Goal: Task Accomplishment & Management: Manage account settings

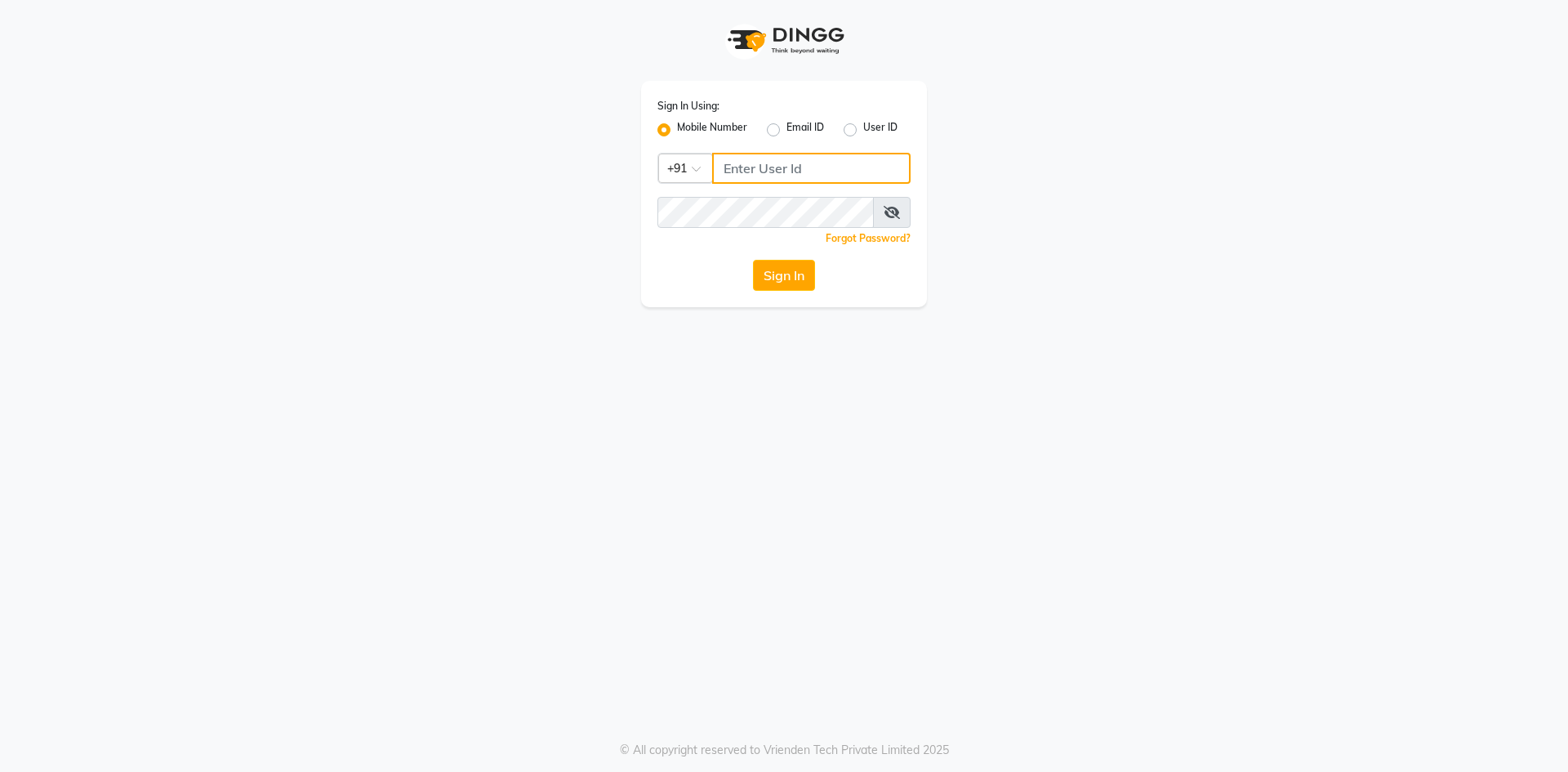
click at [721, 168] on input "Username" at bounding box center [812, 169] width 199 height 31
click at [778, 271] on button "Sign In" at bounding box center [784, 275] width 62 height 31
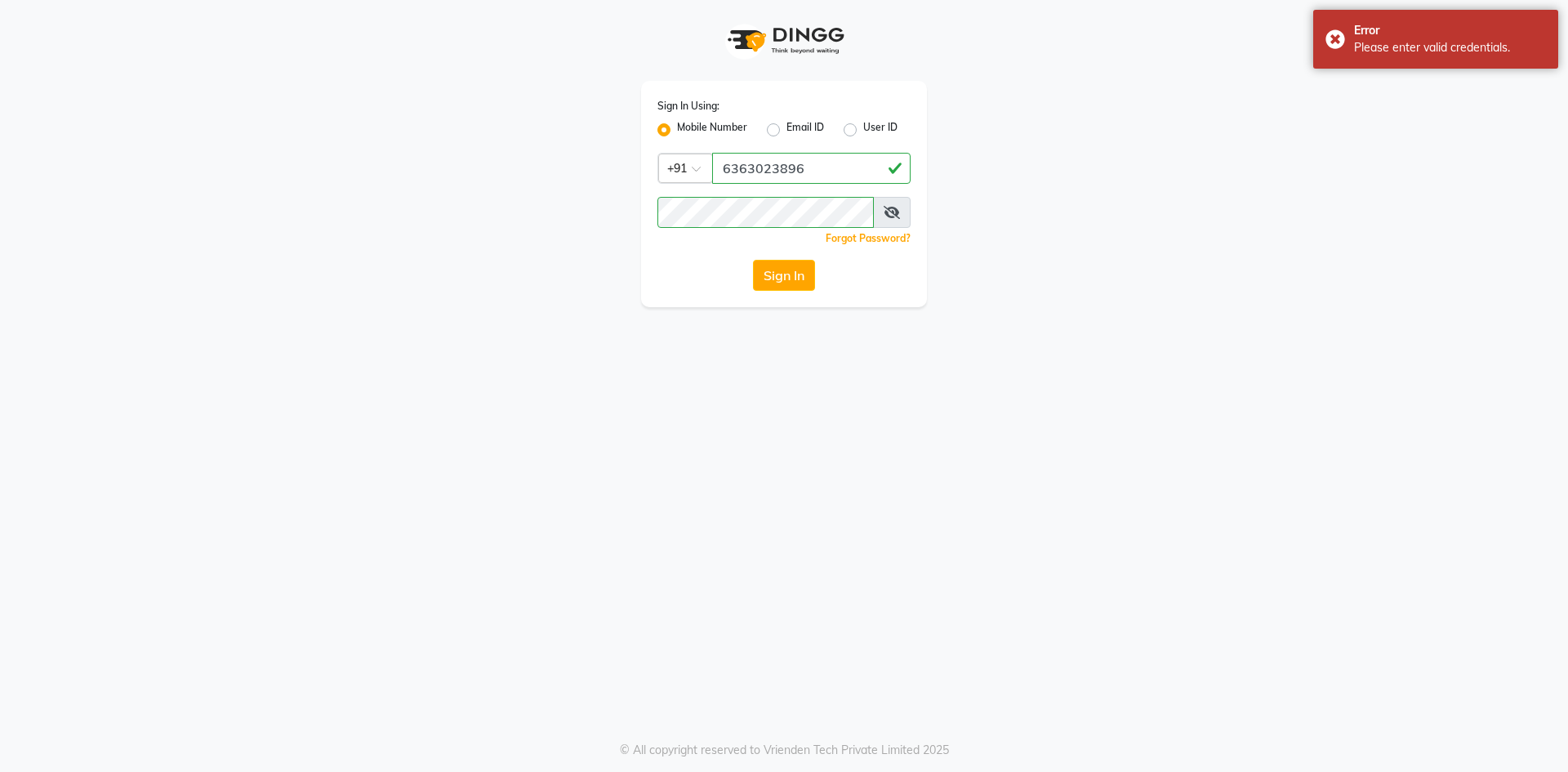
click at [778, 271] on button "Sign In" at bounding box center [784, 275] width 62 height 31
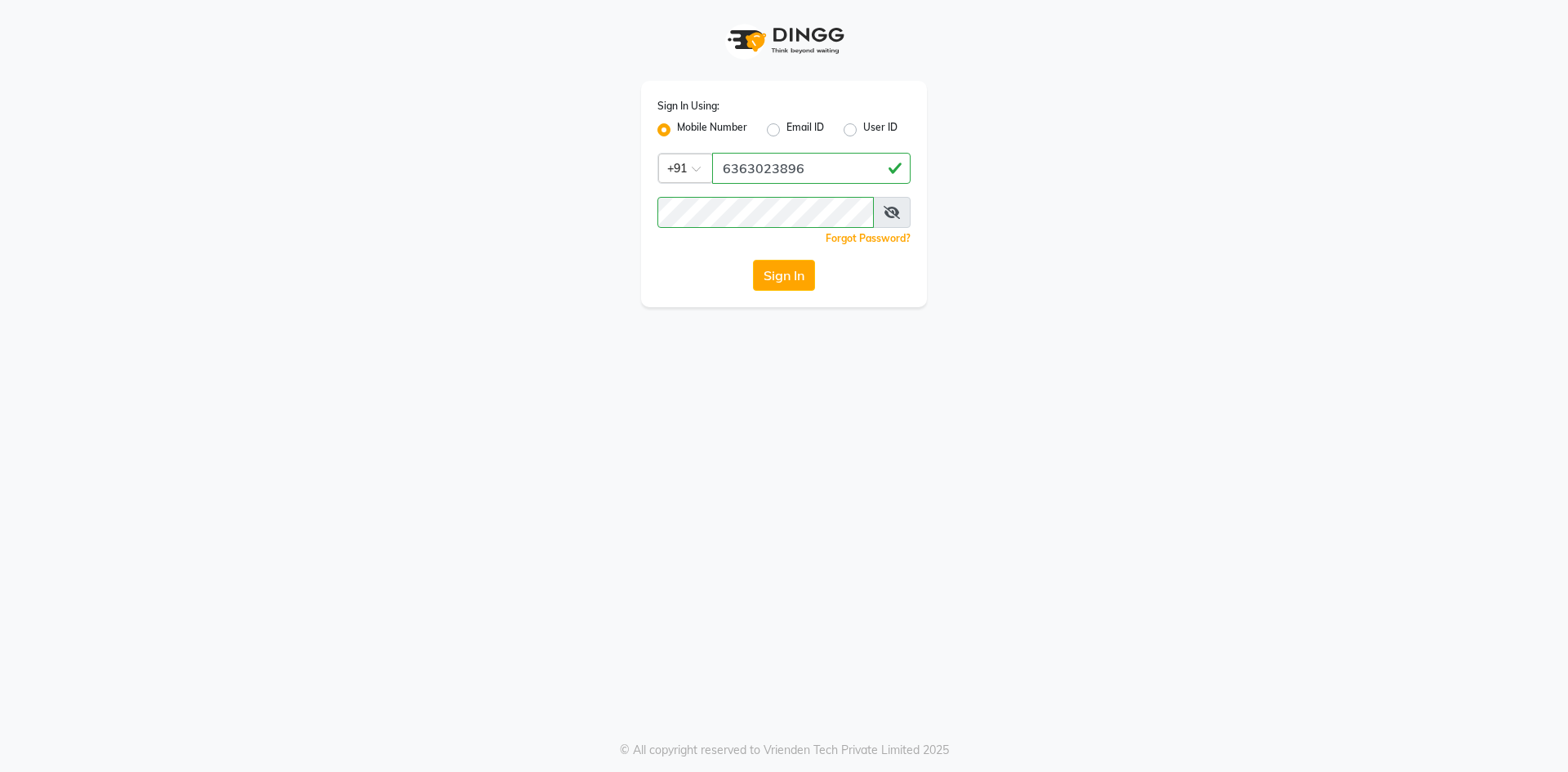
click at [884, 211] on icon at bounding box center [892, 212] width 16 height 13
click at [807, 166] on input "6363023896" at bounding box center [812, 169] width 199 height 31
type input "6"
click at [762, 264] on button "Sign In" at bounding box center [784, 275] width 62 height 31
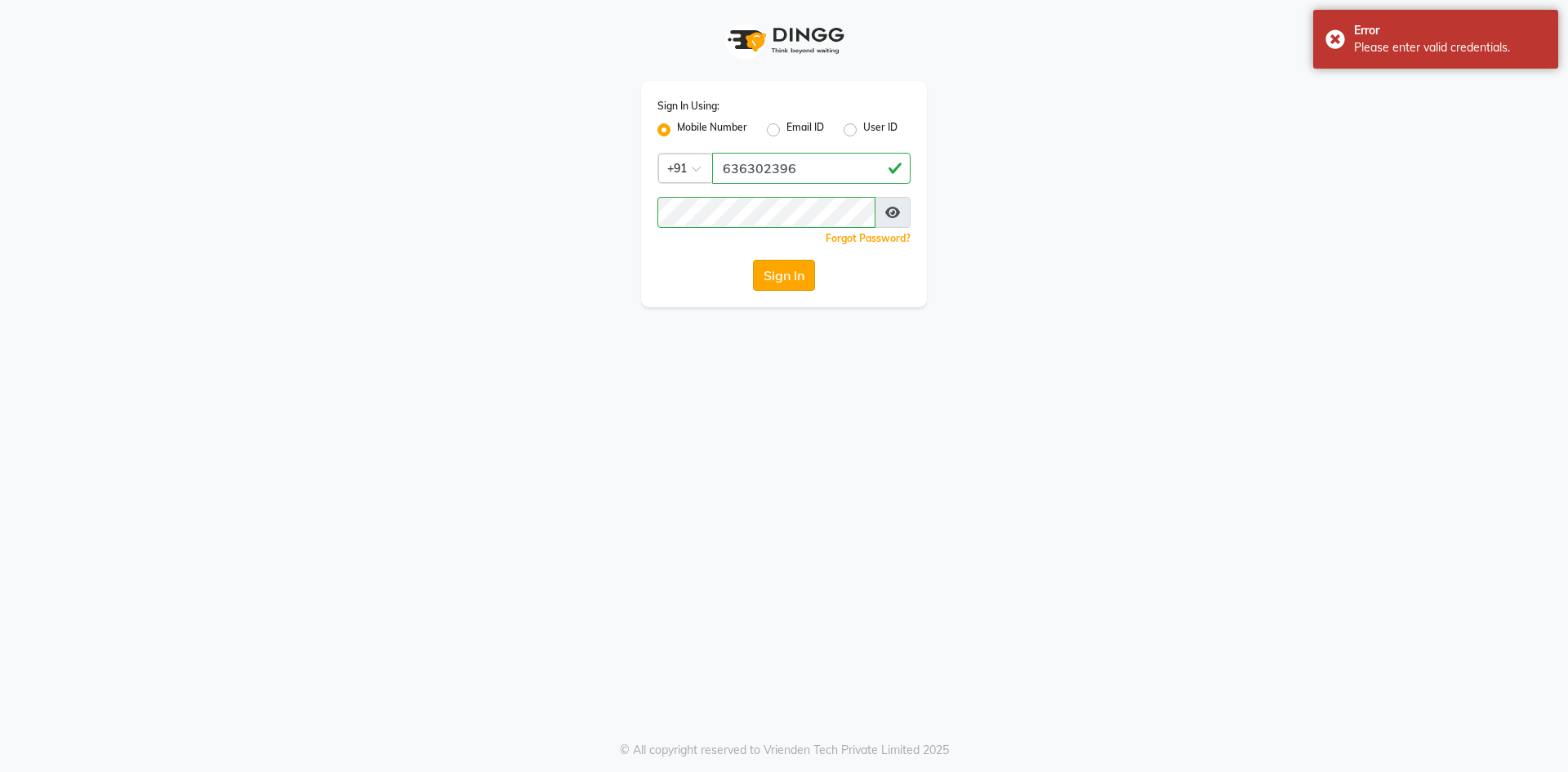
click at [763, 264] on button "Sign In" at bounding box center [784, 275] width 62 height 31
click at [899, 213] on icon at bounding box center [893, 212] width 15 height 13
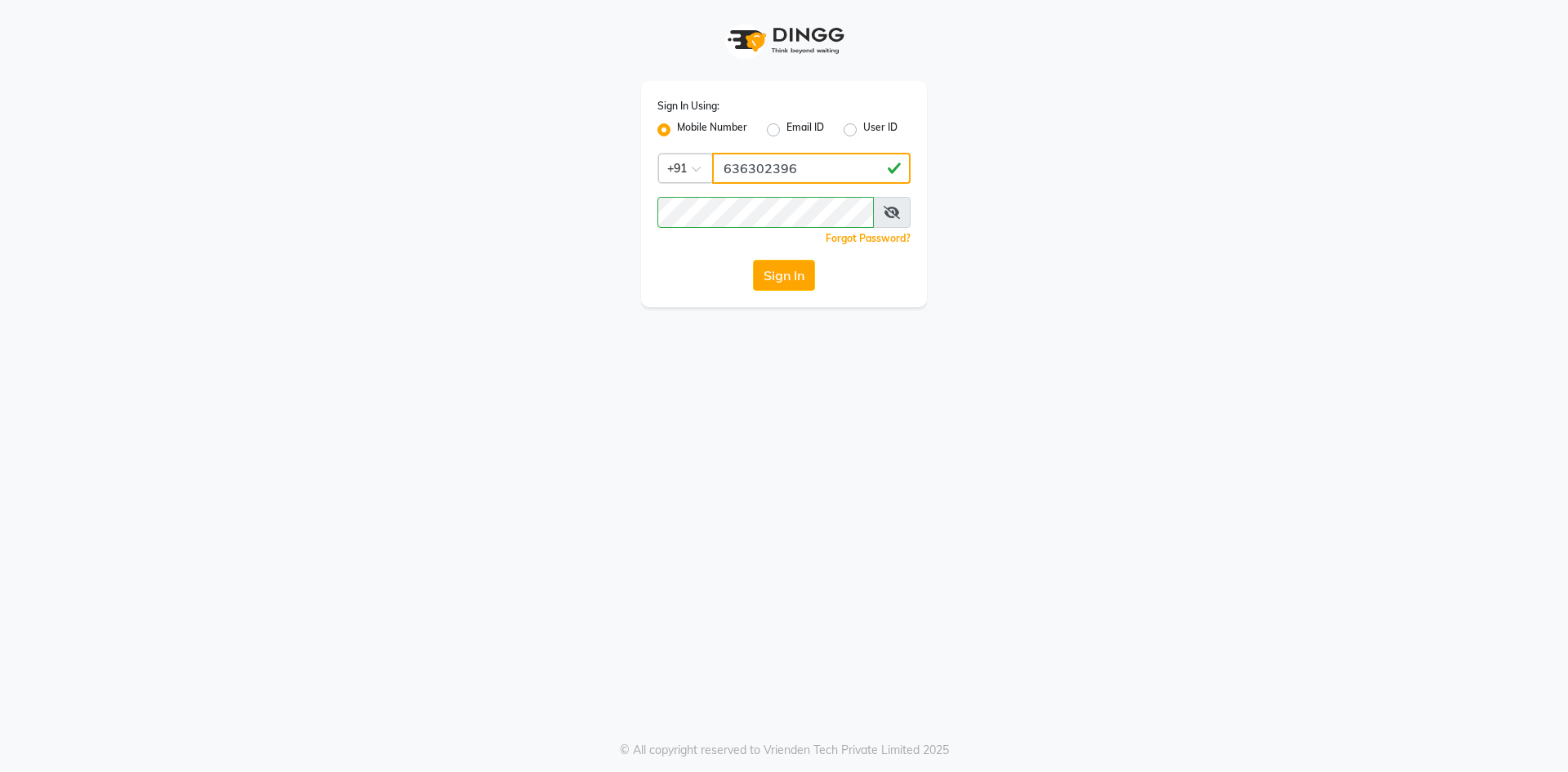
click at [780, 165] on input "636302396" at bounding box center [812, 169] width 199 height 31
type input "6363023896"
click at [770, 275] on button "Sign In" at bounding box center [784, 275] width 62 height 31
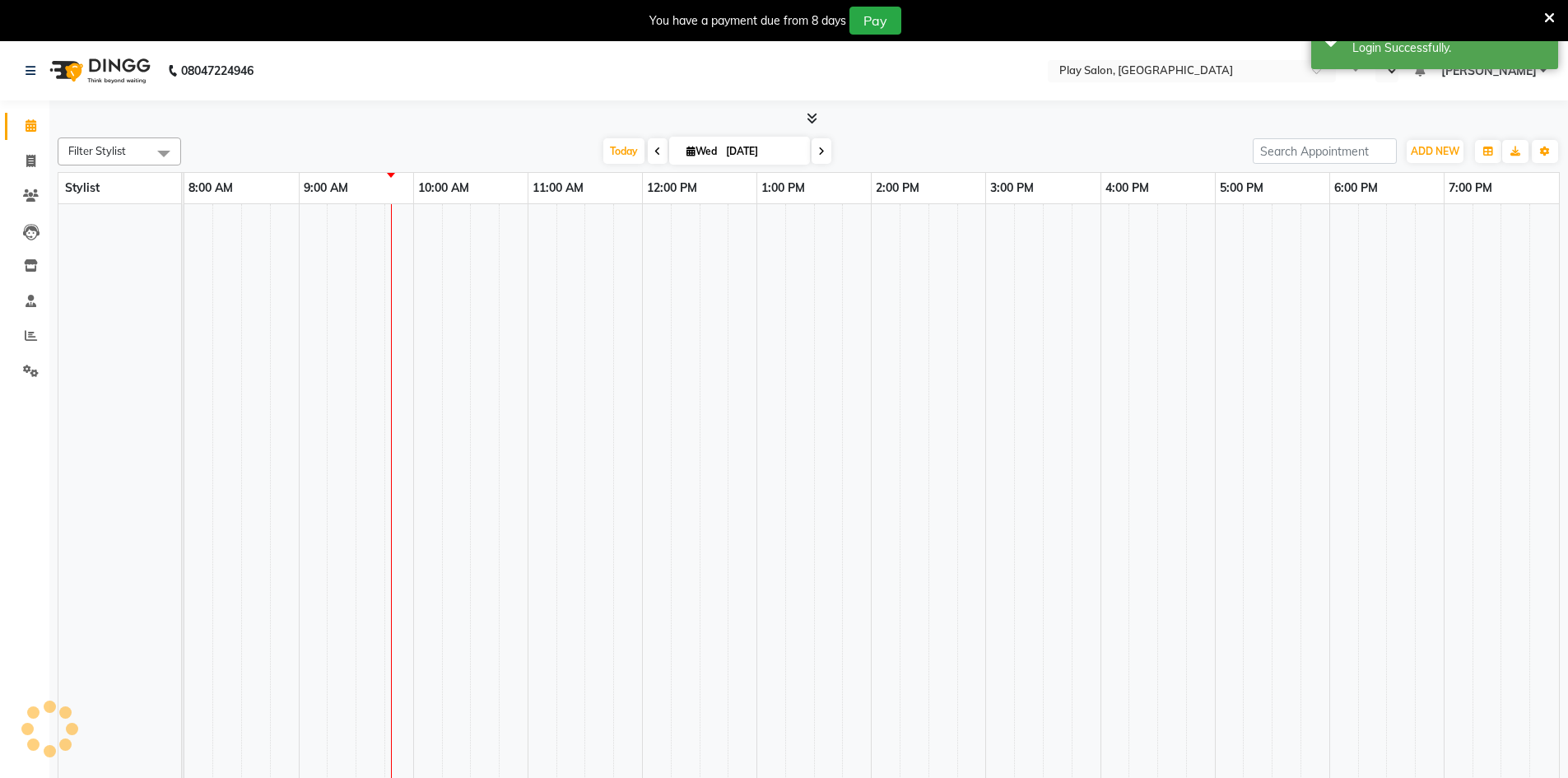
select select "en"
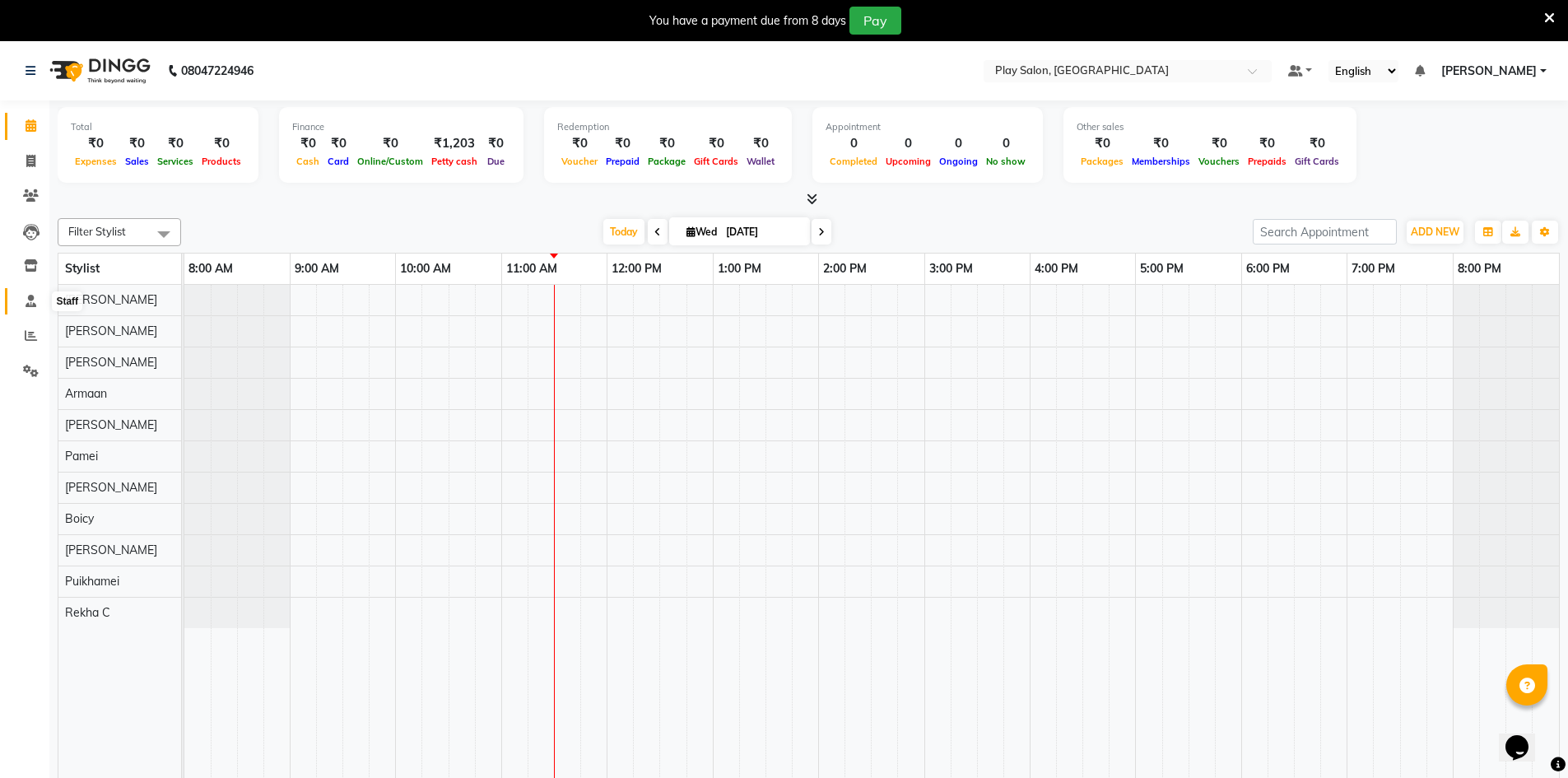
click at [30, 304] on icon at bounding box center [31, 300] width 11 height 12
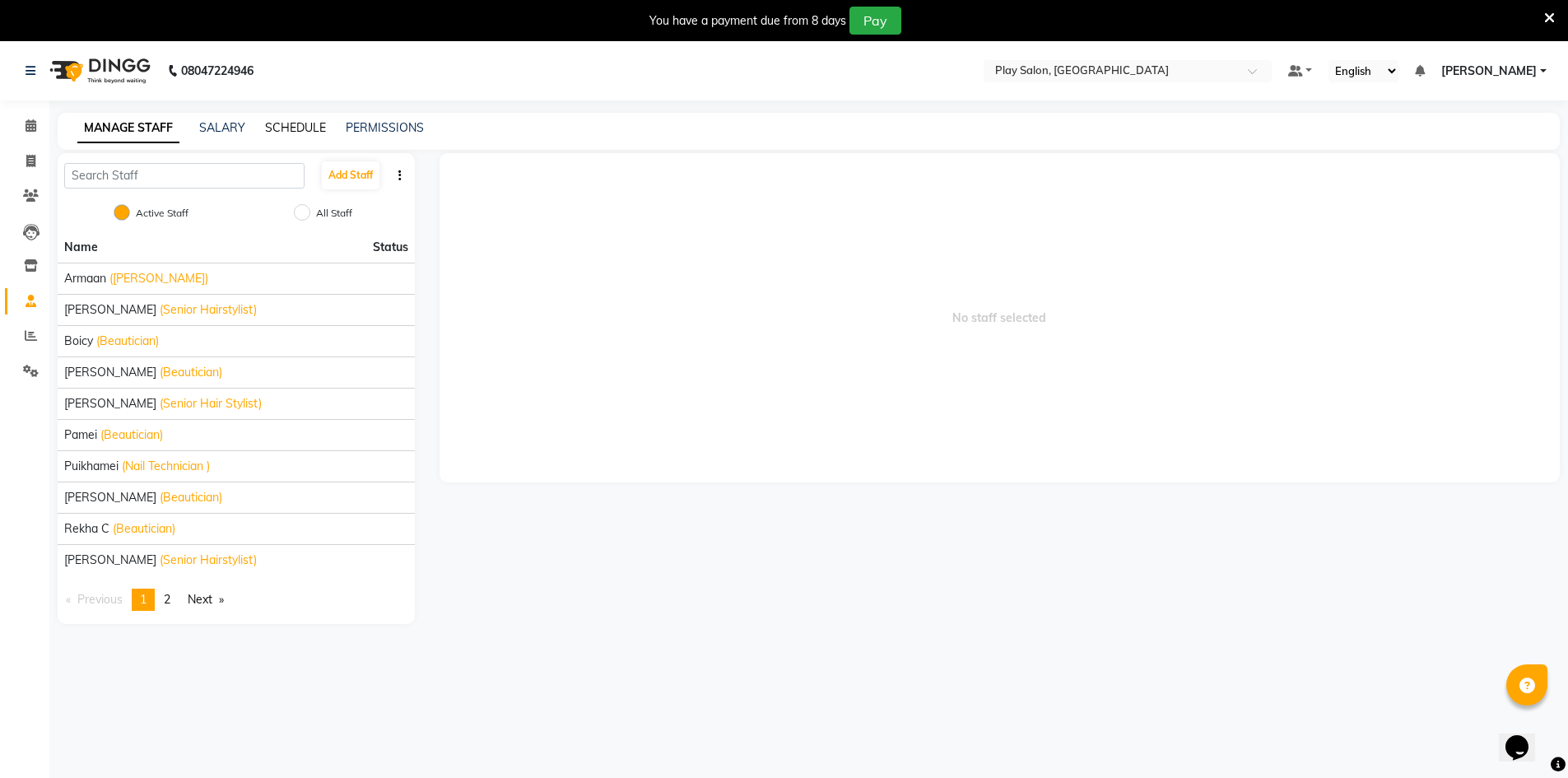
click at [281, 126] on link "SCHEDULE" at bounding box center [296, 128] width 61 height 15
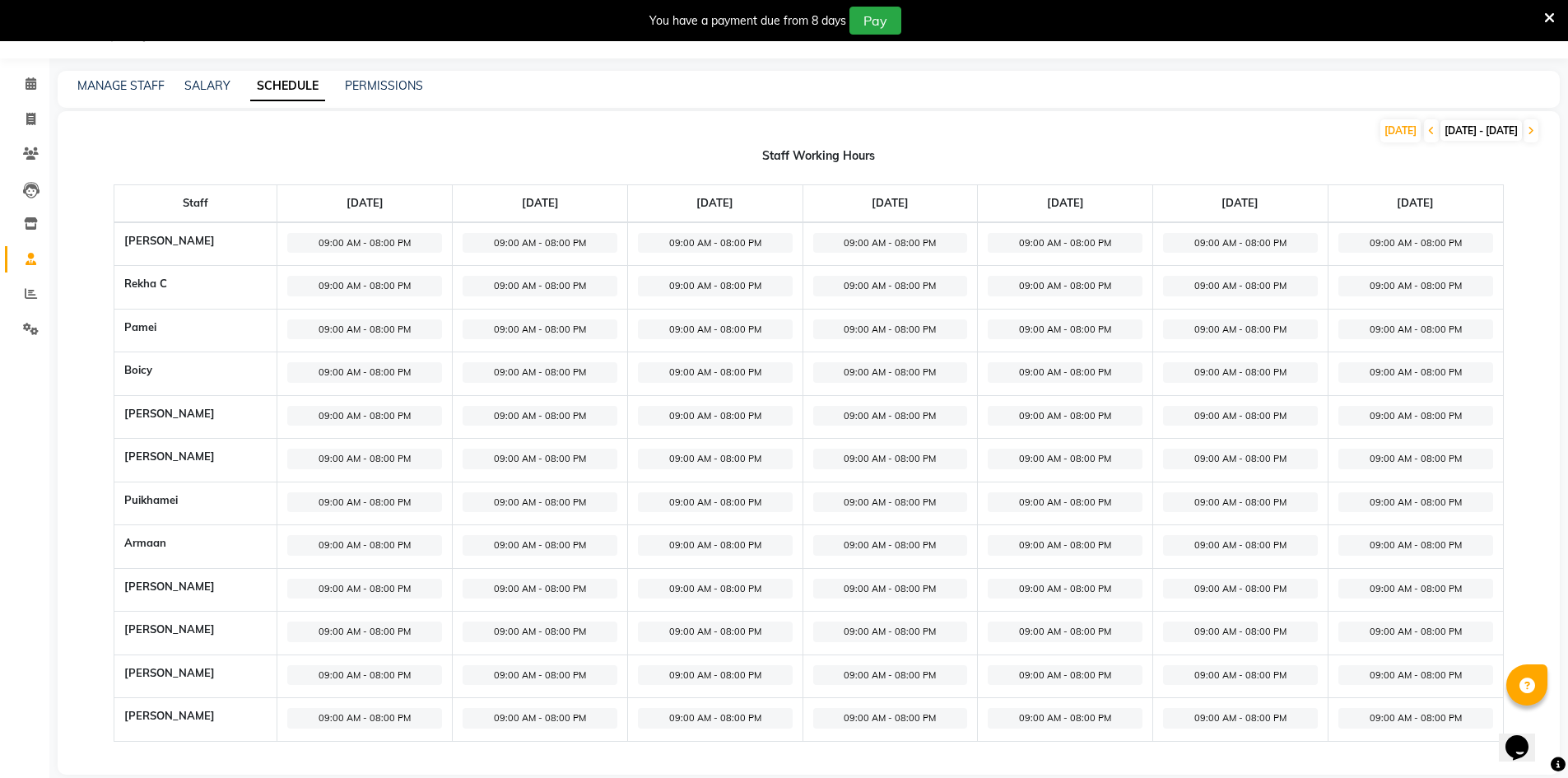
scroll to position [63, 0]
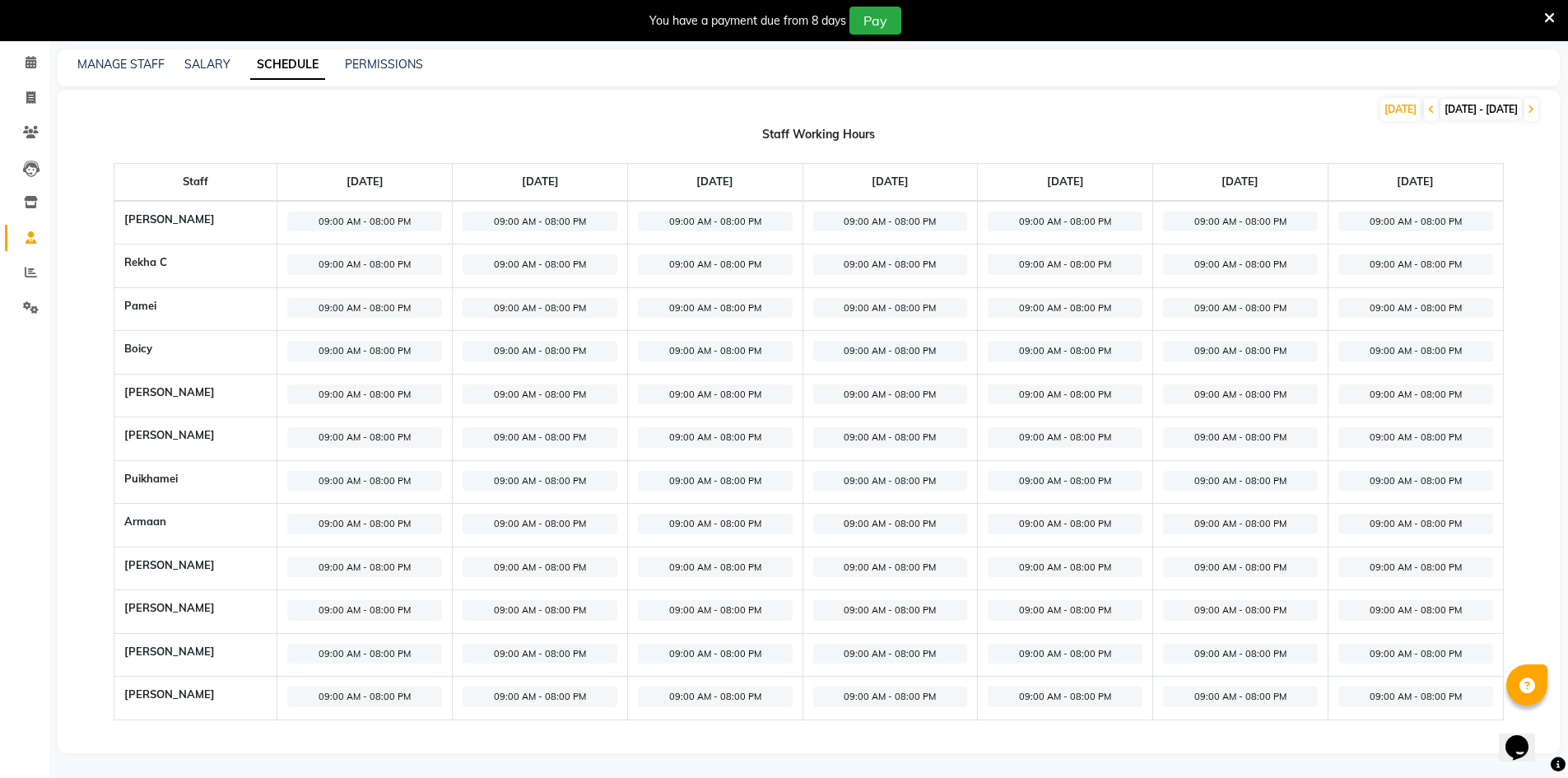
click at [403, 219] on span "09:00 AM - 08:00 PM" at bounding box center [364, 221] width 155 height 20
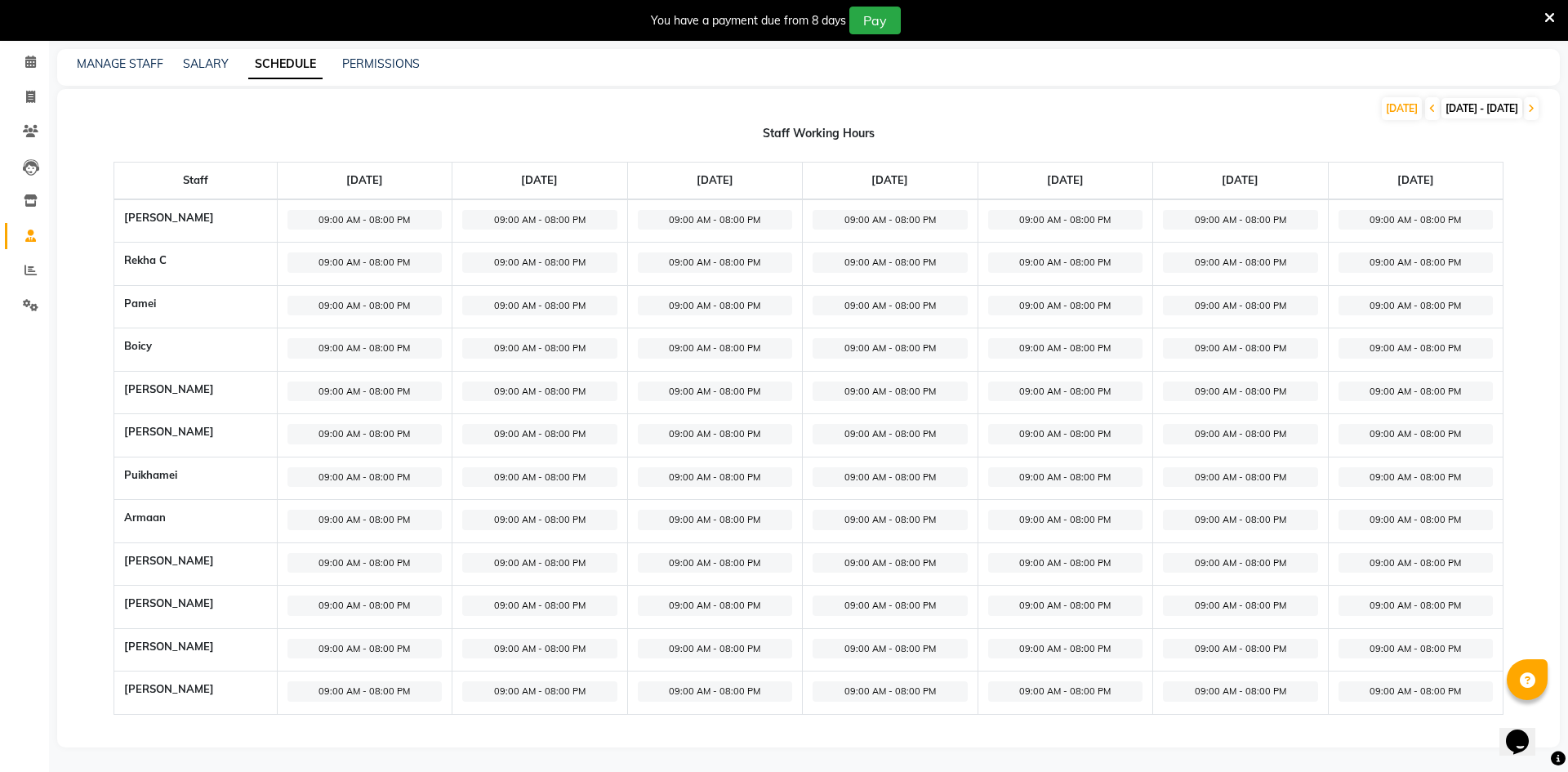
select select "09:00 AM"
select select "08:00 PM"
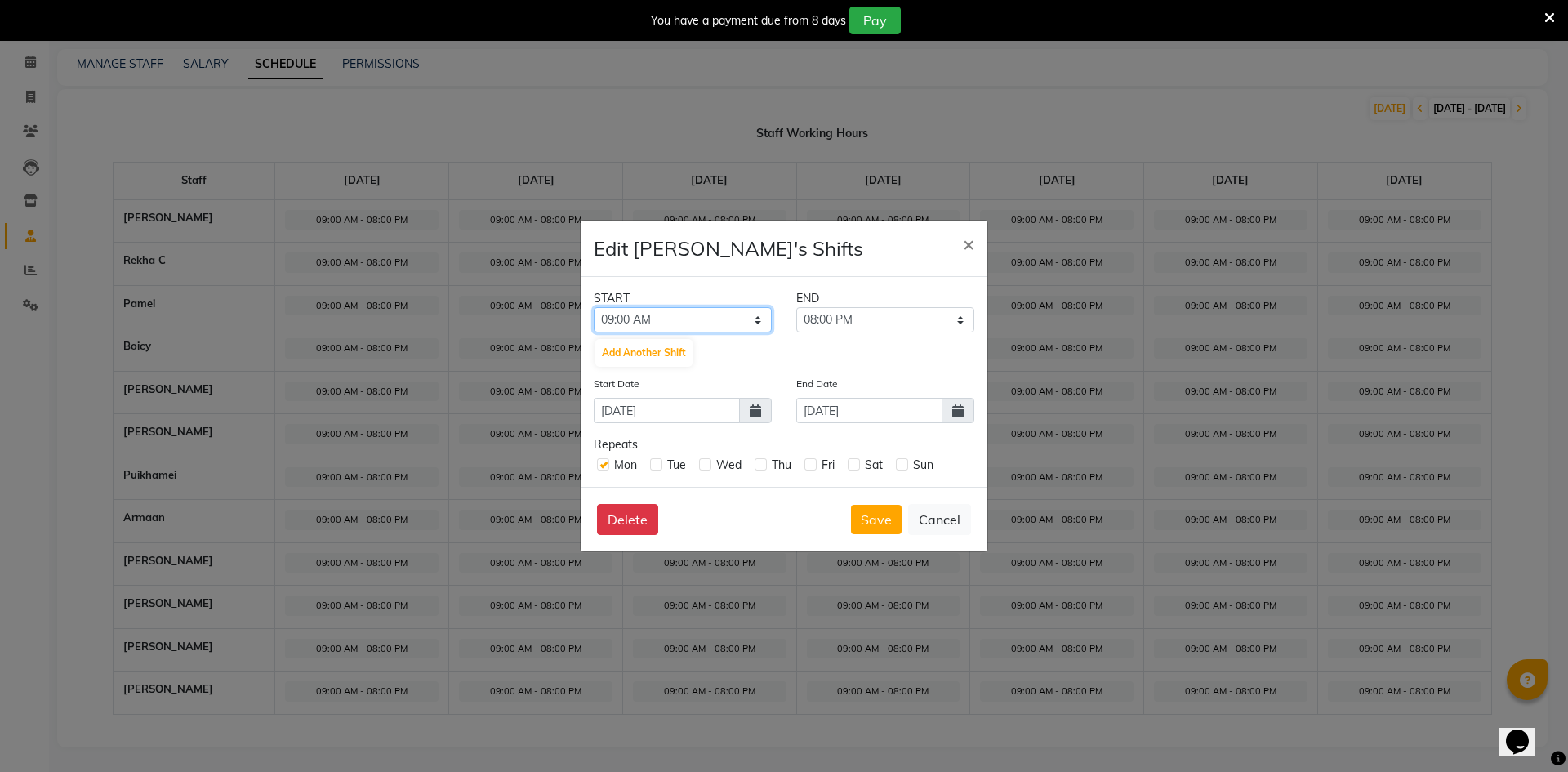
click at [735, 318] on select "12:00 AM 12:15 AM 12:30 AM 12:45 AM 01:00 AM 01:15 AM 01:30 AM 01:45 AM 02:00 A…" at bounding box center [682, 320] width 178 height 26
select select "10:30 AM"
click at [594, 307] on select "12:00 AM 12:15 AM 12:30 AM 12:45 AM 01:00 AM 01:15 AM 01:30 AM 01:45 AM 02:00 A…" at bounding box center [682, 320] width 178 height 26
click at [764, 415] on span at bounding box center [755, 411] width 33 height 26
select select "9"
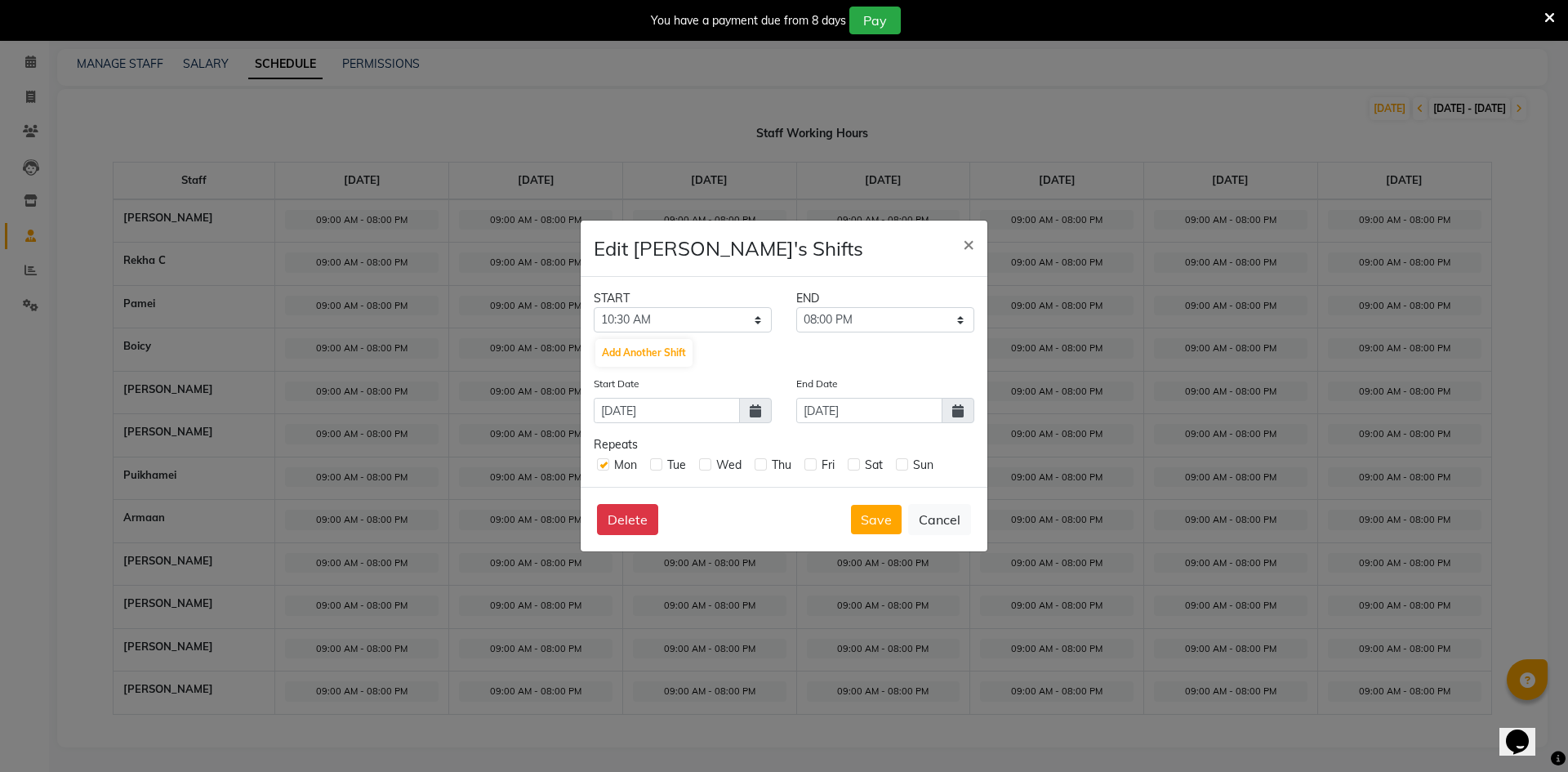
select select "2025"
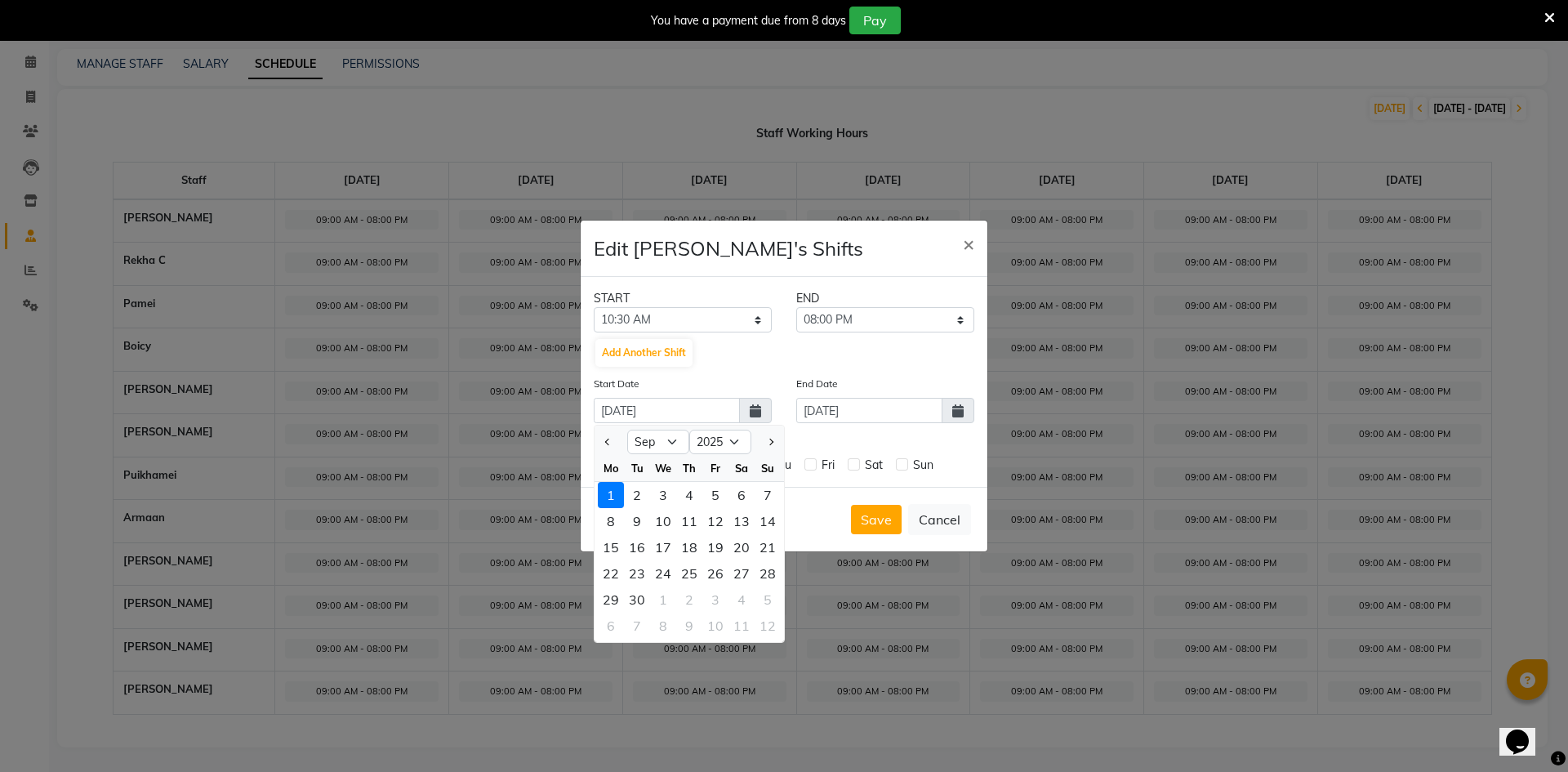
click at [774, 349] on div "START END 12:00 AM 12:15 AM 12:30 AM 12:45 AM 01:00 AM 01:15 AM 01:30 AM 01:45 …" at bounding box center [784, 382] width 406 height 210
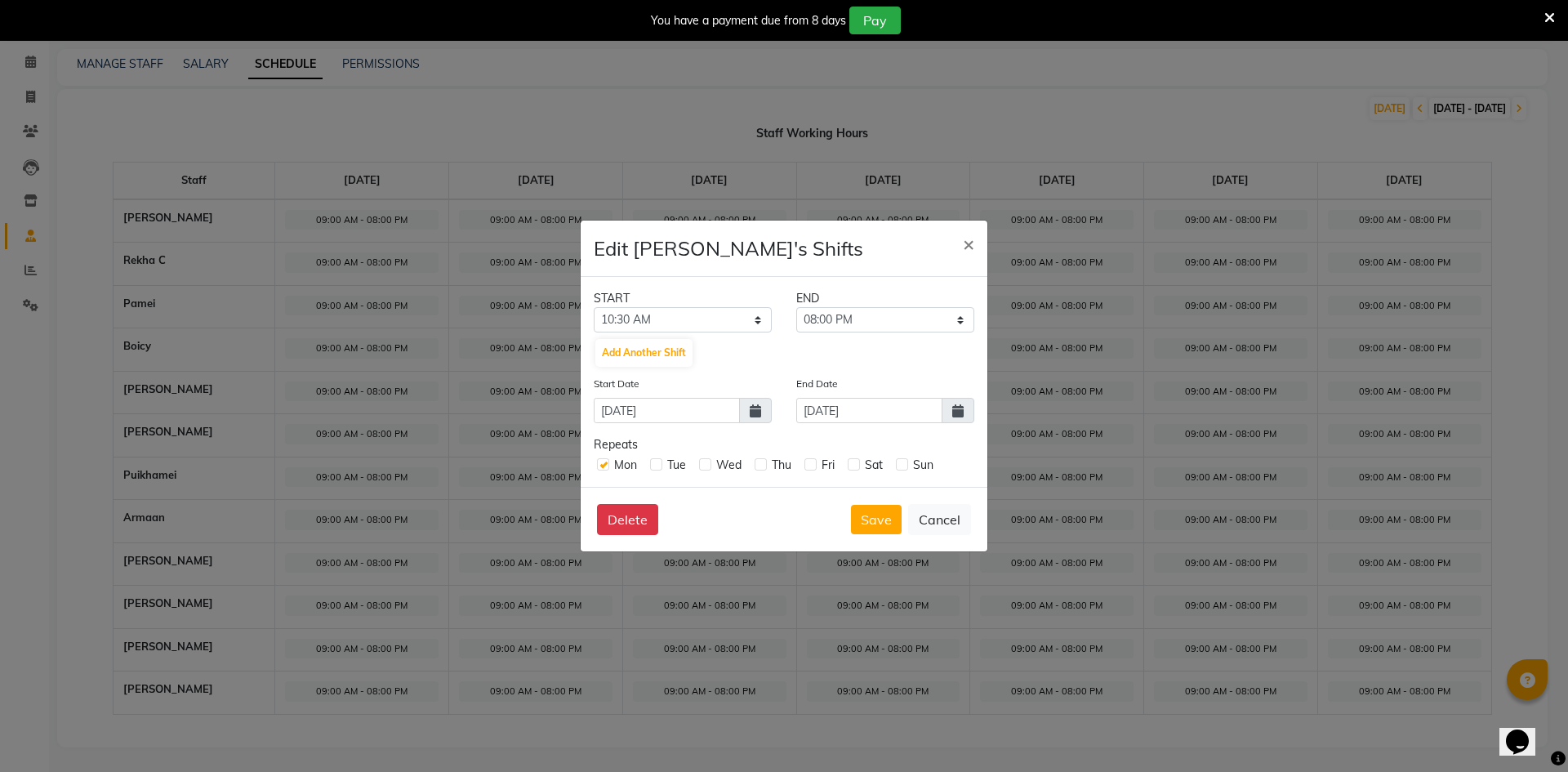
click at [966, 407] on span at bounding box center [958, 411] width 33 height 26
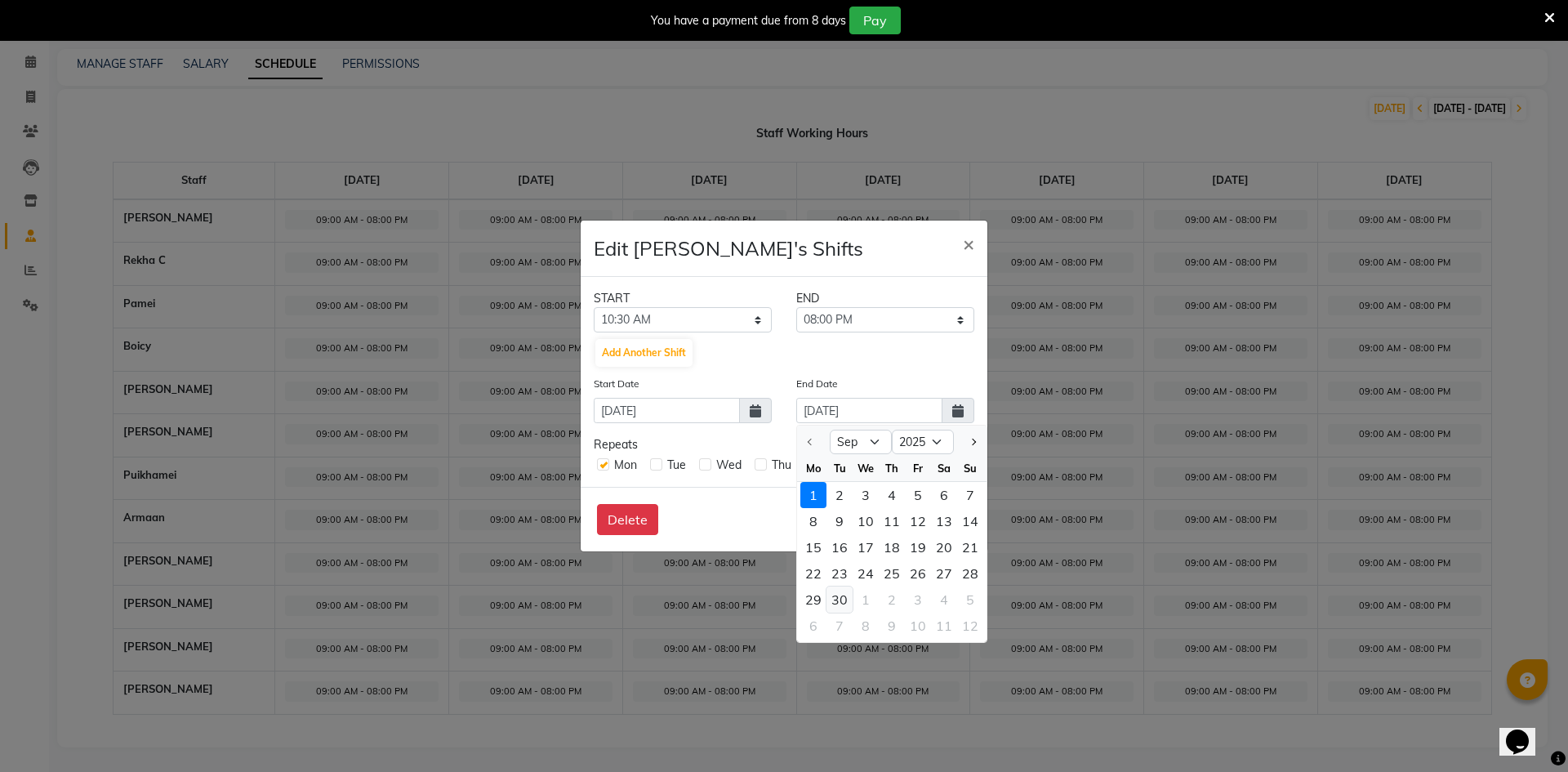
click at [841, 602] on div "30" at bounding box center [839, 600] width 26 height 26
type input "[DATE]"
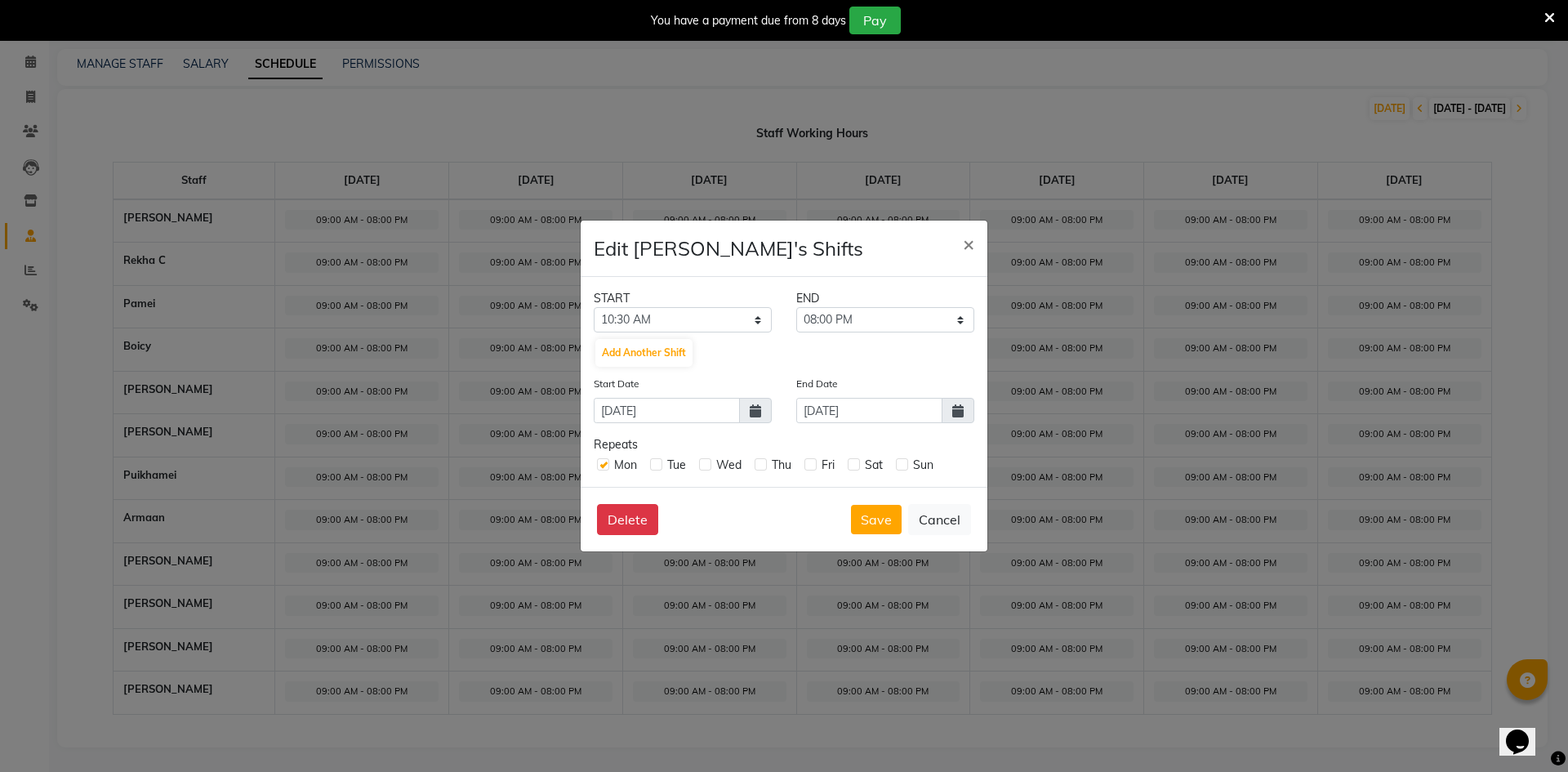
click at [661, 468] on label at bounding box center [656, 464] width 12 height 12
click at [661, 468] on input "checkbox" at bounding box center [656, 464] width 11 height 11
checkbox input "true"
click at [701, 469] on label at bounding box center [704, 464] width 12 height 12
click at [701, 469] on input "checkbox" at bounding box center [704, 464] width 11 height 11
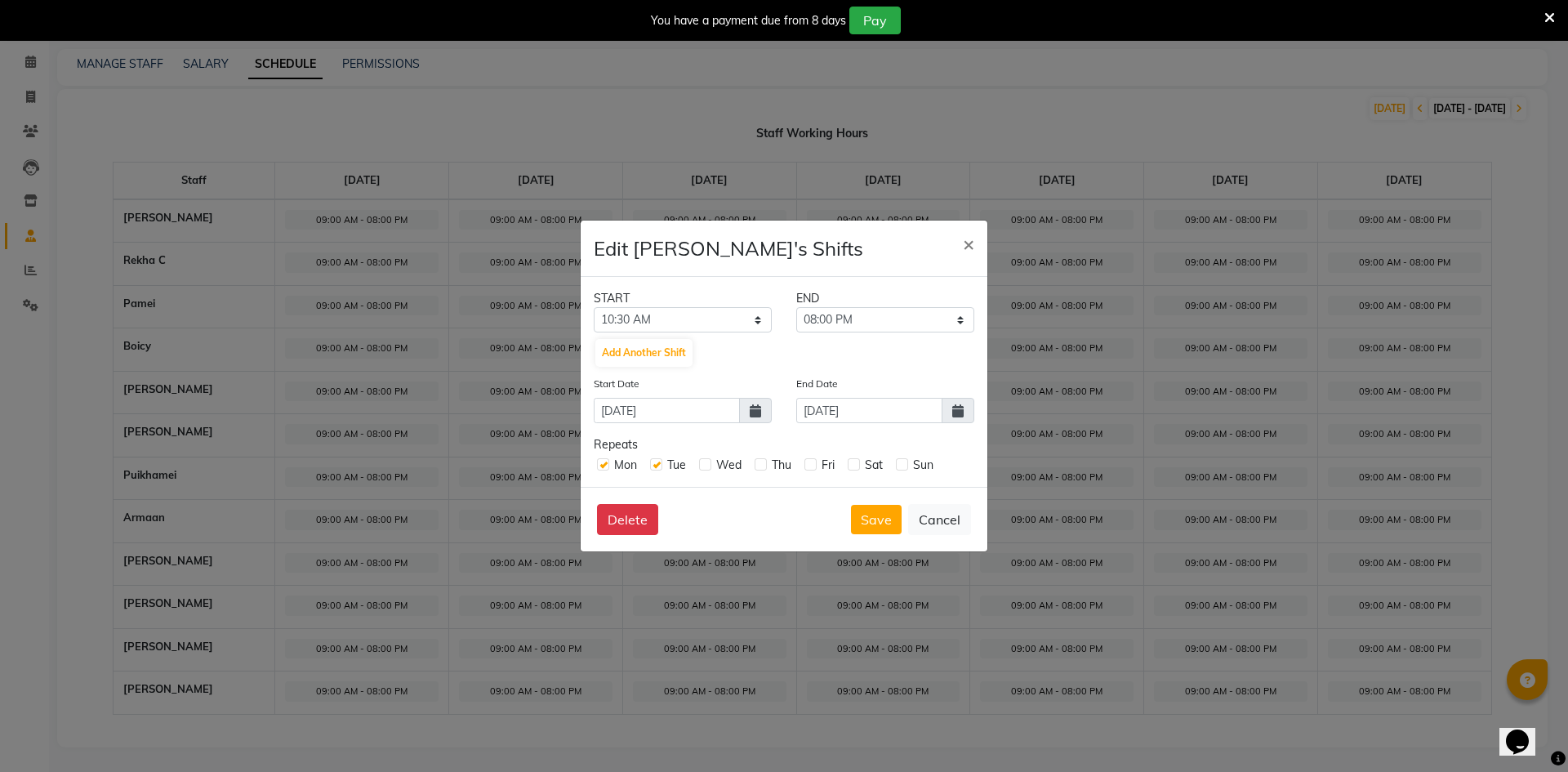
checkbox input "true"
click at [741, 466] on span "Wed" at bounding box center [729, 465] width 26 height 15
click at [761, 461] on label at bounding box center [760, 464] width 12 height 12
click at [761, 461] on input "checkbox" at bounding box center [760, 464] width 11 height 11
checkbox input "true"
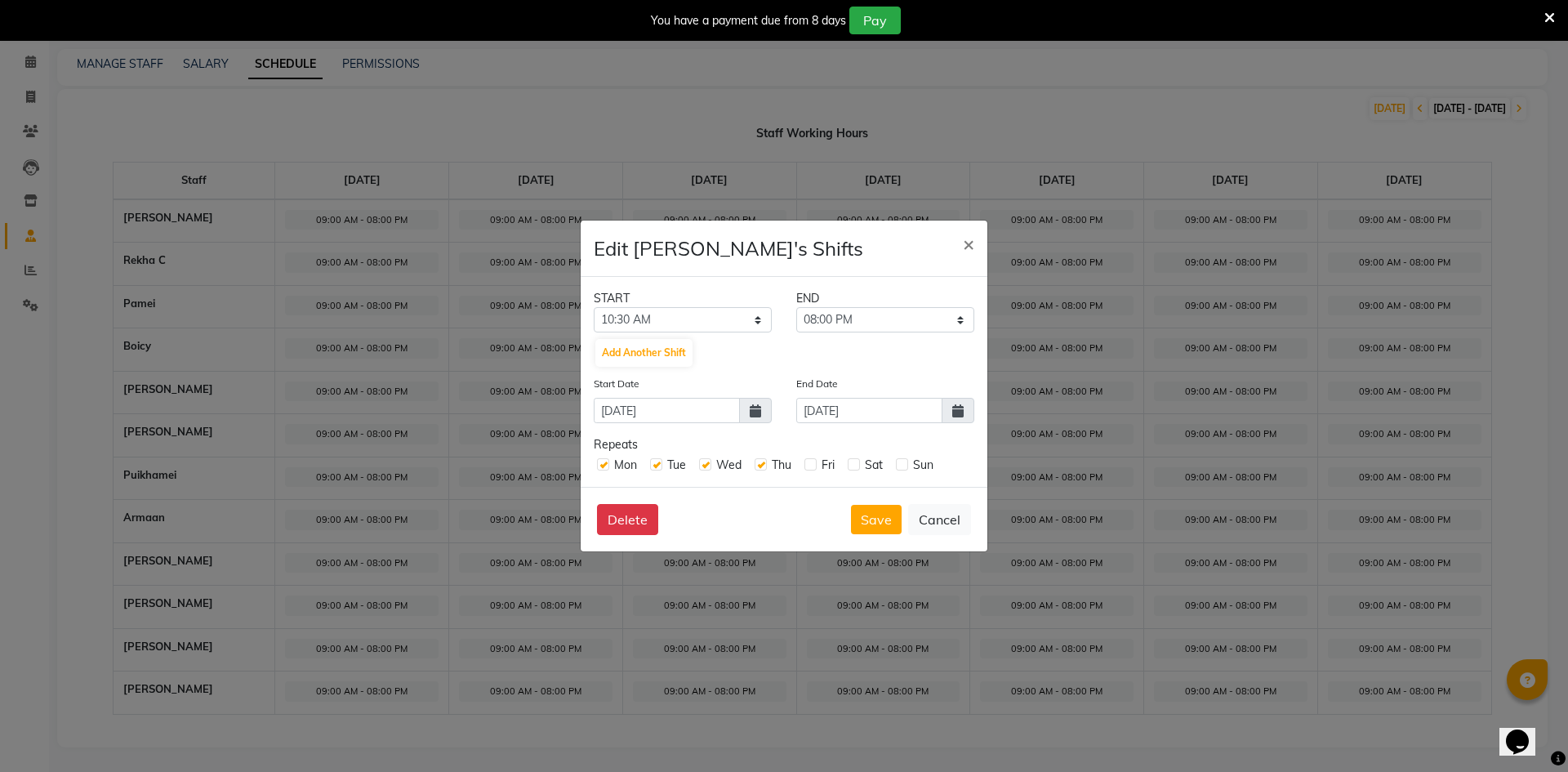
click at [811, 465] on label at bounding box center [810, 464] width 12 height 12
click at [811, 465] on input "checkbox" at bounding box center [810, 464] width 11 height 11
checkbox input "true"
click at [857, 467] on label at bounding box center [854, 464] width 12 height 12
click at [857, 467] on input "checkbox" at bounding box center [854, 464] width 11 height 11
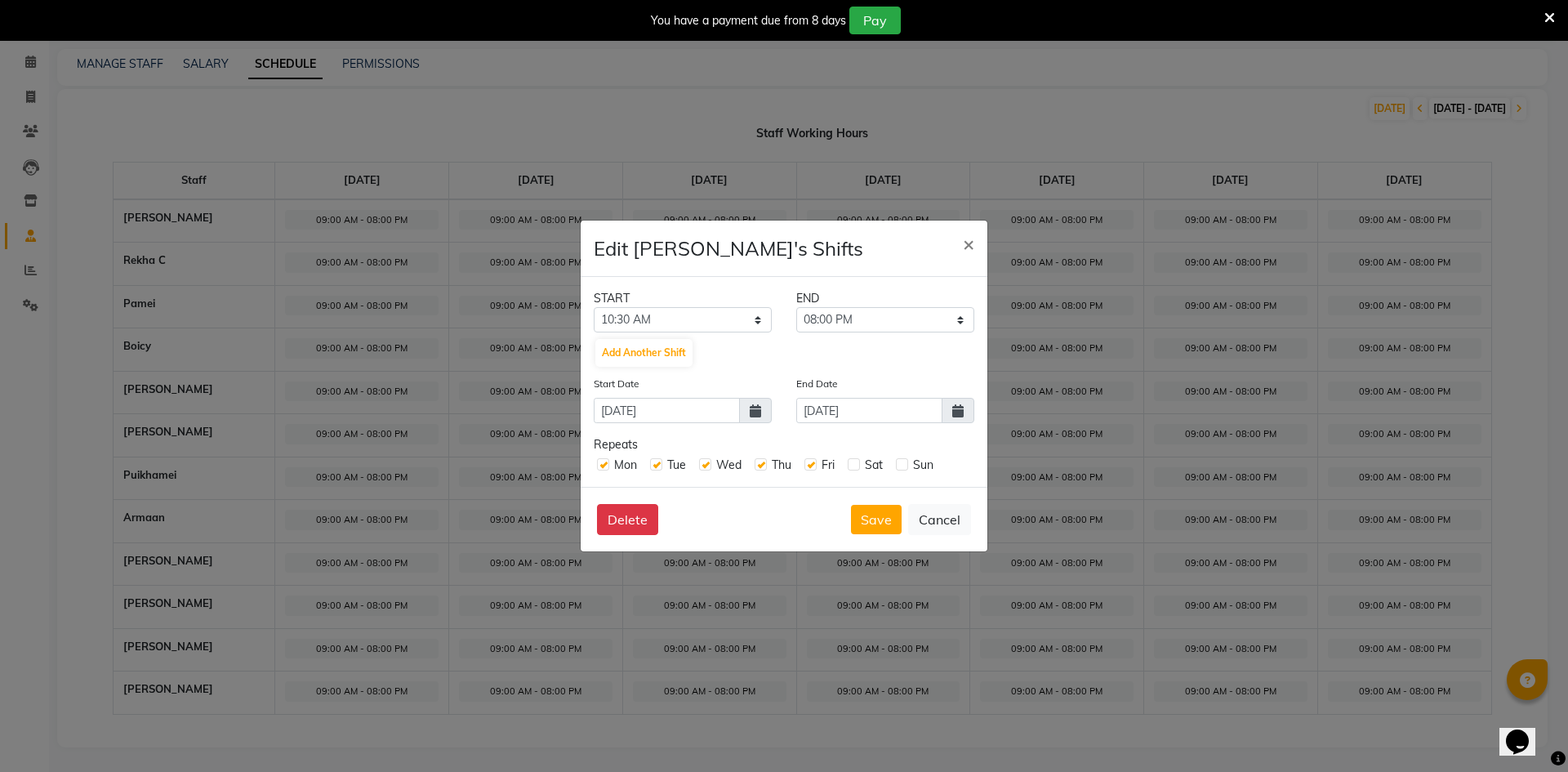
checkbox input "true"
click at [905, 469] on label at bounding box center [902, 464] width 12 height 12
click at [905, 469] on input "checkbox" at bounding box center [902, 464] width 11 height 11
checkbox input "true"
click at [882, 519] on button "Save" at bounding box center [876, 520] width 51 height 29
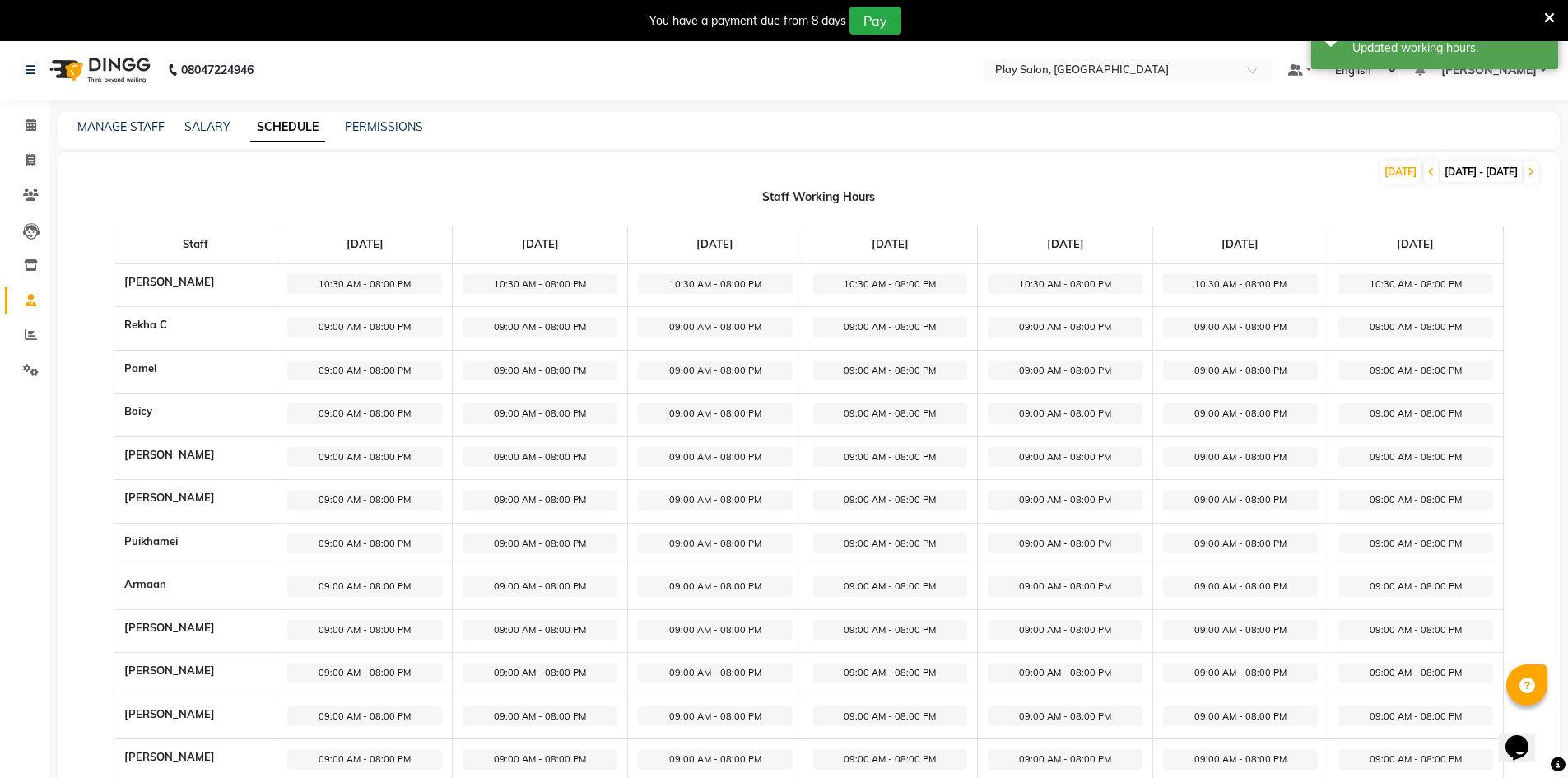
scroll to position [0, 0]
click at [378, 325] on span "09:00 AM - 08:00 PM" at bounding box center [364, 328] width 155 height 20
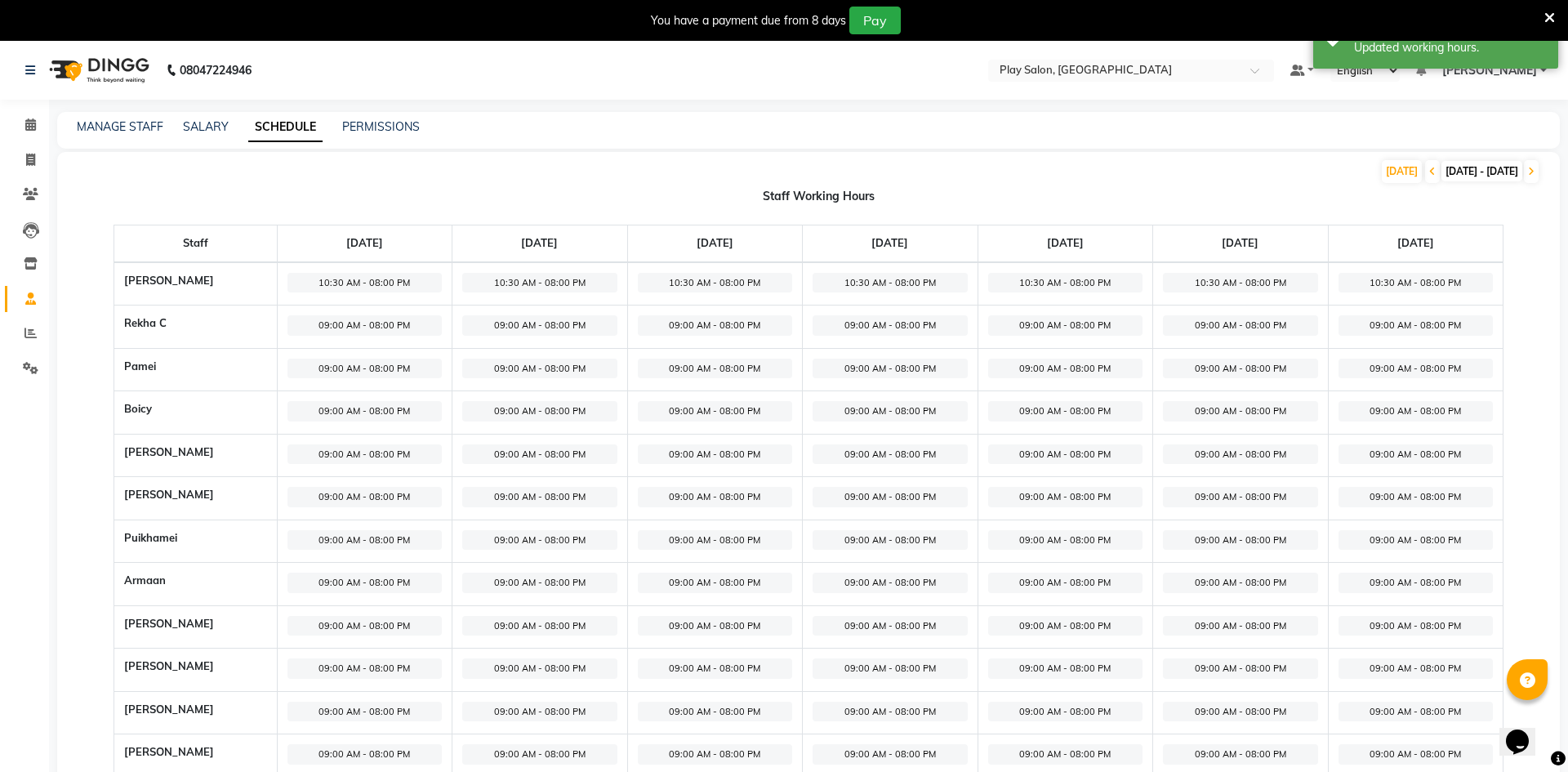
select select "09:00 AM"
select select "08:00 PM"
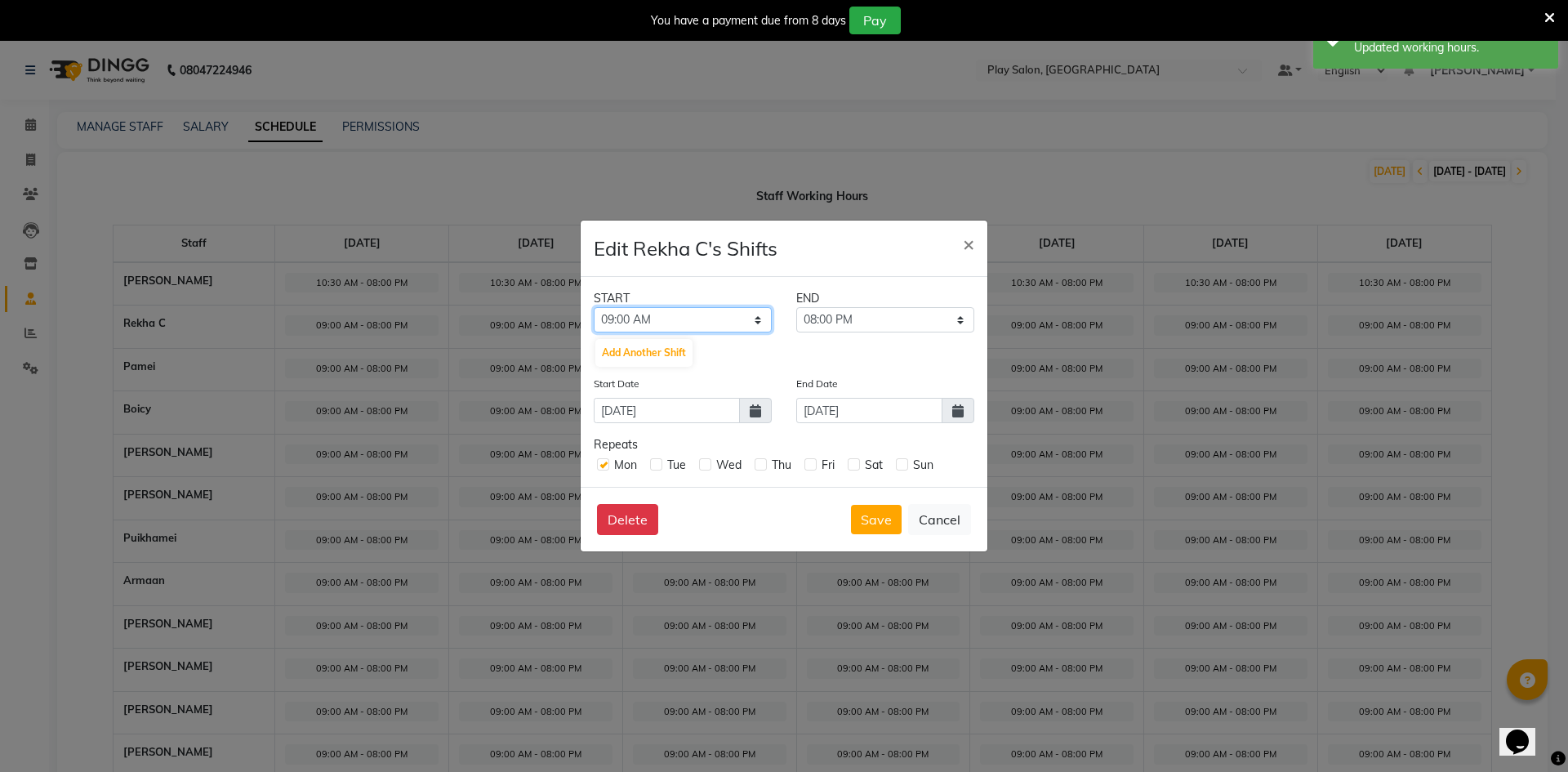
click at [732, 324] on select "12:00 AM 12:15 AM 12:30 AM 12:45 AM 01:00 AM 01:15 AM 01:30 AM 01:45 AM 02:00 A…" at bounding box center [682, 320] width 178 height 26
click at [867, 324] on select "09:15 AM 09:30 AM 09:45 AM 10:00 AM 10:15 AM 10:30 AM 10:45 AM 11:00 AM 11:15 A…" at bounding box center [885, 320] width 178 height 26
click at [785, 322] on div "09:15 AM 09:30 AM 09:45 AM 10:00 AM 10:15 AM 10:30 AM 10:45 AM 11:00 AM 11:15 A…" at bounding box center [886, 320] width 202 height 26
click at [753, 322] on select "12:00 AM 12:15 AM 12:30 AM 12:45 AM 01:00 AM 01:15 AM 01:30 AM 01:45 AM 02:00 A…" at bounding box center [682, 320] width 178 height 26
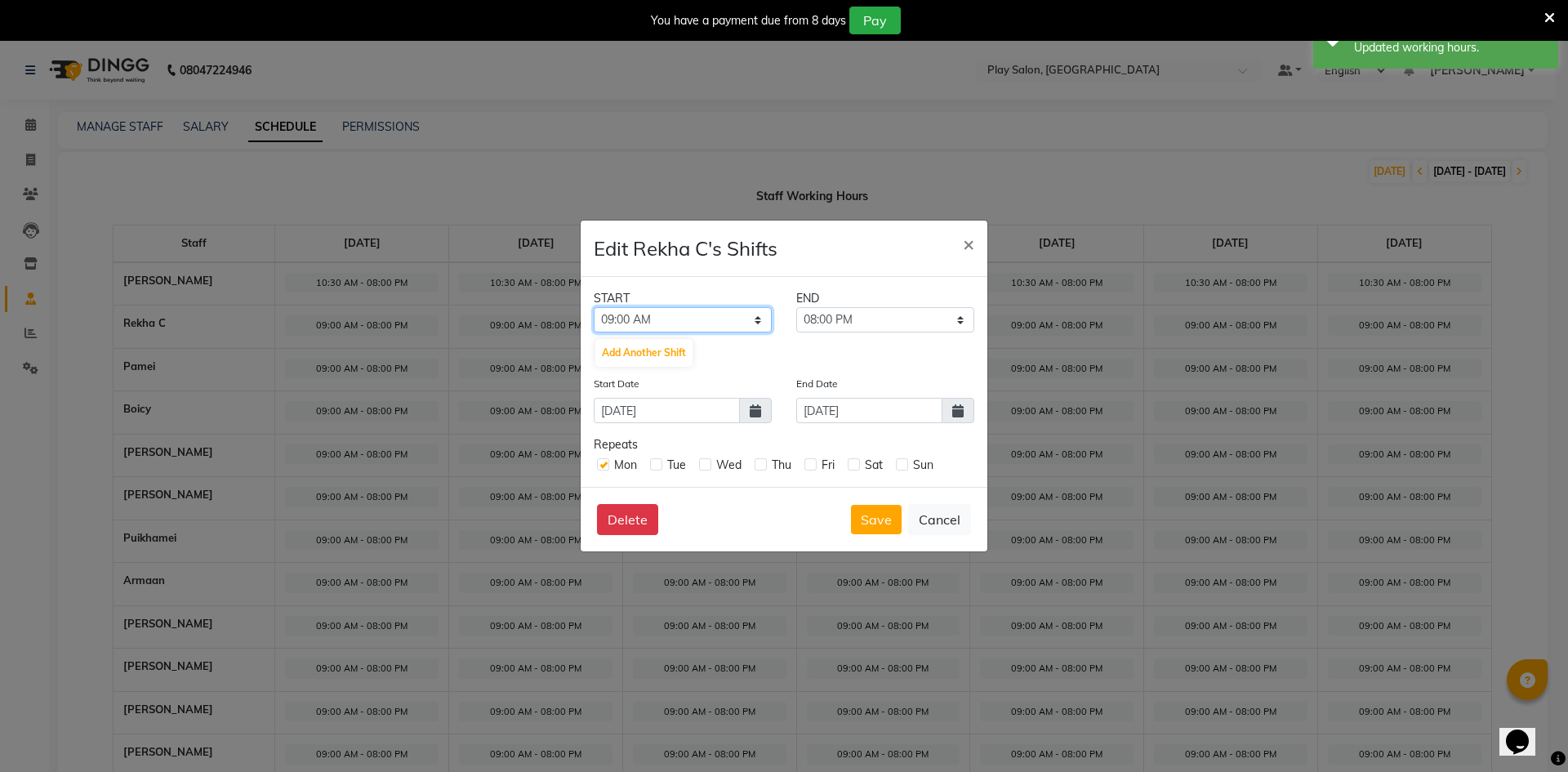
select select "09:30 AM"
click at [594, 307] on select "12:00 AM 12:15 AM 12:30 AM 12:45 AM 01:00 AM 01:15 AM 01:30 AM 01:45 AM 02:00 A…" at bounding box center [682, 320] width 178 height 26
click at [855, 326] on select "09:45 AM 10:00 AM 10:15 AM 10:30 AM 10:45 AM 11:00 AM 11:15 AM 11:30 AM 11:45 A…" at bounding box center [885, 320] width 178 height 26
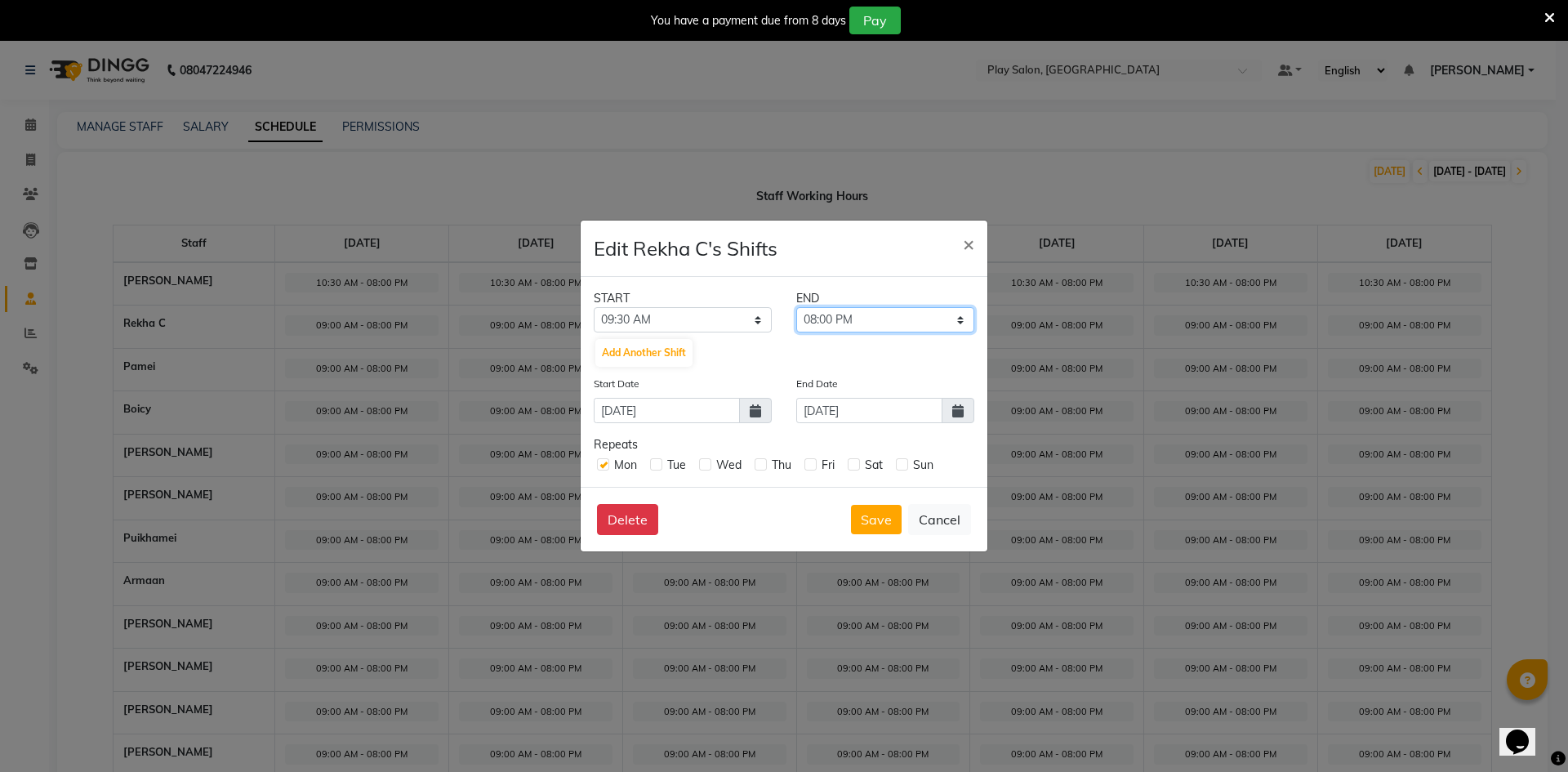
select select "07:00 PM"
click at [796, 307] on select "09:45 AM 10:00 AM 10:15 AM 10:30 AM 10:45 AM 11:00 AM 11:15 AM 11:30 AM 11:45 A…" at bounding box center [885, 320] width 178 height 26
click at [659, 462] on label at bounding box center [656, 464] width 12 height 12
click at [659, 462] on input "checkbox" at bounding box center [656, 464] width 11 height 11
checkbox input "true"
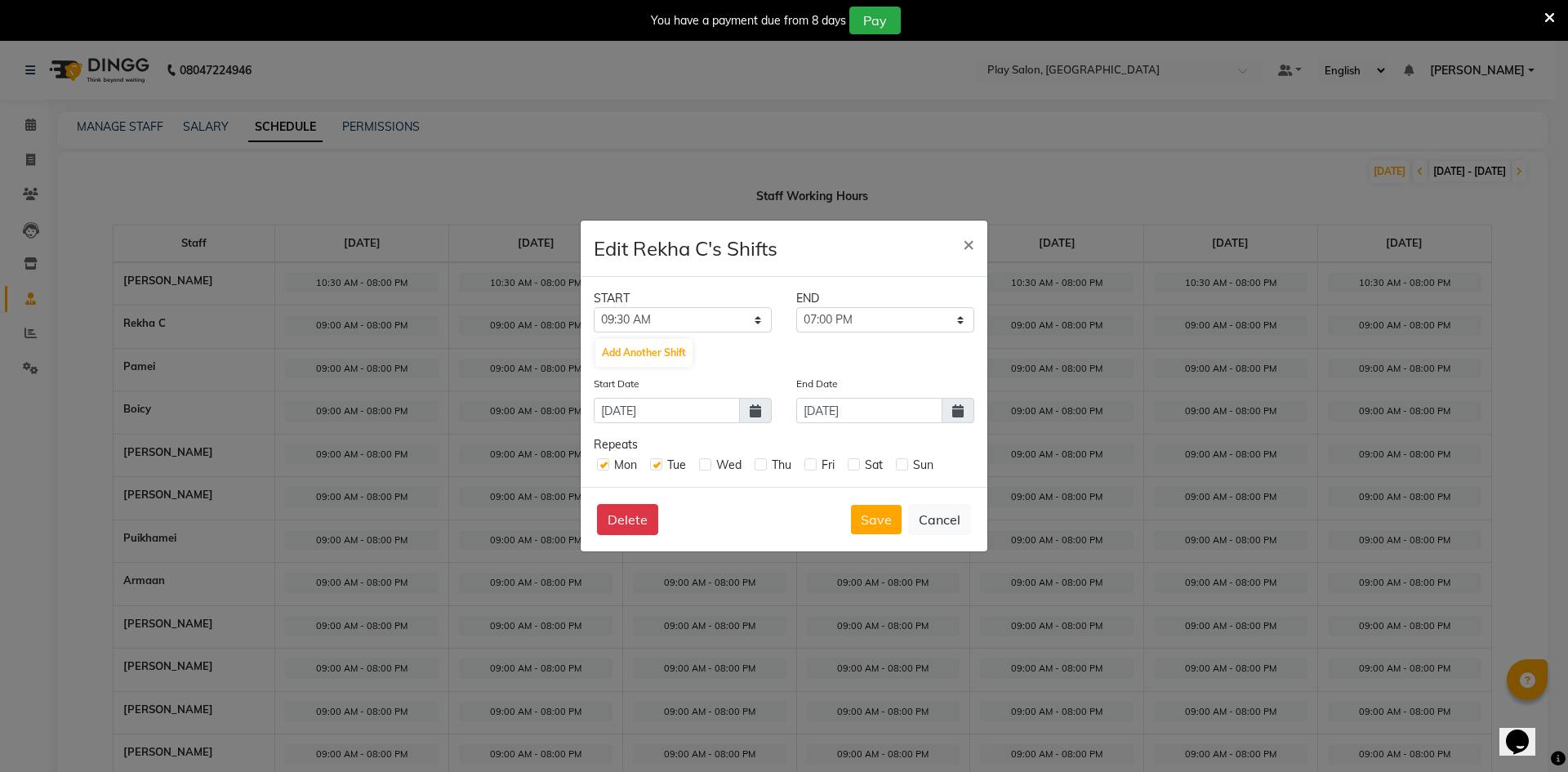
click at [706, 464] on label at bounding box center [704, 464] width 12 height 12
click at [706, 464] on input "checkbox" at bounding box center [704, 464] width 11 height 11
checkbox input "true"
click at [762, 466] on label at bounding box center [760, 464] width 12 height 12
click at [762, 466] on input "checkbox" at bounding box center [760, 464] width 11 height 11
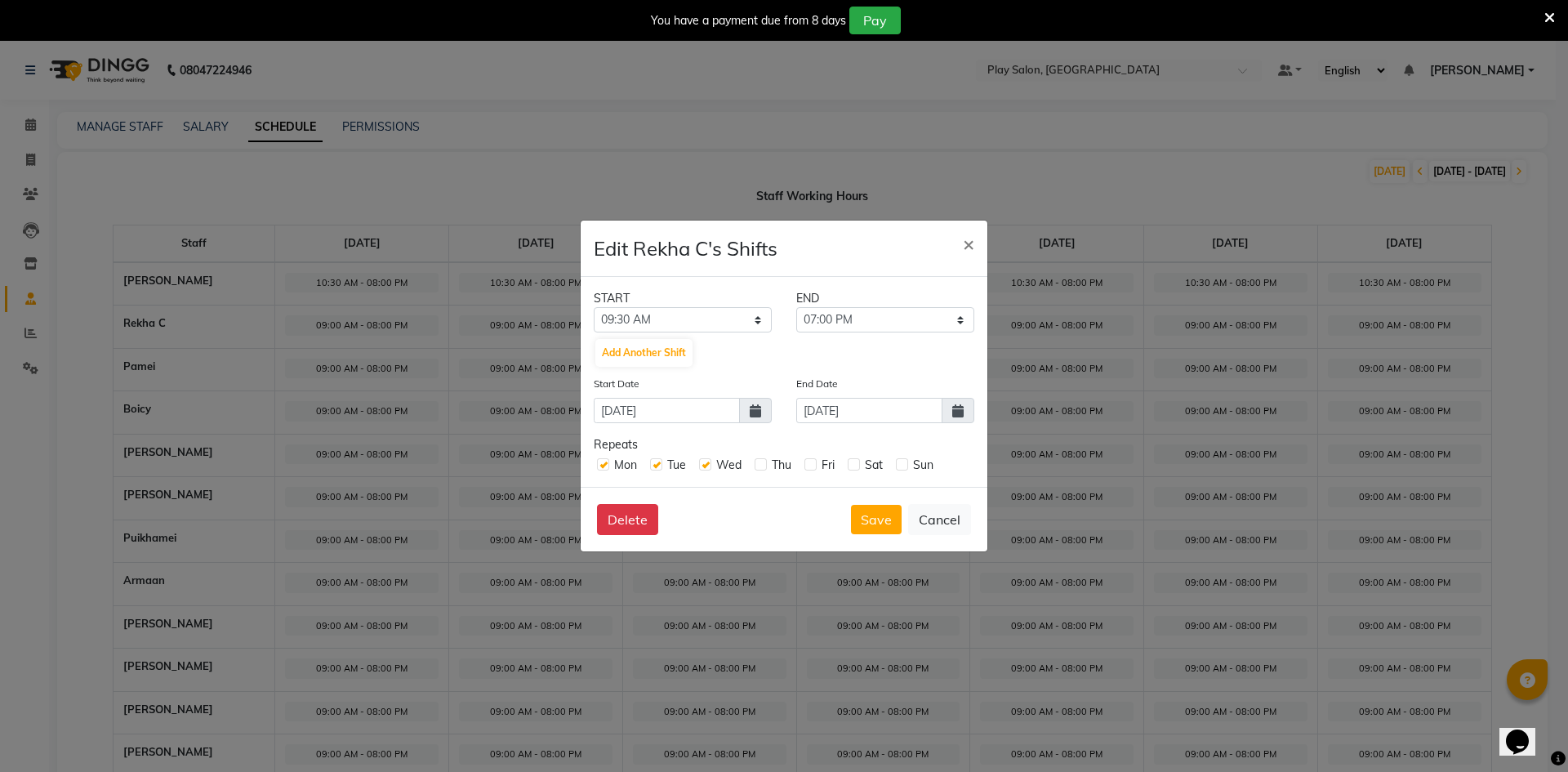
checkbox input "true"
click at [809, 469] on label at bounding box center [810, 464] width 12 height 12
click at [809, 469] on input "checkbox" at bounding box center [810, 464] width 11 height 11
checkbox input "true"
click at [856, 465] on label at bounding box center [854, 464] width 12 height 12
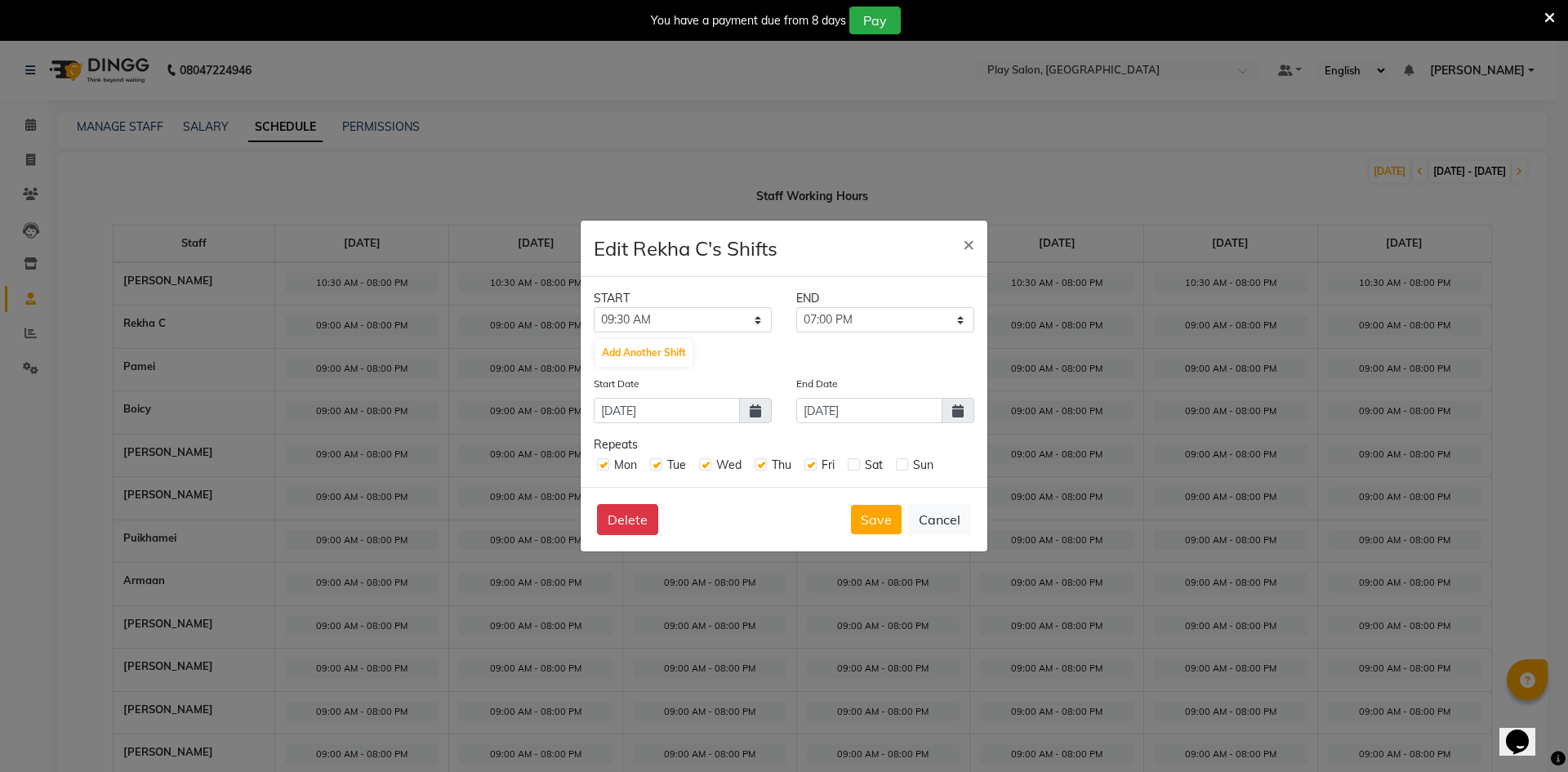
click at [856, 465] on input "checkbox" at bounding box center [854, 464] width 11 height 11
checkbox input "true"
click at [904, 464] on label at bounding box center [902, 464] width 12 height 12
click at [904, 464] on input "checkbox" at bounding box center [902, 464] width 11 height 11
checkbox input "true"
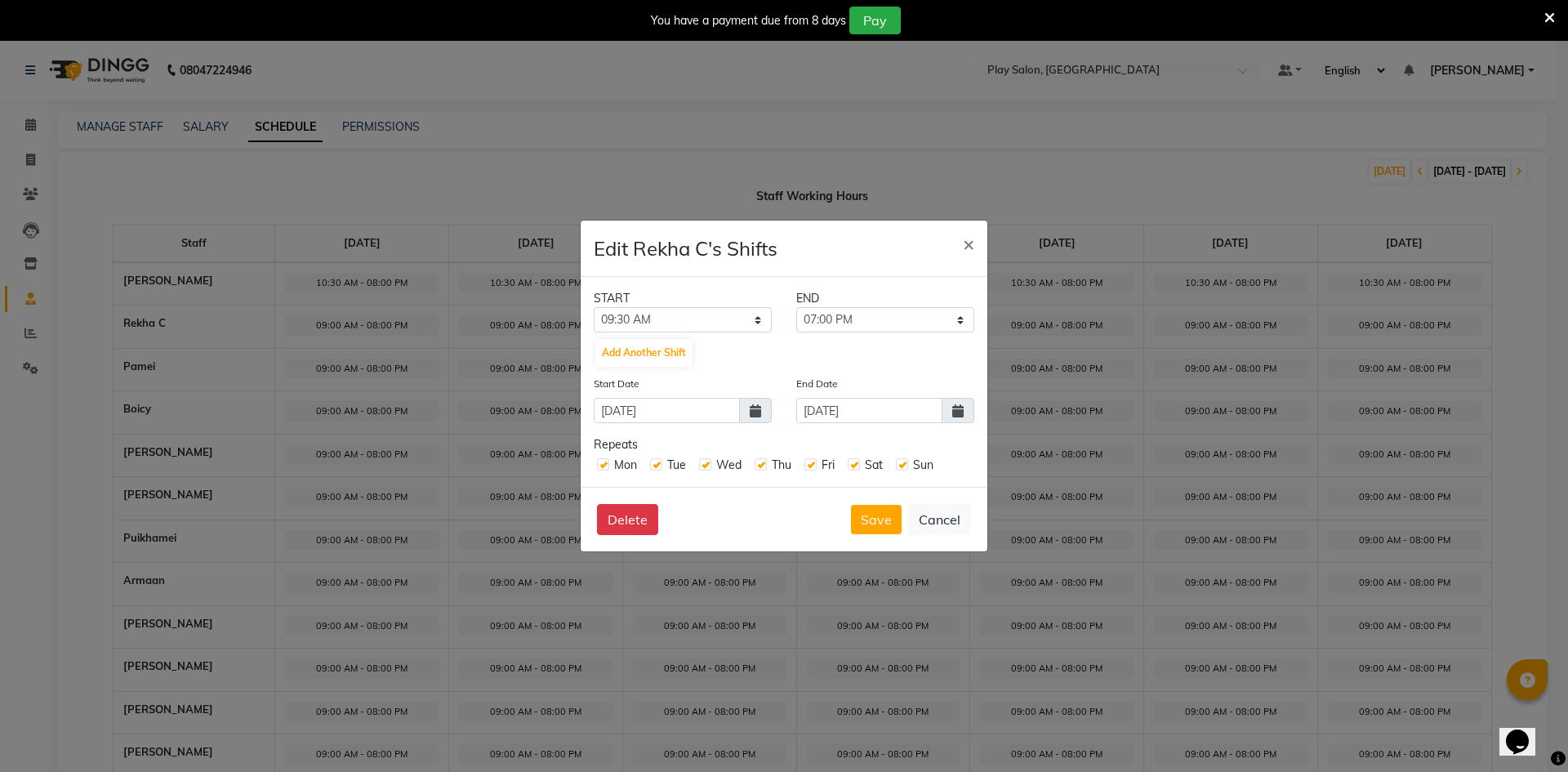
click at [958, 424] on div "START END 12:00 AM 12:15 AM 12:30 AM 12:45 AM 01:00 AM 01:15 AM 01:30 AM 01:45 …" at bounding box center [784, 382] width 406 height 210
click at [955, 415] on icon at bounding box center [958, 411] width 12 height 13
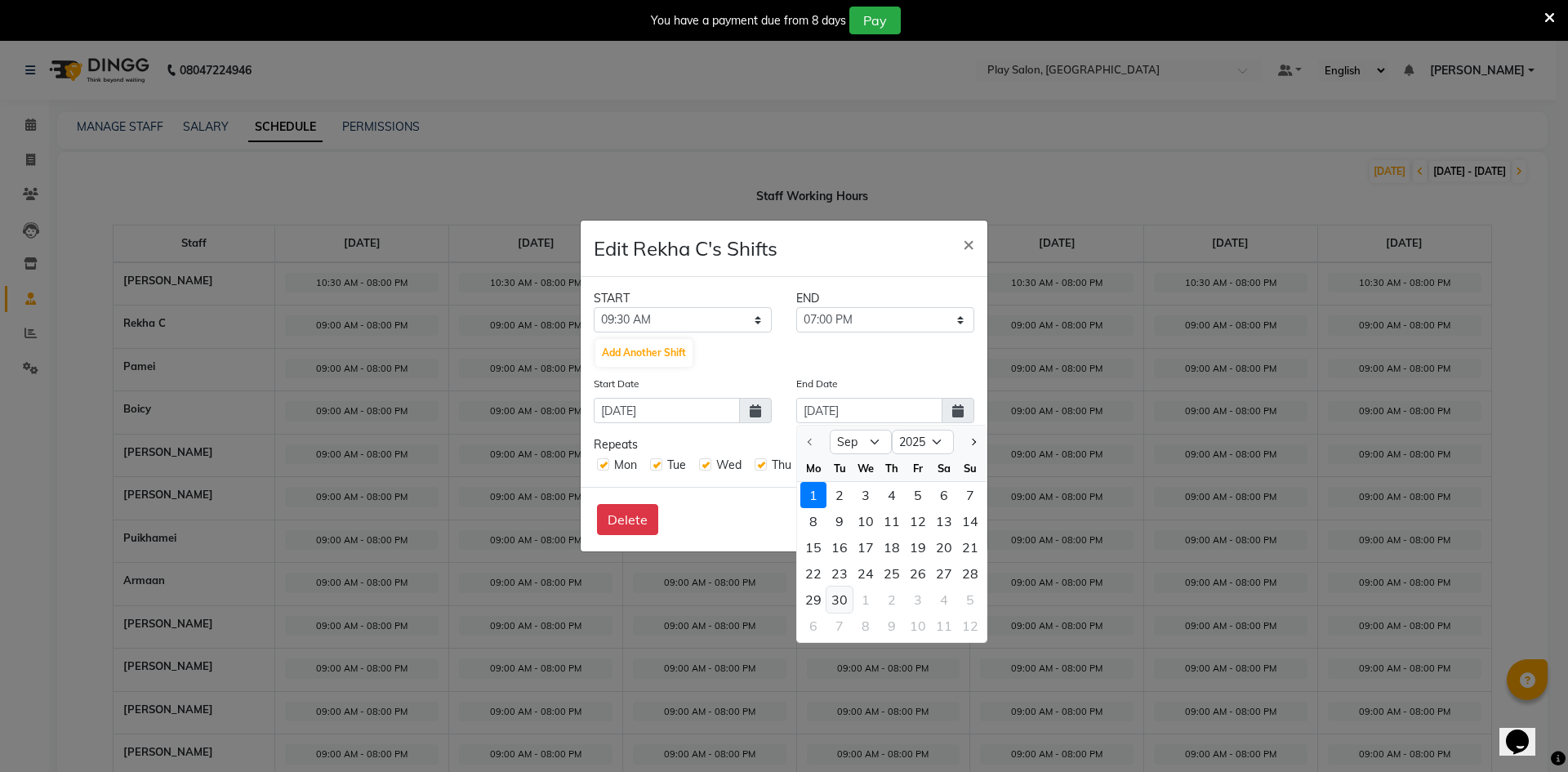
click at [843, 602] on div "30" at bounding box center [839, 600] width 26 height 26
type input "[DATE]"
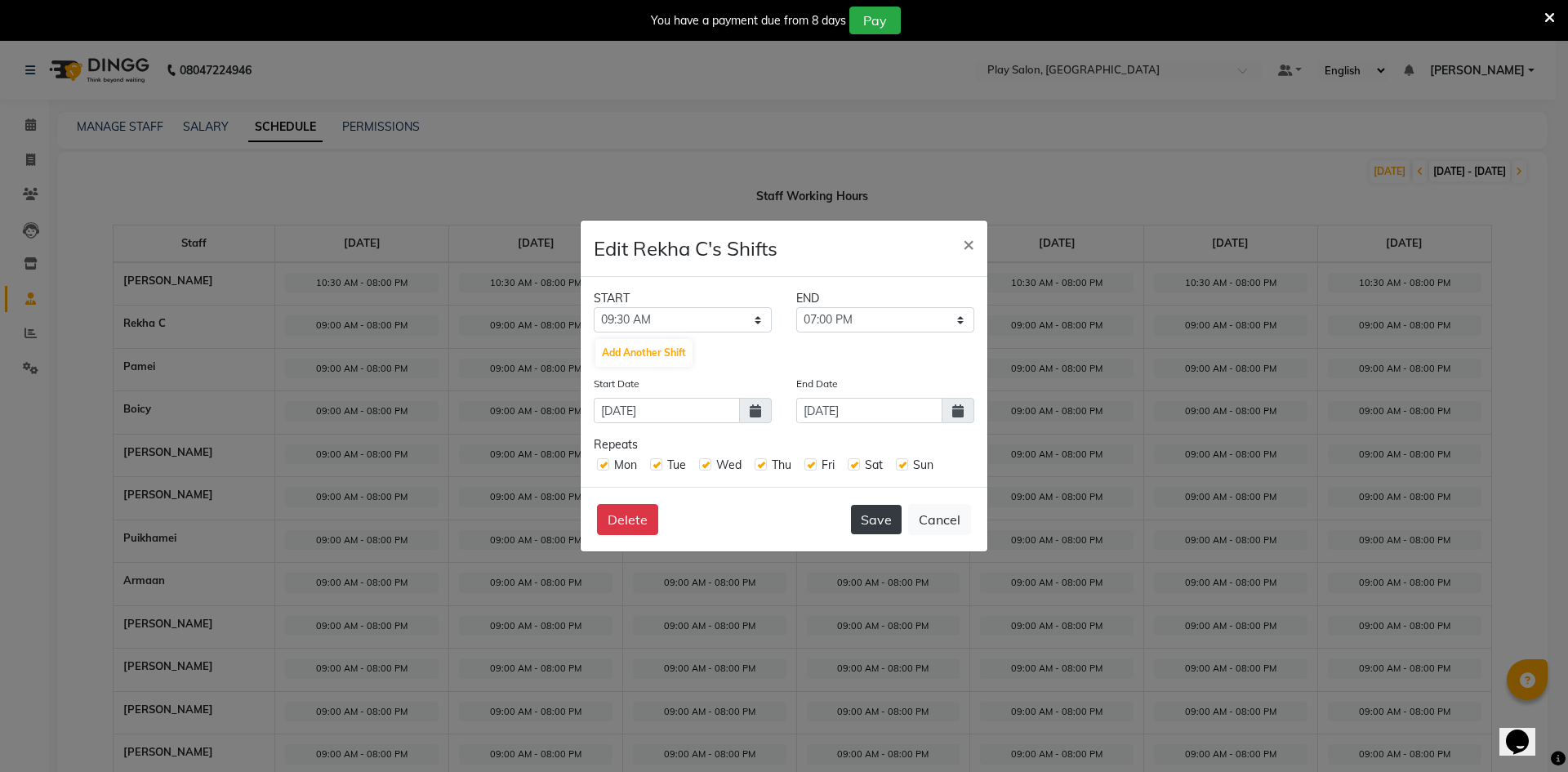
click at [868, 517] on button "Save" at bounding box center [876, 520] width 51 height 29
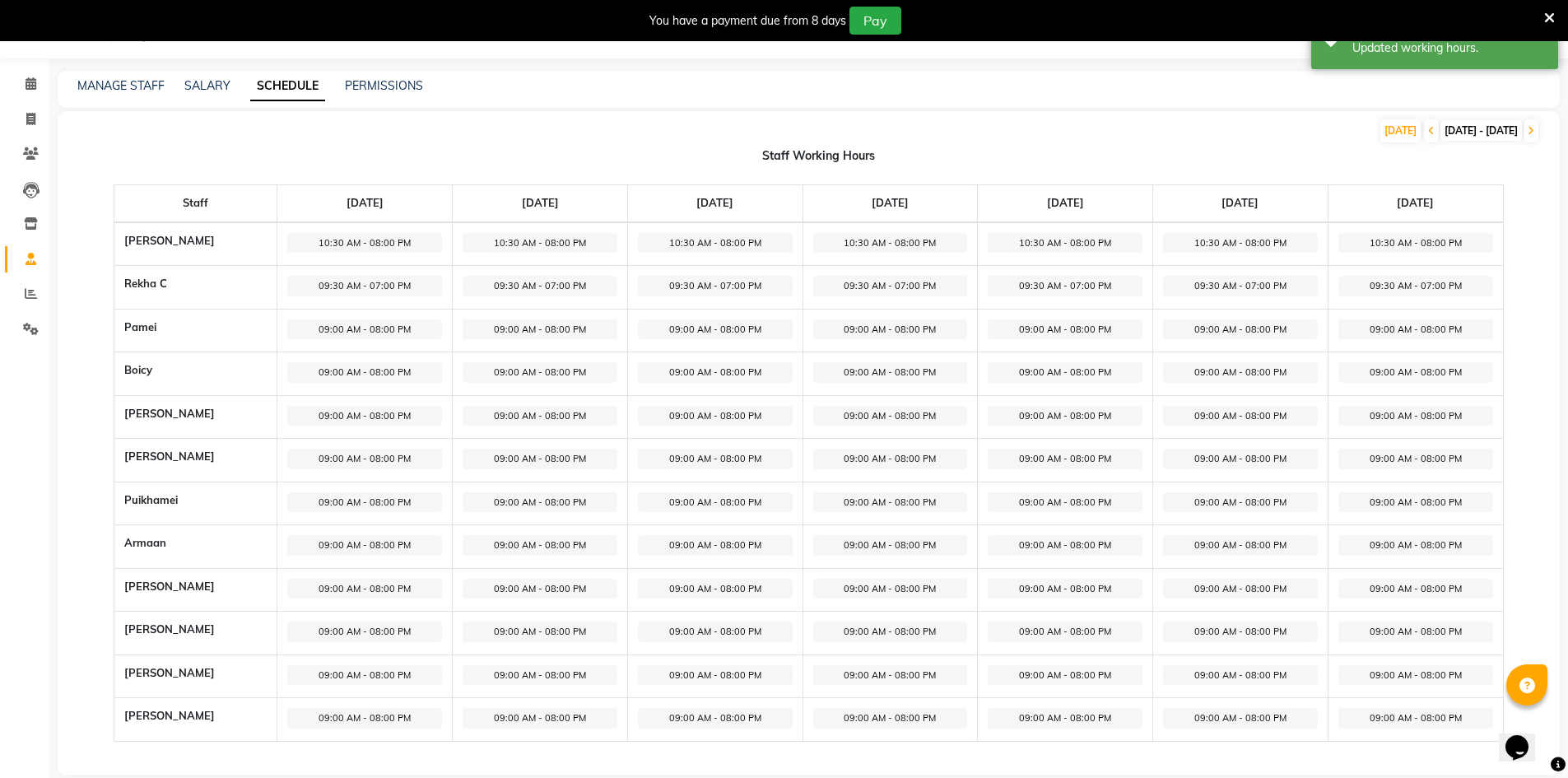
scroll to position [63, 0]
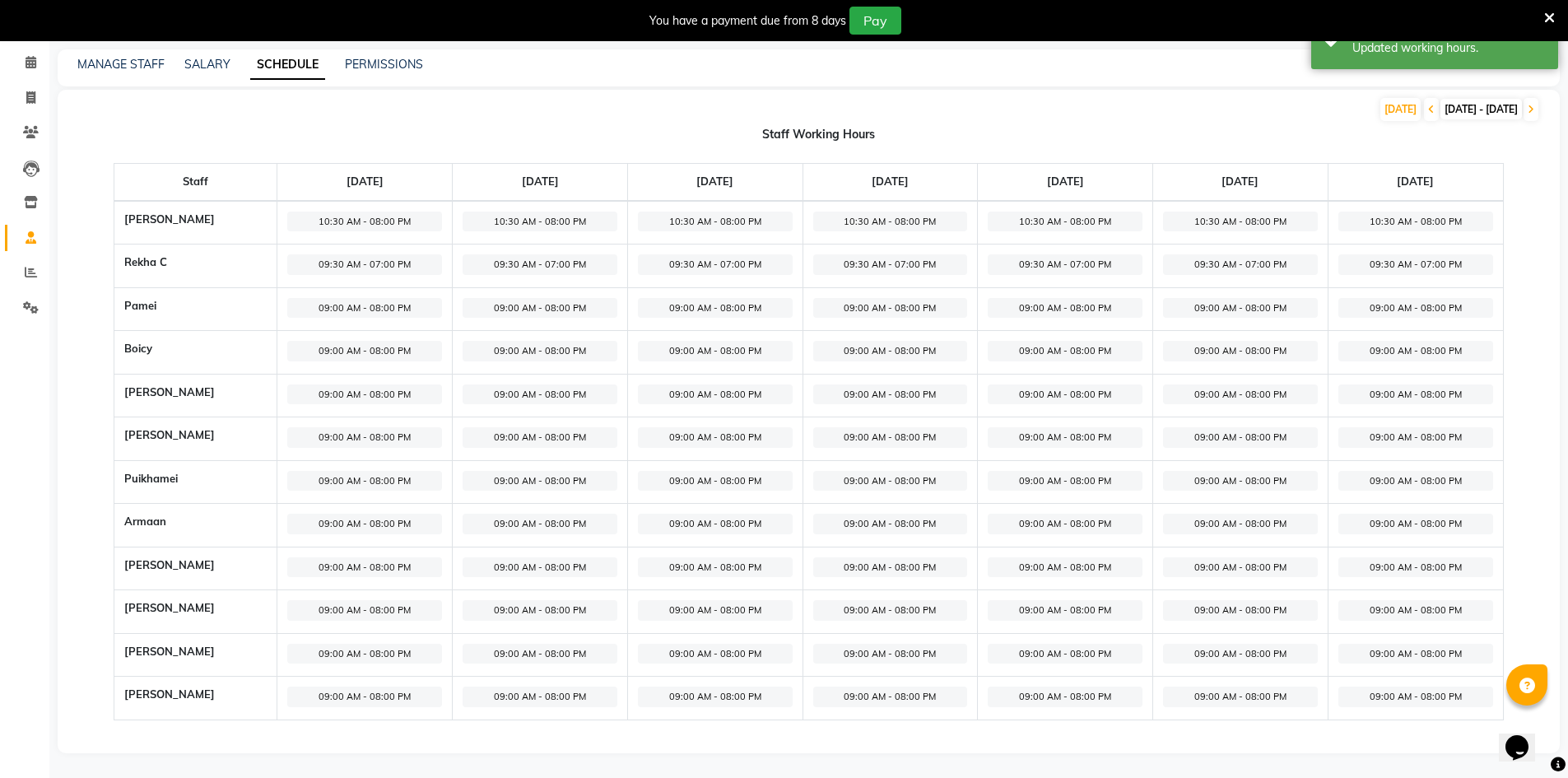
click at [367, 303] on span "09:00 AM - 08:00 PM" at bounding box center [364, 309] width 155 height 20
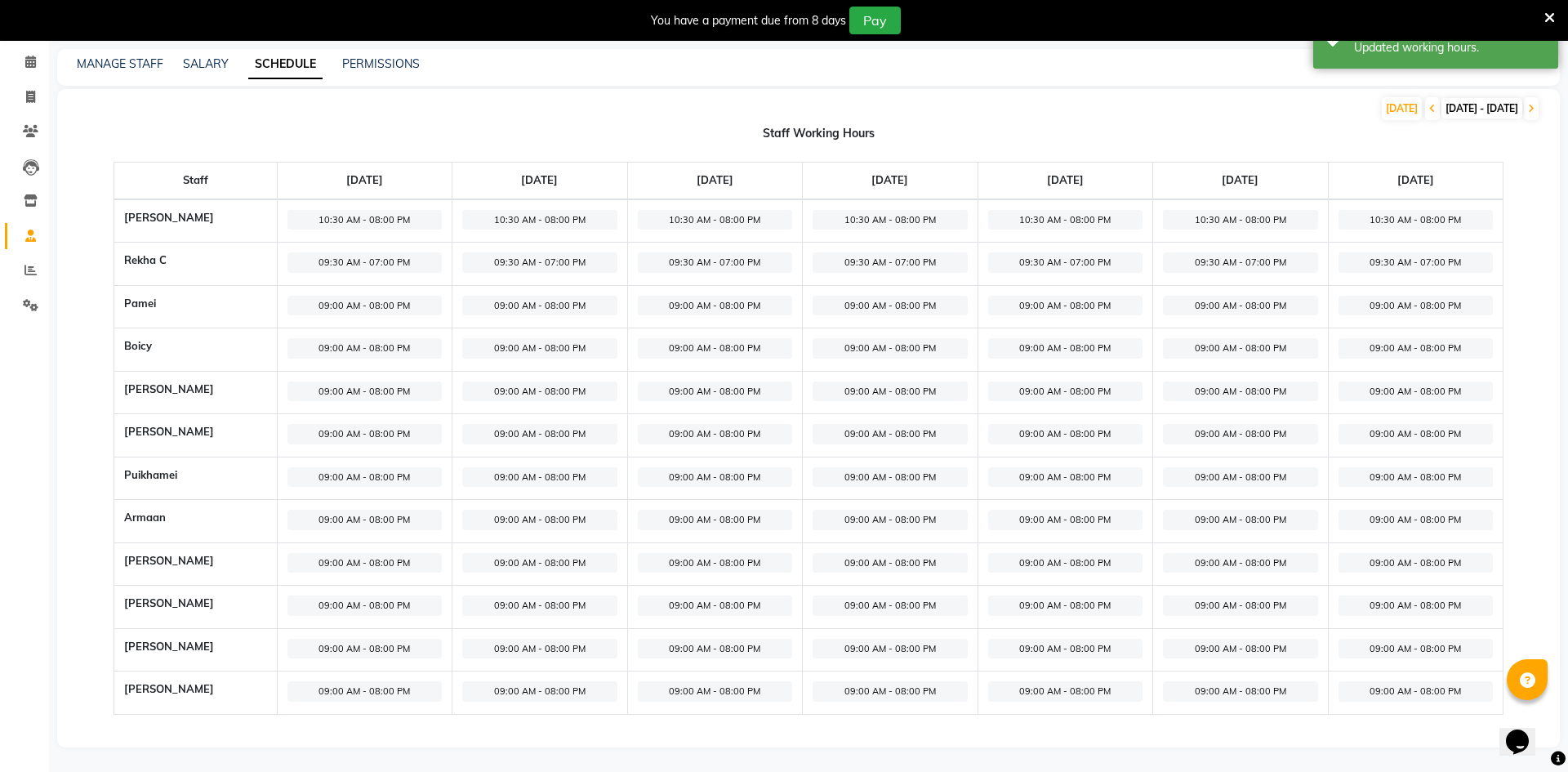
select select "09:00 AM"
select select "08:00 PM"
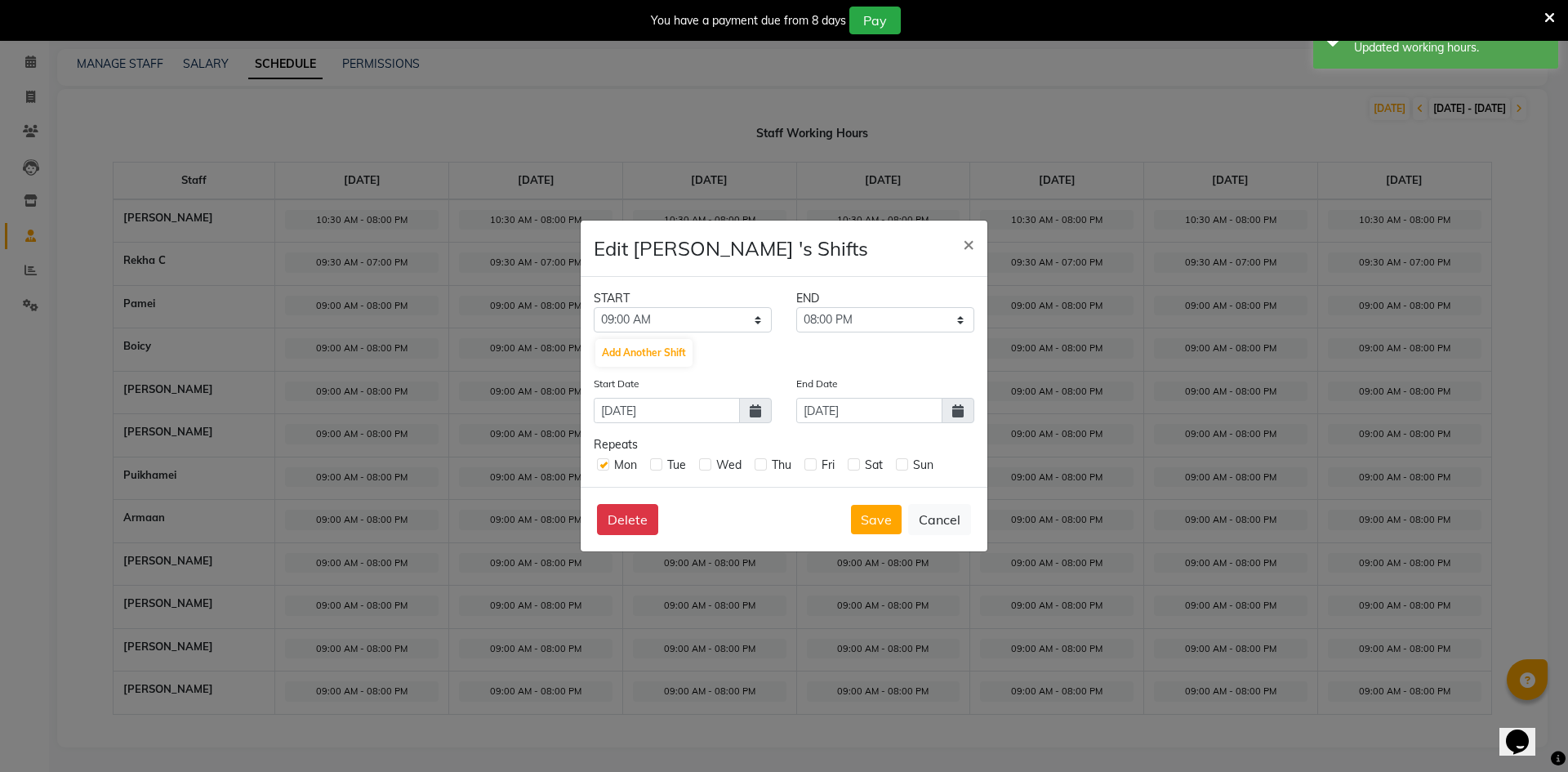
click at [660, 457] on div "Tue" at bounding box center [668, 465] width 36 height 17
drag, startPoint x: 653, startPoint y: 470, endPoint x: 675, endPoint y: 468, distance: 22.1
click at [656, 471] on div "Tue" at bounding box center [668, 465] width 36 height 17
drag, startPoint x: 653, startPoint y: 464, endPoint x: 666, endPoint y: 464, distance: 13.0
click at [660, 464] on label at bounding box center [656, 464] width 12 height 12
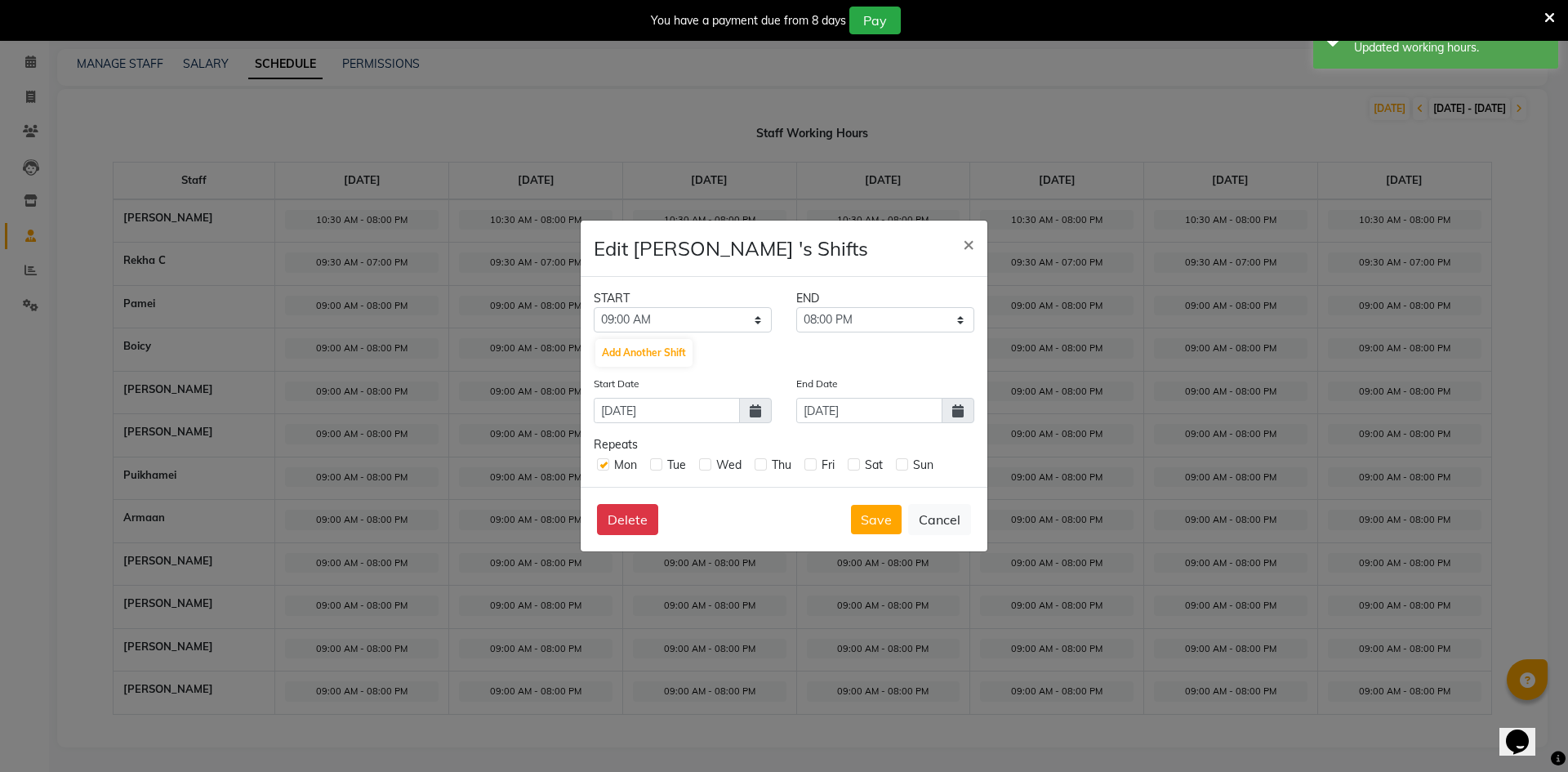
click at [660, 464] on input "checkbox" at bounding box center [656, 464] width 11 height 11
checkbox input "true"
click at [704, 461] on label at bounding box center [704, 464] width 12 height 12
click at [704, 461] on input "checkbox" at bounding box center [704, 464] width 11 height 11
checkbox input "true"
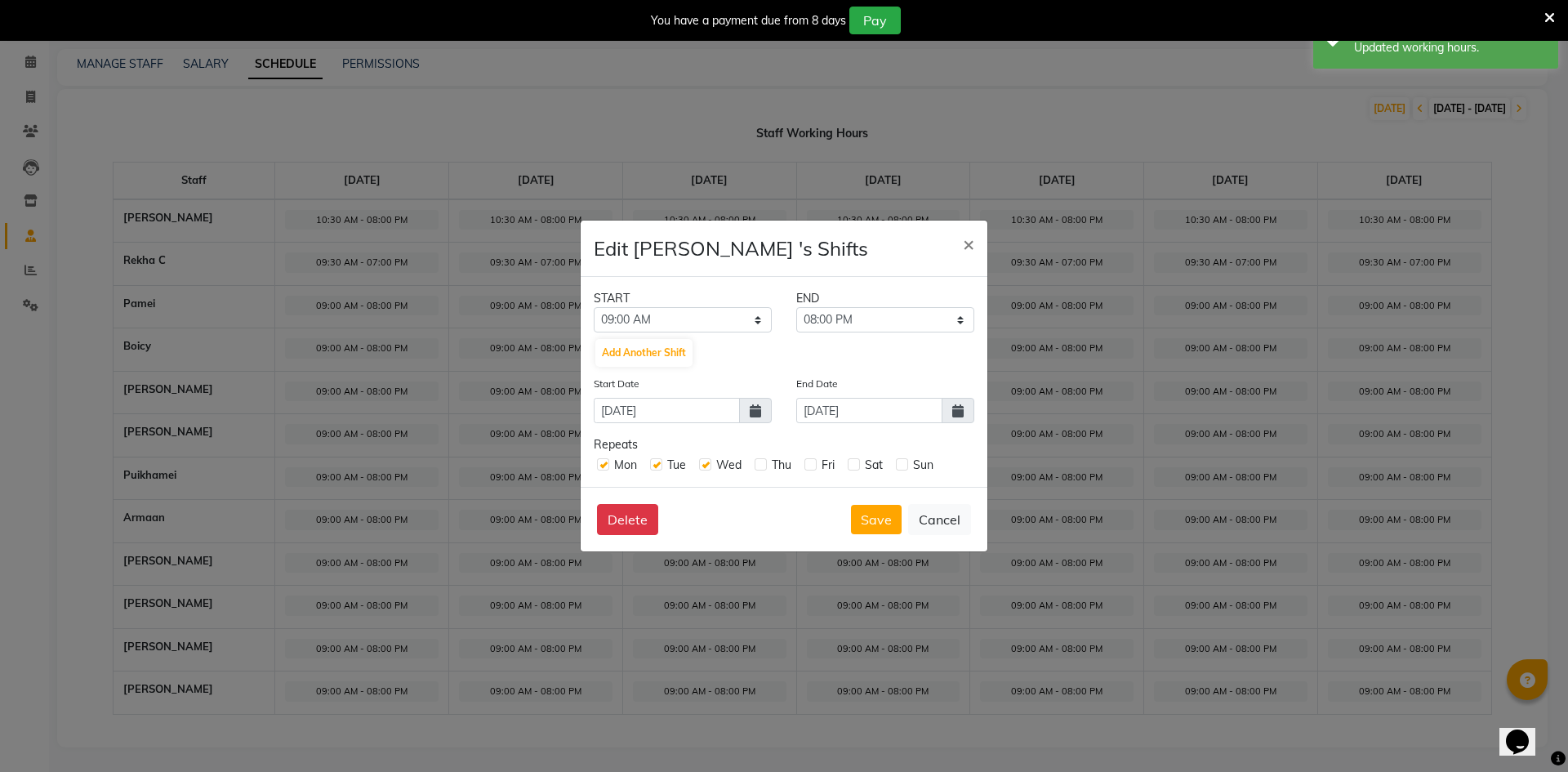
click at [756, 464] on label at bounding box center [760, 464] width 12 height 12
click at [756, 464] on input "checkbox" at bounding box center [760, 464] width 11 height 11
checkbox input "true"
click at [809, 462] on label at bounding box center [810, 464] width 12 height 12
click at [809, 462] on input "checkbox" at bounding box center [810, 464] width 11 height 11
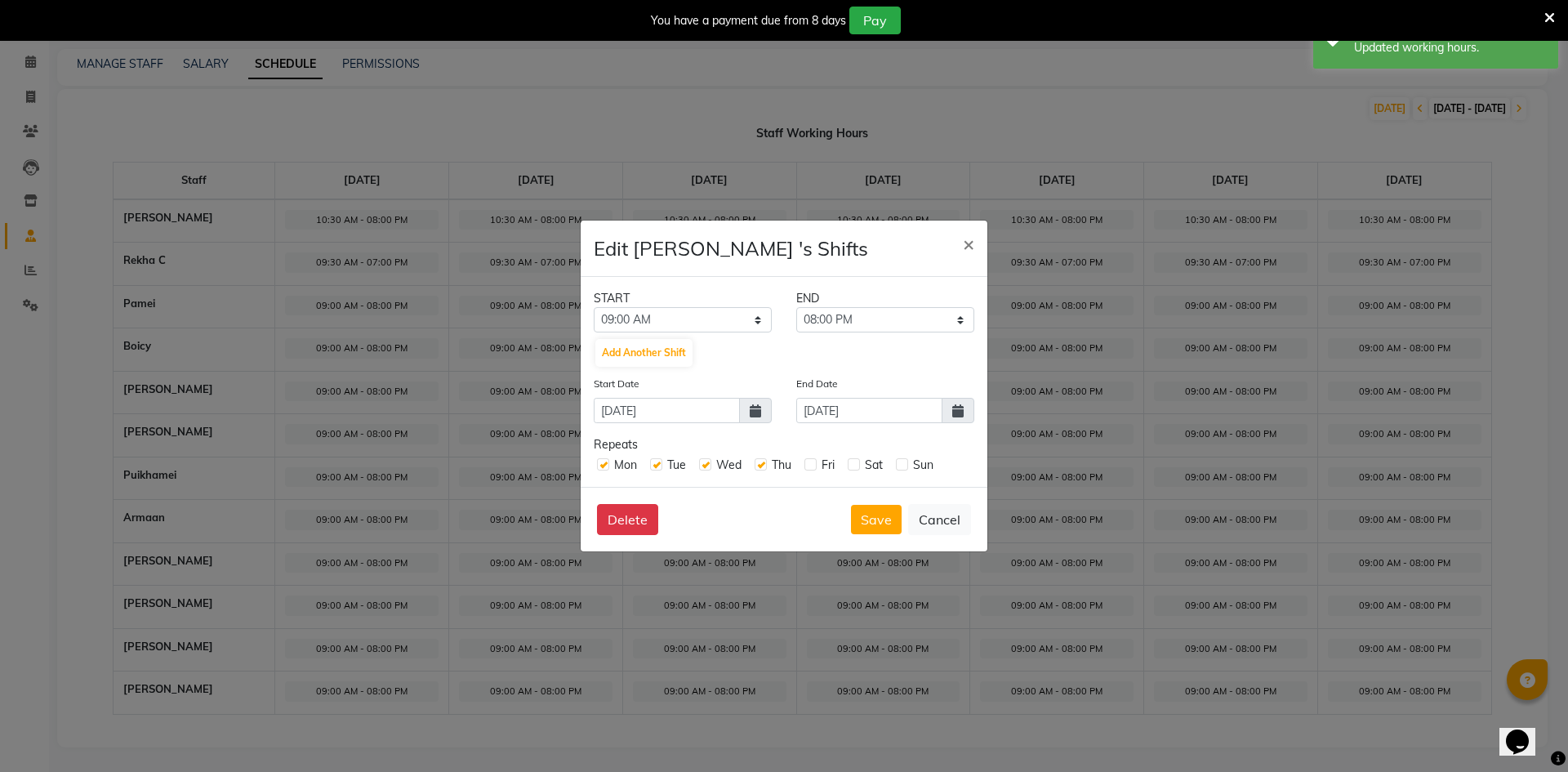
checkbox input "true"
click at [851, 465] on label at bounding box center [854, 464] width 12 height 12
click at [851, 465] on input "checkbox" at bounding box center [854, 464] width 11 height 11
checkbox input "true"
click at [903, 466] on label at bounding box center [902, 464] width 12 height 12
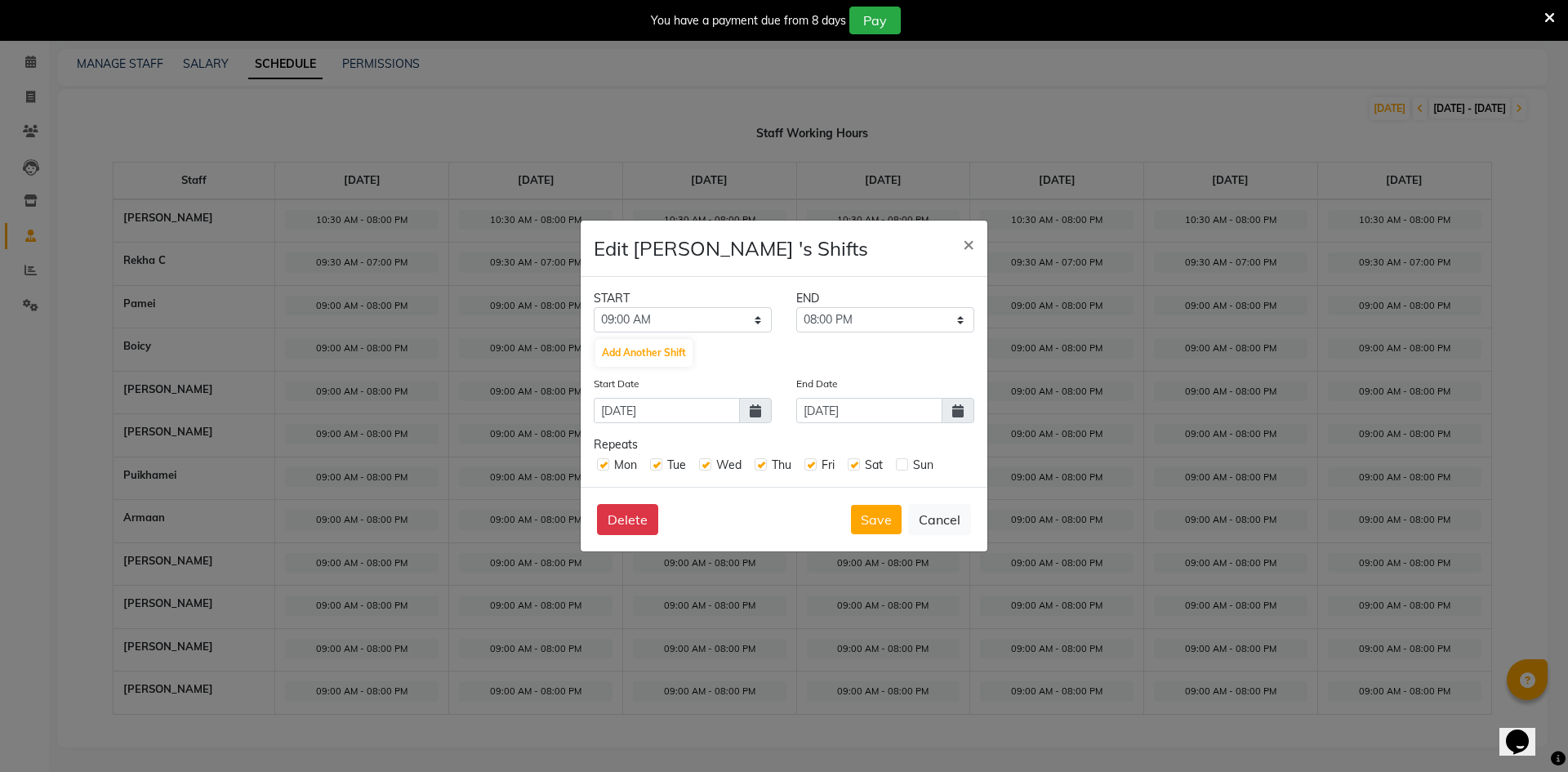
click at [903, 466] on input "checkbox" at bounding box center [902, 464] width 11 height 11
checkbox input "true"
click at [712, 312] on select "12:00 AM 12:15 AM 12:30 AM 12:45 AM 01:00 AM 01:15 AM 01:30 AM 01:45 AM 02:00 A…" at bounding box center [682, 320] width 178 height 26
select select "09:30 AM"
click at [594, 307] on select "12:00 AM 12:15 AM 12:30 AM 12:45 AM 01:00 AM 01:15 AM 01:30 AM 01:45 AM 02:00 A…" at bounding box center [682, 320] width 178 height 26
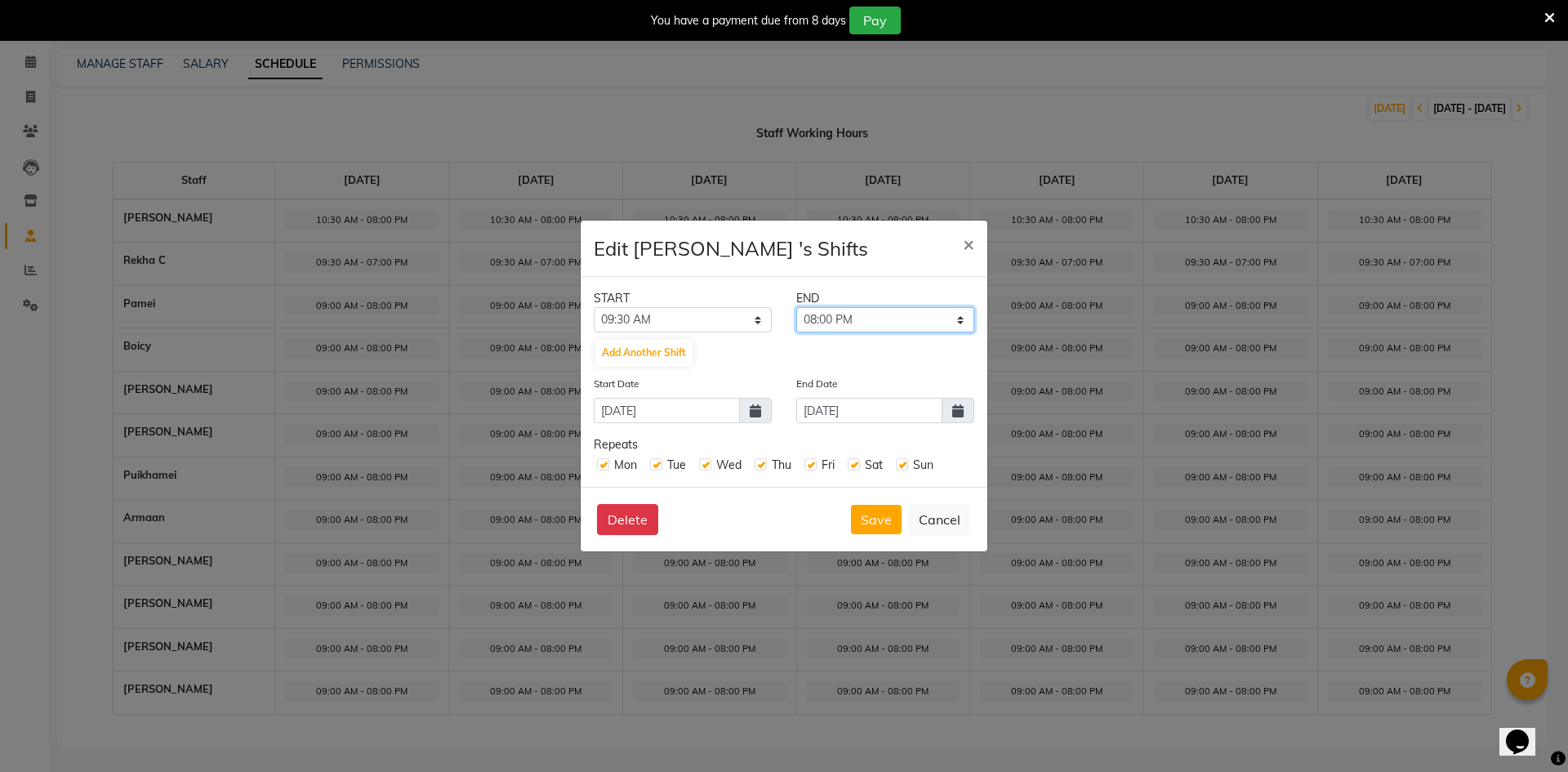
click at [856, 324] on select "09:45 AM 10:00 AM 10:15 AM 10:30 AM 10:45 AM 11:00 AM 11:15 AM 11:30 AM 11:45 A…" at bounding box center [885, 320] width 178 height 26
select select "07:00 PM"
click at [796, 307] on select "09:45 AM 10:00 AM 10:15 AM 10:30 AM 10:45 AM 11:00 AM 11:15 AM 11:30 AM 11:45 A…" at bounding box center [885, 320] width 178 height 26
click at [916, 408] on input "[DATE]" at bounding box center [869, 411] width 146 height 26
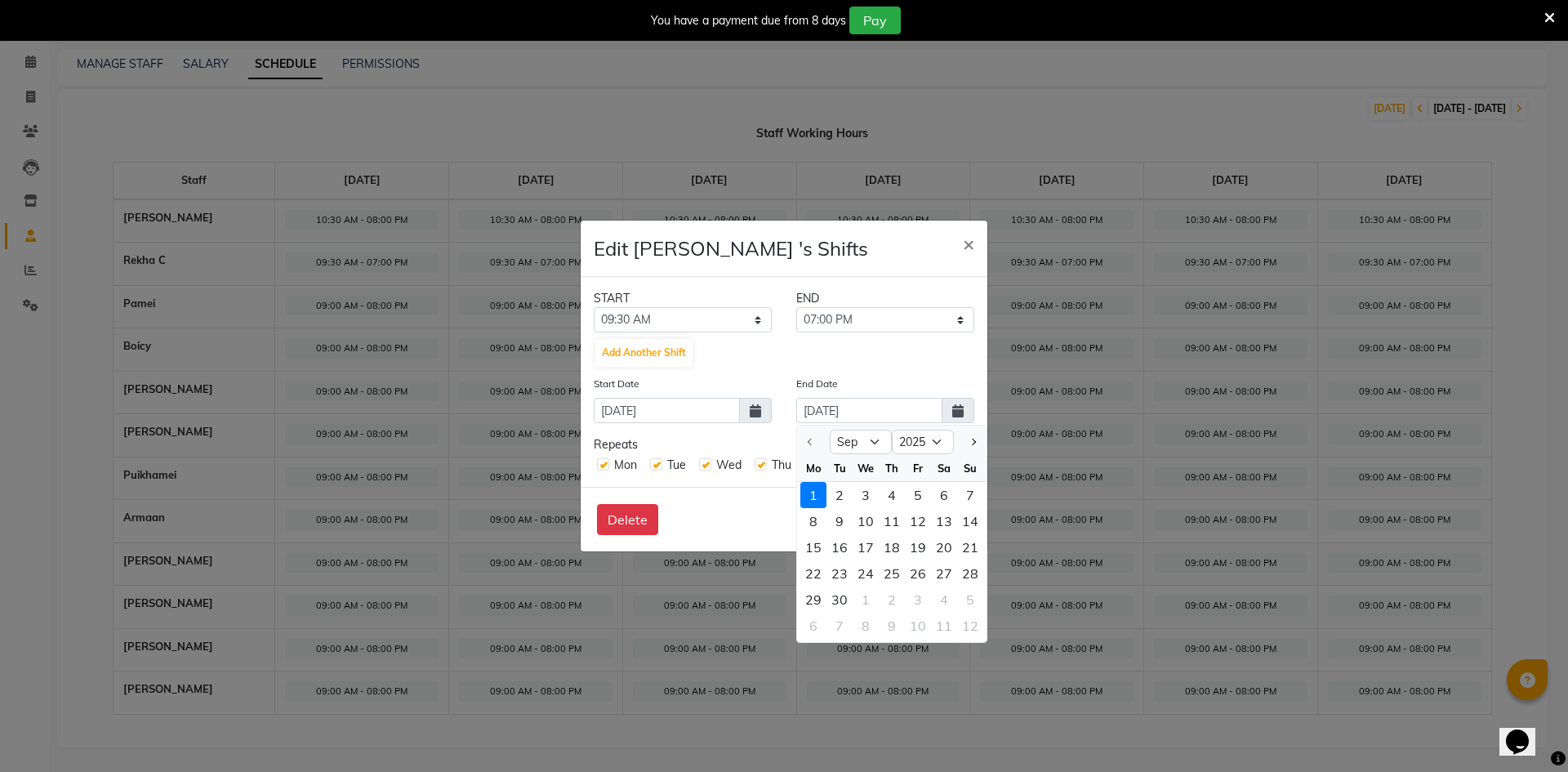
click at [911, 373] on div "START END 12:00 AM 12:15 AM 12:30 AM 12:45 AM 01:00 AM 01:15 AM 01:30 AM 01:45 …" at bounding box center [784, 382] width 406 height 210
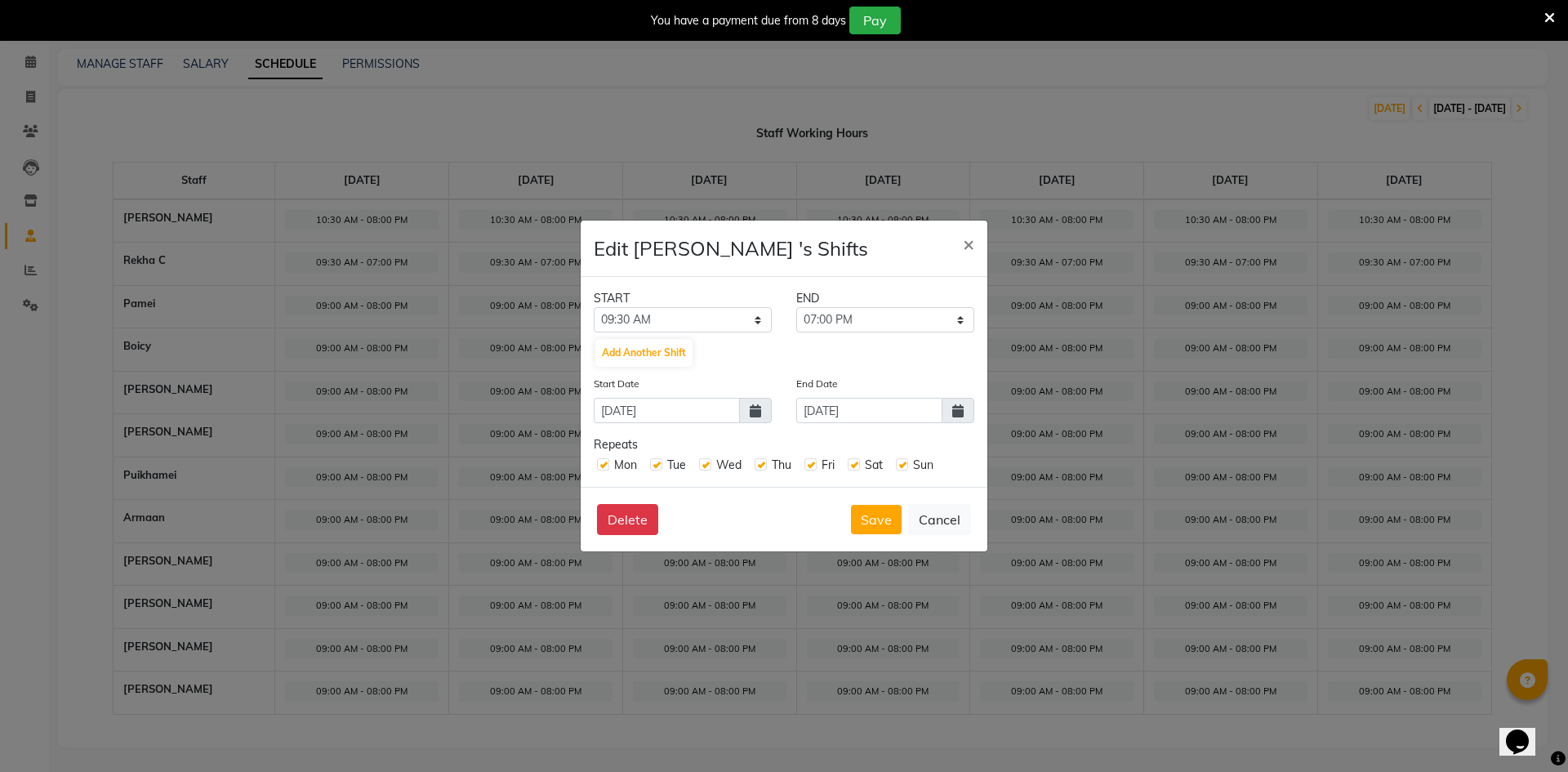
click at [956, 418] on span at bounding box center [958, 411] width 33 height 26
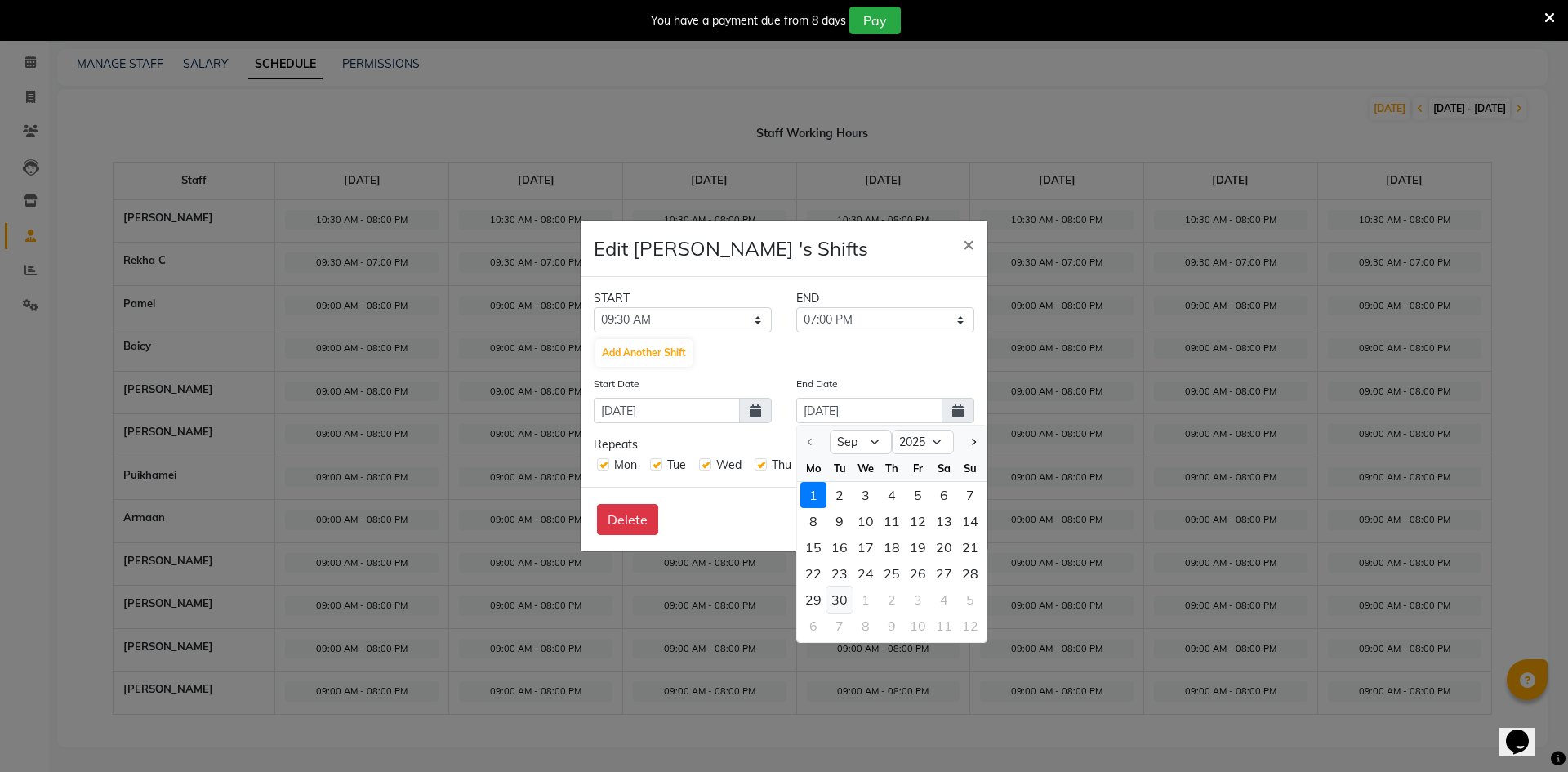
click at [835, 598] on div "30" at bounding box center [839, 600] width 26 height 26
type input "[DATE]"
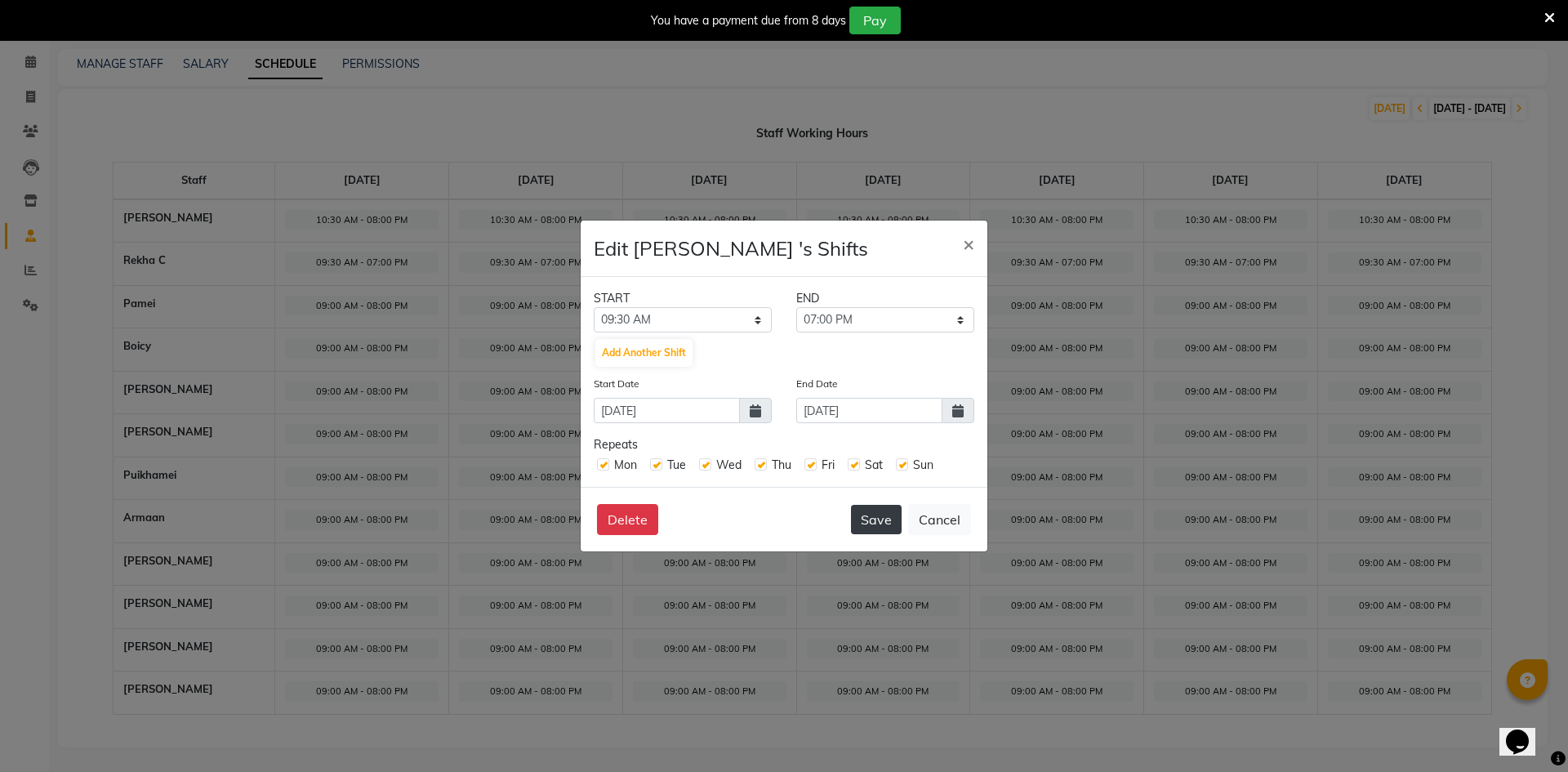
click at [872, 511] on button "Save" at bounding box center [876, 520] width 51 height 29
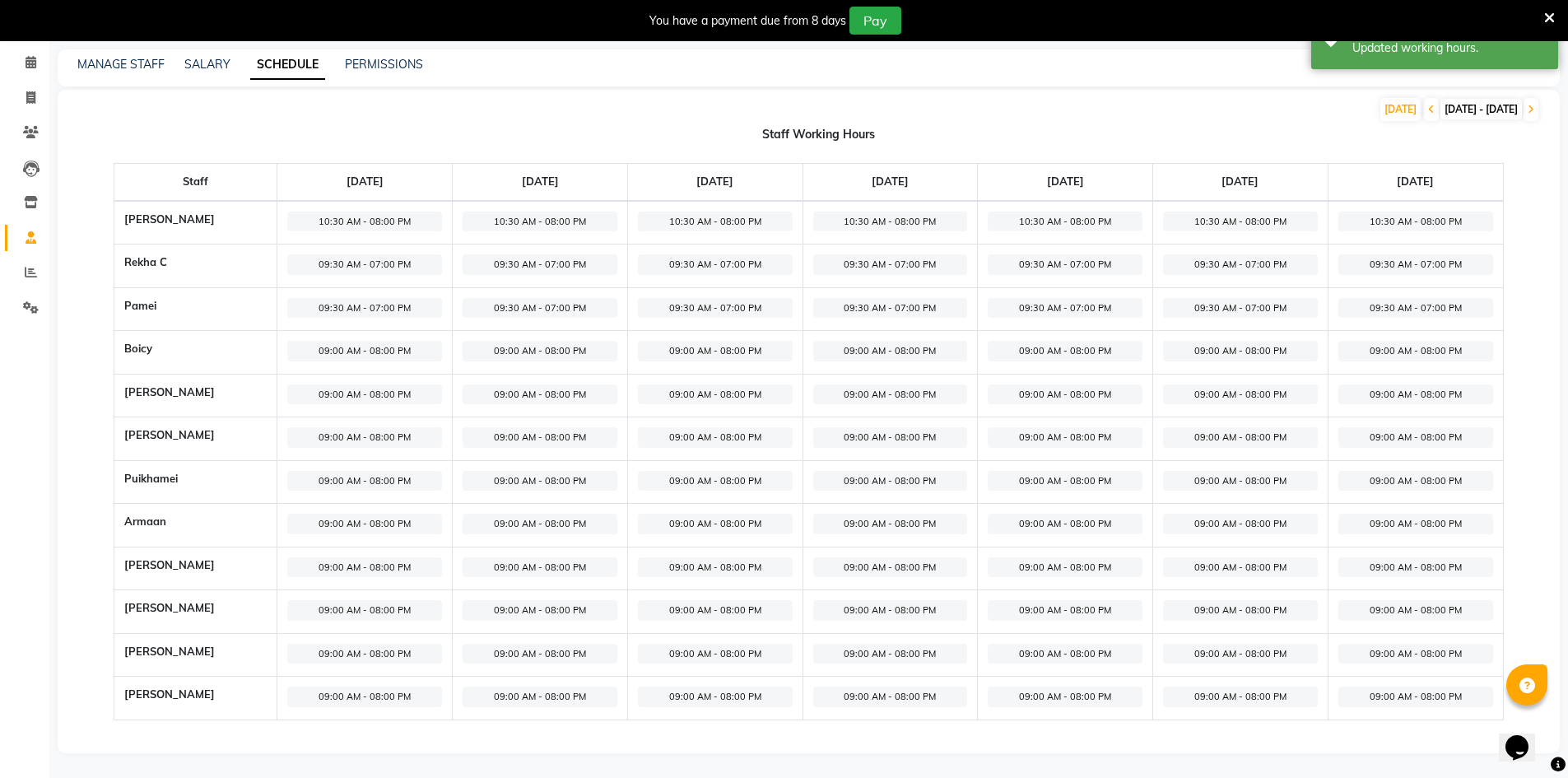
click at [330, 347] on span "09:00 AM - 08:00 PM" at bounding box center [364, 351] width 155 height 20
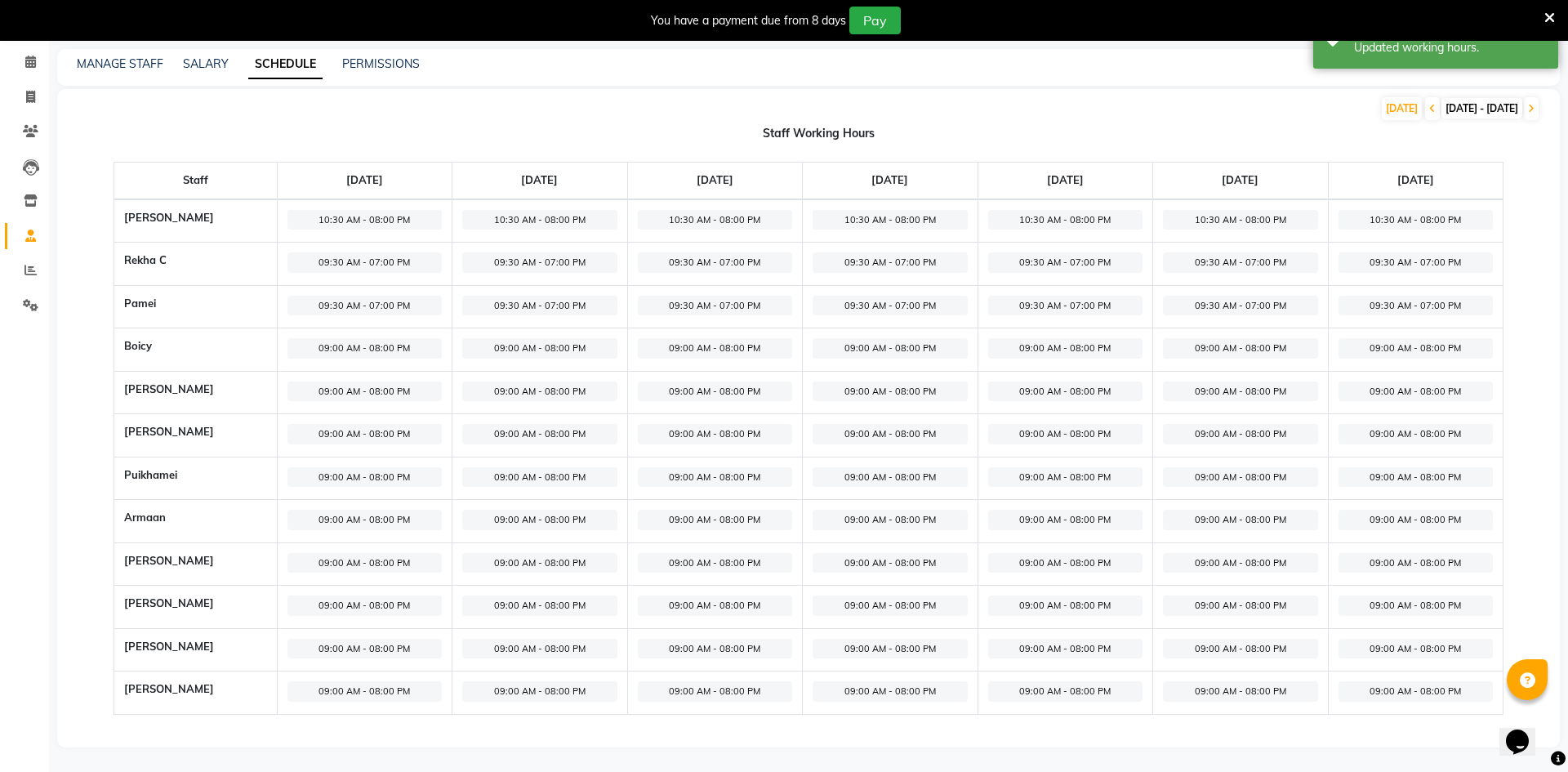
select select "09:00 AM"
select select "08:00 PM"
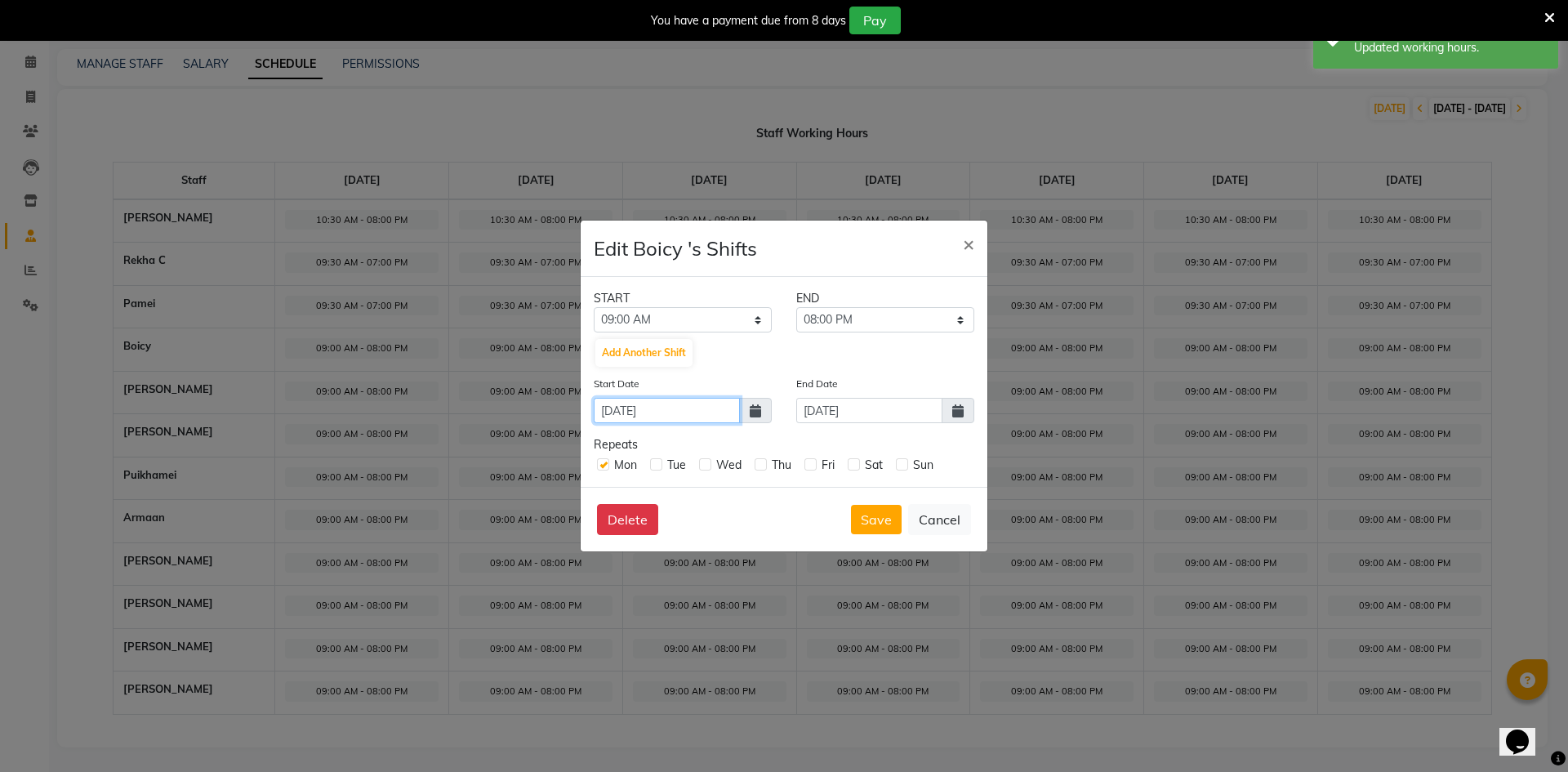
click at [691, 410] on input "[DATE]" at bounding box center [667, 411] width 146 height 26
select select "9"
select select "2025"
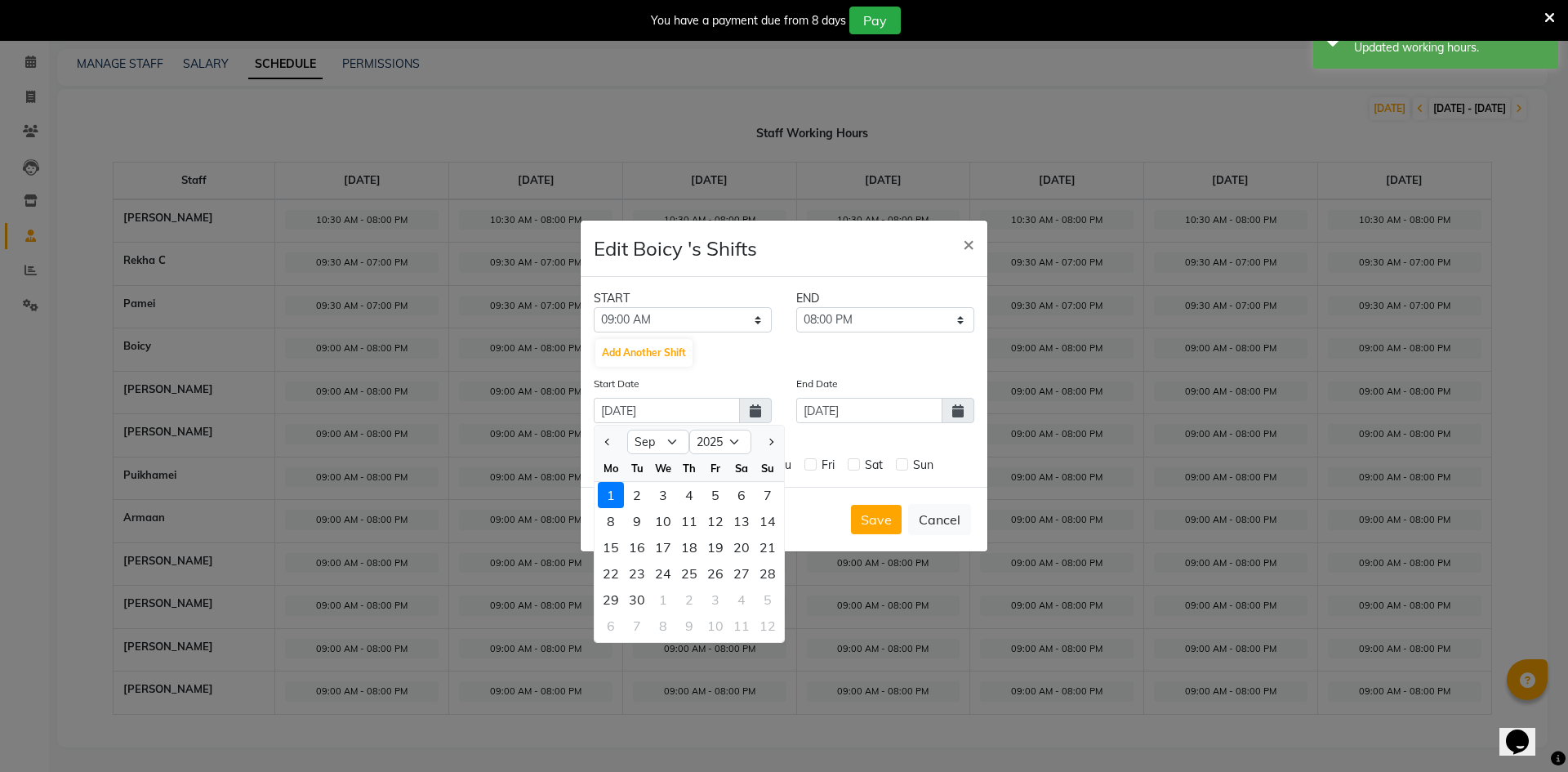
click at [742, 415] on span at bounding box center [755, 411] width 33 height 26
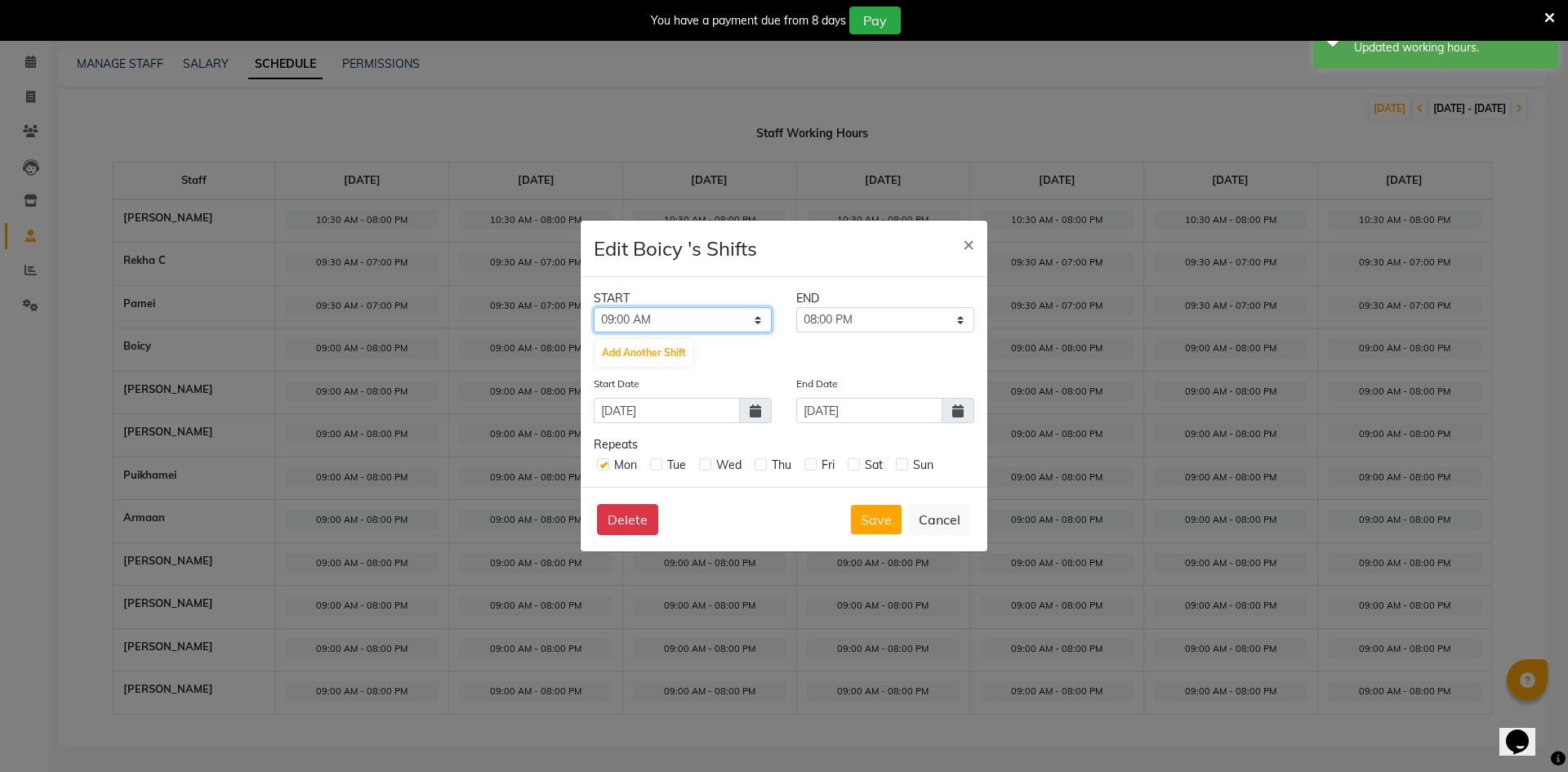
click at [688, 316] on select "12:00 AM 12:15 AM 12:30 AM 12:45 AM 01:00 AM 01:15 AM 01:30 AM 01:45 AM 02:00 A…" at bounding box center [682, 320] width 178 height 26
select select "09:30 AM"
click at [594, 307] on select "12:00 AM 12:15 AM 12:30 AM 12:45 AM 01:00 AM 01:15 AM 01:30 AM 01:45 AM 02:00 A…" at bounding box center [682, 320] width 178 height 26
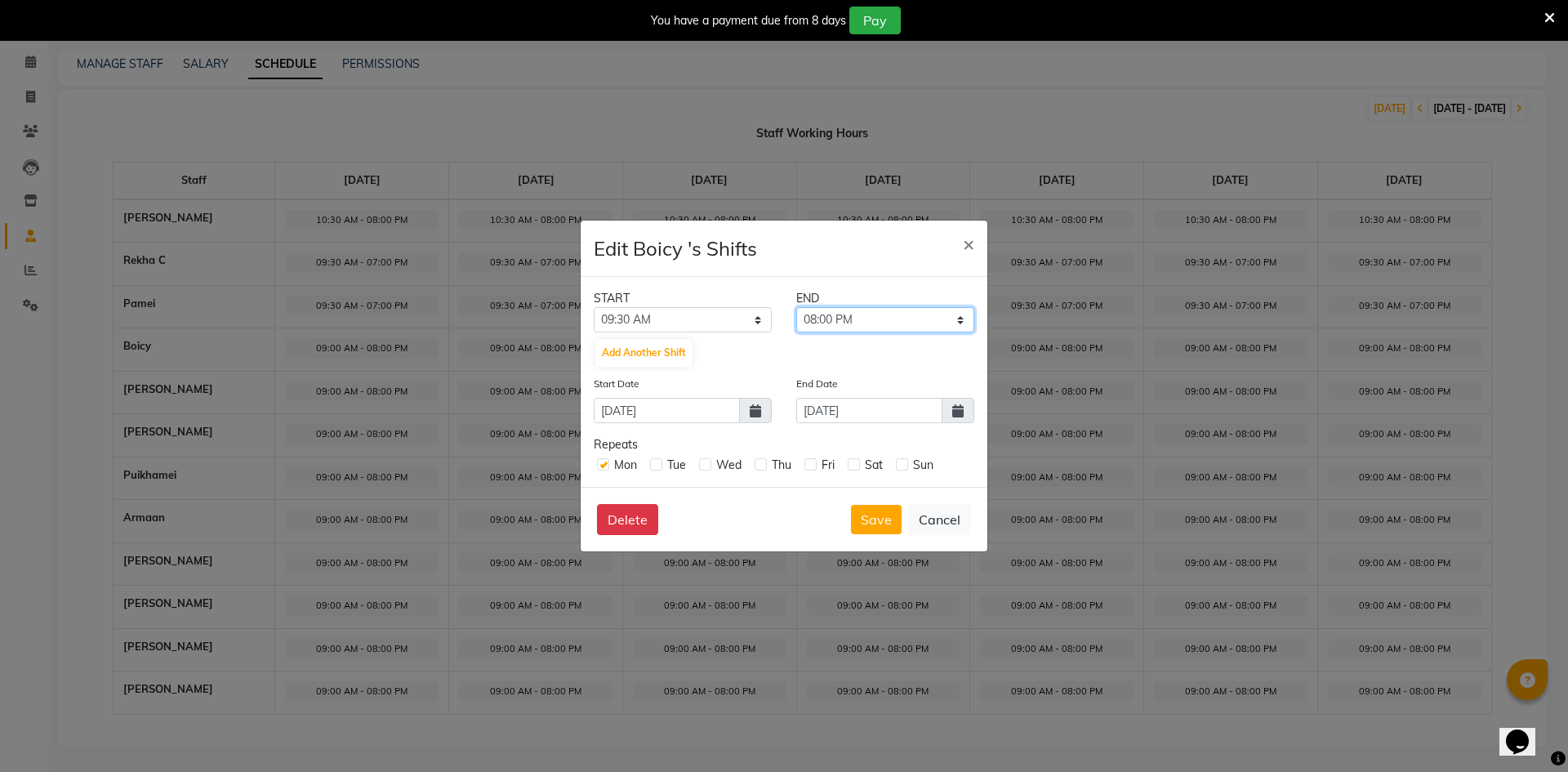
click at [830, 312] on select "09:45 AM 10:00 AM 10:15 AM 10:30 AM 10:45 AM 11:00 AM 11:15 AM 11:30 AM 11:45 A…" at bounding box center [885, 320] width 178 height 26
select select "07:00 PM"
click at [796, 307] on select "09:45 AM 10:00 AM 10:15 AM 10:30 AM 10:45 AM 11:00 AM 11:15 AM 11:30 AM 11:45 A…" at bounding box center [885, 320] width 178 height 26
drag, startPoint x: 646, startPoint y: 466, endPoint x: 653, endPoint y: 470, distance: 8.1
click at [651, 470] on div "Mon Tue Wed Thu Fri Sat Sun" at bounding box center [784, 464] width 381 height 20
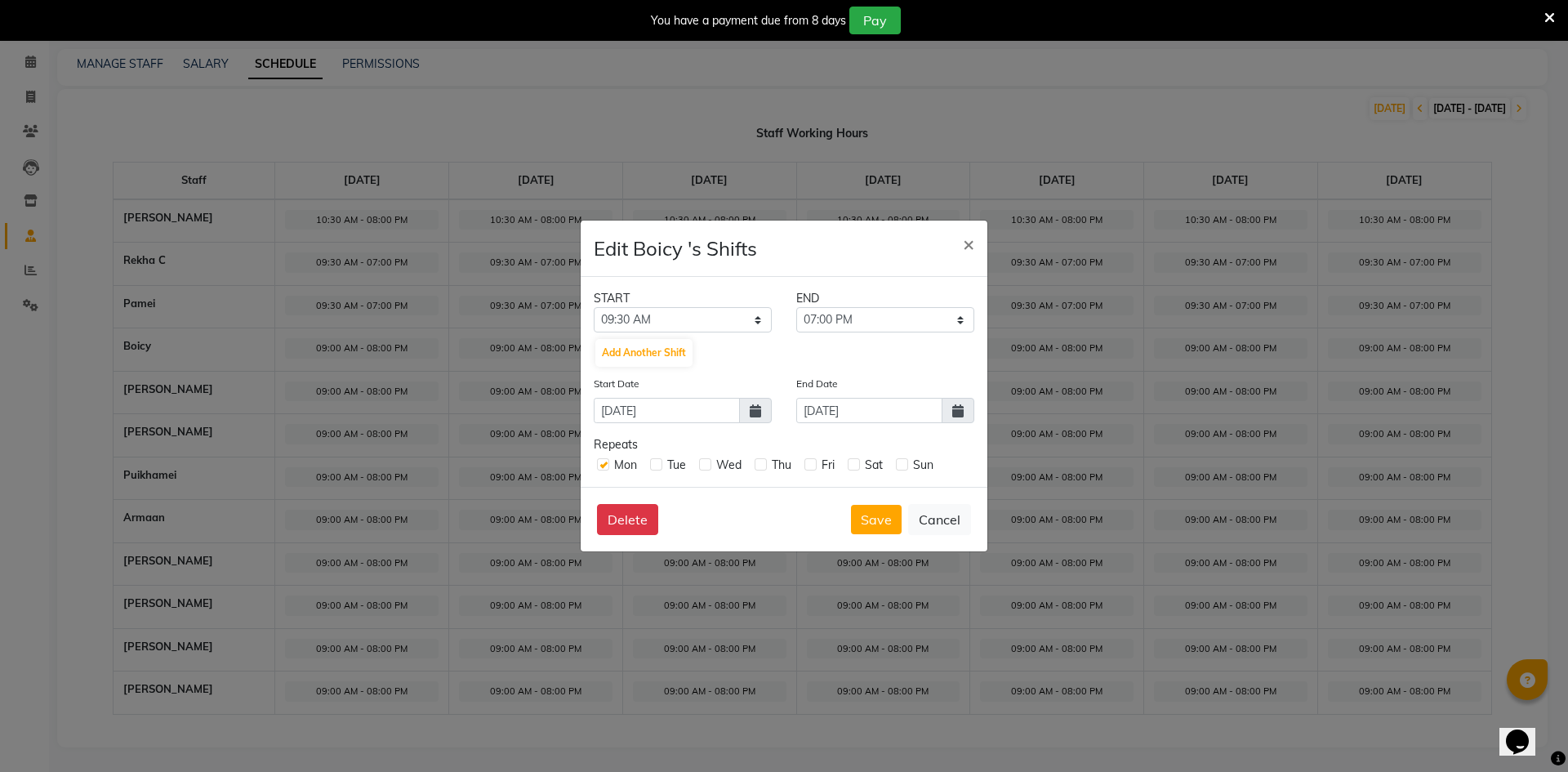
click at [660, 463] on label at bounding box center [656, 464] width 12 height 12
click at [660, 463] on input "checkbox" at bounding box center [656, 464] width 11 height 11
checkbox input "true"
click at [707, 466] on label at bounding box center [704, 464] width 12 height 12
click at [707, 466] on input "checkbox" at bounding box center [704, 464] width 11 height 11
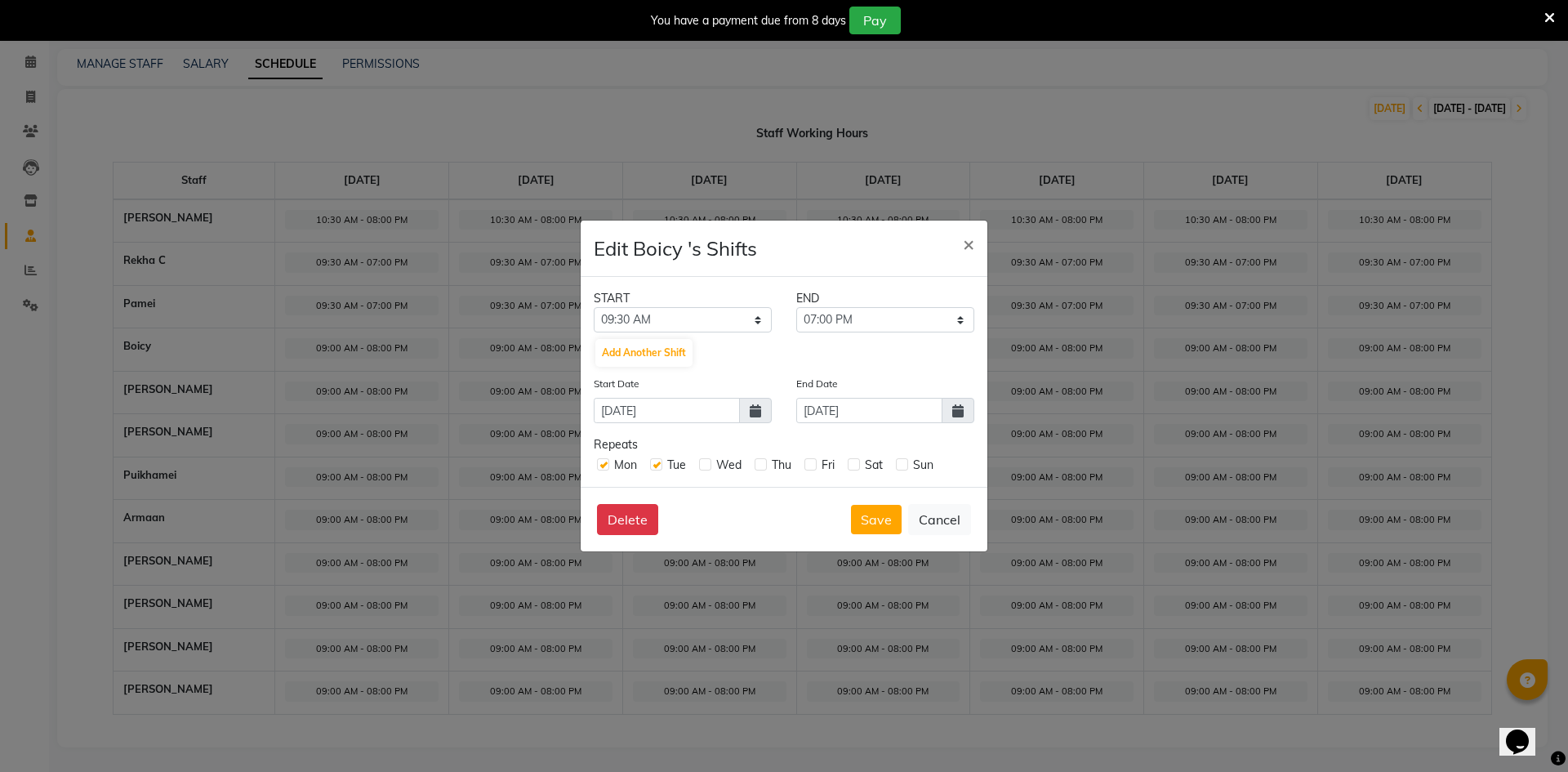
checkbox input "true"
click at [757, 464] on label at bounding box center [760, 464] width 12 height 12
click at [757, 464] on input "checkbox" at bounding box center [760, 464] width 11 height 11
checkbox input "true"
click at [813, 463] on label at bounding box center [810, 464] width 12 height 12
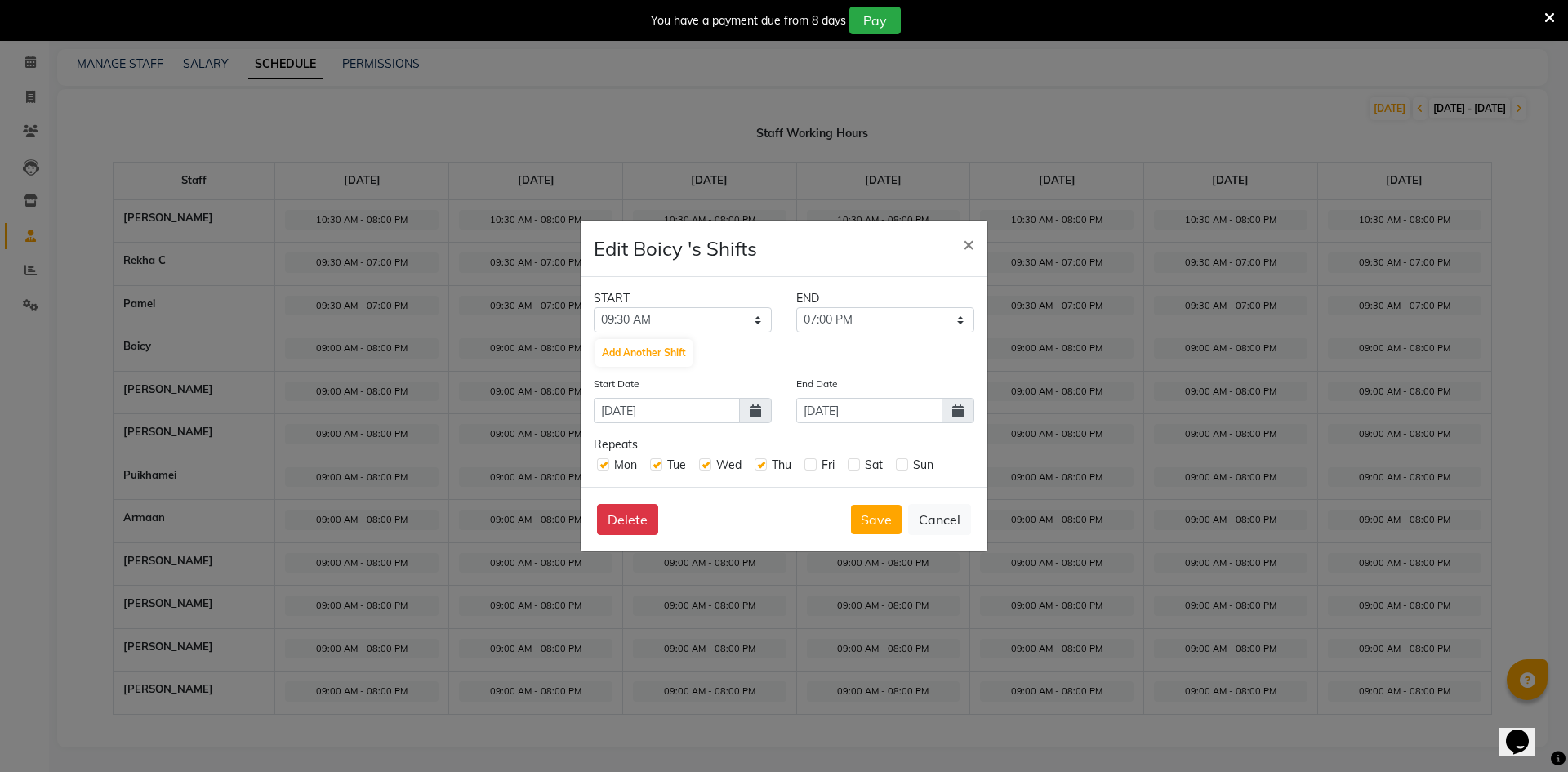
click at [813, 463] on input "checkbox" at bounding box center [810, 464] width 11 height 11
checkbox input "true"
click at [854, 470] on div "Sat" at bounding box center [866, 465] width 36 height 17
click at [852, 467] on label at bounding box center [854, 464] width 12 height 12
click at [852, 467] on input "checkbox" at bounding box center [854, 464] width 11 height 11
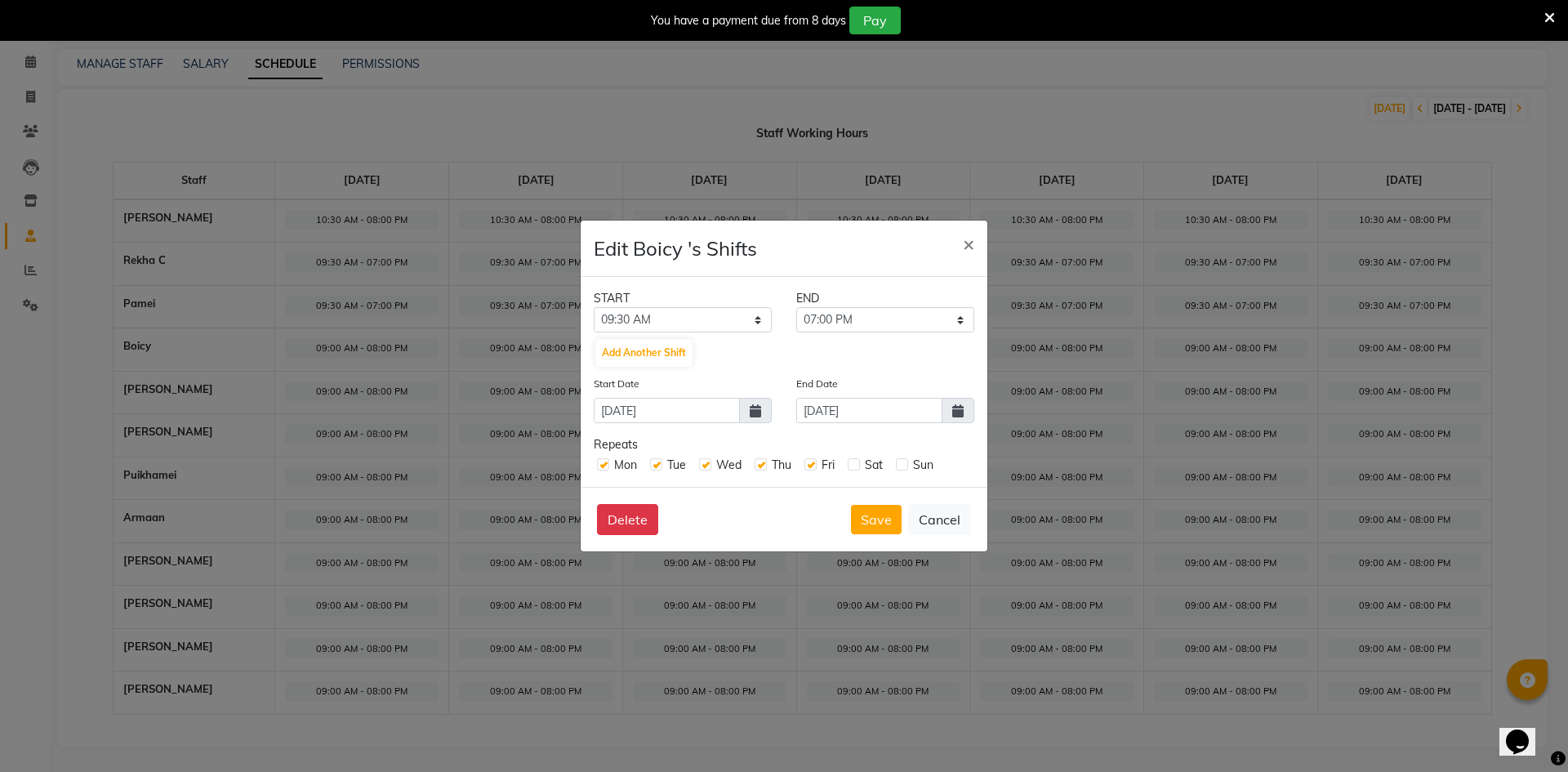
checkbox input "true"
click at [899, 464] on label at bounding box center [902, 464] width 12 height 12
click at [899, 464] on input "checkbox" at bounding box center [902, 464] width 11 height 11
checkbox input "true"
click at [947, 409] on span at bounding box center [958, 411] width 33 height 26
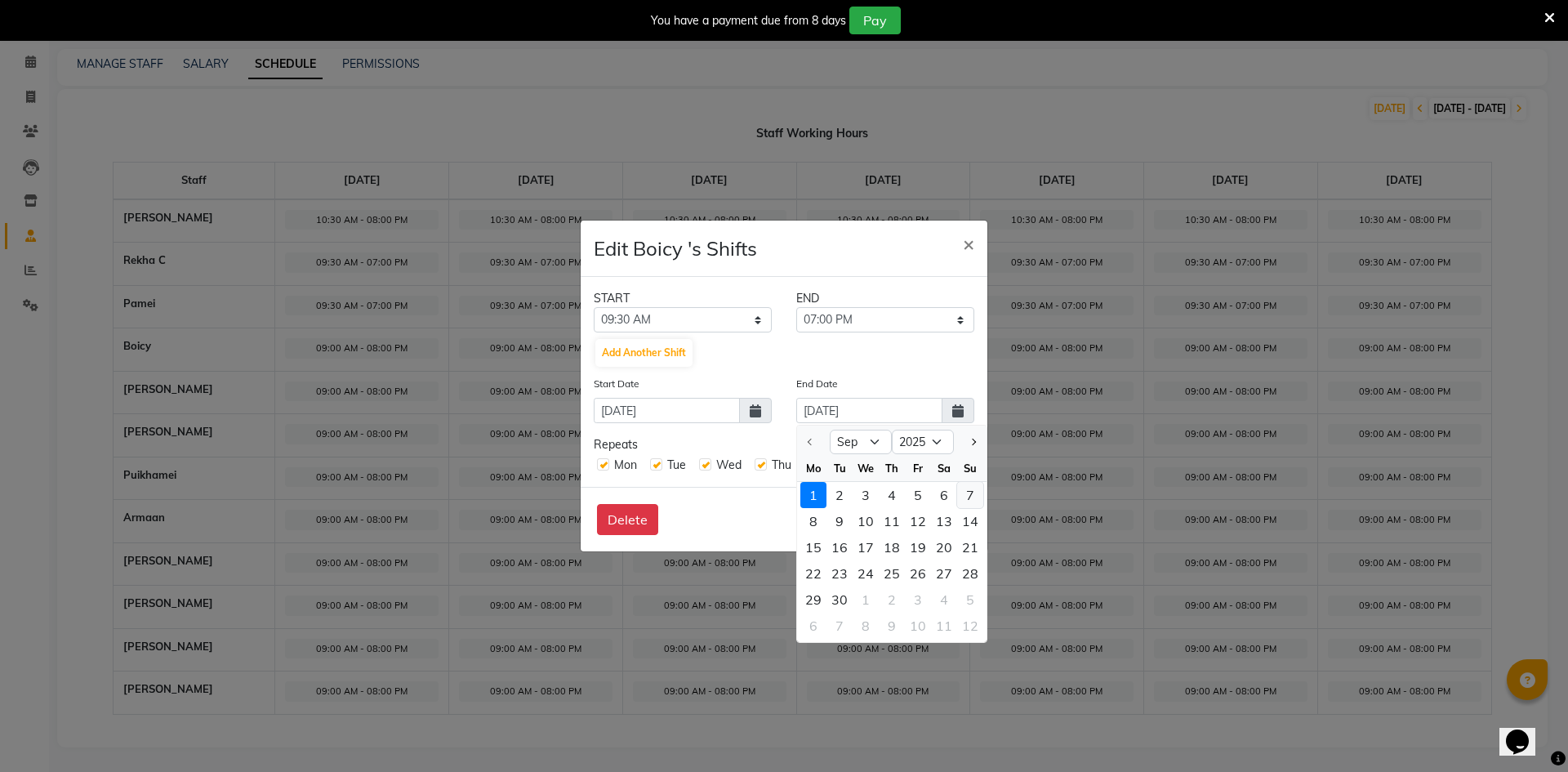
click at [967, 499] on div "7" at bounding box center [970, 495] width 26 height 26
type input "[DATE]"
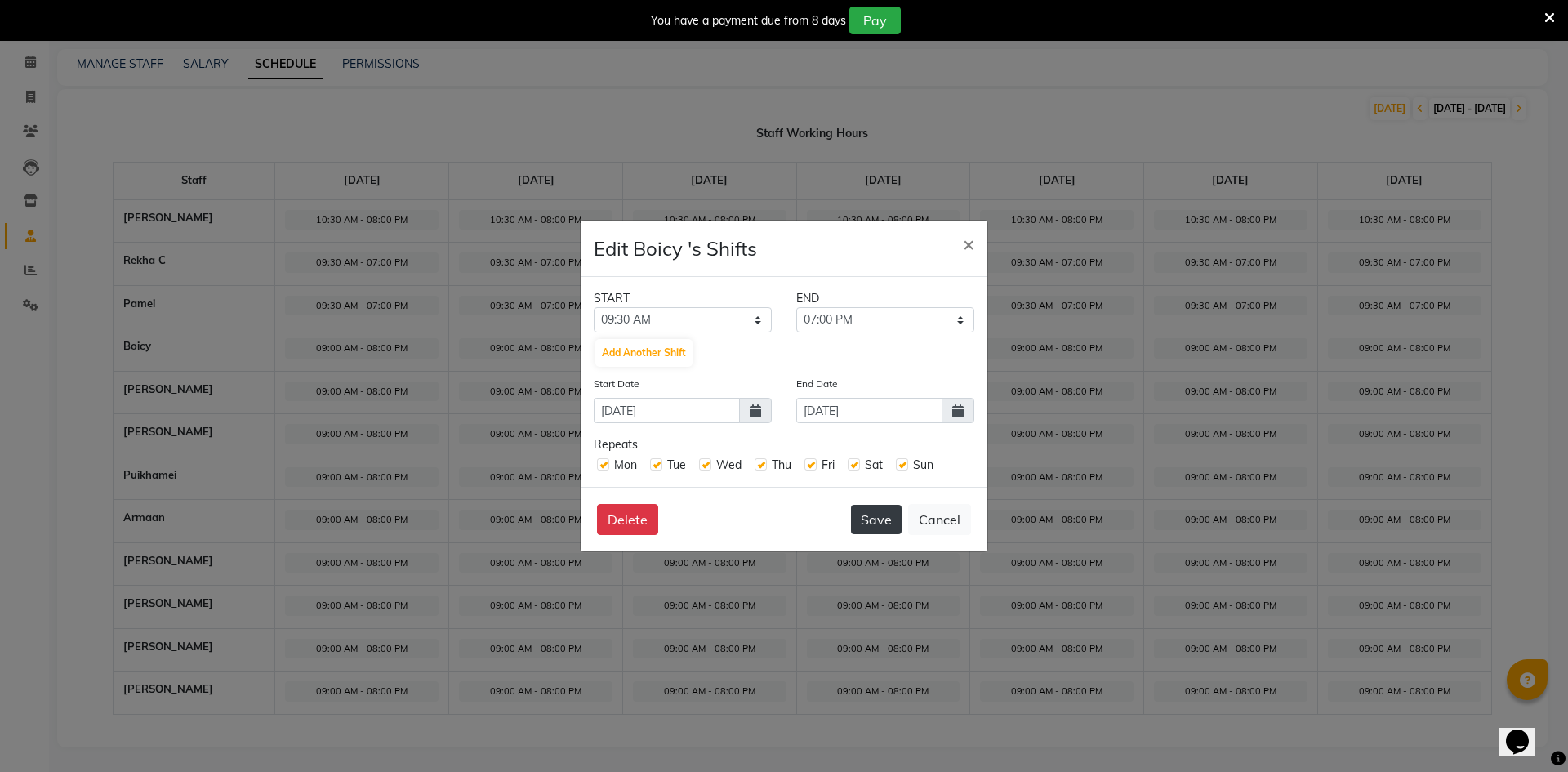
click at [878, 518] on button "Save" at bounding box center [876, 520] width 51 height 29
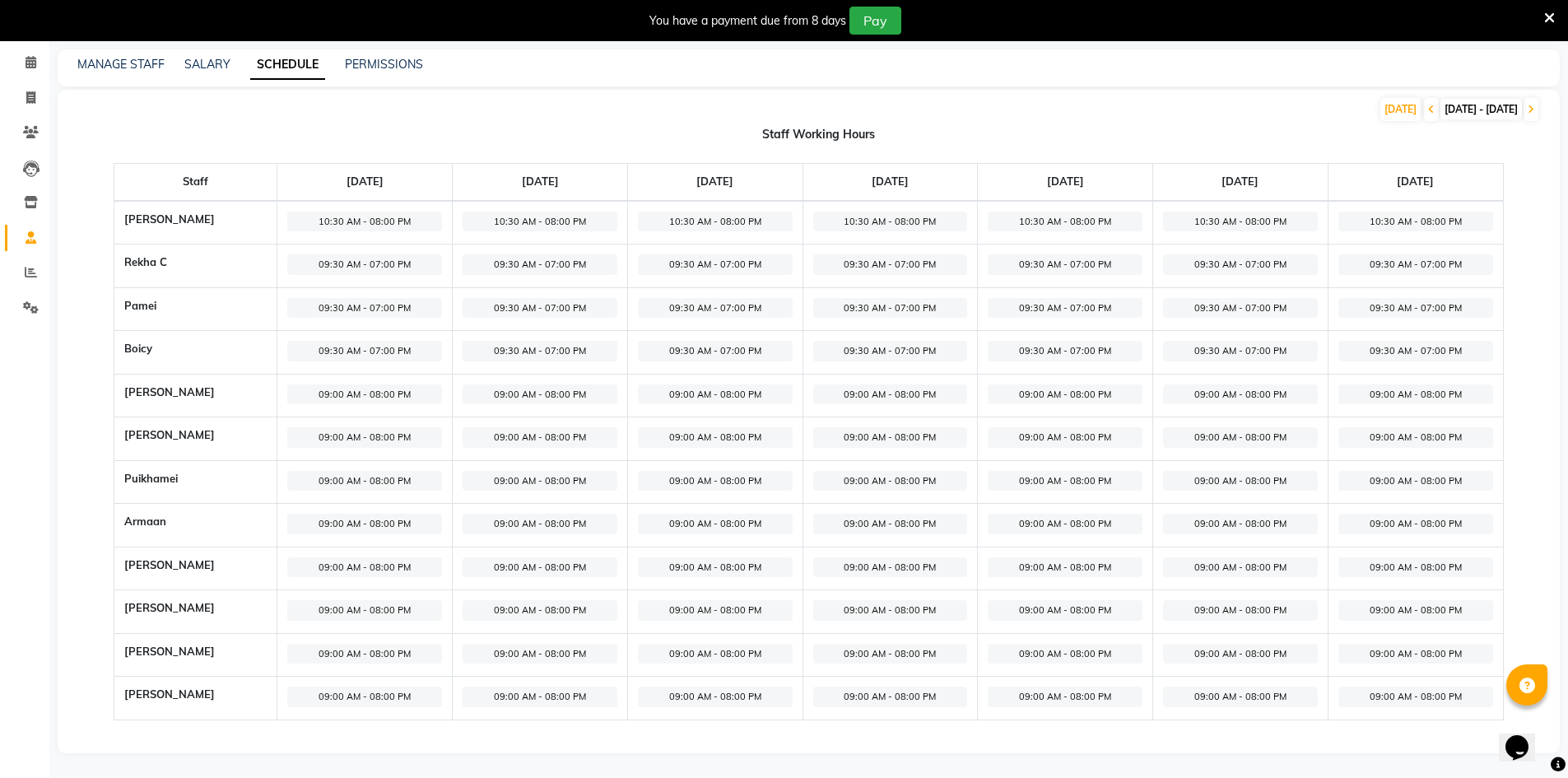
click at [370, 391] on span "09:00 AM - 08:00 PM" at bounding box center [364, 395] width 155 height 20
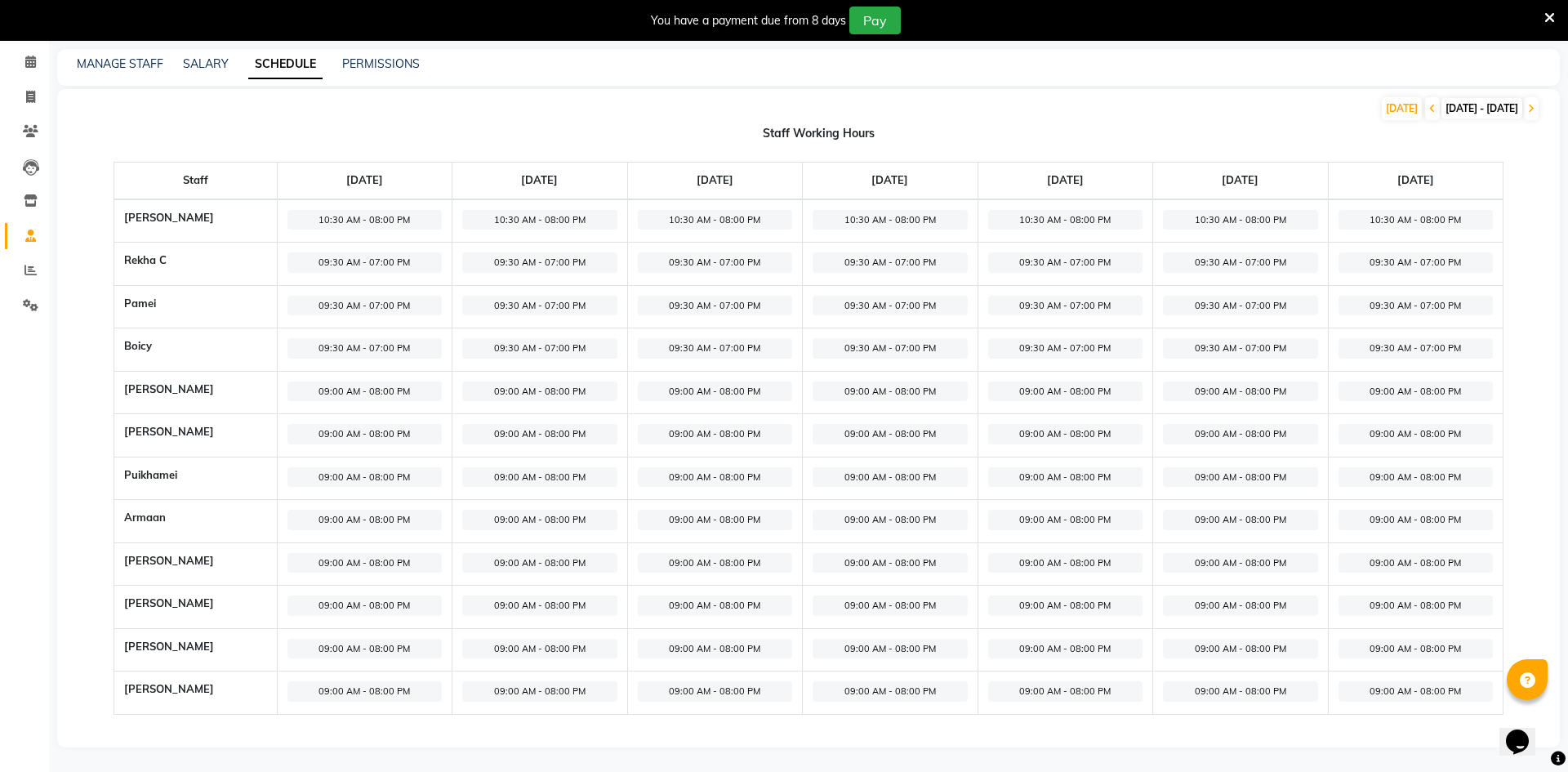
select select "09:00 AM"
select select "08:00 PM"
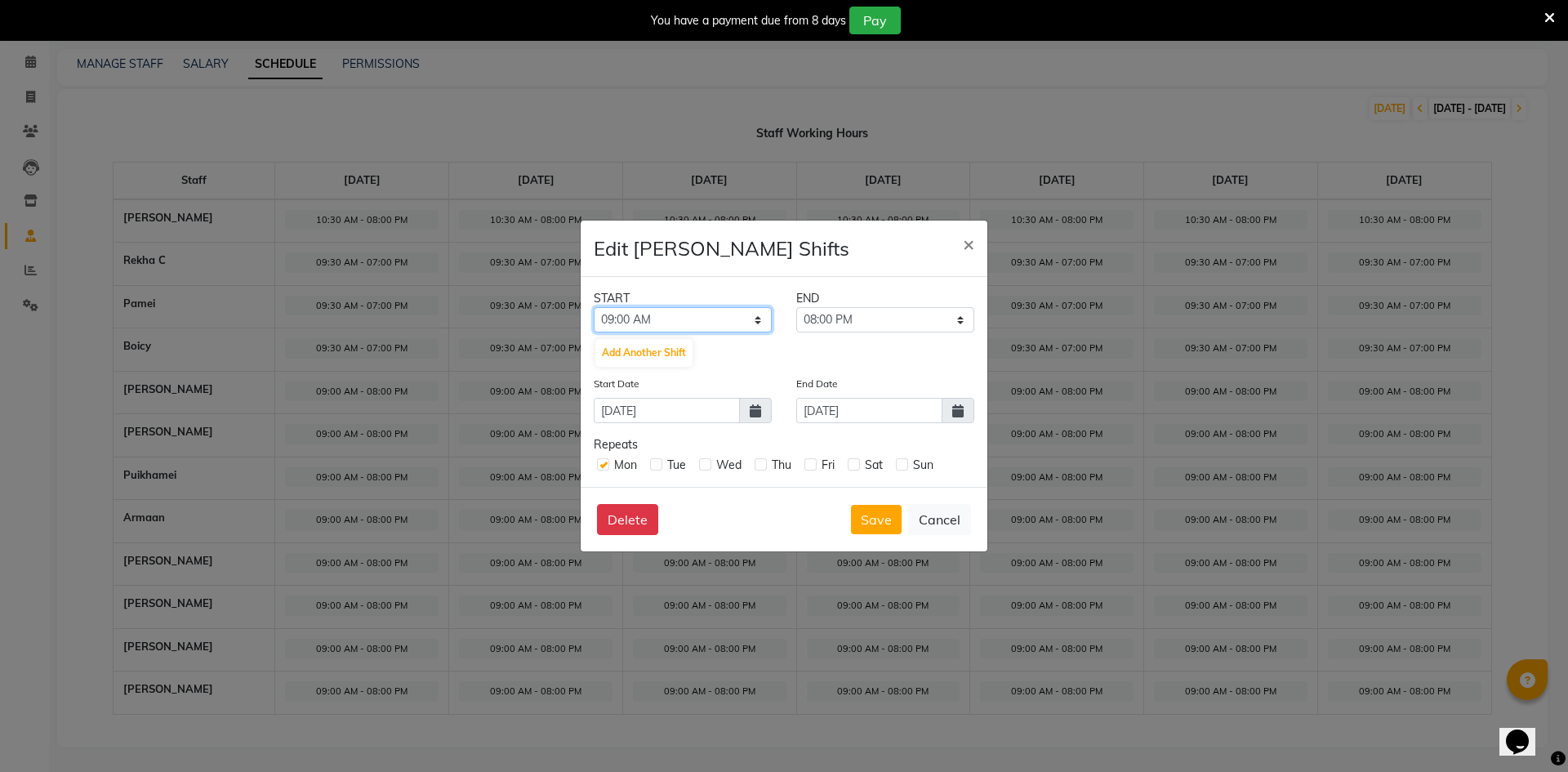
click at [692, 316] on select "12:00 AM 12:15 AM 12:30 AM 12:45 AM 01:00 AM 01:15 AM 01:30 AM 01:45 AM 02:00 A…" at bounding box center [682, 320] width 178 height 26
select select "10:30 AM"
click at [594, 307] on select "12:00 AM 12:15 AM 12:30 AM 12:45 AM 01:00 AM 01:15 AM 01:30 AM 01:45 AM 02:00 A…" at bounding box center [682, 320] width 178 height 26
click at [844, 320] on select "10:45 AM 11:00 AM 11:15 AM 11:30 AM 11:45 AM 12:00 PM 12:15 PM 12:30 PM 12:45 P…" at bounding box center [885, 320] width 178 height 26
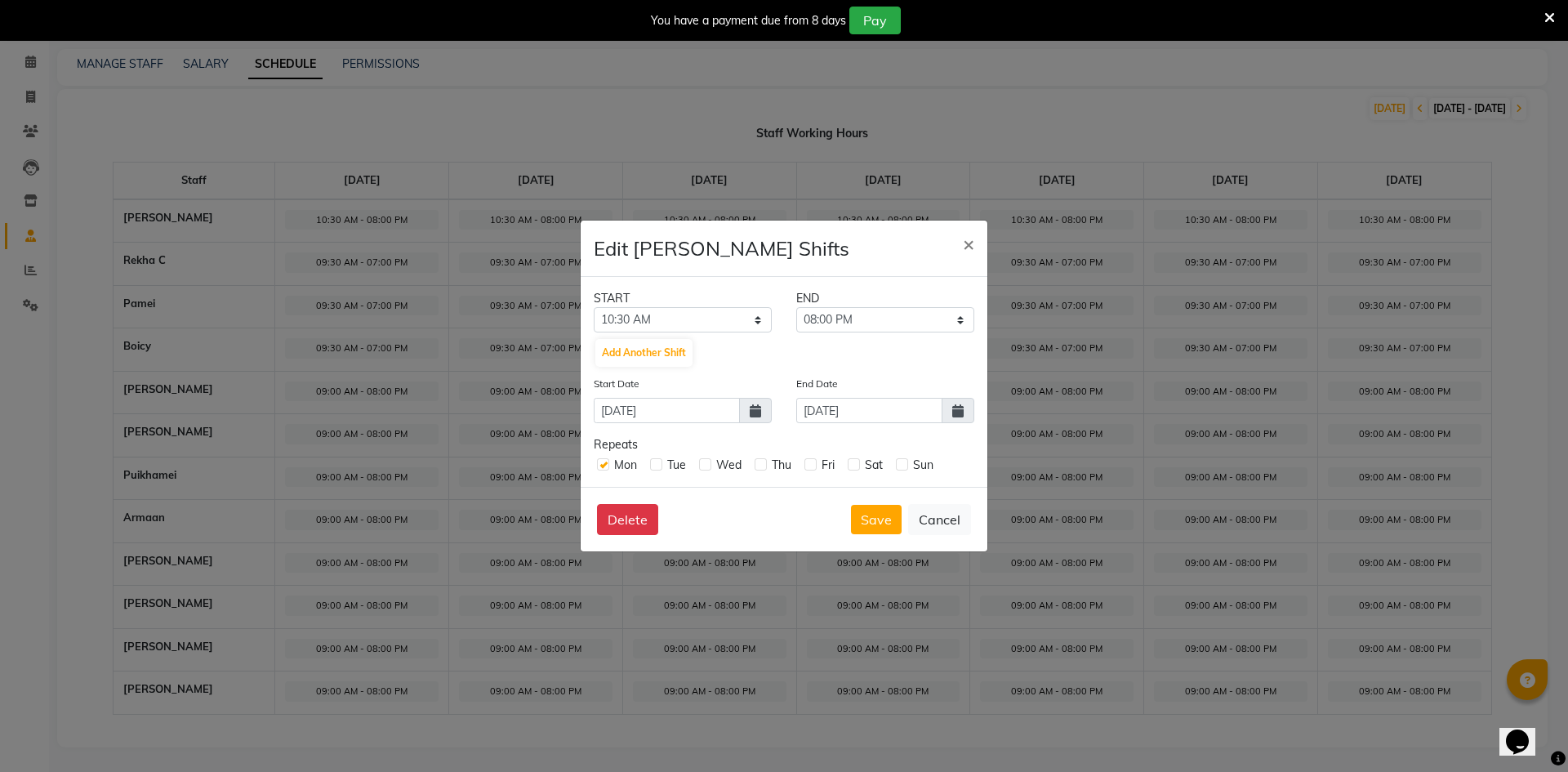
click at [958, 407] on icon at bounding box center [958, 411] width 12 height 13
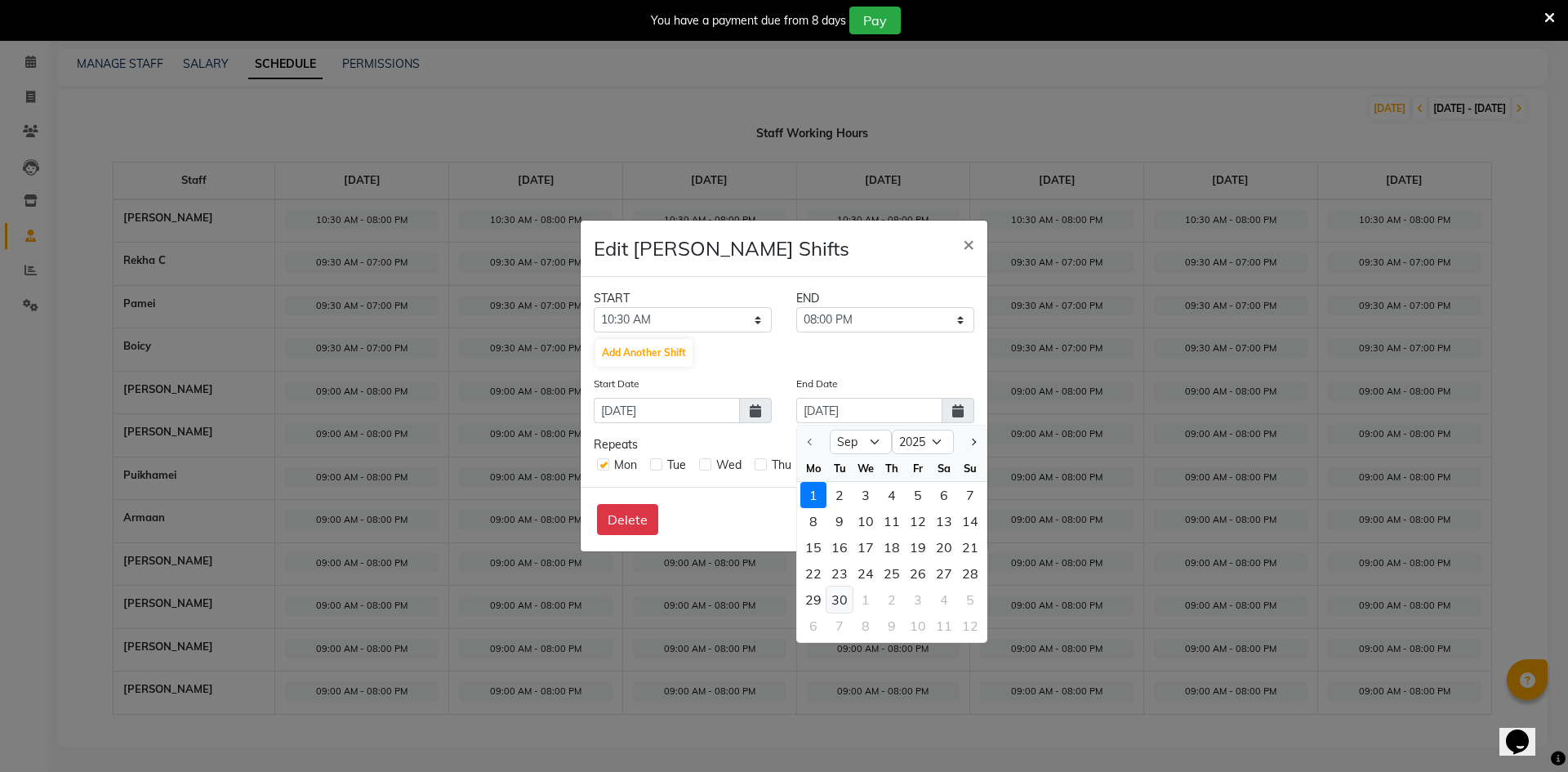
click at [833, 599] on div "30" at bounding box center [839, 600] width 26 height 26
type input "[DATE]"
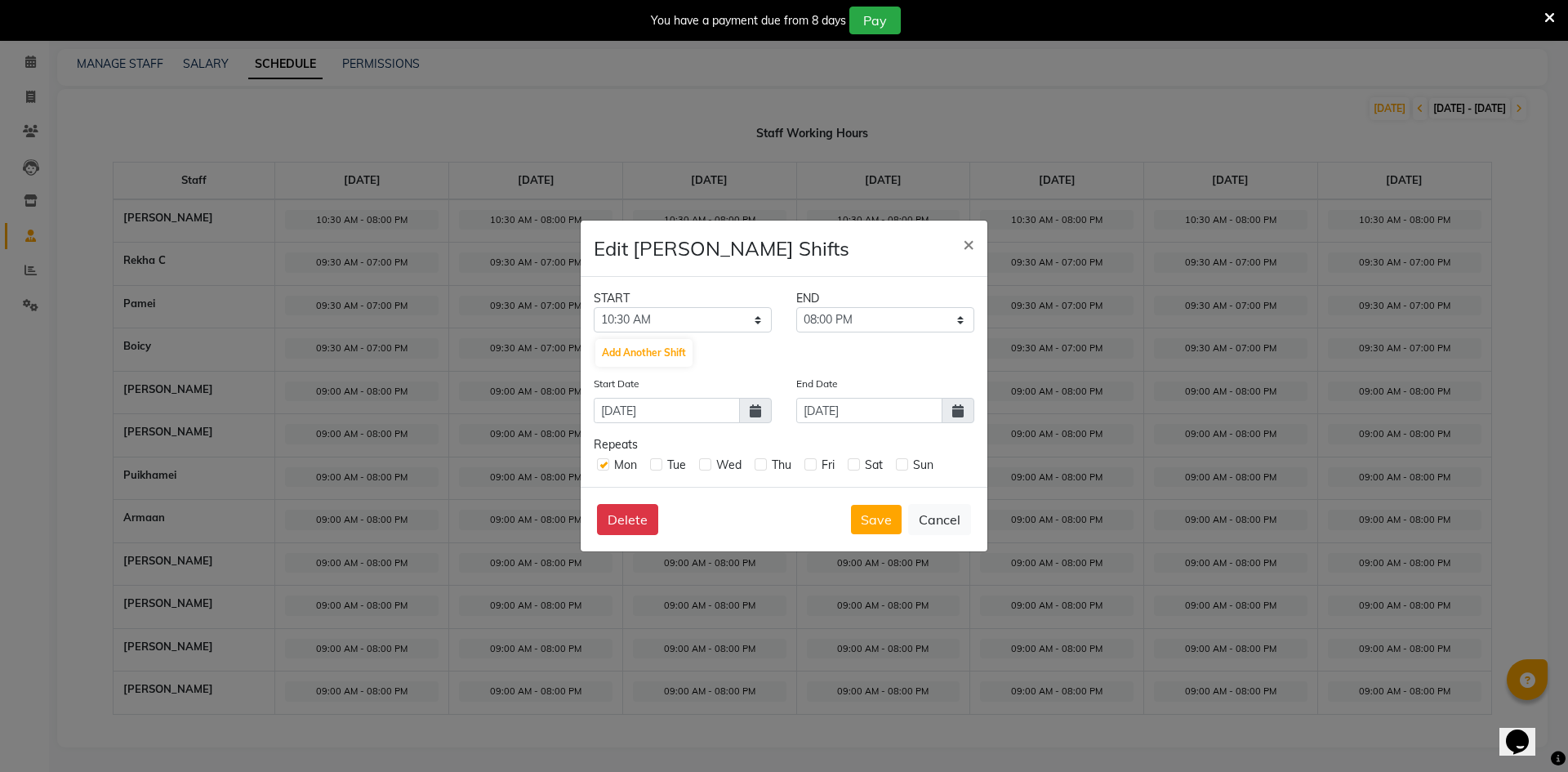
click at [659, 462] on label at bounding box center [656, 464] width 12 height 12
click at [659, 462] on input "checkbox" at bounding box center [656, 464] width 11 height 11
checkbox input "true"
click at [712, 463] on label at bounding box center [704, 464] width 12 height 12
click at [710, 463] on input "checkbox" at bounding box center [704, 464] width 11 height 11
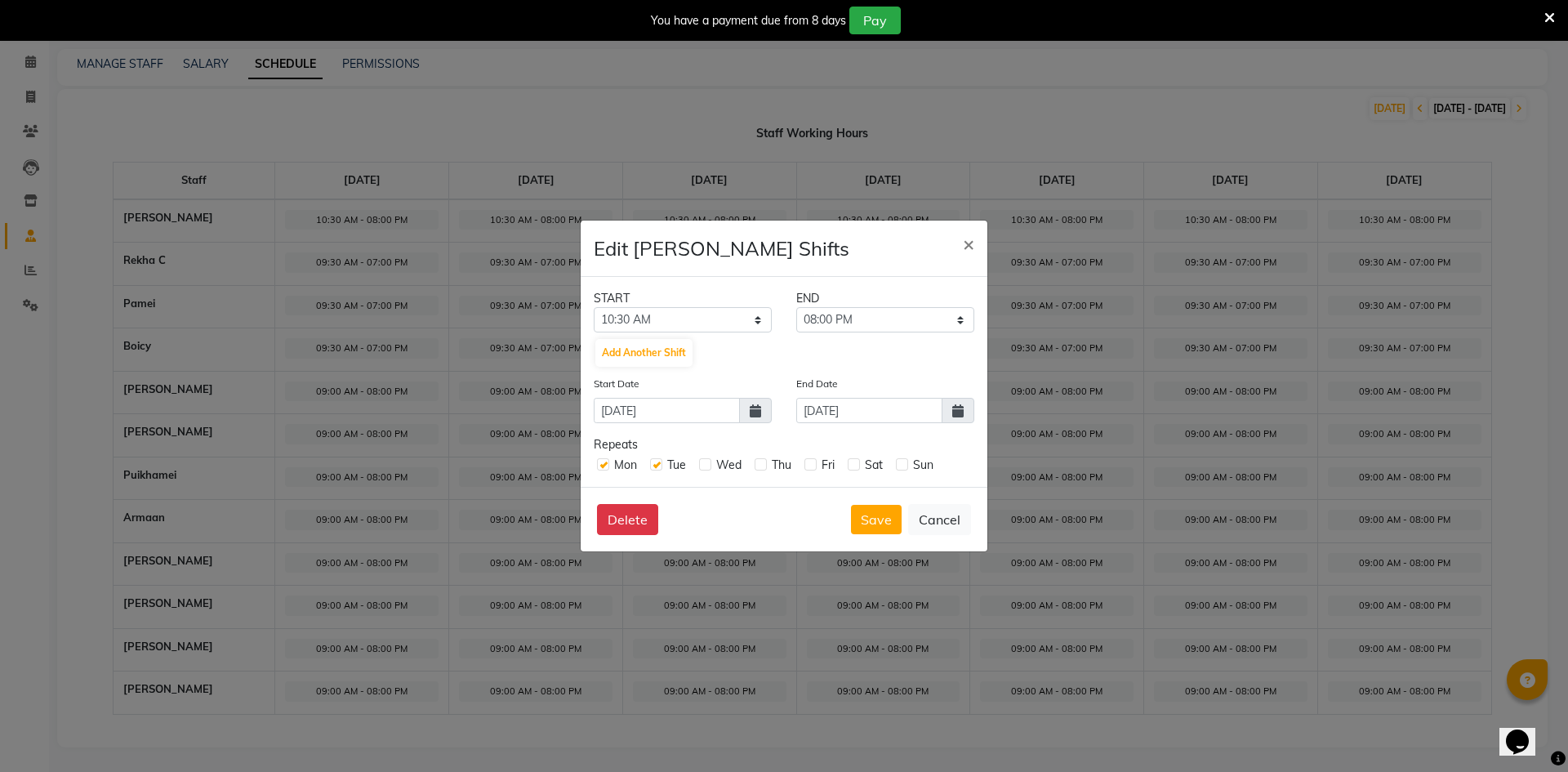
checkbox input "true"
click at [756, 468] on label at bounding box center [760, 464] width 12 height 12
click at [756, 468] on input "checkbox" at bounding box center [760, 464] width 11 height 11
checkbox input "true"
click at [806, 465] on label at bounding box center [810, 464] width 12 height 12
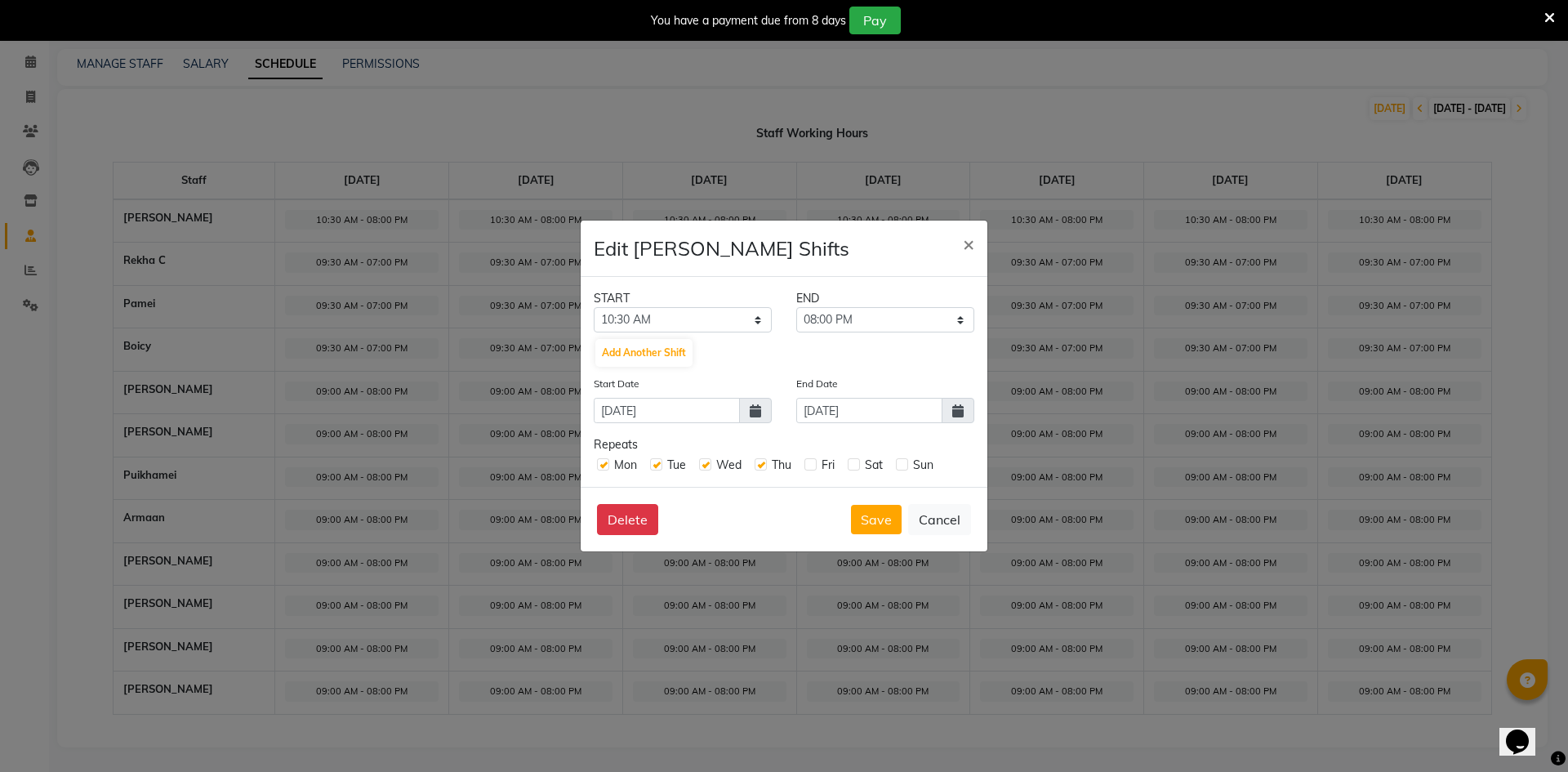
click at [806, 465] on input "checkbox" at bounding box center [810, 464] width 11 height 11
checkbox input "true"
click at [865, 463] on div "Sat" at bounding box center [866, 465] width 36 height 17
click at [853, 464] on label at bounding box center [854, 464] width 12 height 12
click at [853, 464] on input "checkbox" at bounding box center [854, 464] width 11 height 11
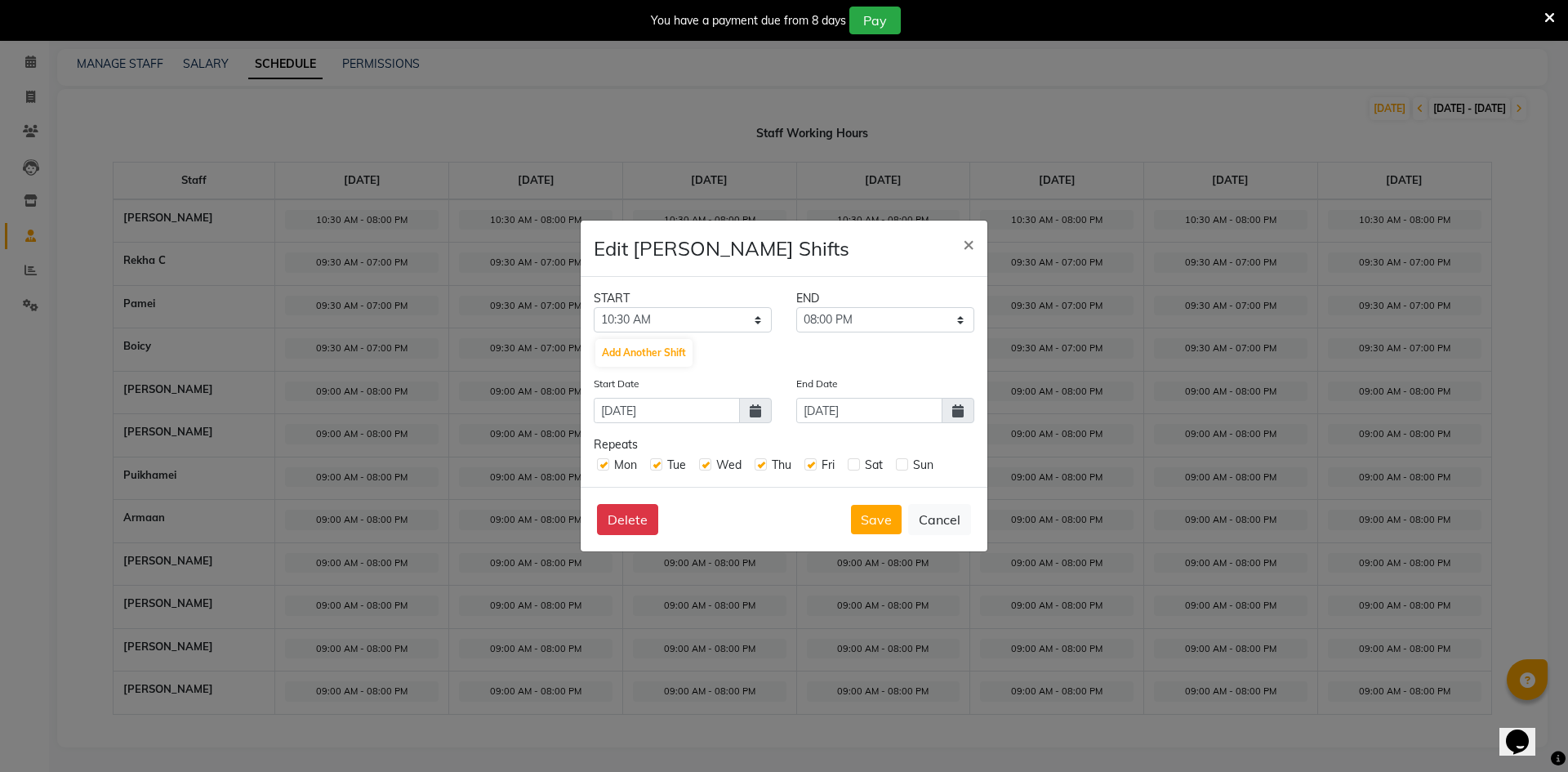
checkbox input "true"
click at [902, 471] on div "Sun" at bounding box center [915, 465] width 37 height 17
click at [906, 467] on label at bounding box center [902, 464] width 12 height 12
click at [906, 467] on input "checkbox" at bounding box center [902, 464] width 11 height 11
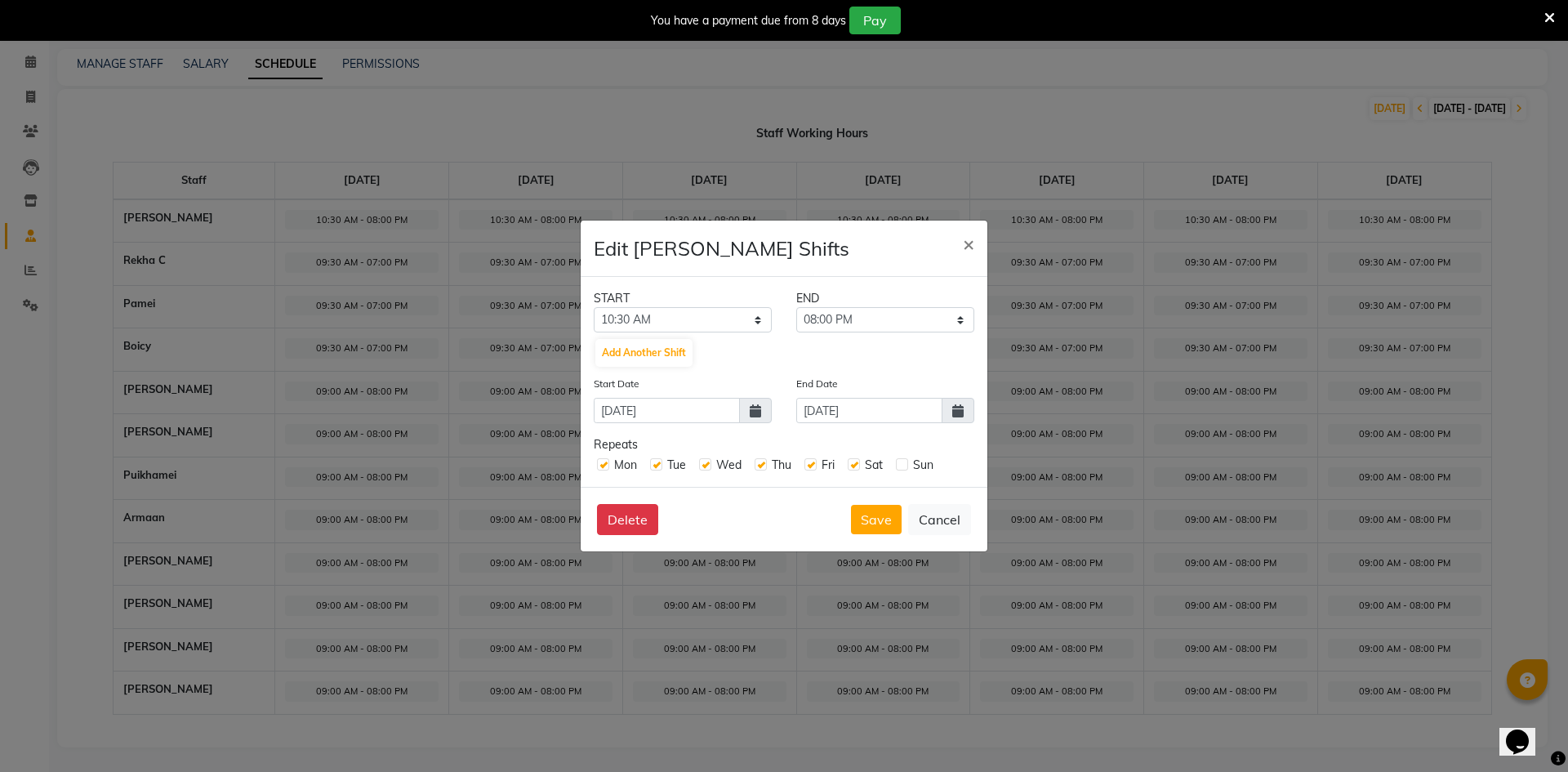
checkbox input "true"
click at [876, 522] on button "Save" at bounding box center [876, 520] width 51 height 29
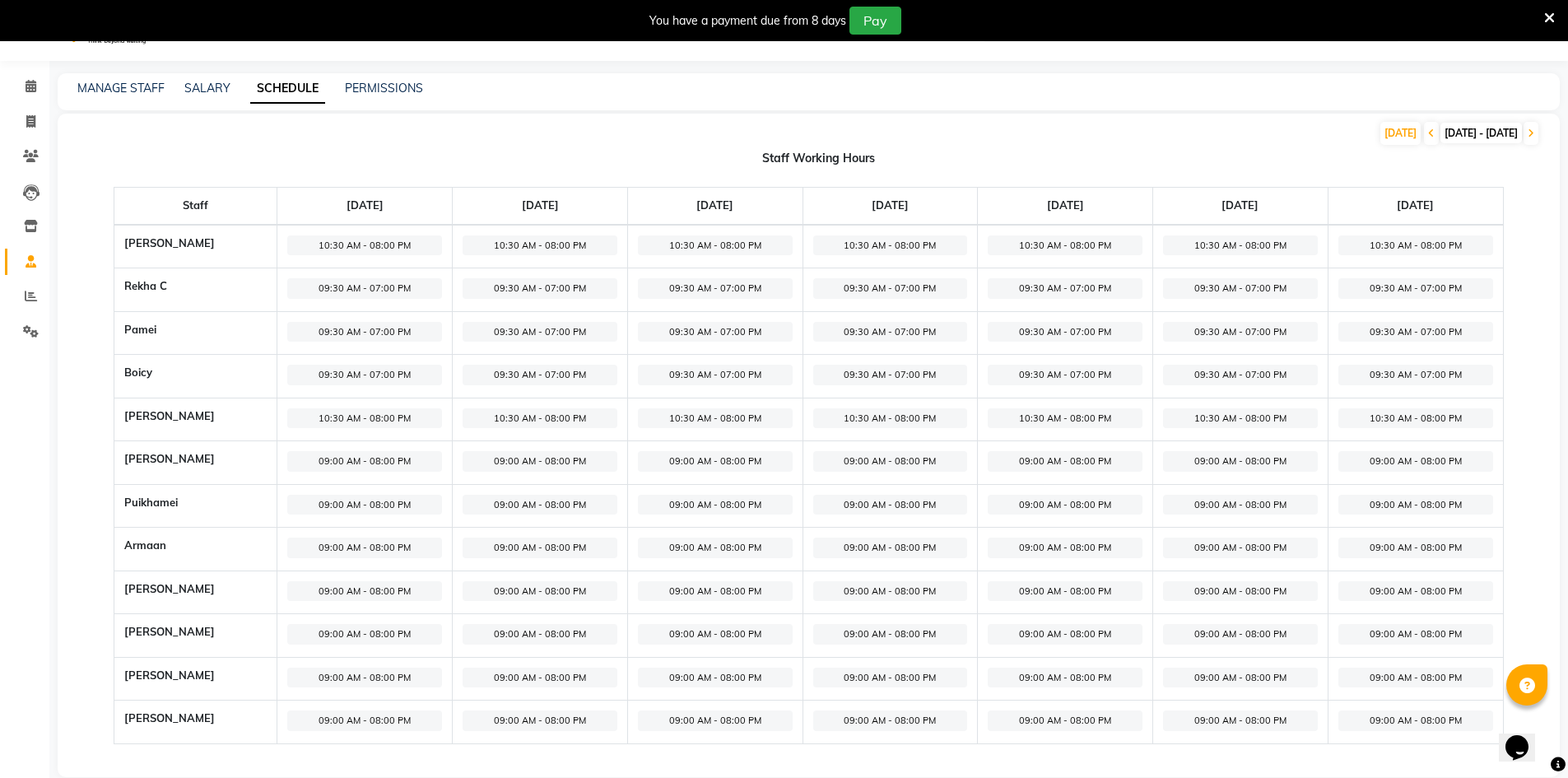
scroll to position [0, 0]
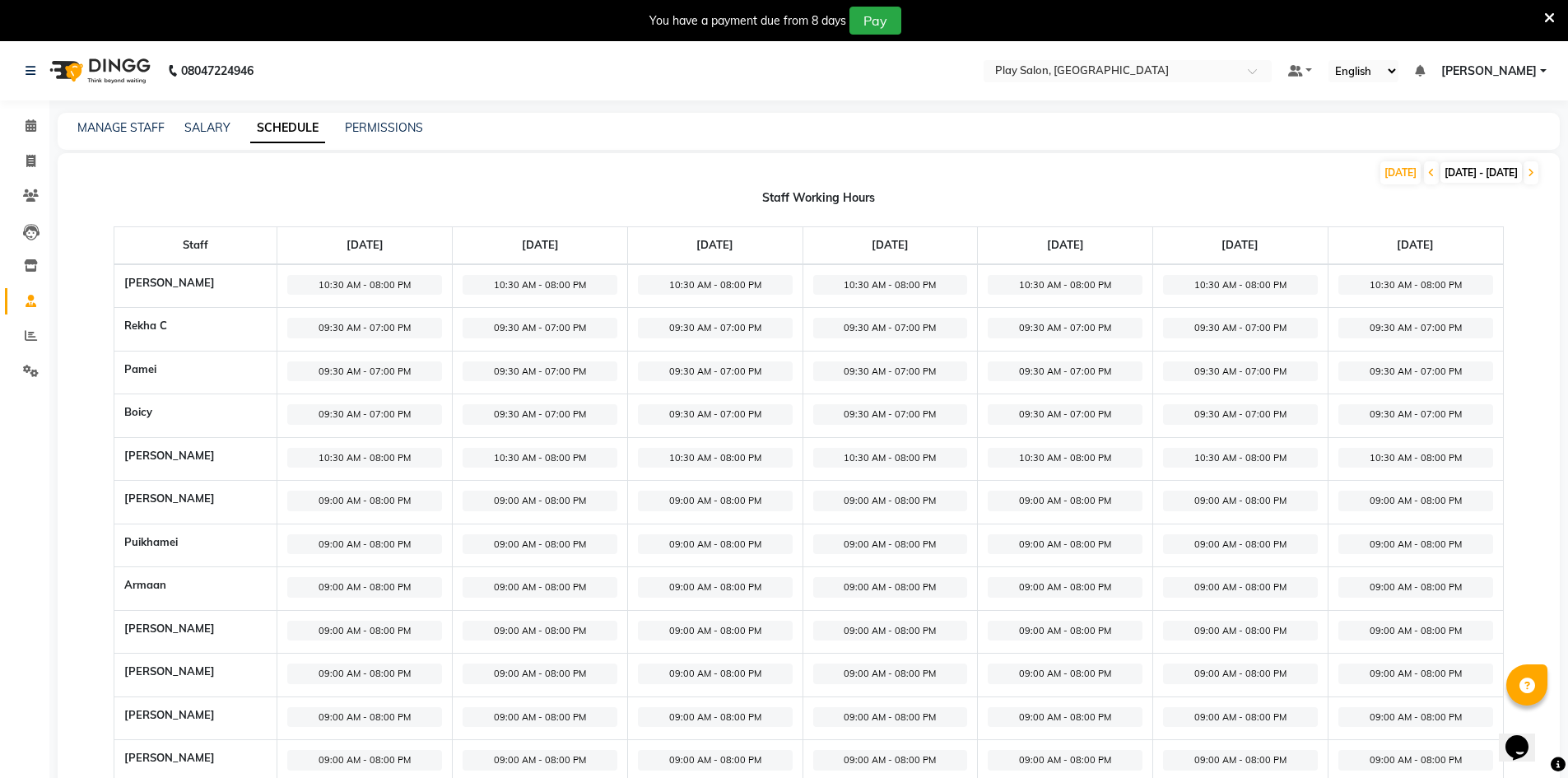
click at [364, 492] on span "09:00 AM - 08:00 PM" at bounding box center [364, 501] width 155 height 20
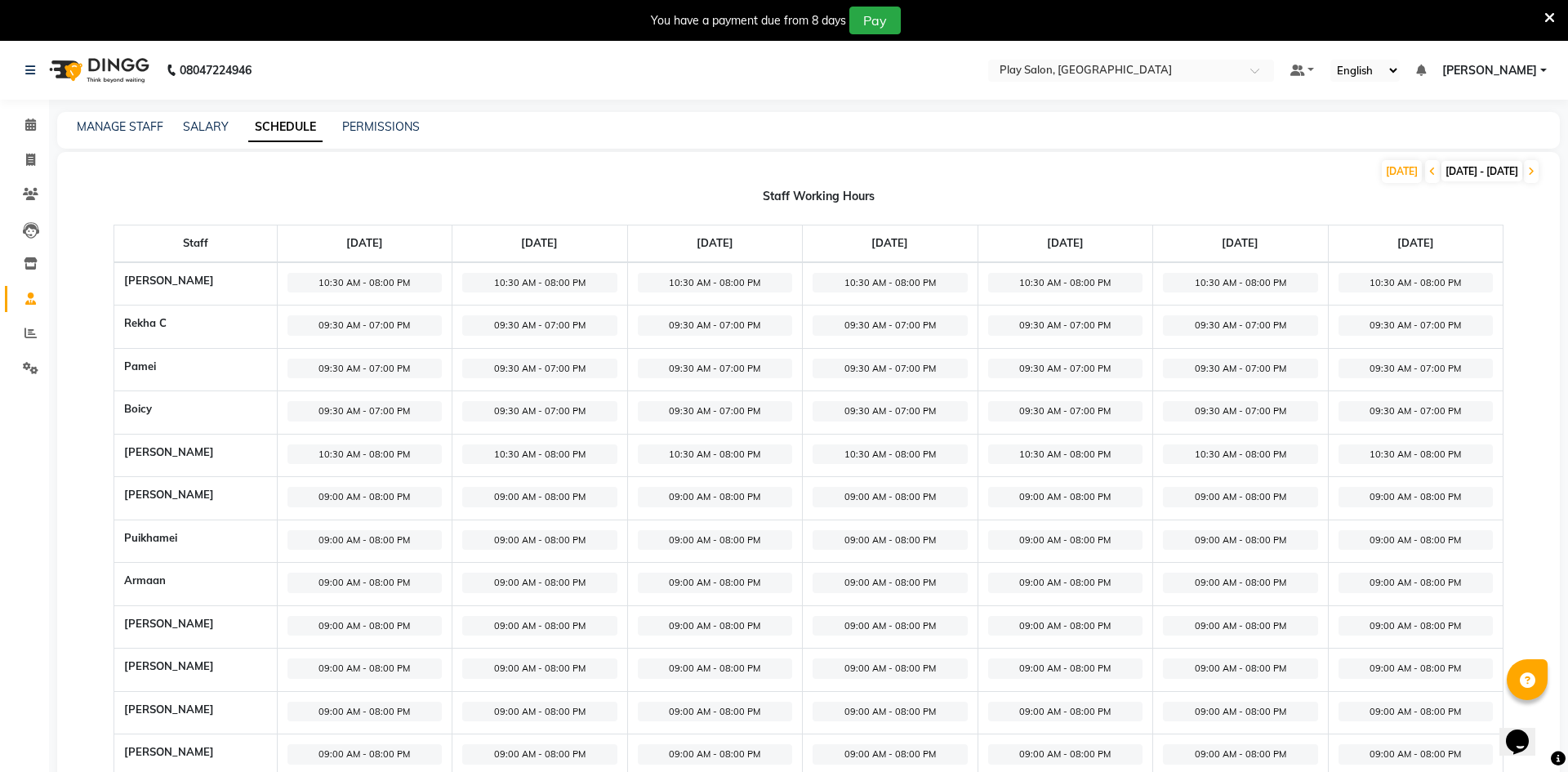
select select "09:00 AM"
select select "08:00 PM"
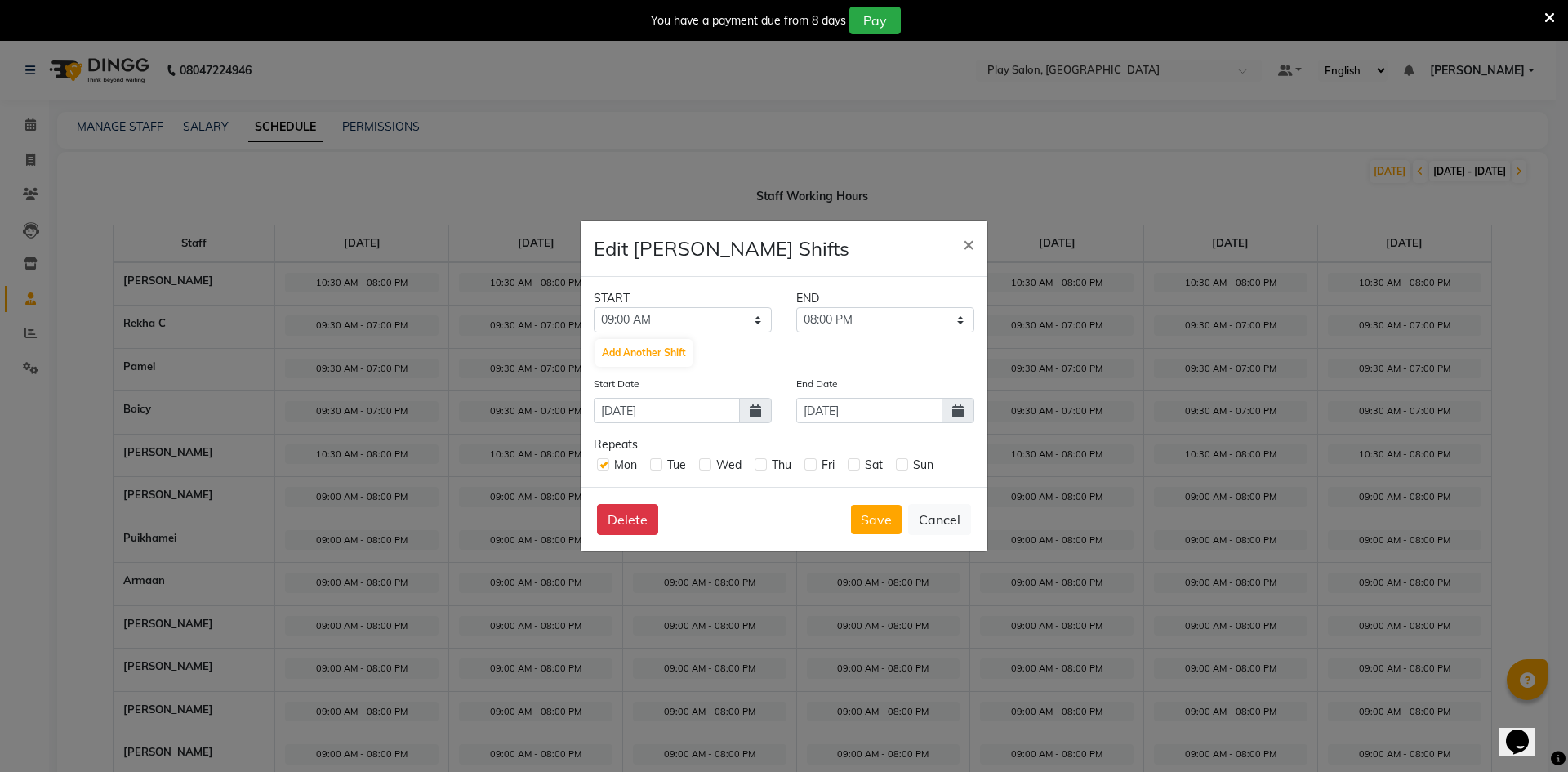
click at [681, 335] on div "START END 12:00 AM 12:15 AM 12:30 AM 12:45 AM 01:00 AM 01:15 AM 01:30 AM 01:45 …" at bounding box center [784, 382] width 406 height 210
click at [650, 324] on select "12:00 AM 12:15 AM 12:30 AM 12:45 AM 01:00 AM 01:15 AM 01:30 AM 01:45 AM 02:00 A…" at bounding box center [682, 320] width 178 height 26
select select "09:30 AM"
click at [594, 307] on select "12:00 AM 12:15 AM 12:30 AM 12:45 AM 01:00 AM 01:15 AM 01:30 AM 01:45 AM 02:00 A…" at bounding box center [682, 320] width 178 height 26
click at [927, 312] on select "09:45 AM 10:00 AM 10:15 AM 10:30 AM 10:45 AM 11:00 AM 11:15 AM 11:30 AM 11:45 A…" at bounding box center [885, 320] width 178 height 26
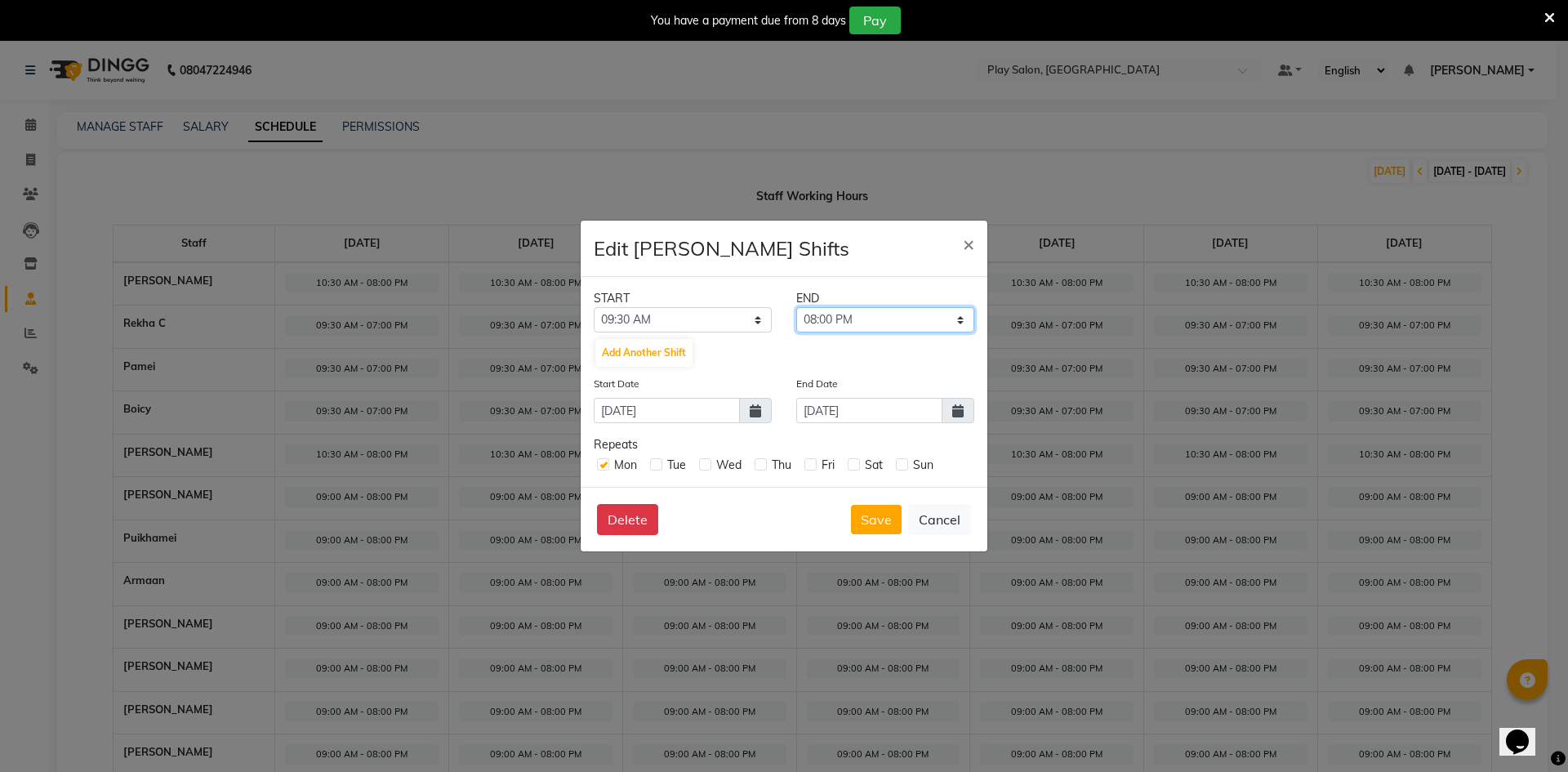
select select "07:00 PM"
click at [796, 307] on select "09:45 AM 10:00 AM 10:15 AM 10:30 AM 10:45 AM 11:00 AM 11:15 AM 11:30 AM 11:45 A…" at bounding box center [885, 320] width 178 height 26
click at [658, 462] on label at bounding box center [656, 464] width 12 height 12
click at [658, 462] on input "checkbox" at bounding box center [656, 464] width 11 height 11
checkbox input "true"
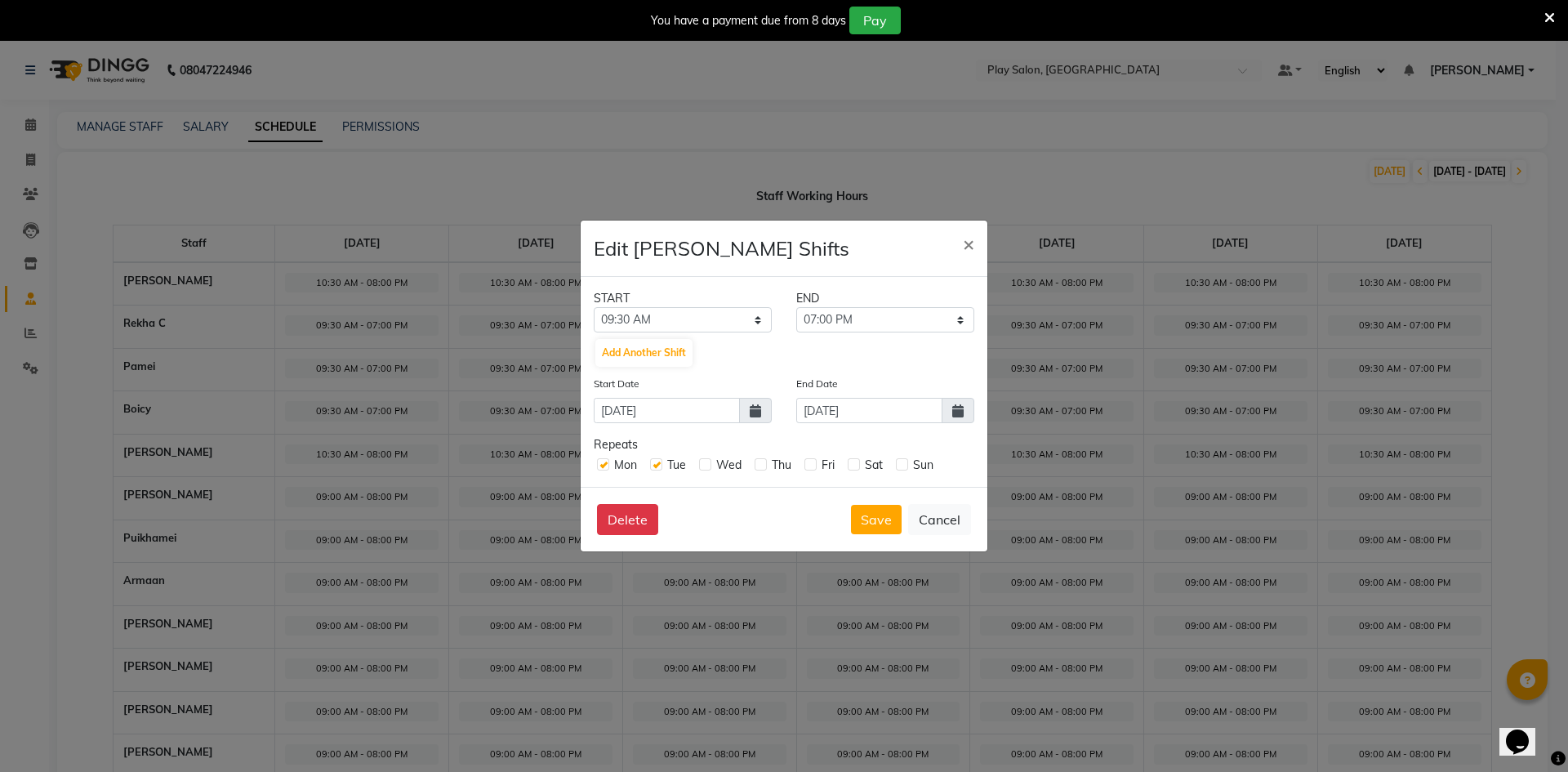
click at [707, 463] on label at bounding box center [704, 464] width 12 height 12
click at [707, 463] on input "checkbox" at bounding box center [704, 464] width 11 height 11
checkbox input "true"
click at [761, 462] on label at bounding box center [760, 464] width 12 height 12
click at [761, 462] on input "checkbox" at bounding box center [760, 464] width 11 height 11
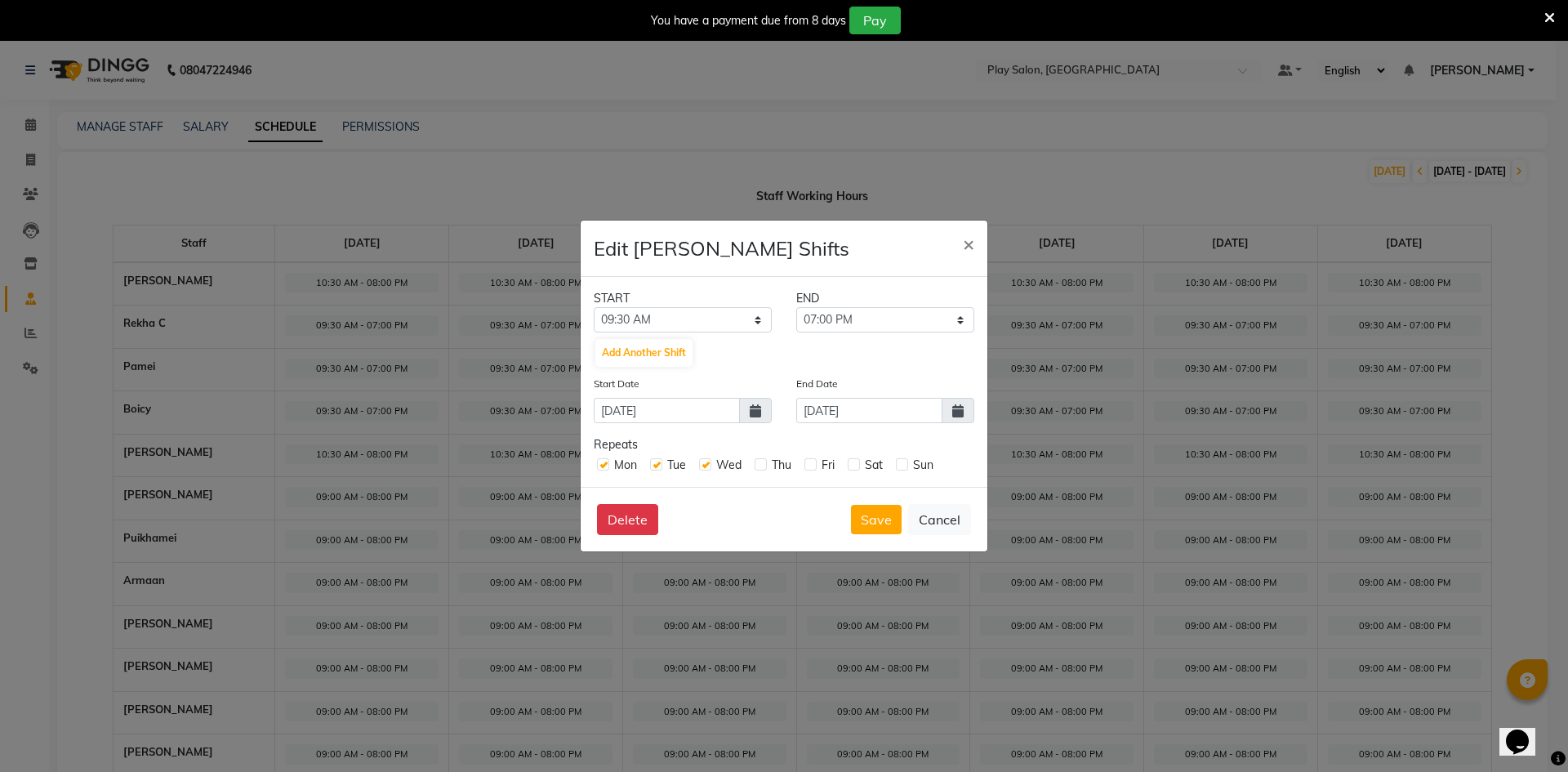
checkbox input "true"
click at [806, 462] on label at bounding box center [810, 464] width 12 height 12
click at [806, 462] on input "checkbox" at bounding box center [810, 464] width 11 height 11
checkbox input "true"
click at [855, 462] on label at bounding box center [854, 464] width 12 height 12
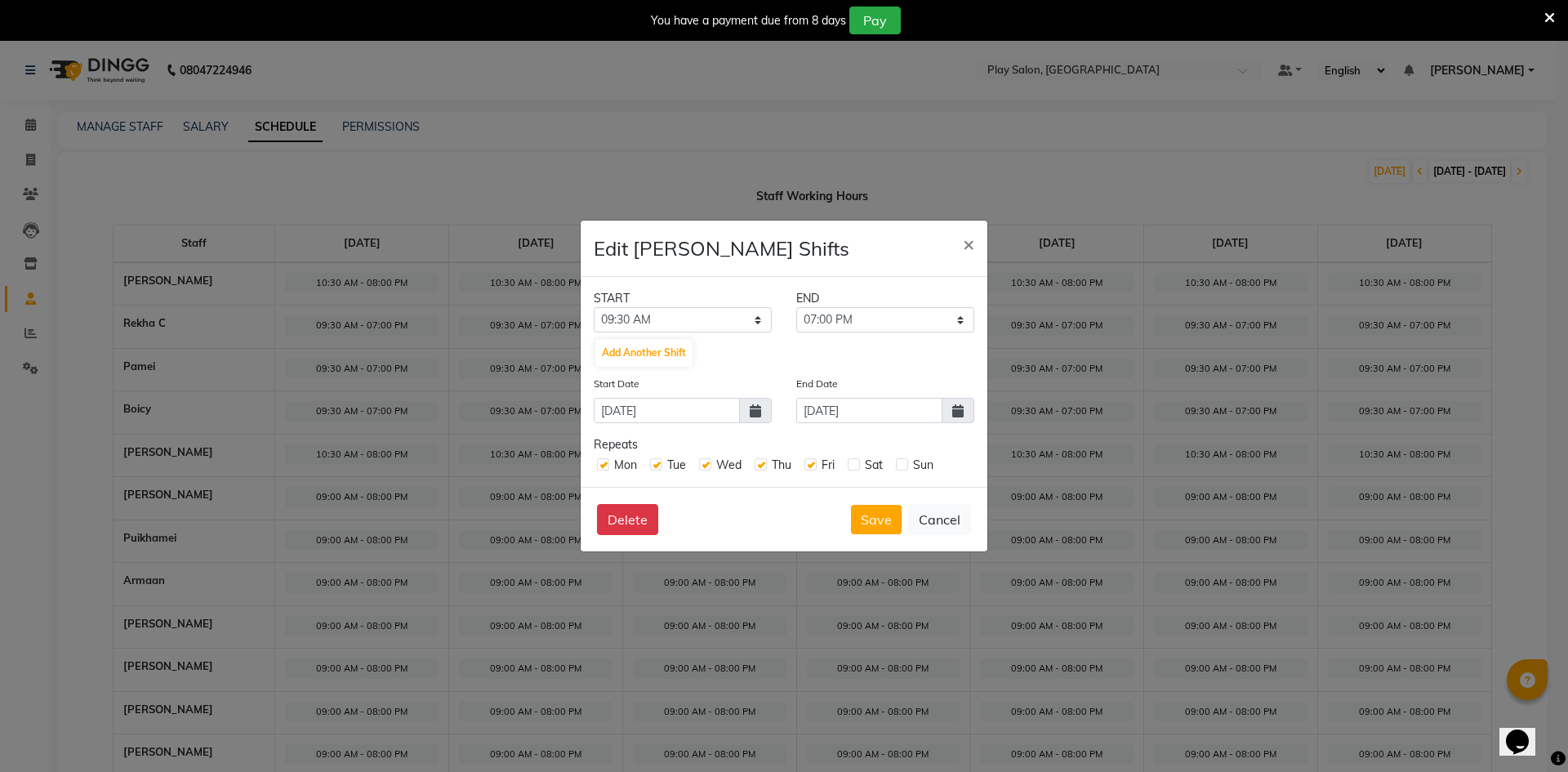
click at [855, 462] on input "checkbox" at bounding box center [854, 464] width 11 height 11
checkbox input "true"
click at [897, 464] on label at bounding box center [902, 464] width 12 height 12
click at [897, 464] on input "checkbox" at bounding box center [902, 464] width 11 height 11
checkbox input "true"
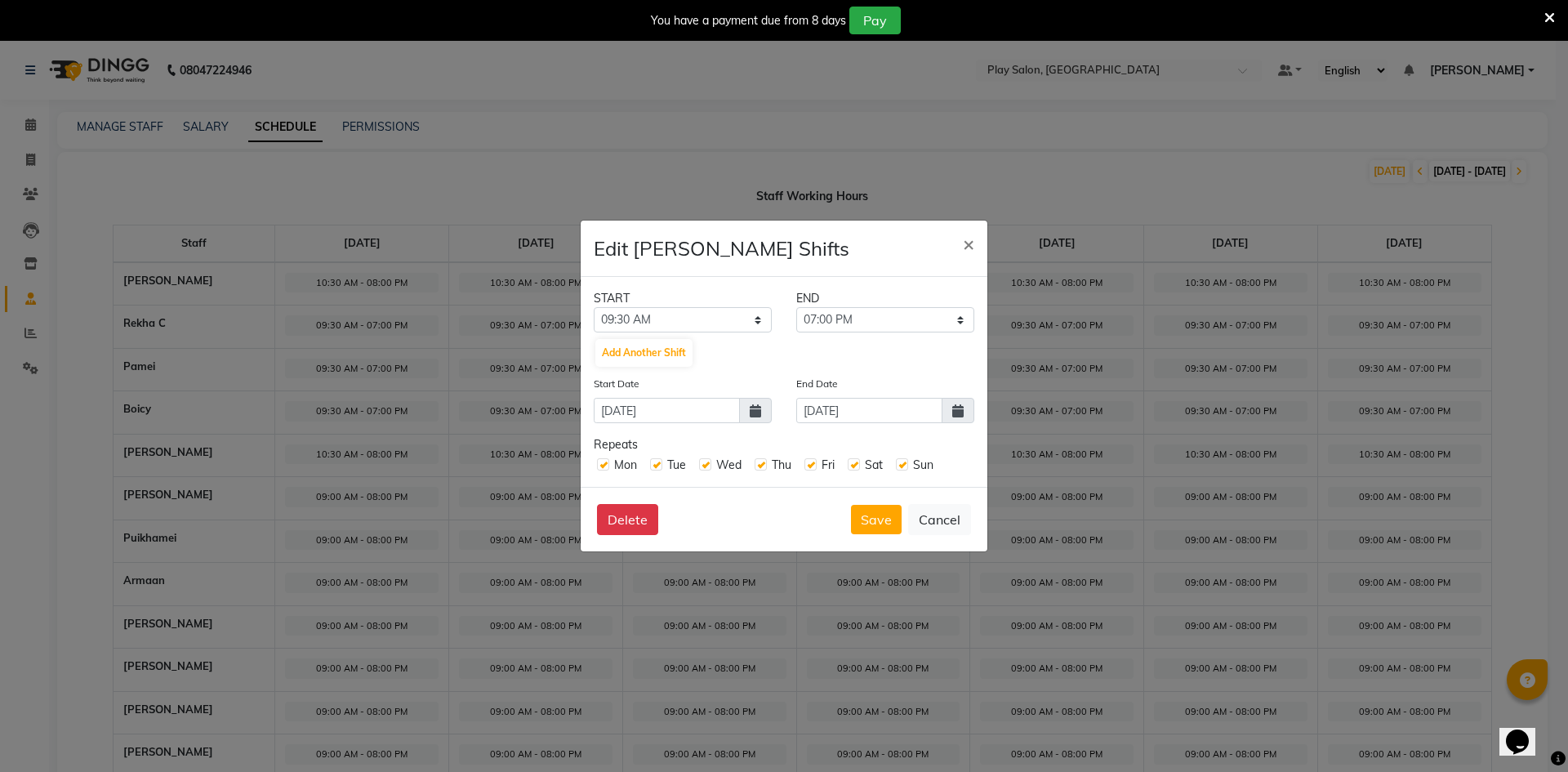
click at [960, 406] on icon at bounding box center [958, 411] width 12 height 13
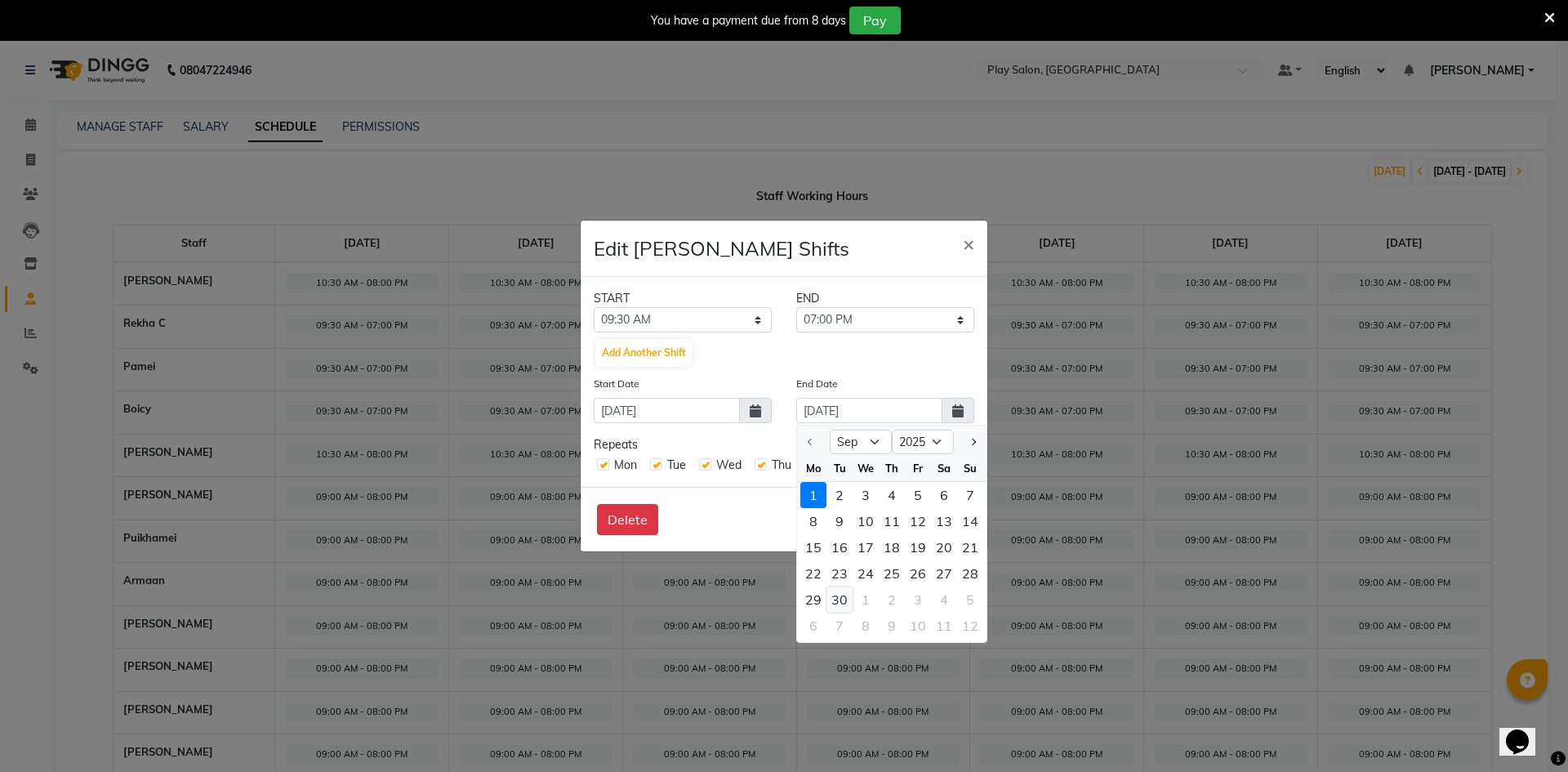
click at [842, 597] on div "30" at bounding box center [839, 600] width 26 height 26
type input "[DATE]"
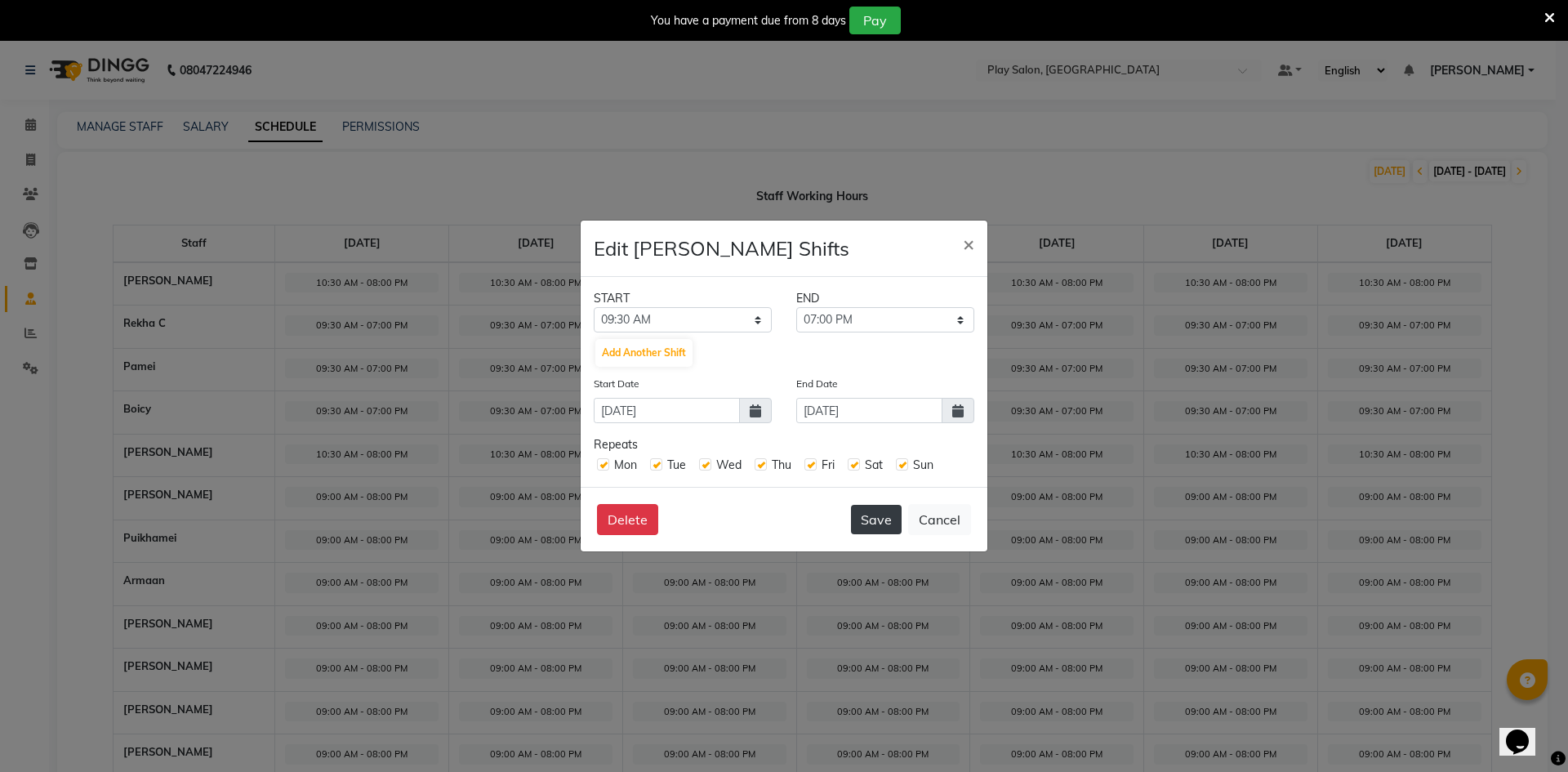
click at [881, 523] on button "Save" at bounding box center [876, 520] width 51 height 29
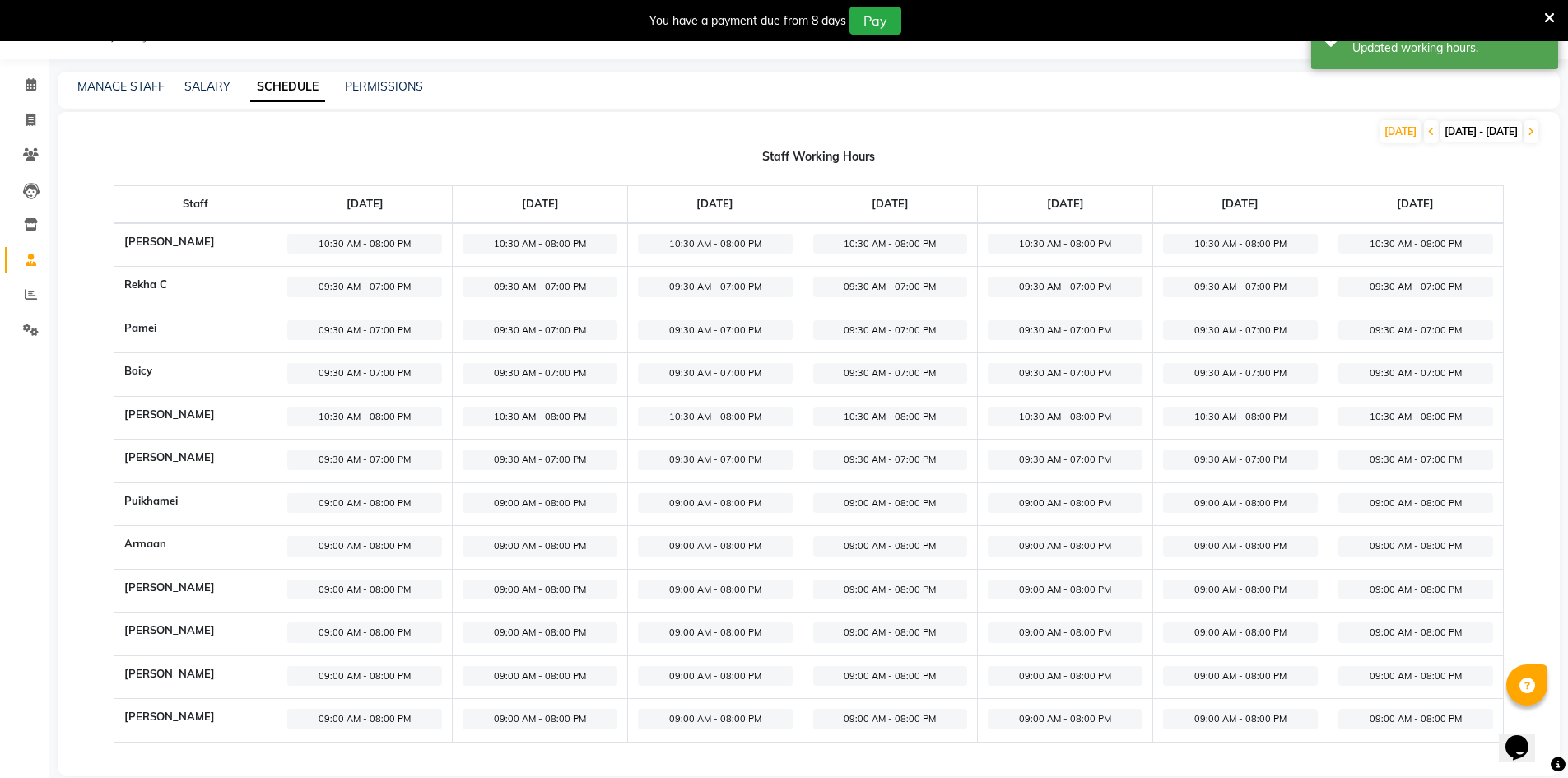
scroll to position [63, 0]
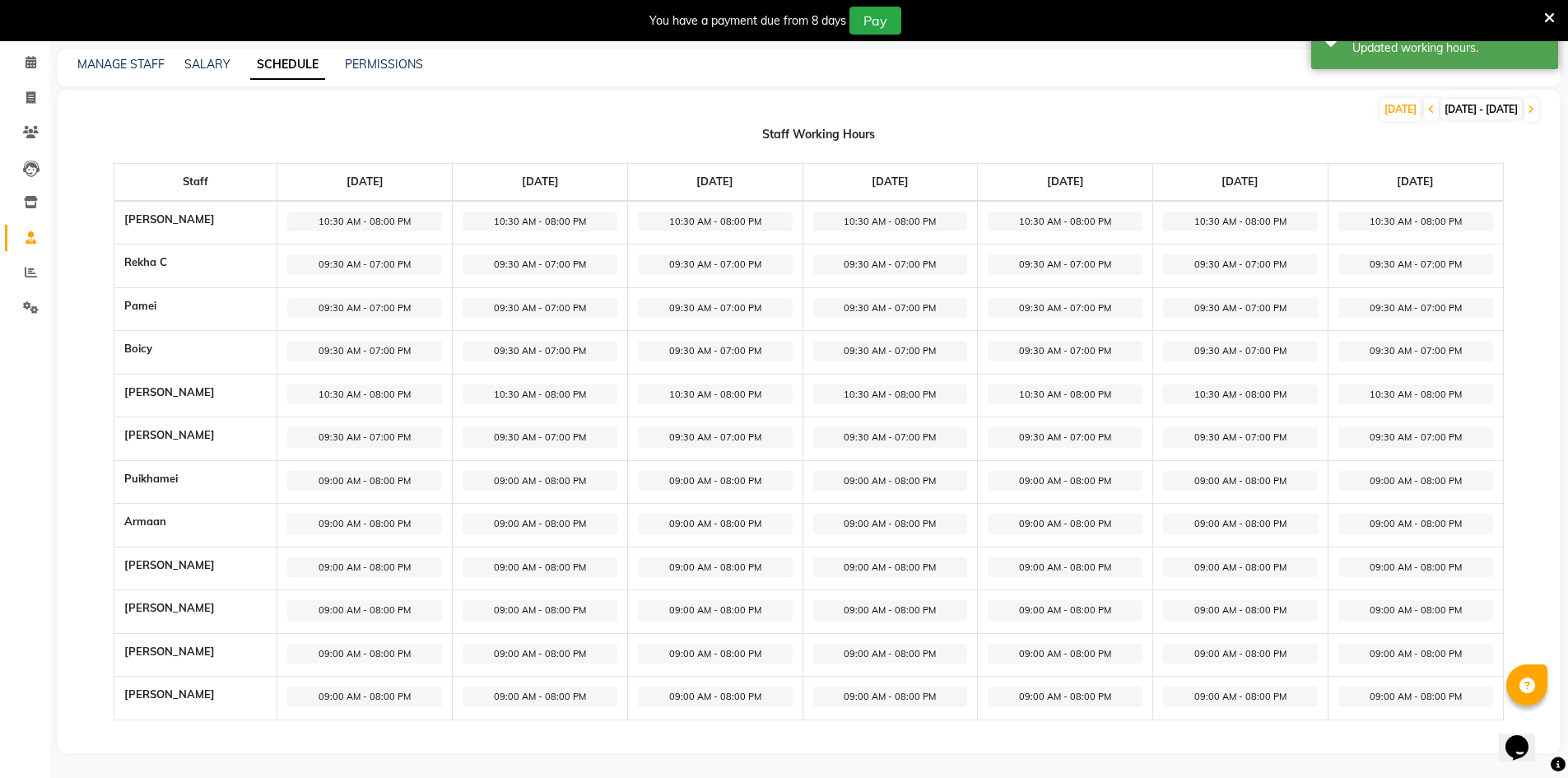
click at [394, 485] on span "09:00 AM - 08:00 PM" at bounding box center [364, 481] width 155 height 20
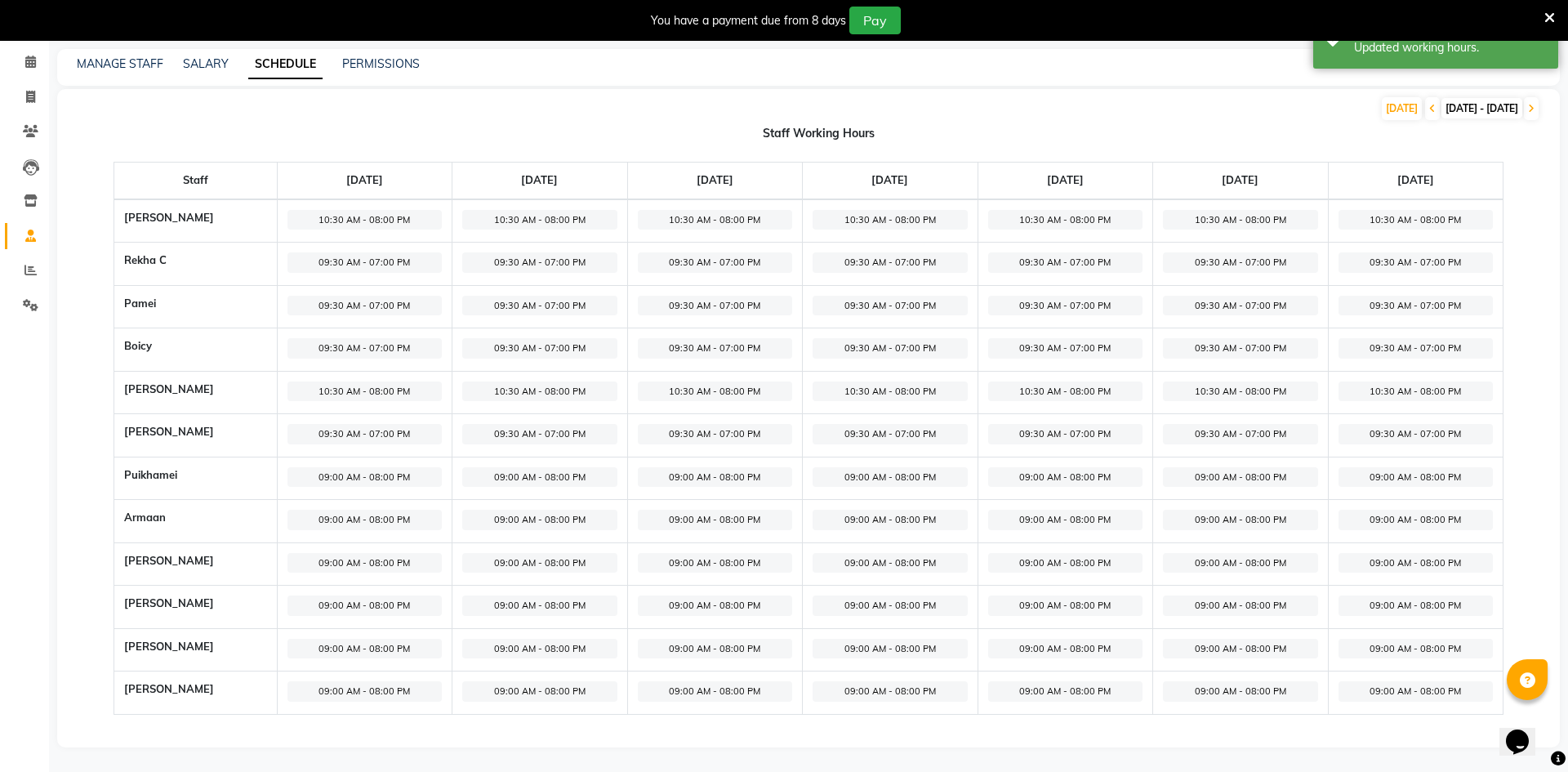
select select "09:00 AM"
select select "08:00 PM"
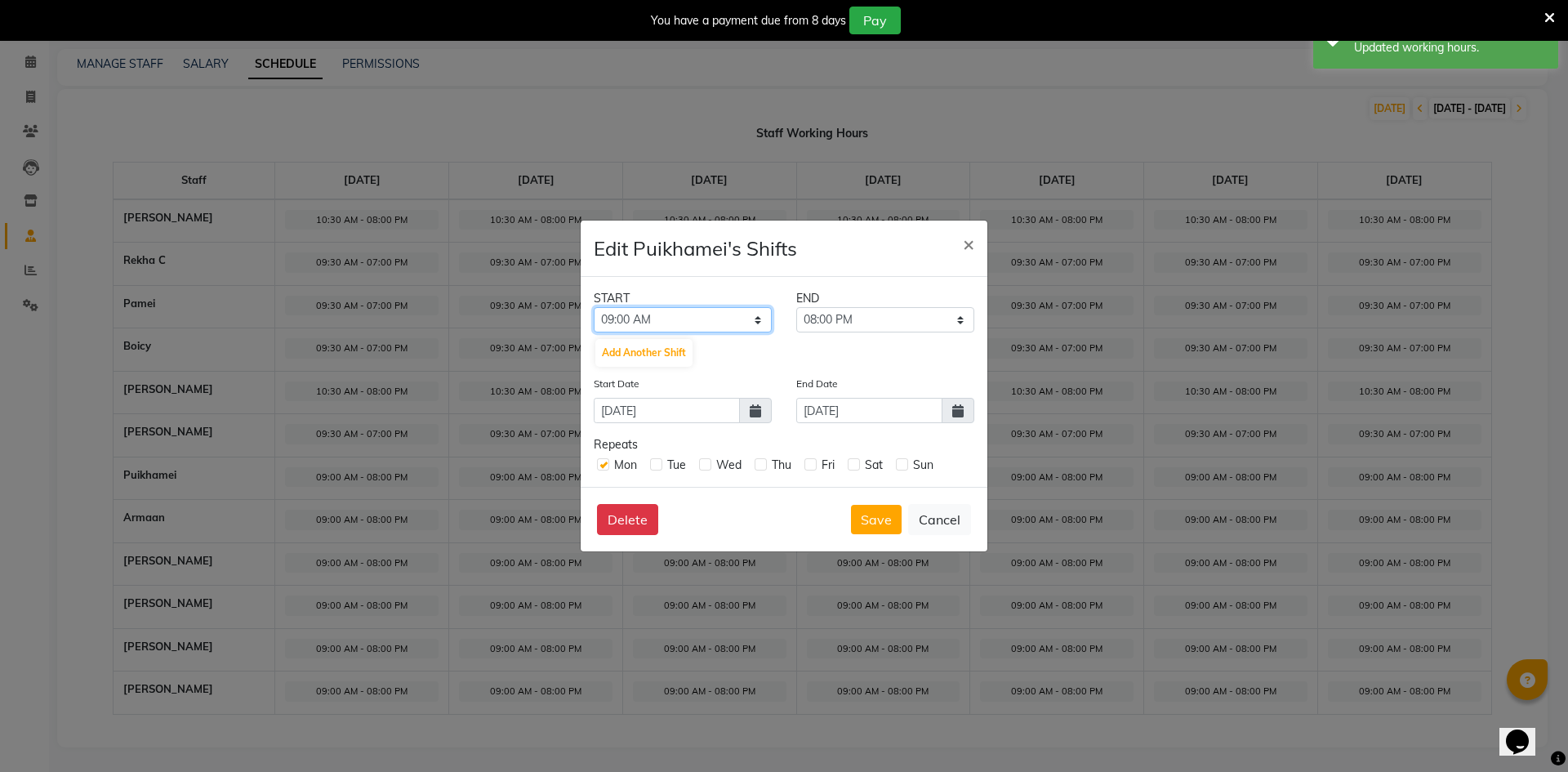
click at [700, 317] on select "12:00 AM 12:15 AM 12:30 AM 12:45 AM 01:00 AM 01:15 AM 01:30 AM 01:45 AM 02:00 A…" at bounding box center [682, 320] width 178 height 26
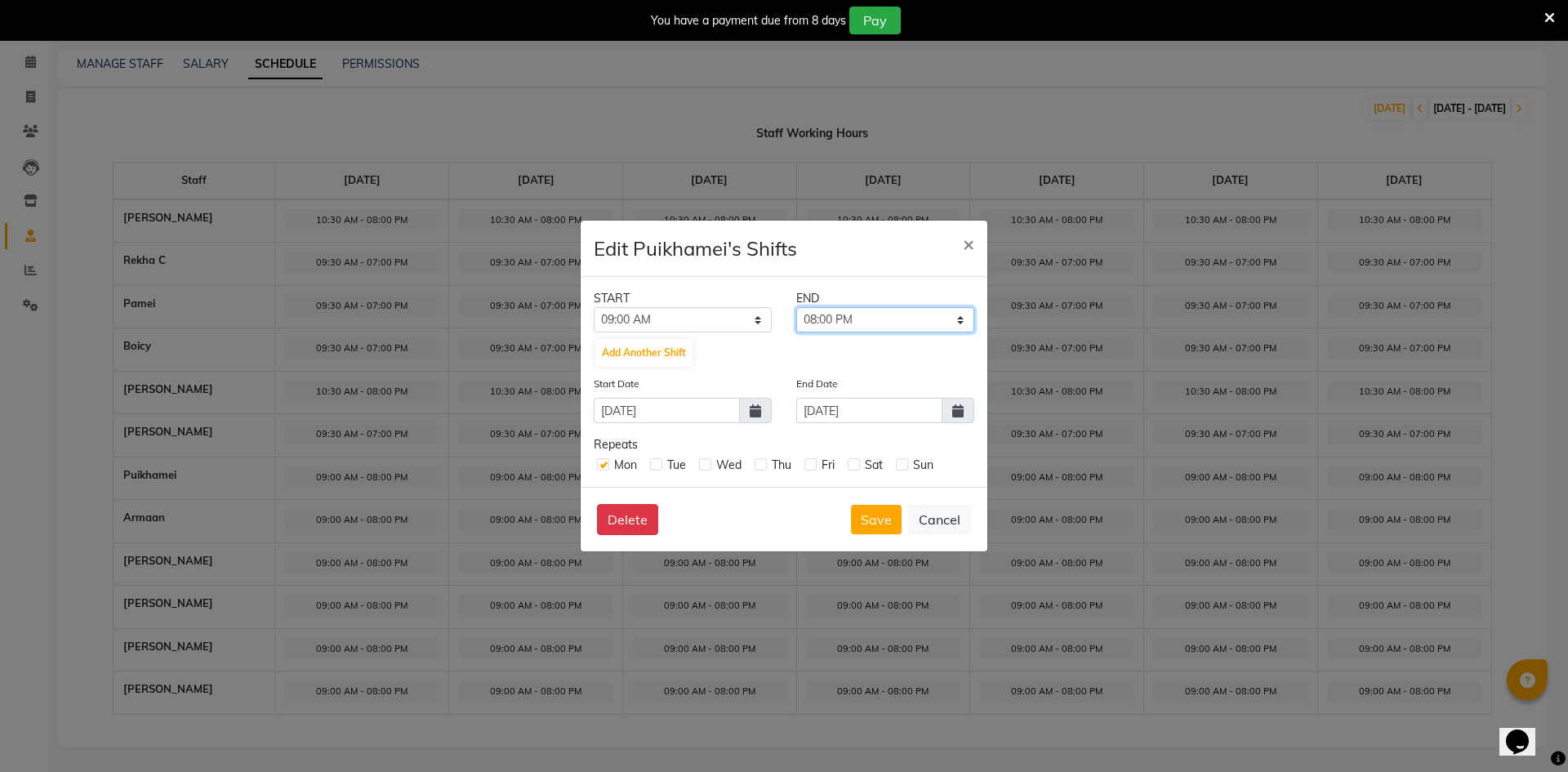
click at [950, 316] on select "09:15 AM 09:30 AM 09:45 AM 10:00 AM 10:15 AM 10:30 AM 10:45 AM 11:00 AM 11:15 A…" at bounding box center [885, 320] width 178 height 26
click at [623, 324] on select "12:00 AM 12:15 AM 12:30 AM 12:45 AM 01:00 AM 01:15 AM 01:30 AM 01:45 AM 02:00 A…" at bounding box center [682, 320] width 178 height 26
click at [648, 327] on select "12:00 AM 12:15 AM 12:30 AM 12:45 AM 01:00 AM 01:15 AM 01:30 AM 01:45 AM 02:00 A…" at bounding box center [682, 320] width 178 height 26
click at [668, 287] on div "START END 12:00 AM 12:15 AM 12:30 AM 12:45 AM 01:00 AM 01:15 AM 01:30 AM 01:45 …" at bounding box center [784, 382] width 406 height 210
click at [666, 313] on select "12:00 AM 12:15 AM 12:30 AM 12:45 AM 01:00 AM 01:15 AM 01:30 AM 01:45 AM 02:00 A…" at bounding box center [682, 320] width 178 height 26
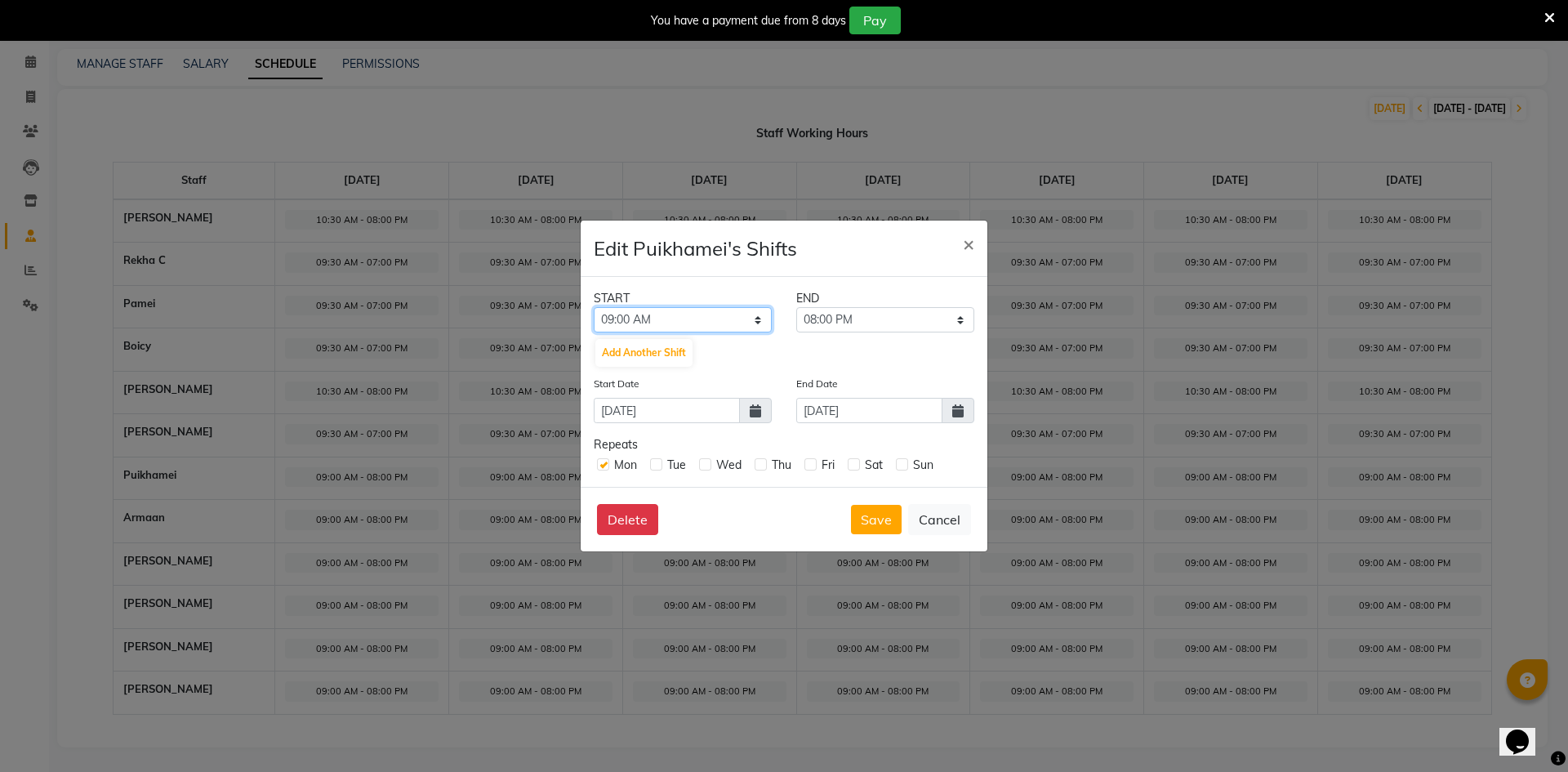
select select "10:30 AM"
click at [594, 307] on select "12:00 AM 12:15 AM 12:30 AM 12:45 AM 01:00 AM 01:15 AM 01:30 AM 01:45 AM 02:00 A…" at bounding box center [682, 320] width 178 height 26
click at [652, 462] on label at bounding box center [656, 464] width 12 height 12
click at [652, 462] on input "checkbox" at bounding box center [656, 464] width 11 height 11
checkbox input "true"
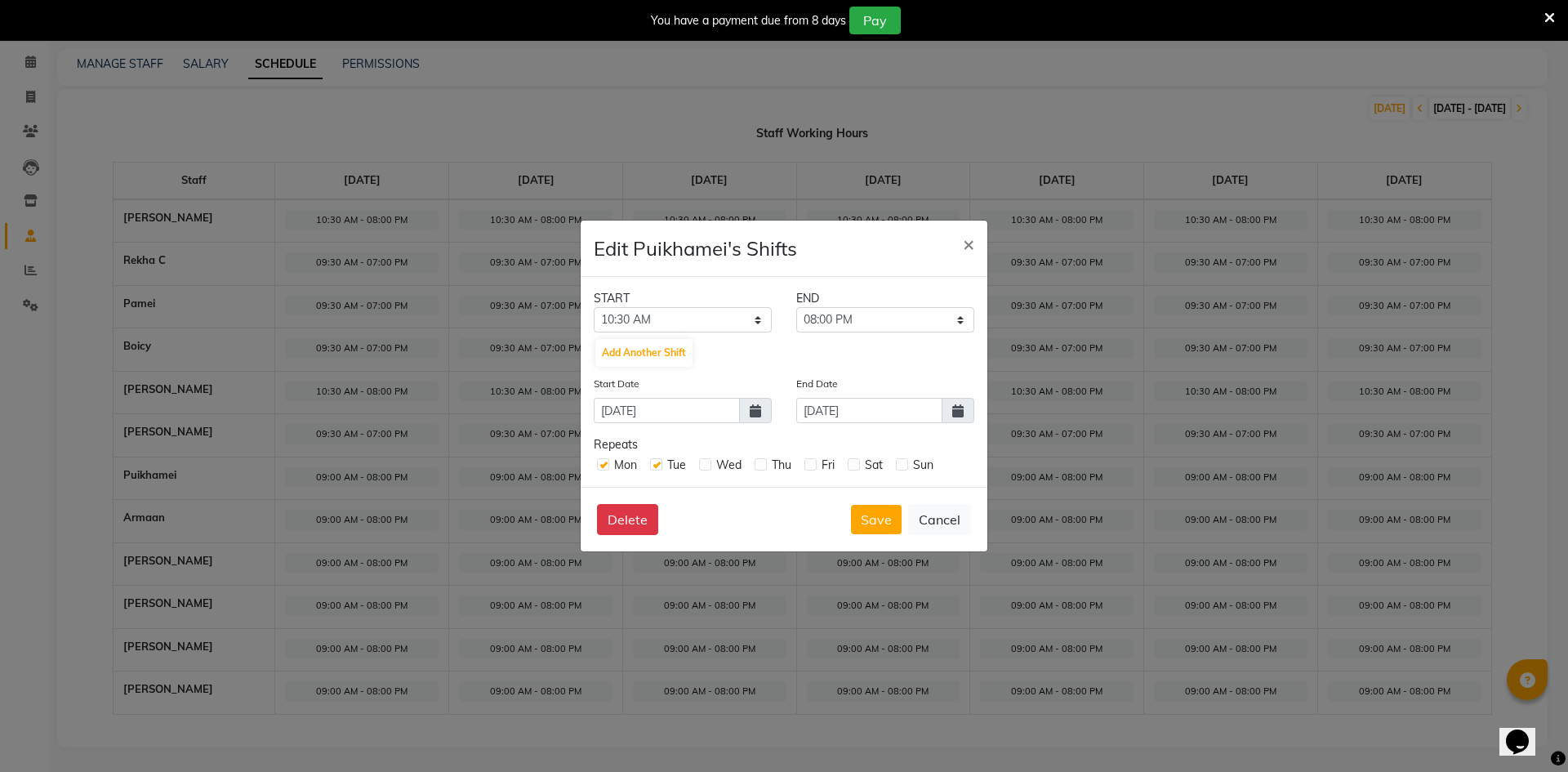
click at [710, 463] on label at bounding box center [704, 464] width 12 height 12
click at [710, 463] on input "checkbox" at bounding box center [704, 464] width 11 height 11
checkbox input "true"
click at [761, 461] on label at bounding box center [760, 464] width 12 height 12
click at [761, 461] on input "checkbox" at bounding box center [760, 464] width 11 height 11
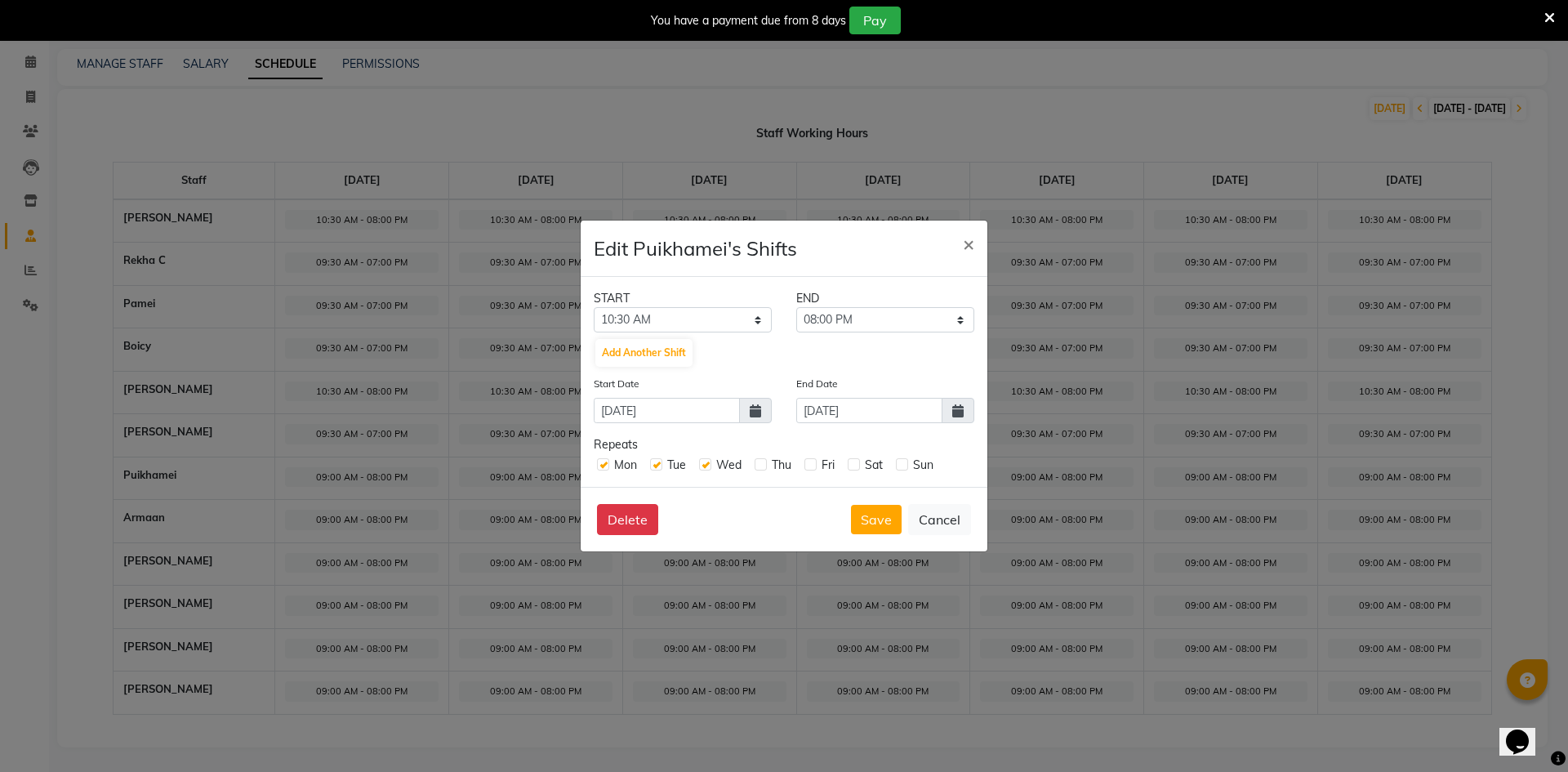
checkbox input "true"
drag, startPoint x: 809, startPoint y: 467, endPoint x: 825, endPoint y: 469, distance: 16.1
click at [823, 469] on div "Fri" at bounding box center [819, 465] width 30 height 17
click at [860, 467] on label at bounding box center [854, 464] width 12 height 12
click at [858, 467] on input "checkbox" at bounding box center [854, 464] width 11 height 11
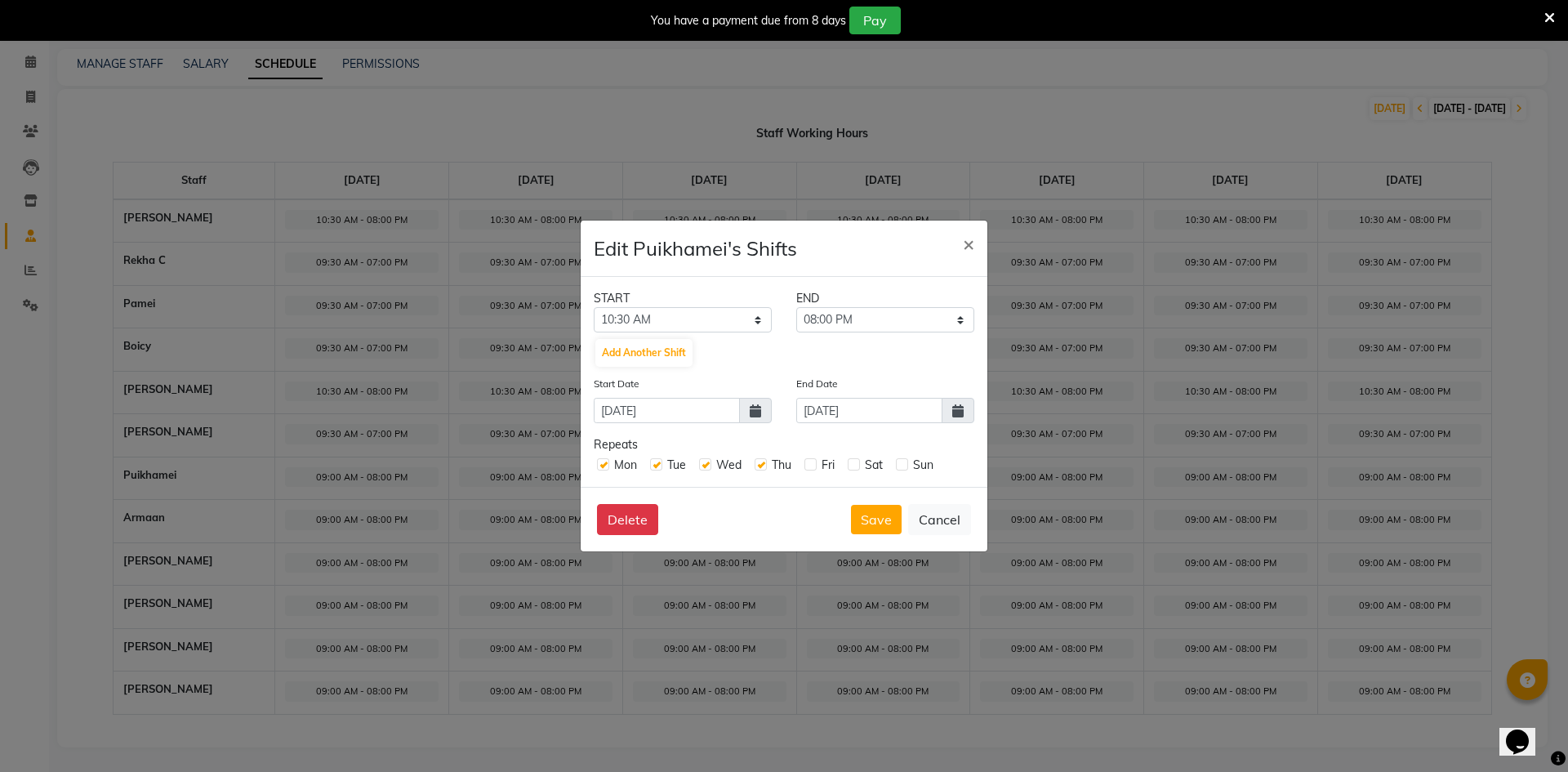
checkbox input "true"
click at [904, 464] on label at bounding box center [902, 464] width 12 height 12
click at [904, 464] on input "checkbox" at bounding box center [902, 464] width 11 height 11
checkbox input "true"
click at [966, 404] on span at bounding box center [958, 411] width 33 height 26
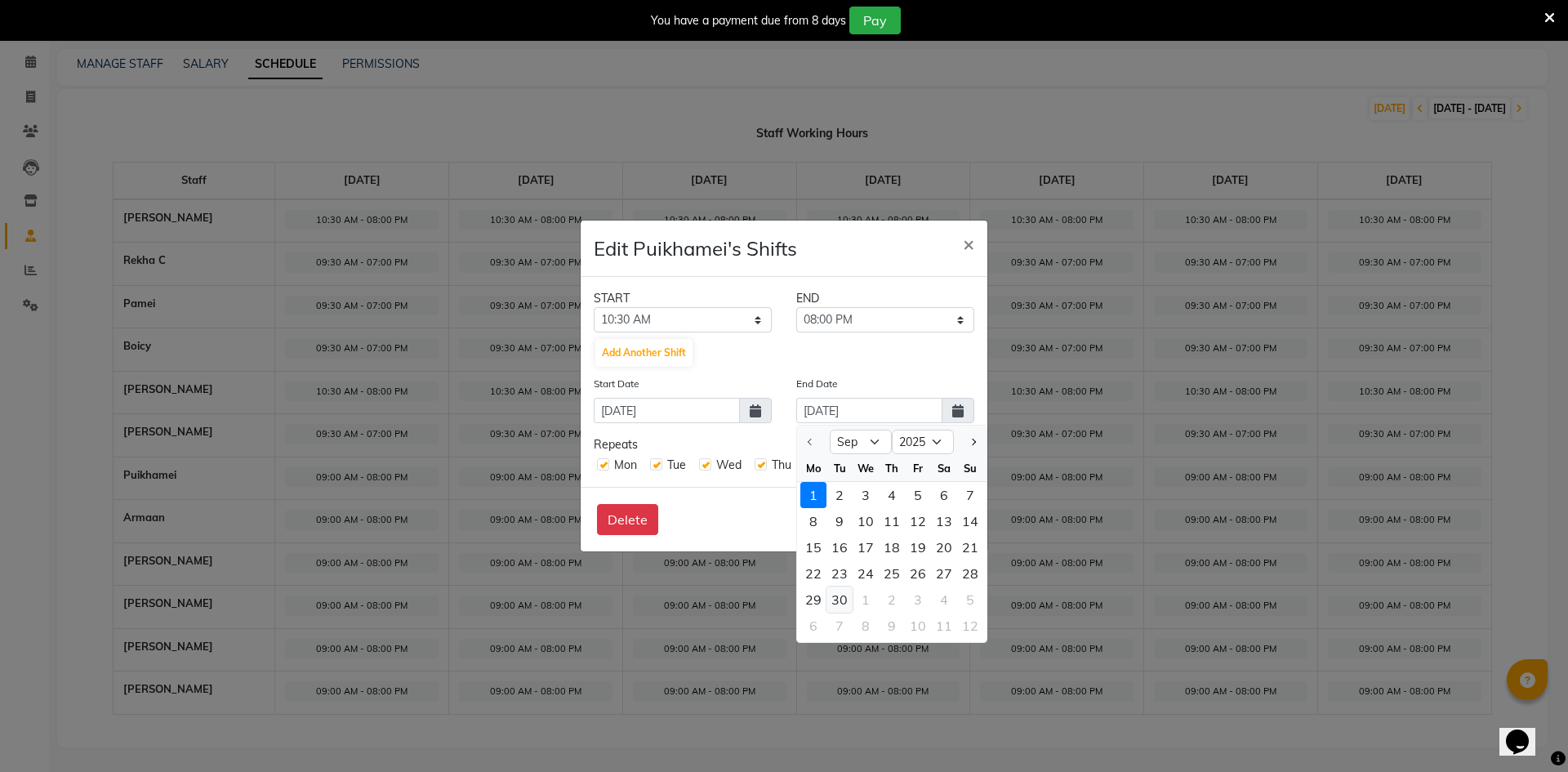
click at [841, 600] on div "30" at bounding box center [839, 600] width 26 height 26
type input "[DATE]"
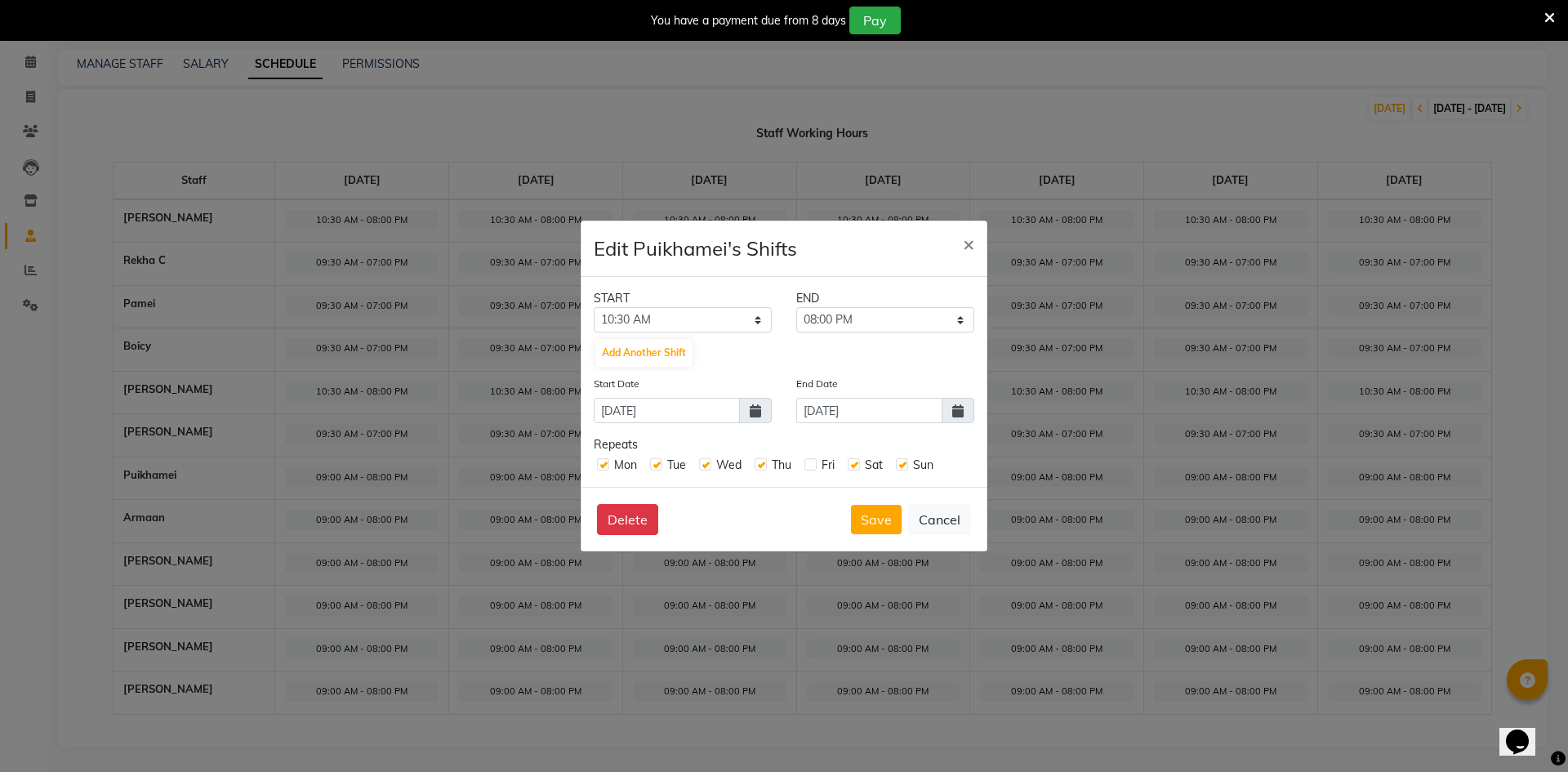
click at [881, 534] on div "Save Cancel" at bounding box center [911, 520] width 120 height 31
click at [881, 529] on button "Save" at bounding box center [876, 520] width 51 height 29
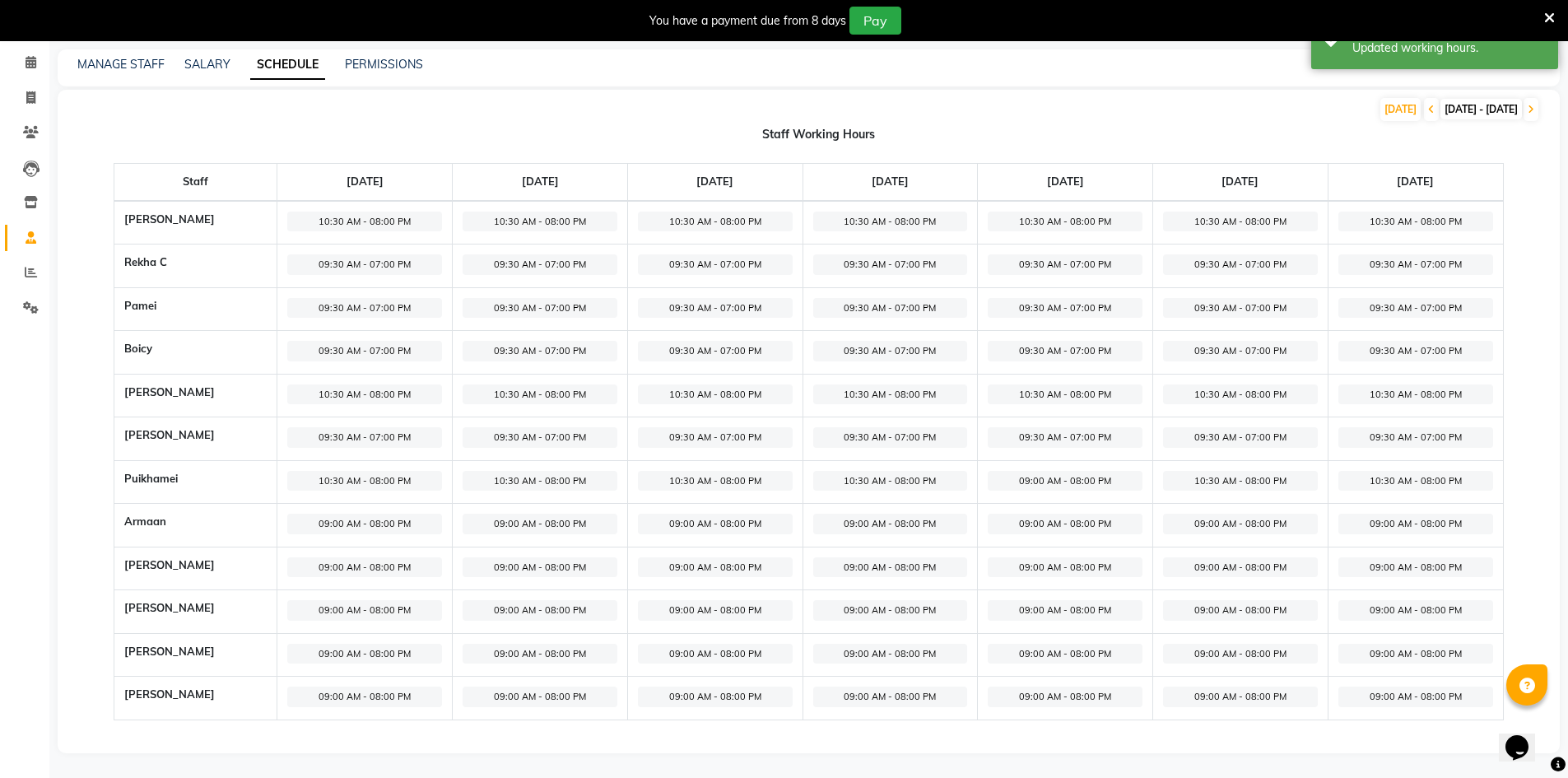
click at [364, 517] on span "09:00 AM - 08:00 PM" at bounding box center [364, 524] width 155 height 20
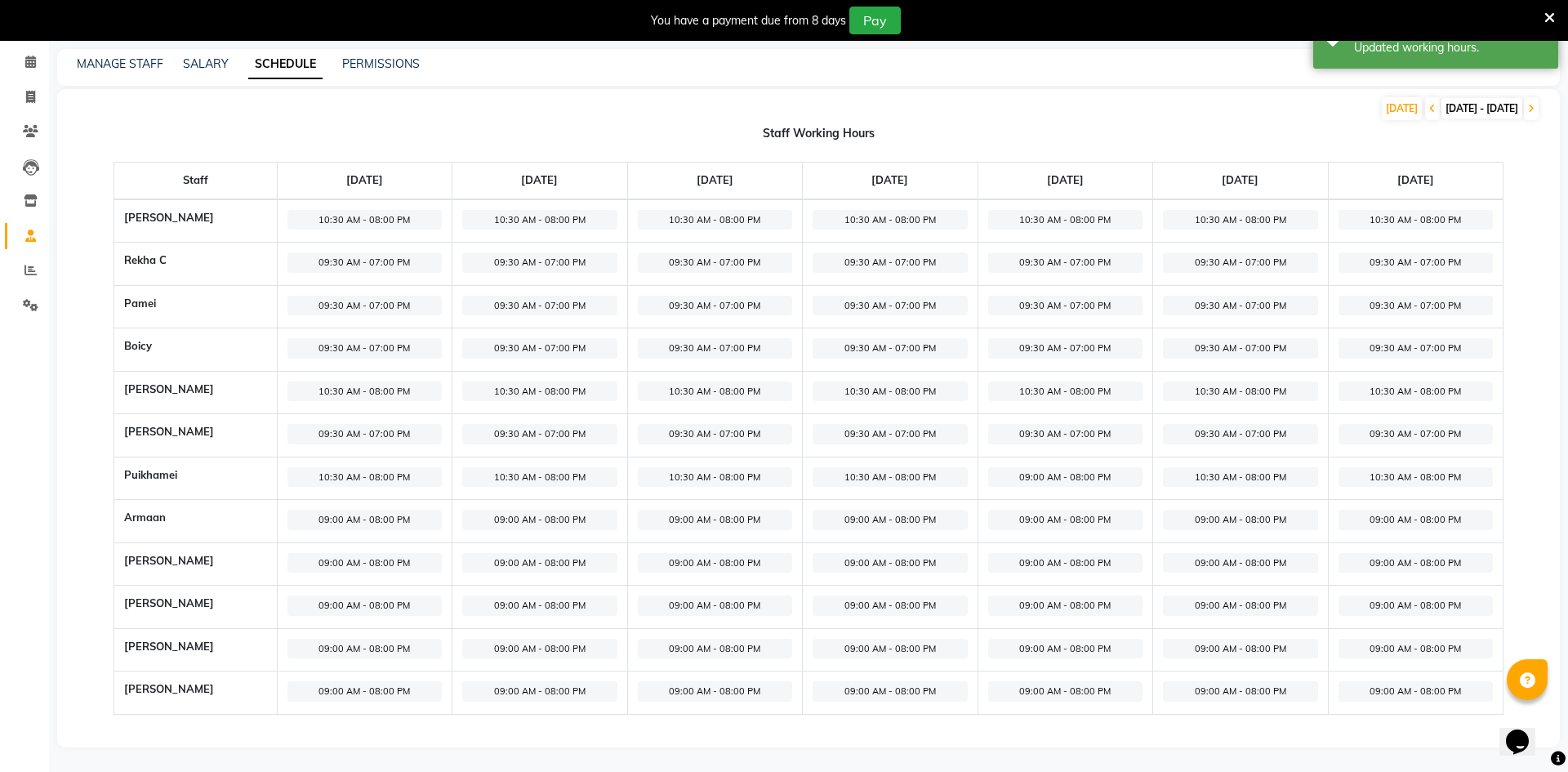
select select "09:00 AM"
select select "08:00 PM"
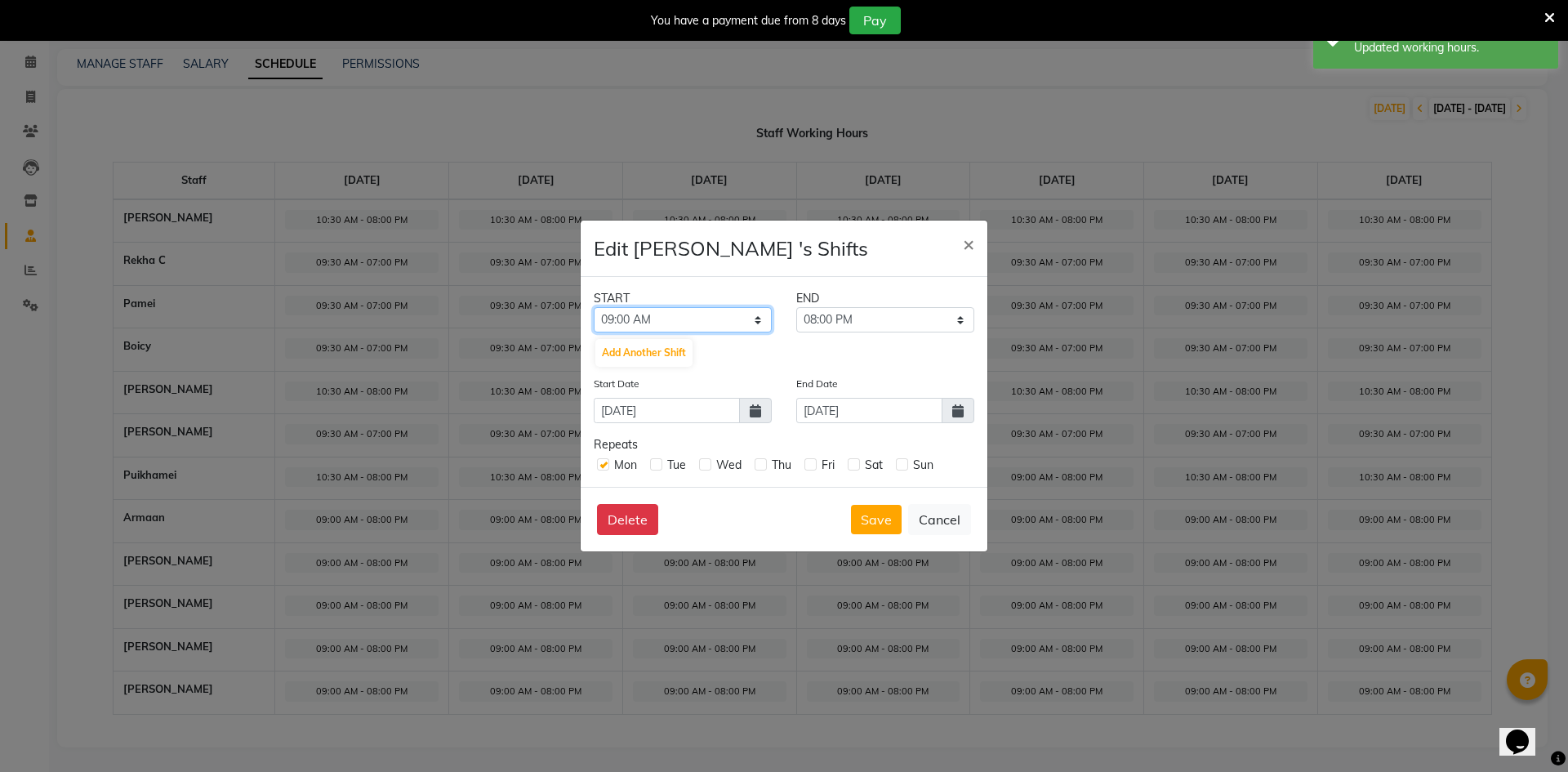
click at [706, 307] on select "12:00 AM 12:15 AM 12:30 AM 12:45 AM 01:00 AM 01:15 AM 01:30 AM 01:45 AM 02:00 A…" at bounding box center [682, 320] width 178 height 26
select select "10:00 AM"
click at [594, 307] on select "12:00 AM 12:15 AM 12:30 AM 12:45 AM 01:00 AM 01:15 AM 01:30 AM 01:45 AM 02:00 A…" at bounding box center [682, 320] width 178 height 26
click at [841, 314] on select "10:15 AM 10:30 AM 10:45 AM 11:00 AM 11:15 AM 11:30 AM 11:45 AM 12:00 PM 12:15 P…" at bounding box center [885, 320] width 178 height 26
select select "07:30 PM"
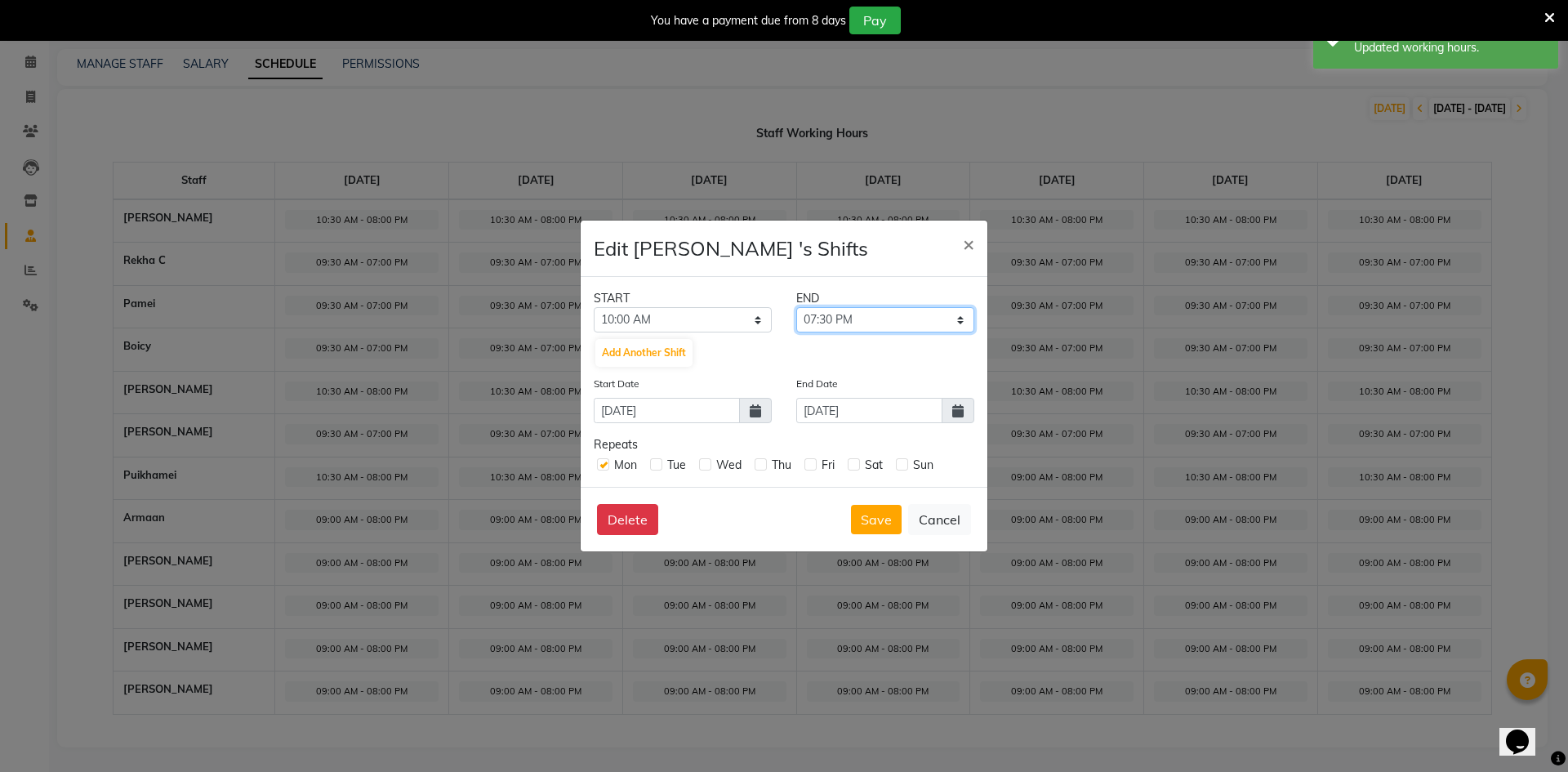
click at [796, 307] on select "10:15 AM 10:30 AM 10:45 AM 11:00 AM 11:15 AM 11:30 AM 11:45 AM 12:00 PM 12:15 P…" at bounding box center [885, 320] width 178 height 26
click at [658, 460] on label at bounding box center [656, 464] width 12 height 12
click at [658, 460] on input "checkbox" at bounding box center [656, 464] width 11 height 11
checkbox input "true"
click at [713, 461] on div "Wed" at bounding box center [720, 465] width 43 height 17
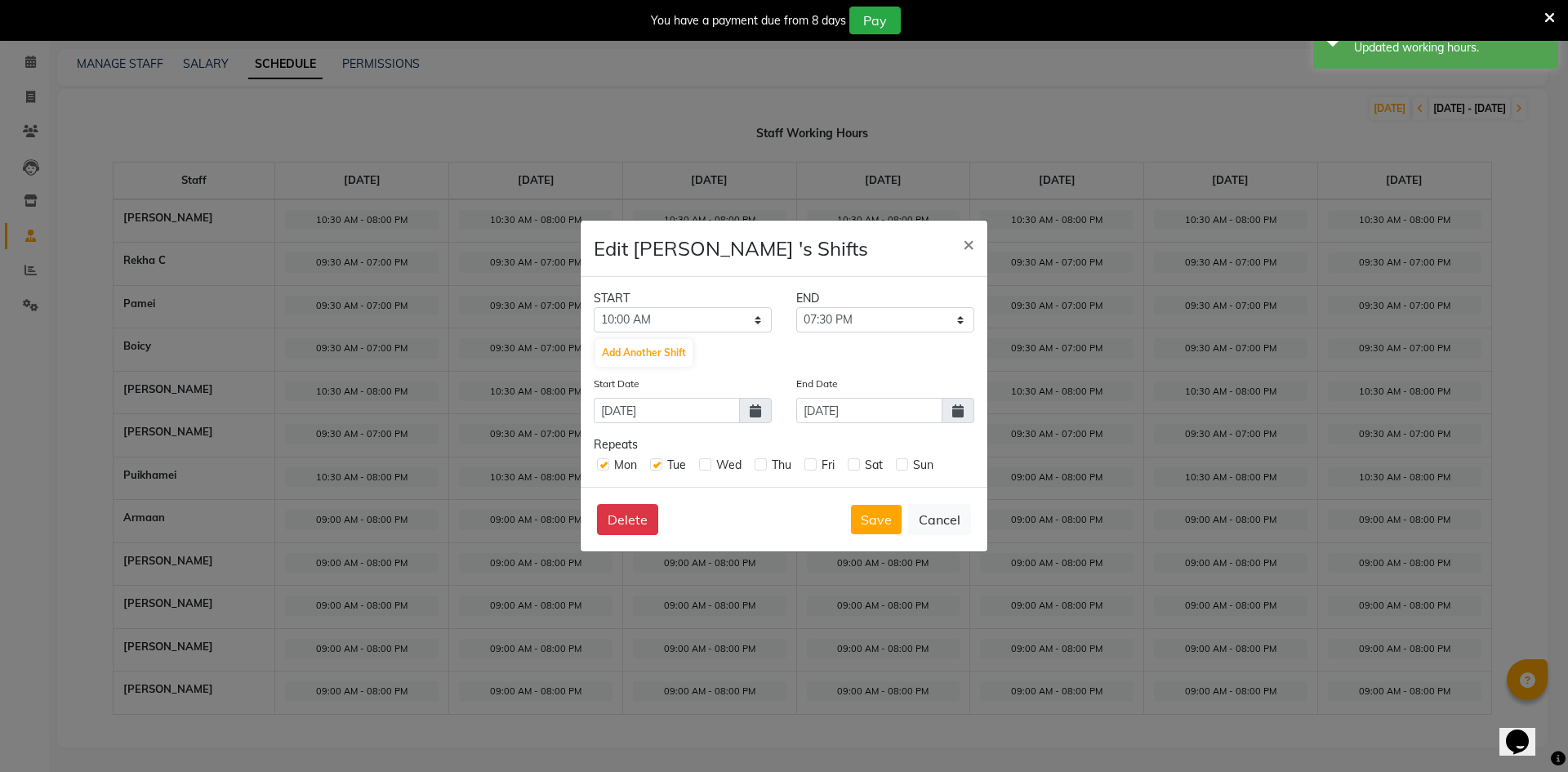
drag, startPoint x: 710, startPoint y: 462, endPoint x: 728, endPoint y: 458, distance: 18.4
click at [708, 463] on label at bounding box center [704, 464] width 12 height 12
click at [708, 463] on input "checkbox" at bounding box center [704, 464] width 11 height 11
checkbox input "true"
click at [761, 461] on label at bounding box center [760, 464] width 12 height 12
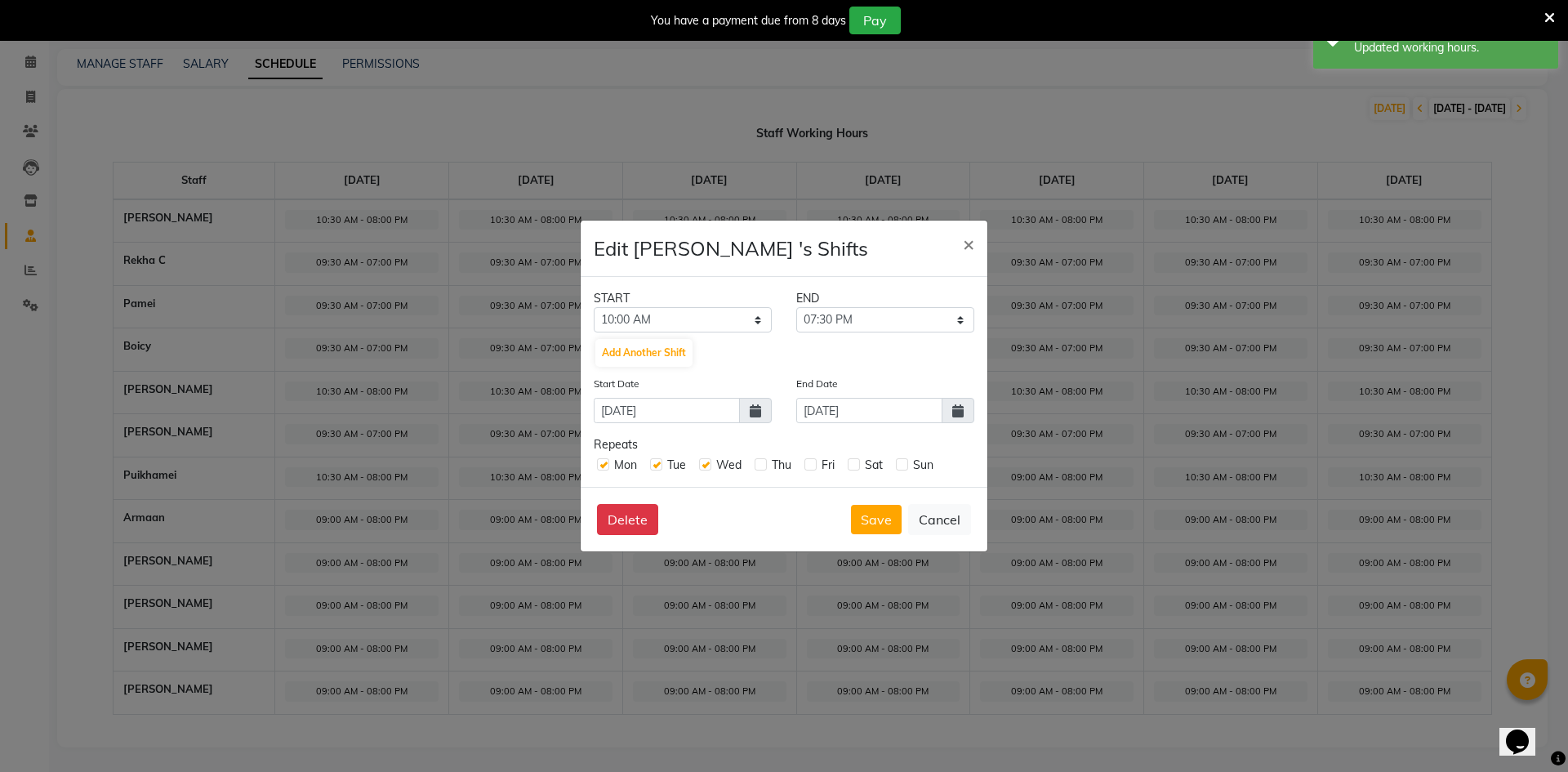
click at [761, 461] on input "checkbox" at bounding box center [760, 464] width 11 height 11
checkbox input "true"
click at [813, 468] on label at bounding box center [810, 464] width 12 height 12
click at [813, 468] on input "checkbox" at bounding box center [810, 464] width 11 height 11
checkbox input "true"
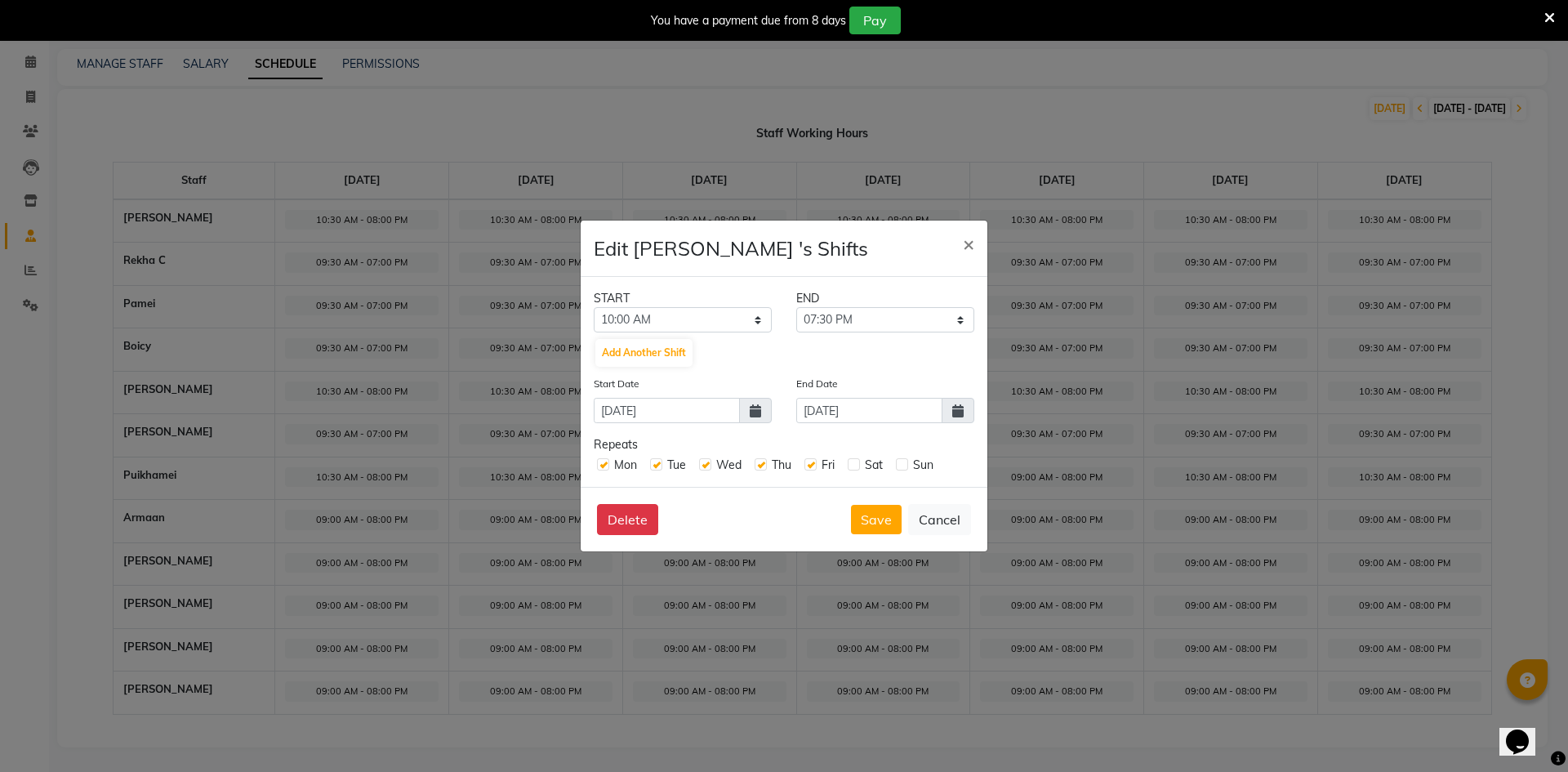
click at [856, 458] on div "Sat" at bounding box center [866, 465] width 36 height 17
click at [856, 463] on label at bounding box center [854, 464] width 12 height 12
click at [856, 463] on input "checkbox" at bounding box center [854, 464] width 11 height 11
checkbox input "true"
click at [897, 464] on label at bounding box center [902, 464] width 12 height 12
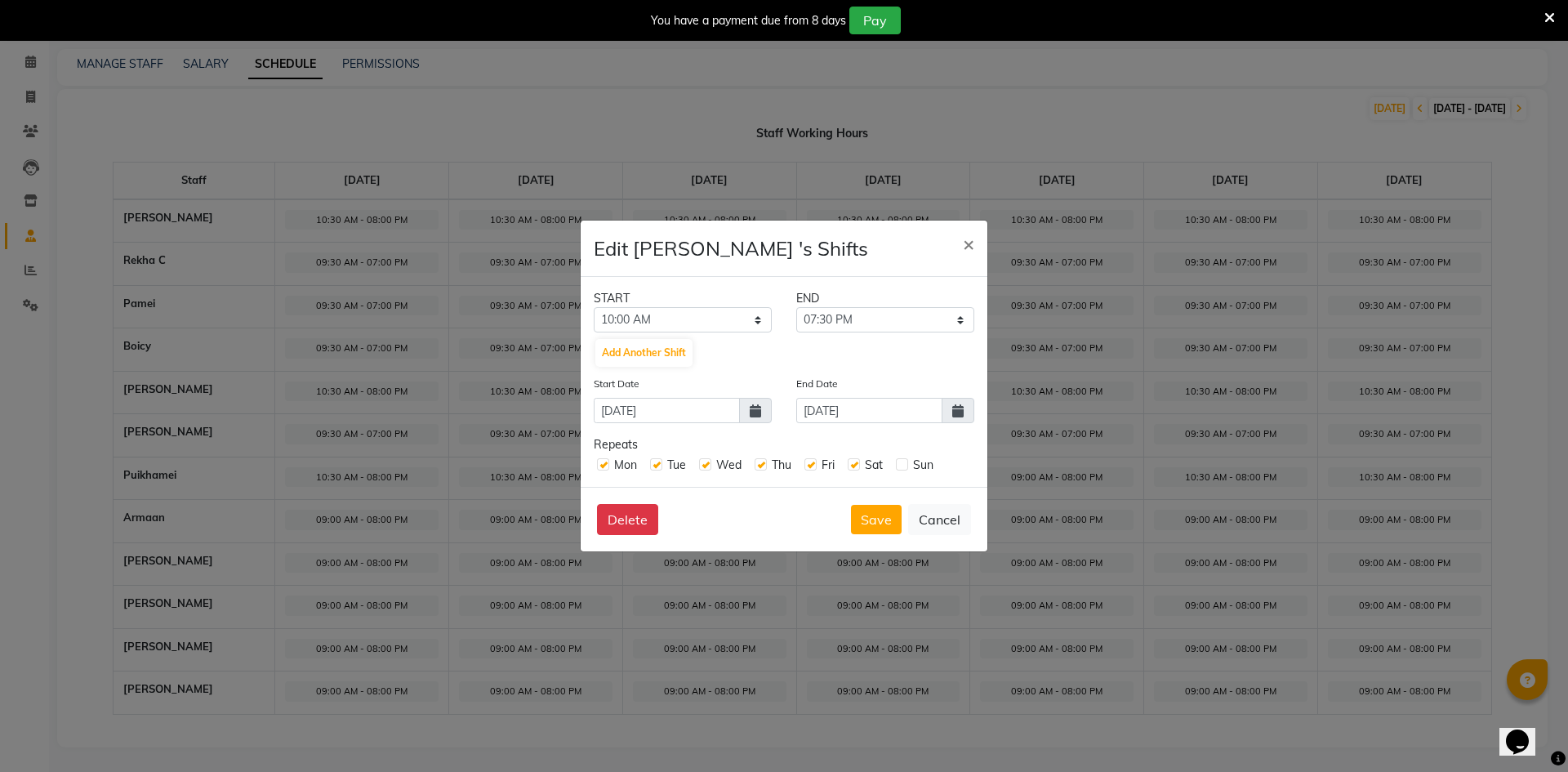
click at [897, 464] on input "checkbox" at bounding box center [902, 464] width 11 height 11
checkbox input "true"
click at [961, 421] on span at bounding box center [958, 411] width 33 height 26
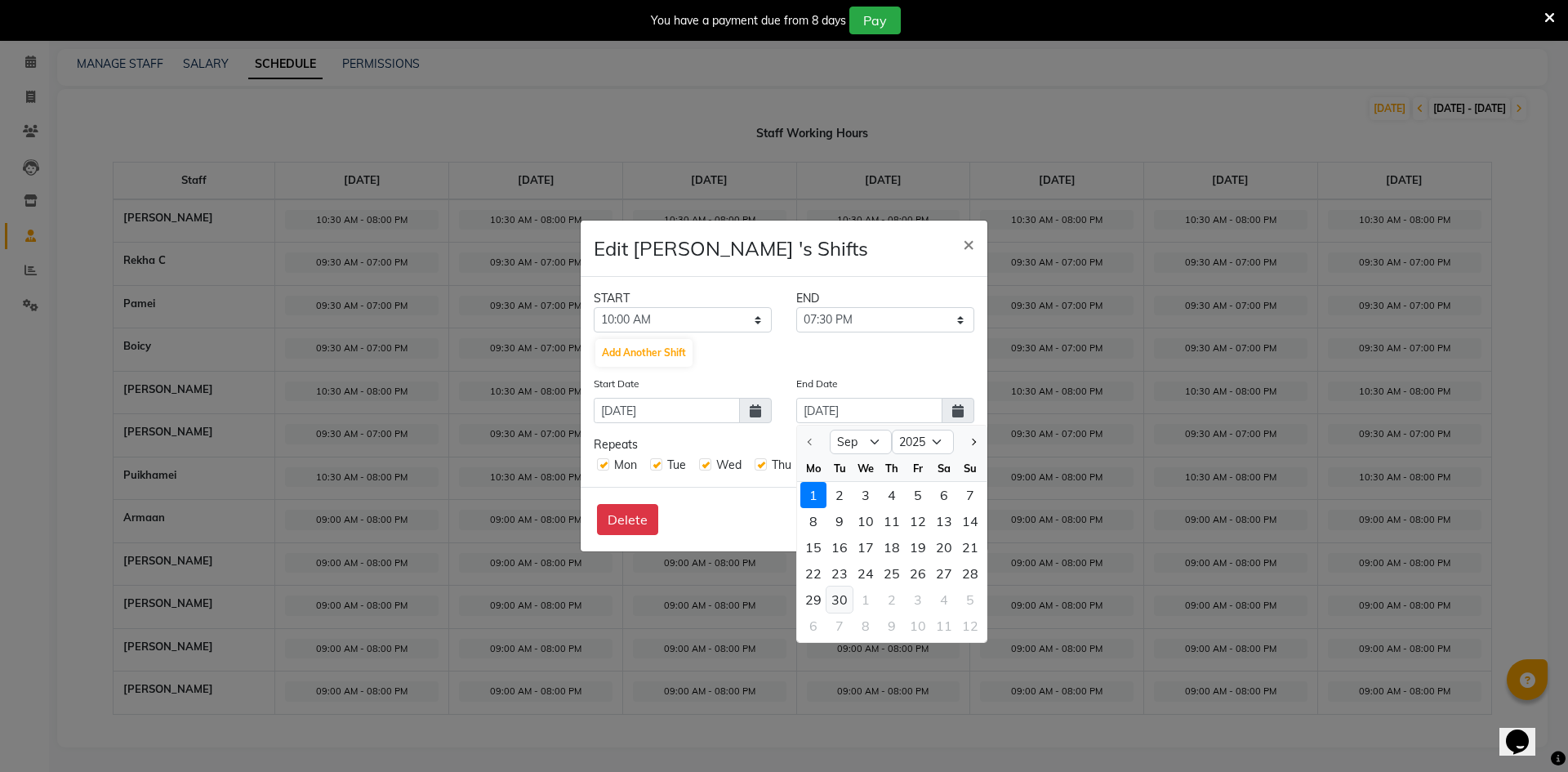
click at [848, 604] on div "30" at bounding box center [839, 600] width 26 height 26
type input "[DATE]"
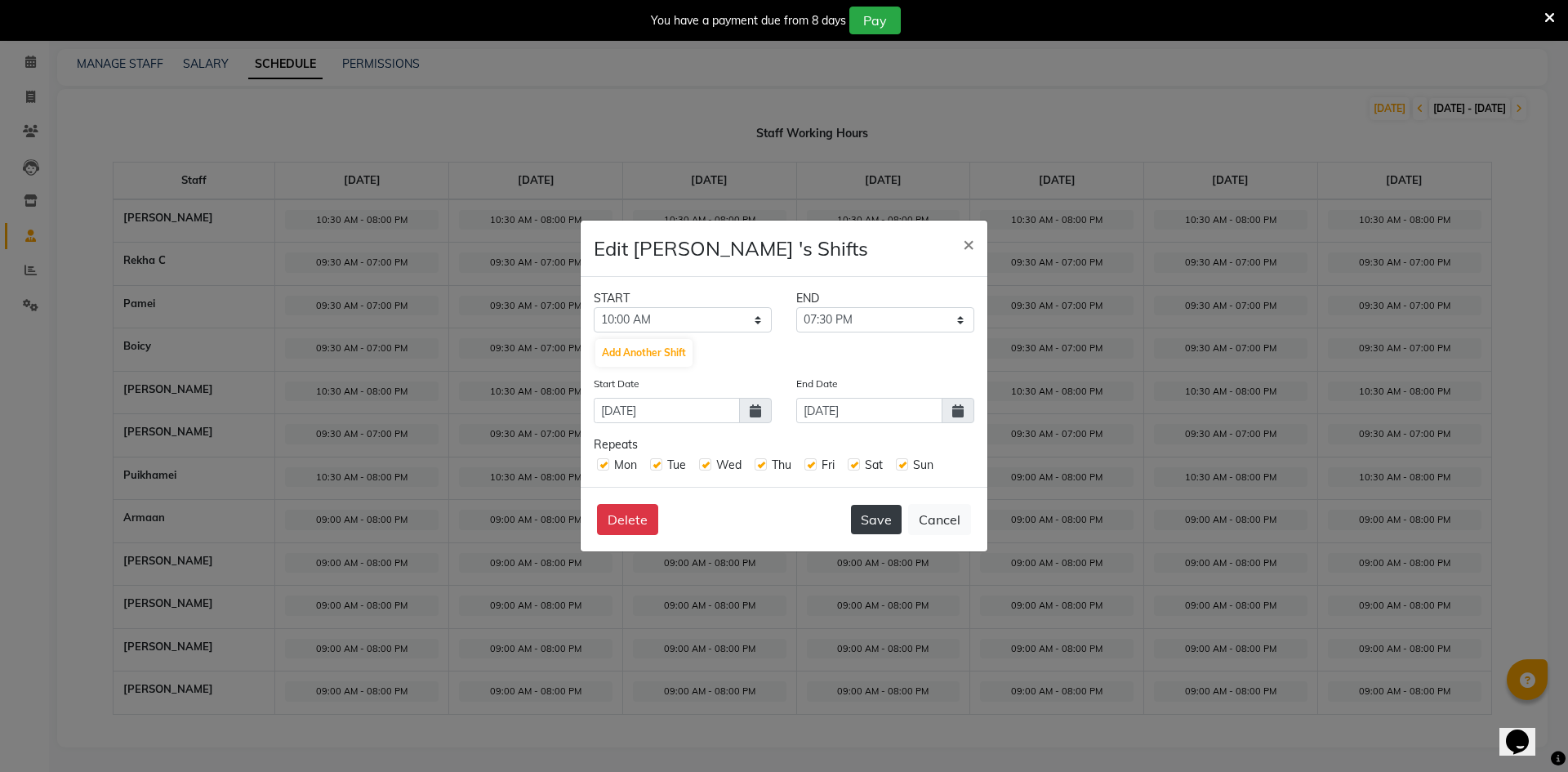
click at [883, 518] on button "Save" at bounding box center [876, 520] width 51 height 29
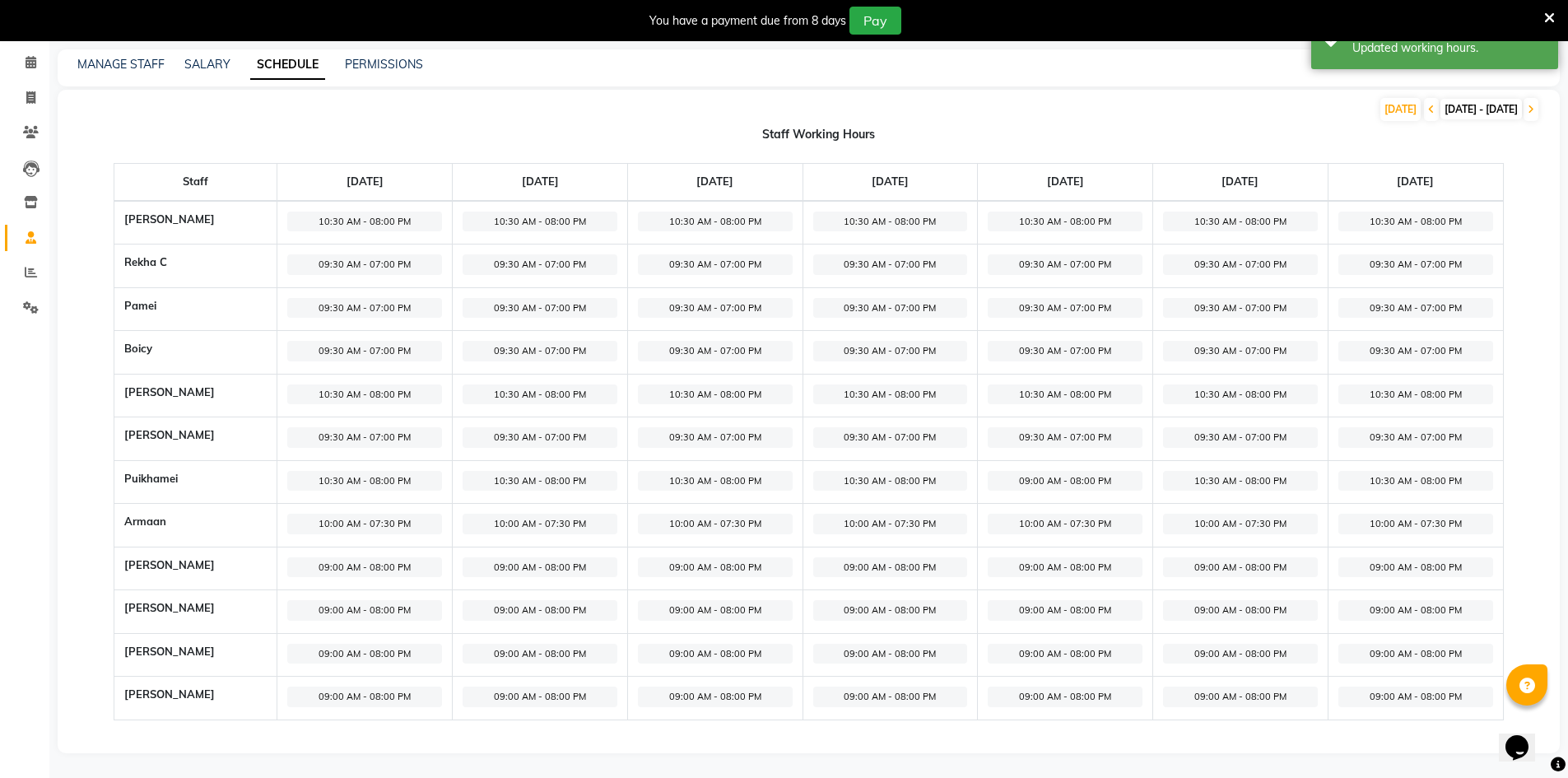
click at [396, 565] on span "09:00 AM - 08:00 PM" at bounding box center [364, 568] width 155 height 20
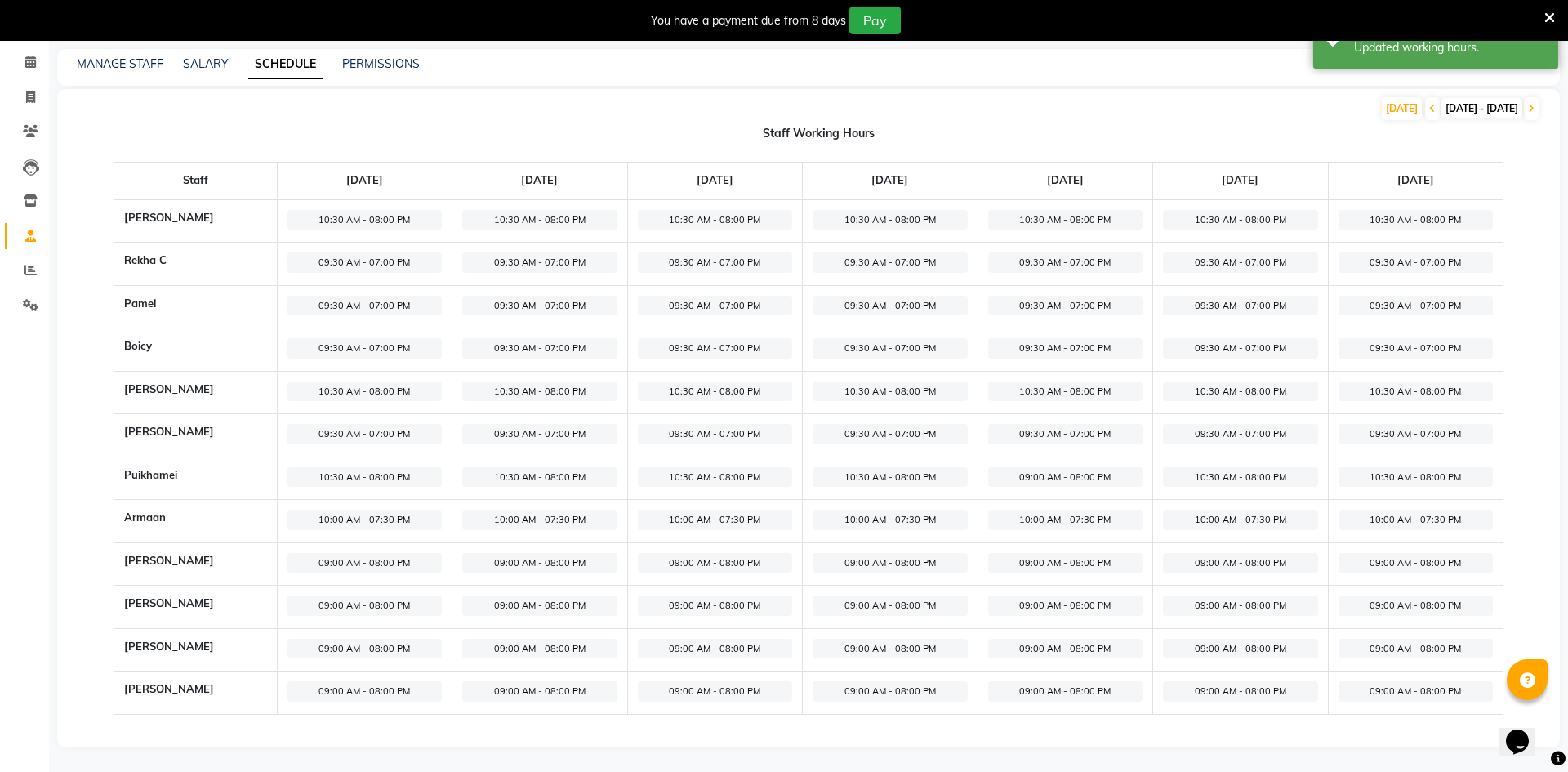
select select "09:00 AM"
select select "08:00 PM"
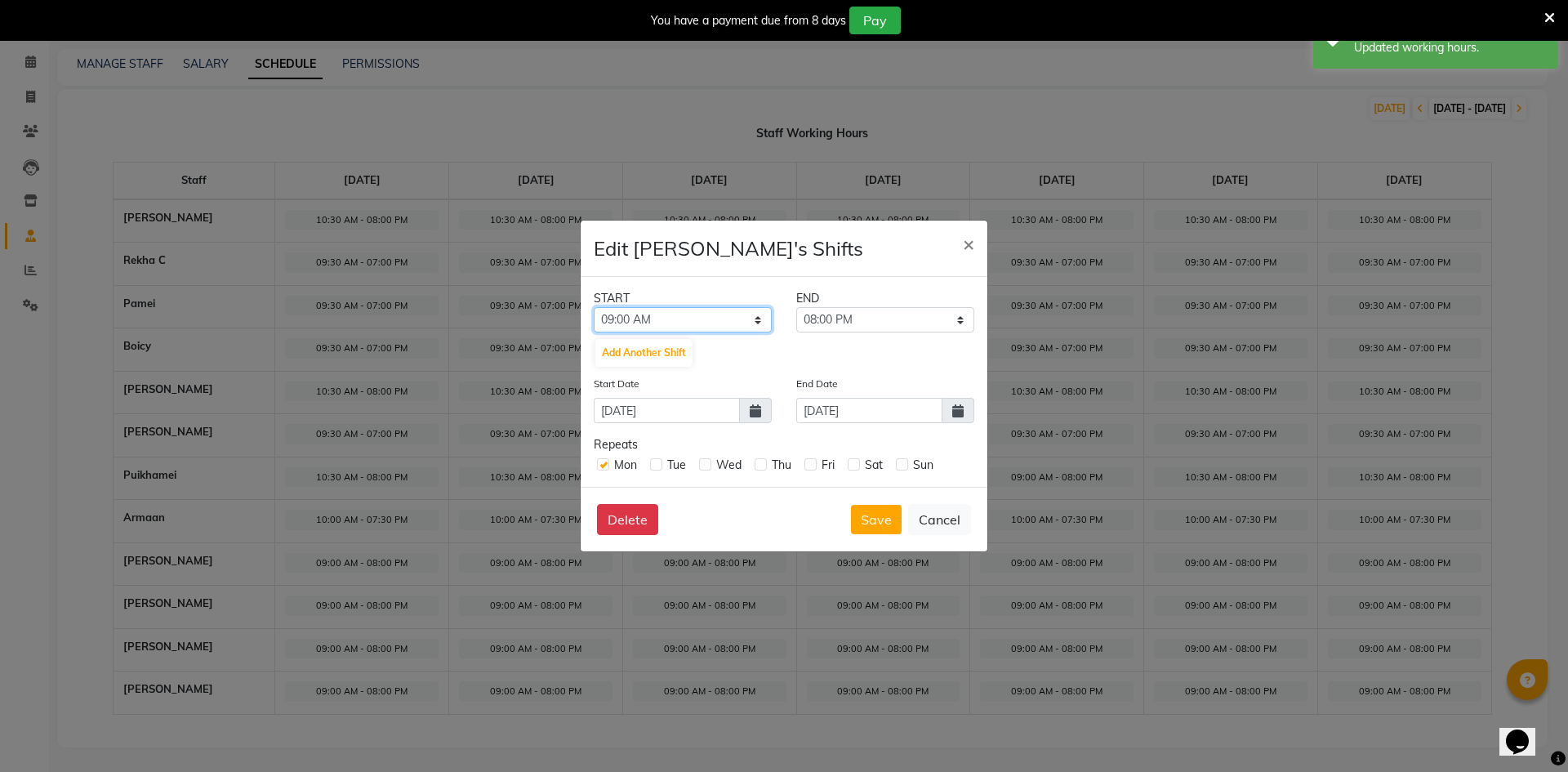
click at [679, 324] on select "12:00 AM 12:15 AM 12:30 AM 12:45 AM 01:00 AM 01:15 AM 01:30 AM 01:45 AM 02:00 A…" at bounding box center [682, 320] width 178 height 26
select select "10:30 AM"
click at [594, 307] on select "12:00 AM 12:15 AM 12:30 AM 12:45 AM 01:00 AM 01:15 AM 01:30 AM 01:45 AM 02:00 A…" at bounding box center [682, 320] width 178 height 26
click at [826, 320] on select "10:45 AM 11:00 AM 11:15 AM 11:30 AM 11:45 AM 12:00 PM 12:15 PM 12:30 PM 12:45 P…" at bounding box center [885, 320] width 178 height 26
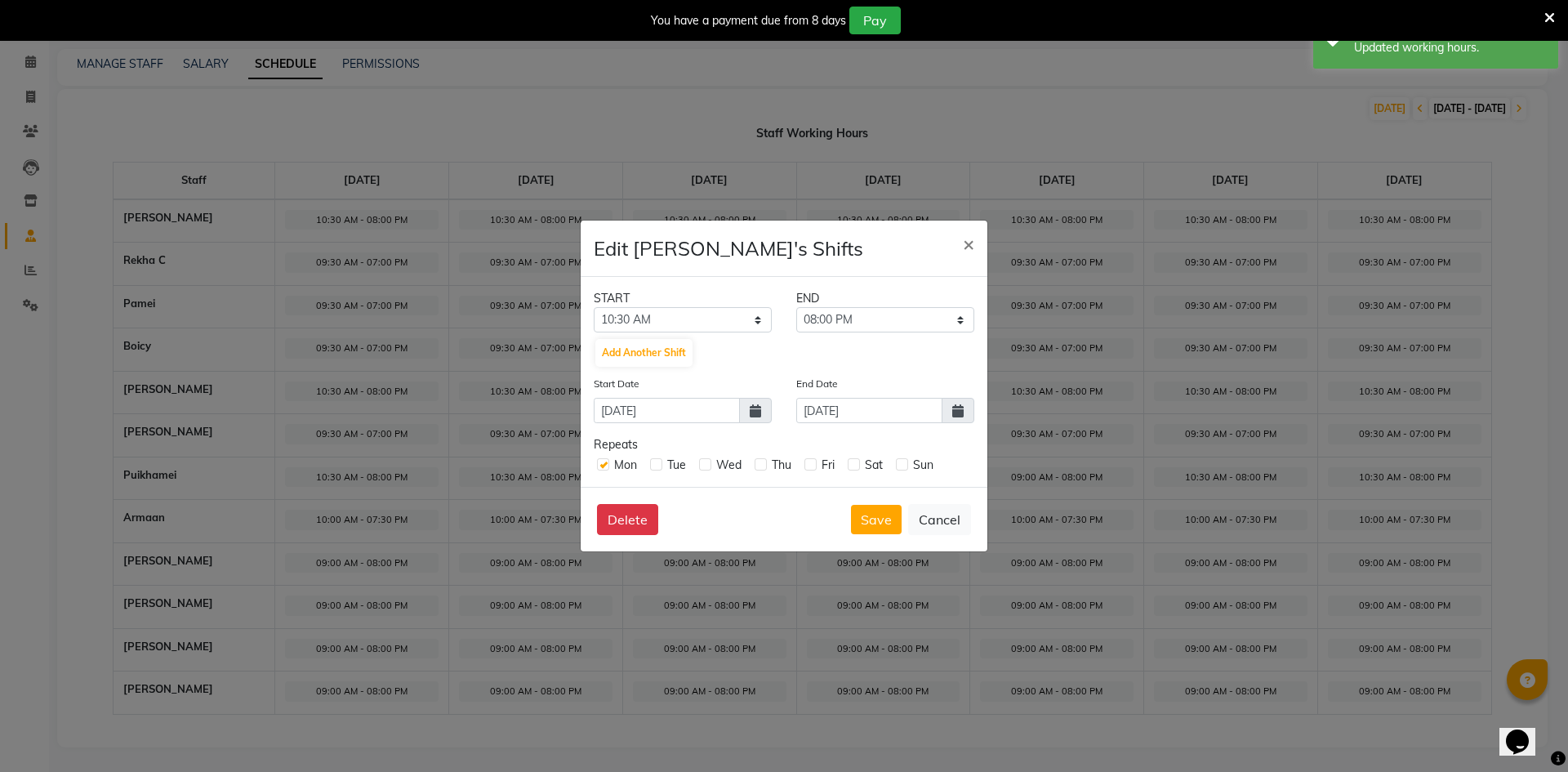
click at [659, 461] on label at bounding box center [656, 464] width 12 height 12
click at [659, 461] on input "checkbox" at bounding box center [656, 464] width 11 height 11
checkbox input "true"
click at [703, 461] on label at bounding box center [704, 464] width 12 height 12
click at [703, 461] on input "checkbox" at bounding box center [704, 464] width 11 height 11
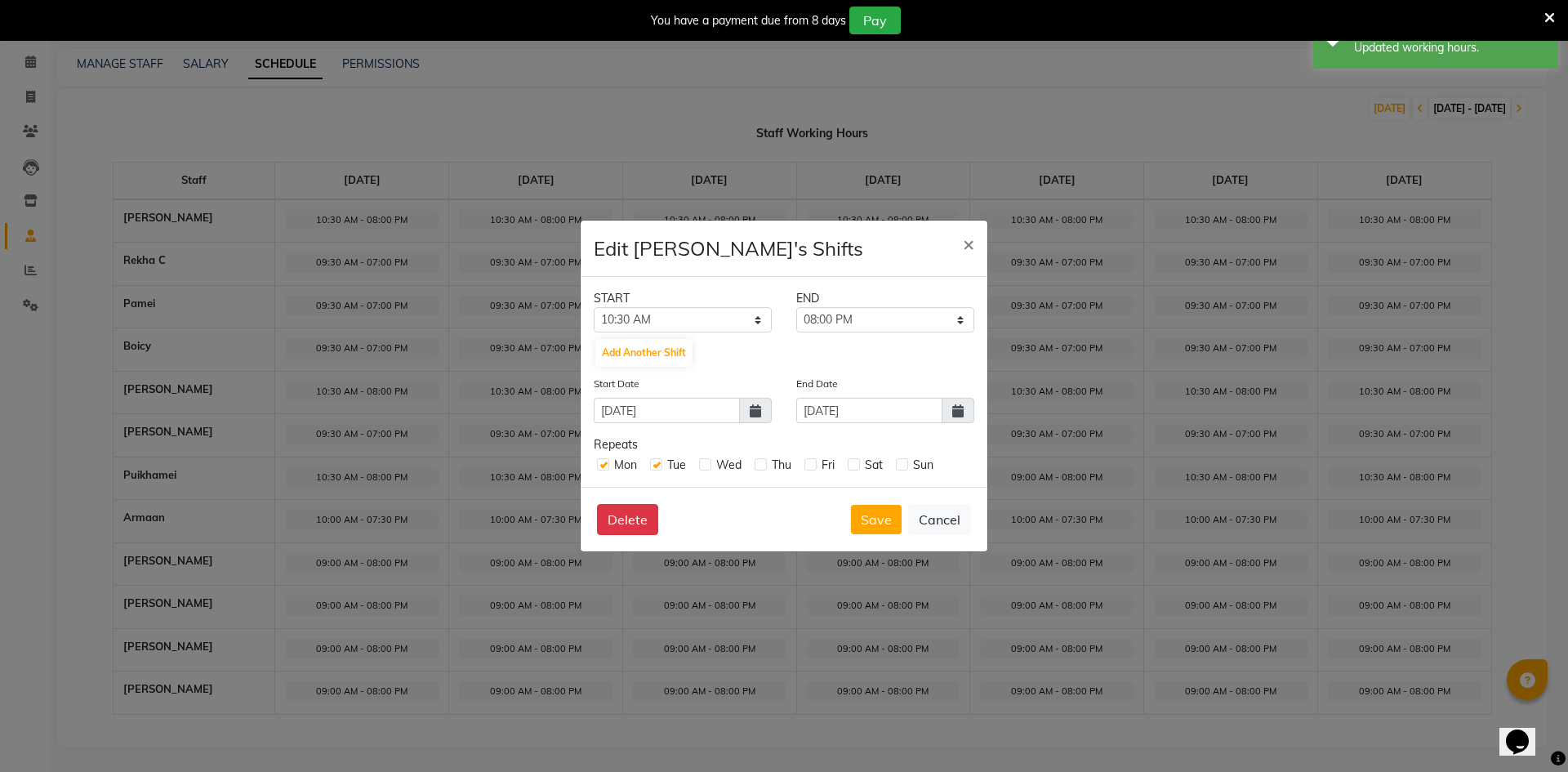
checkbox input "true"
click at [760, 458] on div "Thu" at bounding box center [773, 465] width 36 height 17
click at [766, 460] on label at bounding box center [760, 464] width 12 height 12
click at [765, 460] on input "checkbox" at bounding box center [760, 464] width 11 height 11
checkbox input "true"
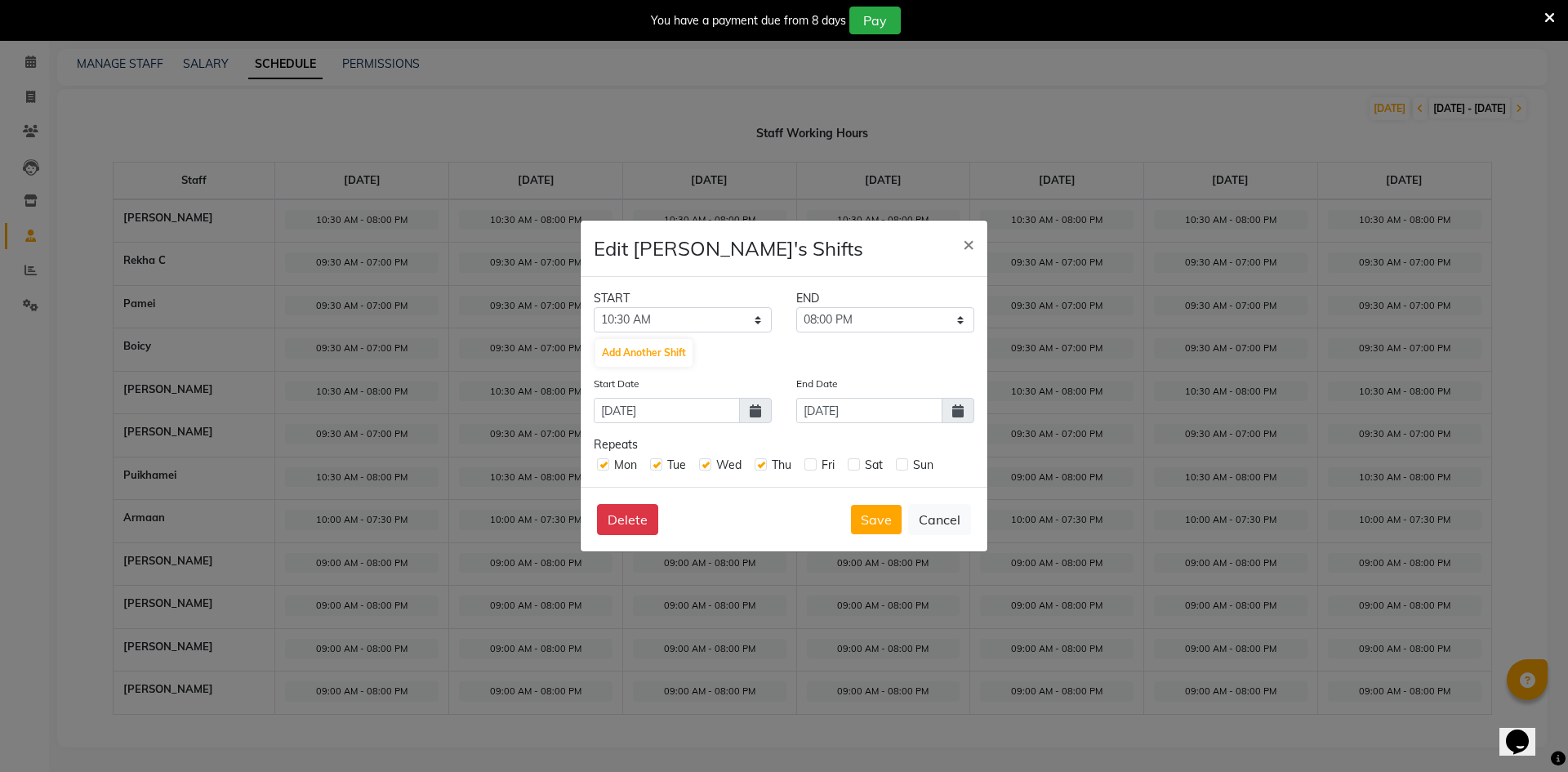
drag, startPoint x: 810, startPoint y: 460, endPoint x: 821, endPoint y: 461, distance: 11.0
click at [812, 460] on label at bounding box center [810, 464] width 12 height 12
click at [812, 460] on input "checkbox" at bounding box center [810, 464] width 11 height 11
checkbox input "true"
click at [861, 464] on div "Sat" at bounding box center [866, 465] width 36 height 17
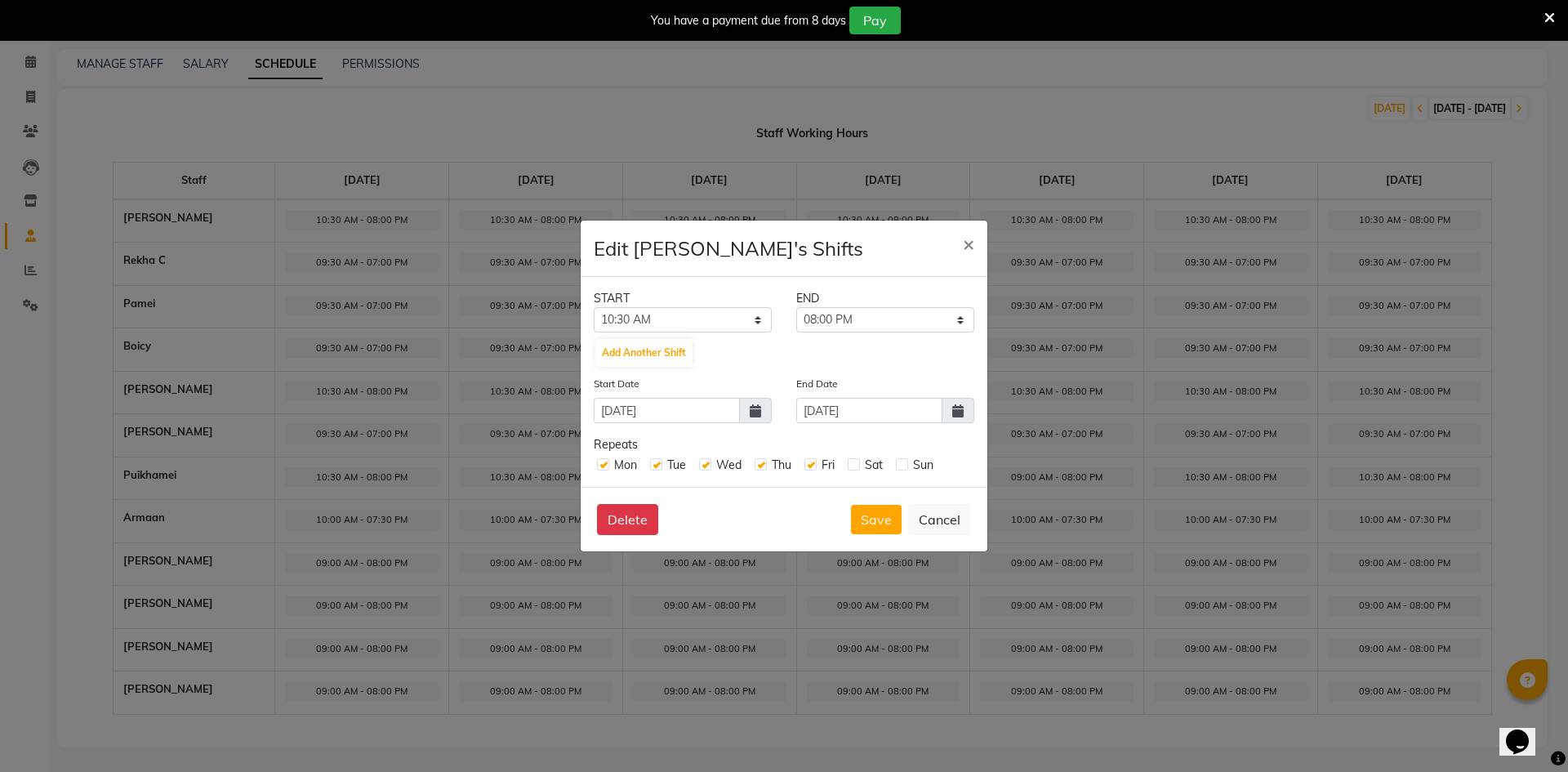
click at [858, 463] on label at bounding box center [854, 464] width 12 height 12
click at [858, 463] on input "checkbox" at bounding box center [854, 464] width 11 height 11
checkbox input "true"
click at [897, 464] on label at bounding box center [902, 464] width 12 height 12
click at [897, 464] on input "checkbox" at bounding box center [902, 464] width 11 height 11
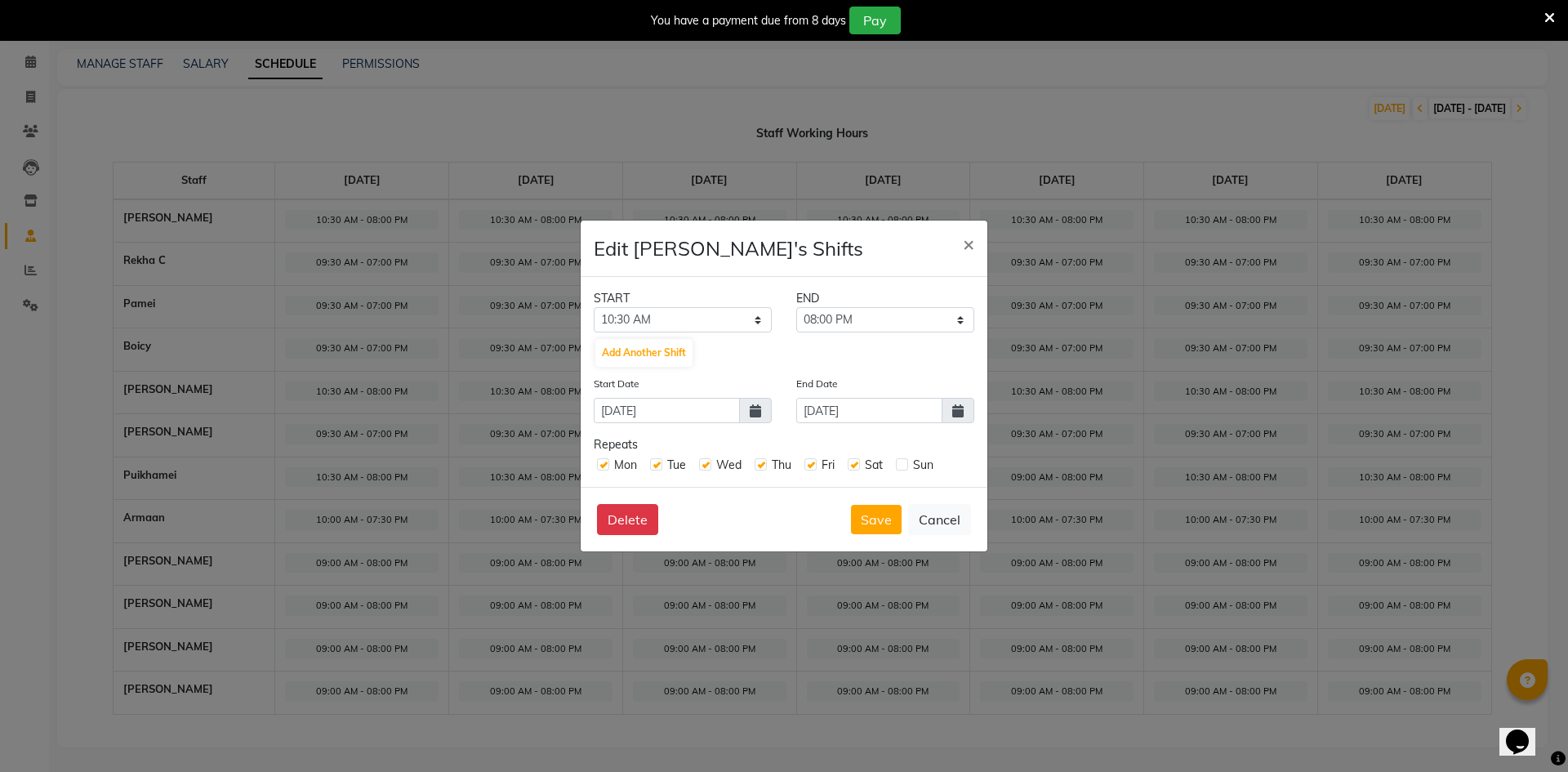
checkbox input "true"
click at [954, 412] on icon at bounding box center [958, 411] width 12 height 13
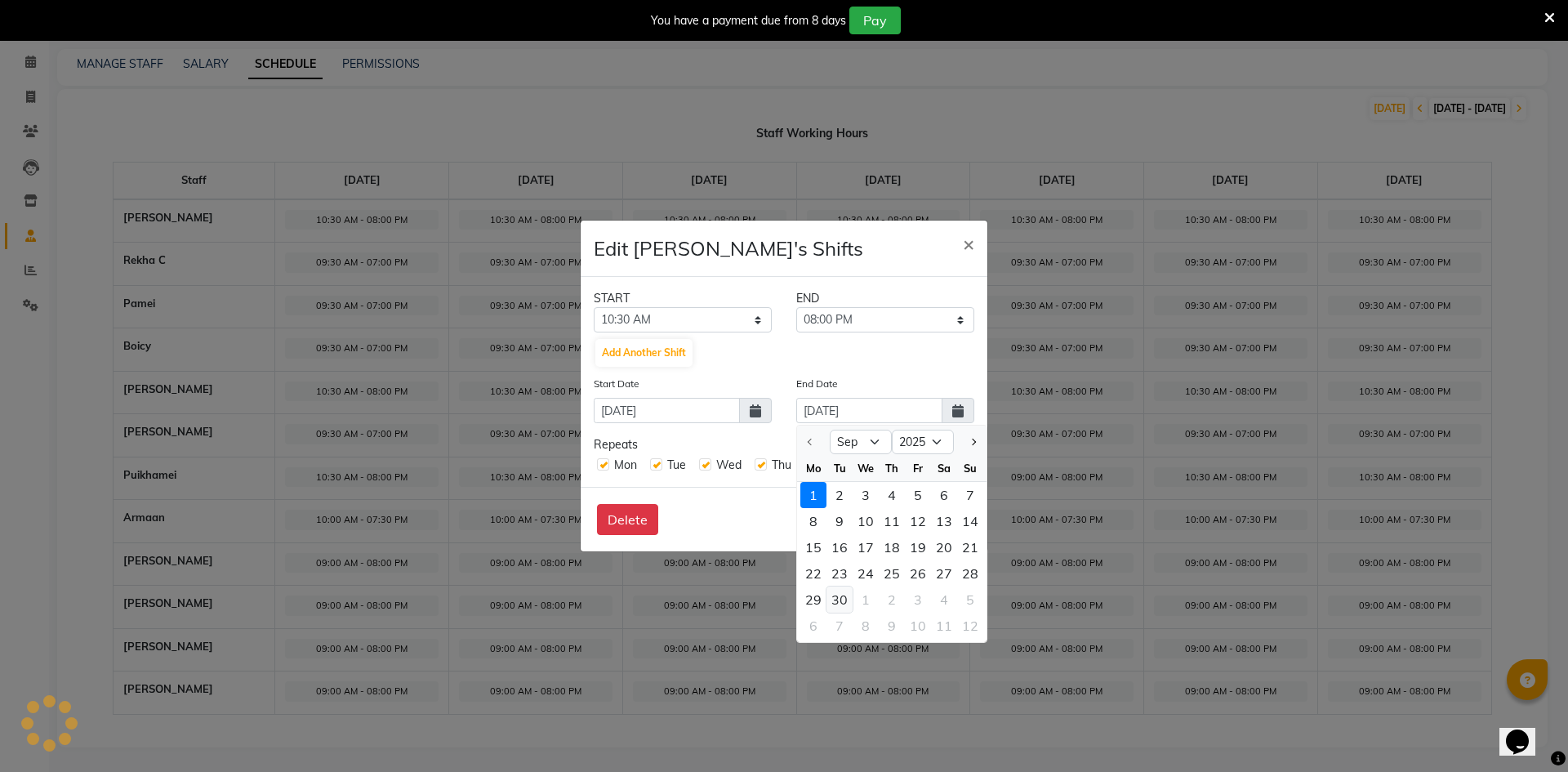
click at [836, 594] on div "30" at bounding box center [839, 600] width 26 height 26
type input "[DATE]"
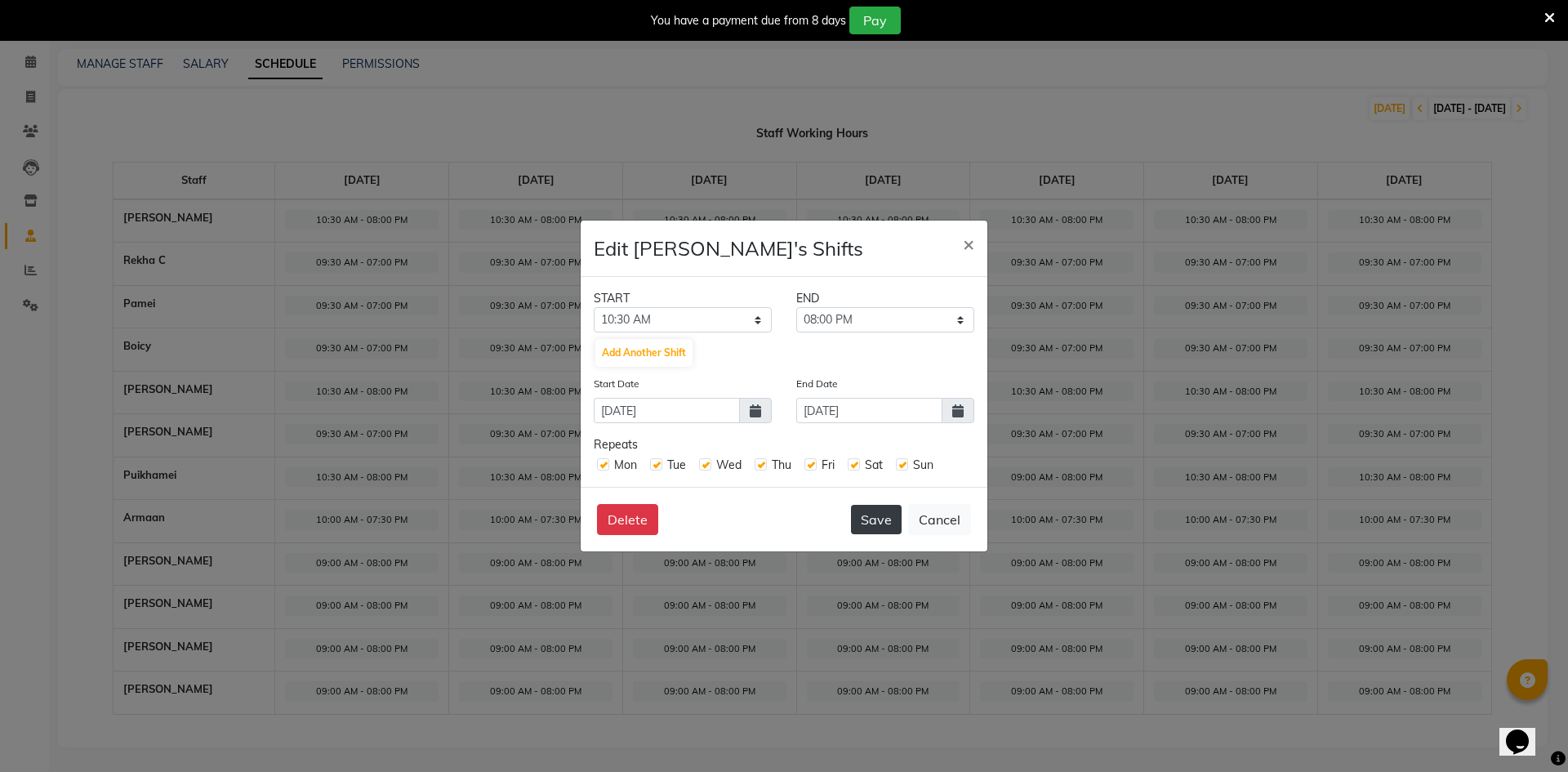
click at [886, 525] on button "Save" at bounding box center [876, 520] width 51 height 29
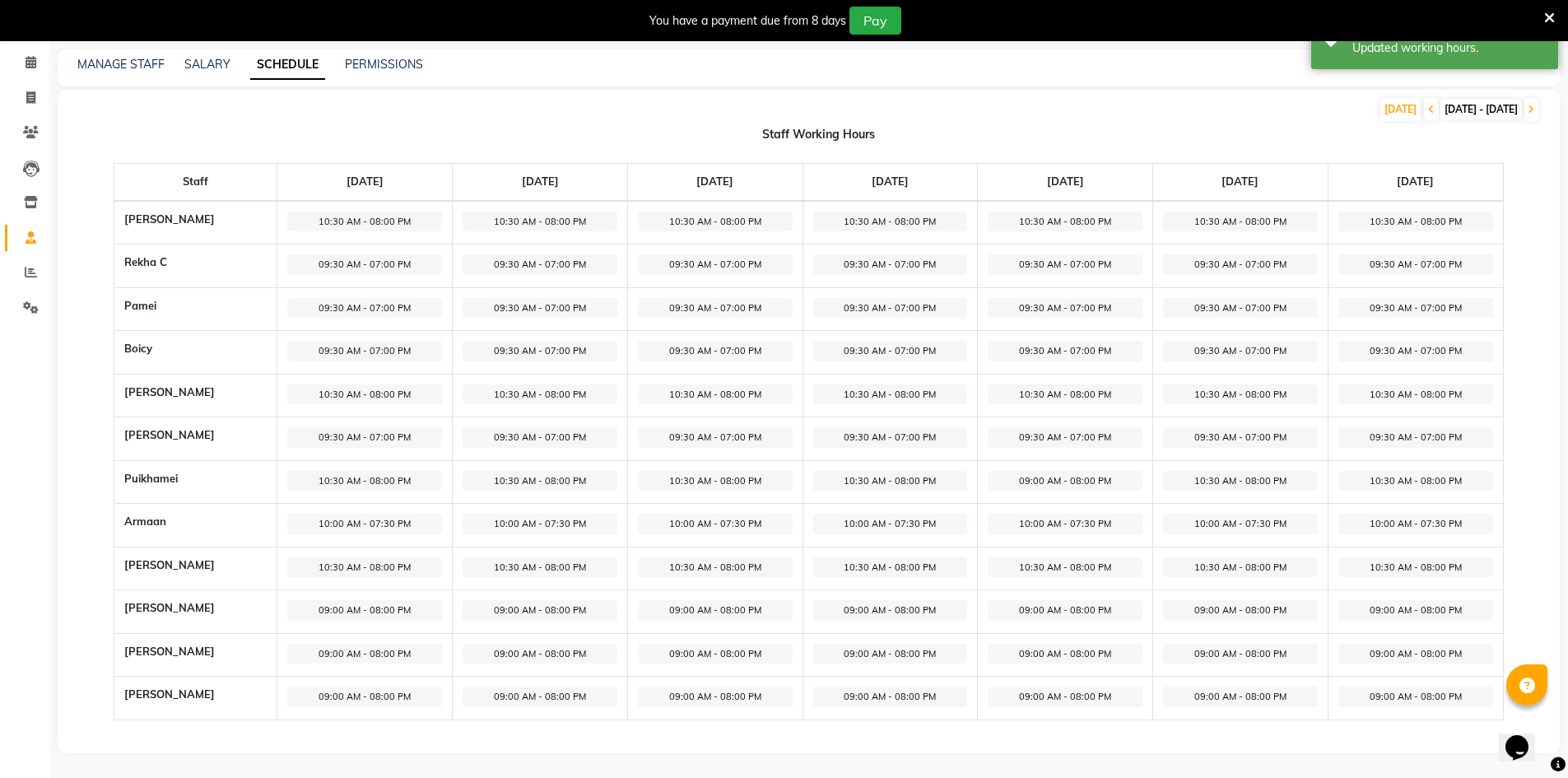
click at [367, 608] on span "09:00 AM - 08:00 PM" at bounding box center [364, 611] width 155 height 20
select select "09:00 AM"
select select "08:00 PM"
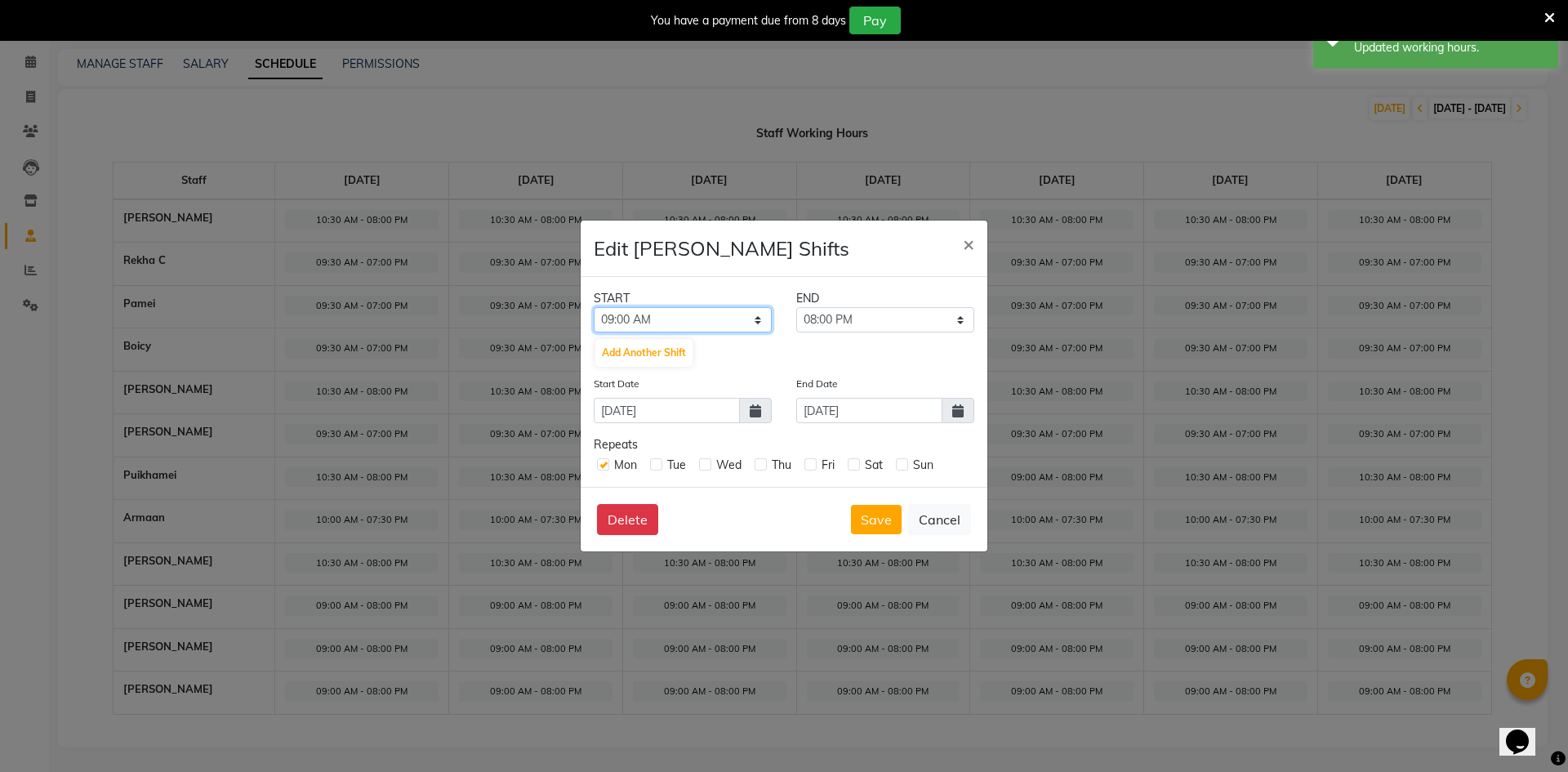
click at [641, 318] on select "12:00 AM 12:15 AM 12:30 AM 12:45 AM 01:00 AM 01:15 AM 01:30 AM 01:45 AM 02:00 A…" at bounding box center [682, 320] width 178 height 26
select select "10:30 AM"
click at [594, 307] on select "12:00 AM 12:15 AM 12:30 AM 12:45 AM 01:00 AM 01:15 AM 01:30 AM 01:45 AM 02:00 A…" at bounding box center [682, 320] width 178 height 26
click at [651, 465] on label at bounding box center [656, 464] width 12 height 12
click at [651, 465] on input "checkbox" at bounding box center [656, 464] width 11 height 11
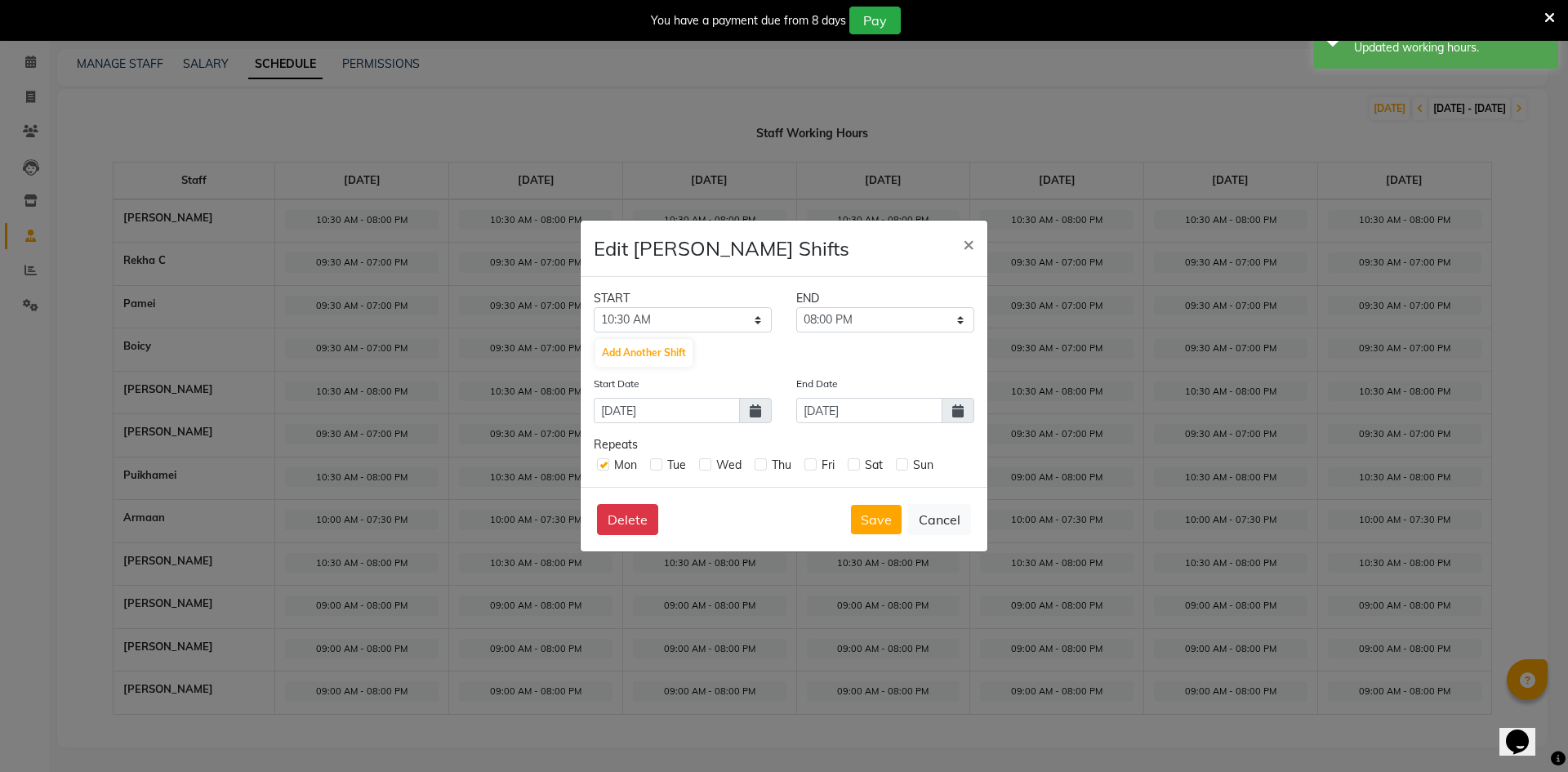
checkbox input "true"
click at [702, 467] on label at bounding box center [704, 464] width 12 height 12
click at [702, 467] on input "checkbox" at bounding box center [704, 464] width 11 height 11
checkbox input "true"
click at [764, 461] on label at bounding box center [760, 464] width 12 height 12
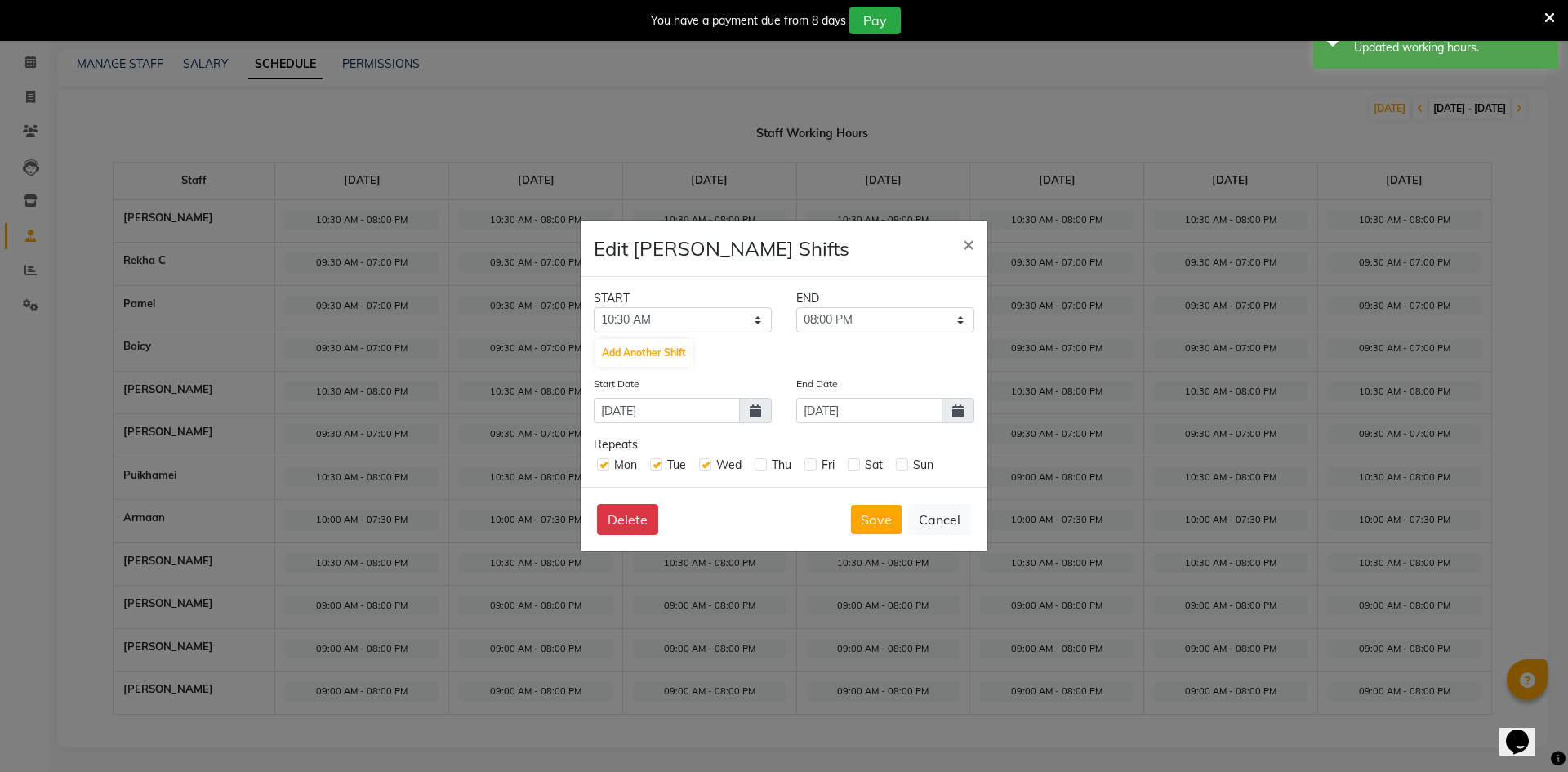
click at [764, 461] on input "checkbox" at bounding box center [760, 464] width 11 height 11
checkbox input "true"
click at [810, 463] on label at bounding box center [810, 464] width 12 height 12
click at [810, 463] on input "checkbox" at bounding box center [810, 464] width 11 height 11
checkbox input "true"
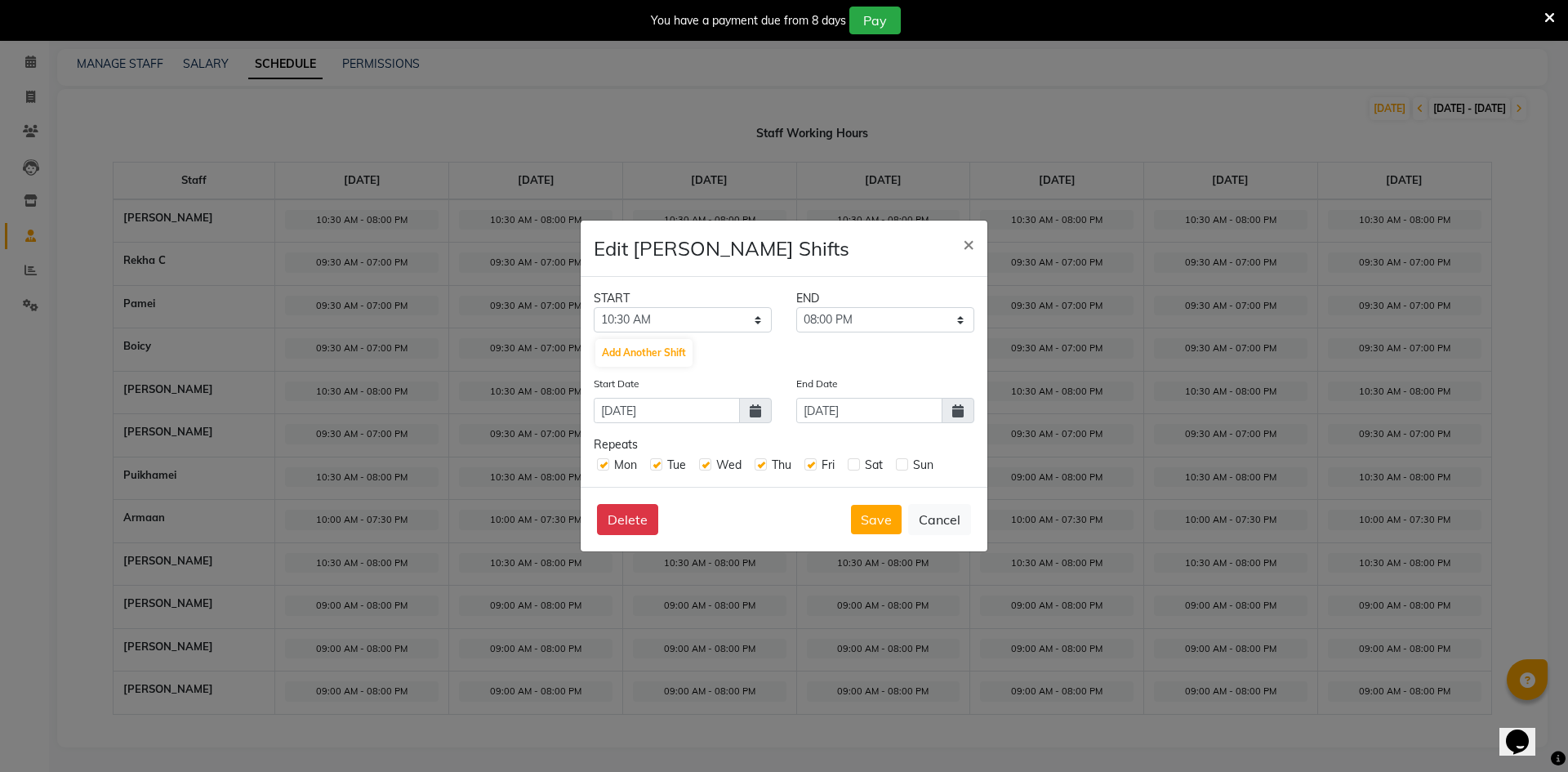
click at [853, 463] on label at bounding box center [854, 464] width 12 height 12
click at [853, 463] on input "checkbox" at bounding box center [854, 464] width 11 height 11
checkbox input "true"
click at [903, 463] on label at bounding box center [902, 464] width 12 height 12
click at [903, 463] on input "checkbox" at bounding box center [902, 464] width 11 height 11
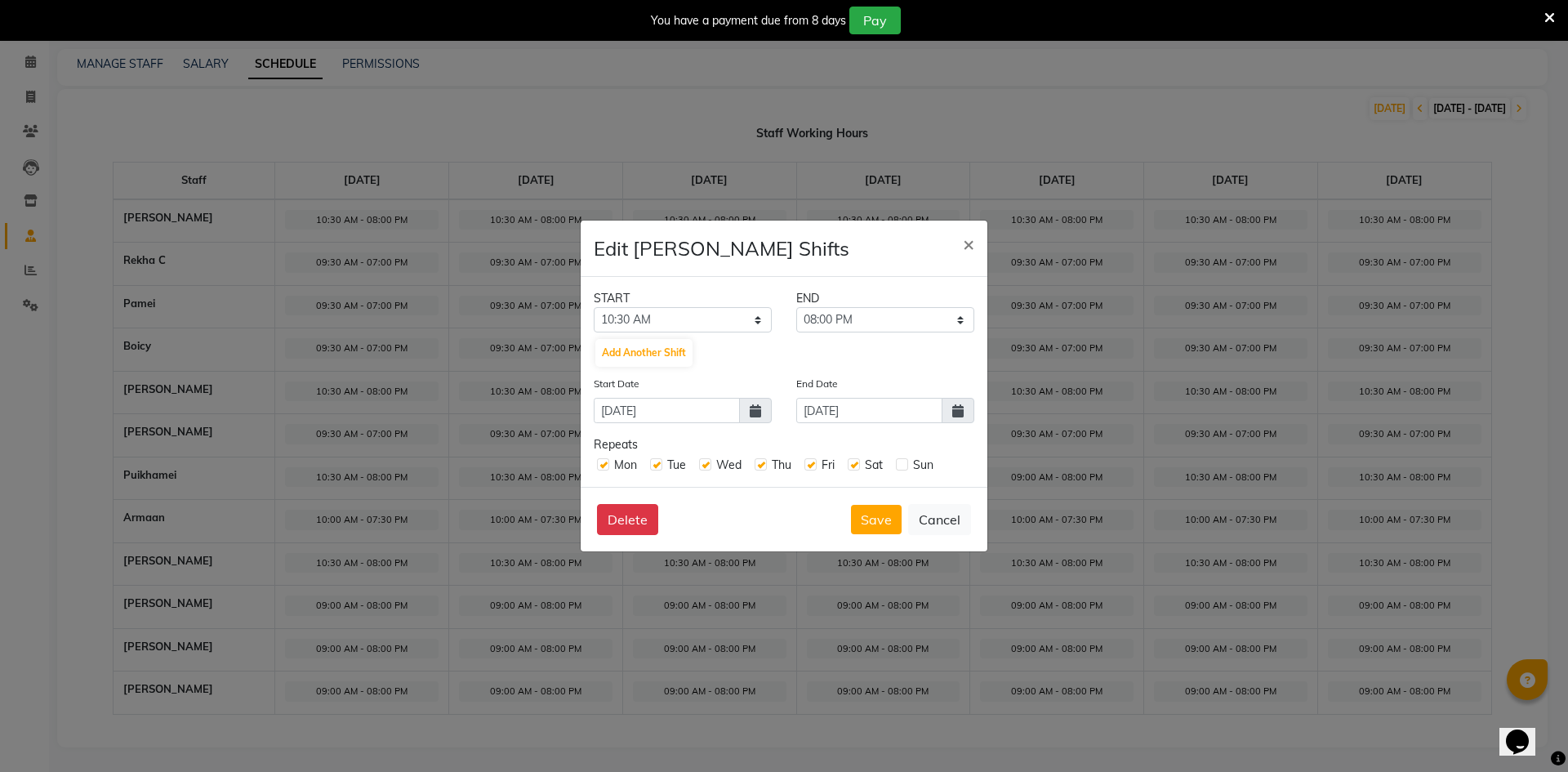
checkbox input "true"
click at [975, 405] on div "End Date [DATE]" at bounding box center [886, 399] width 202 height 48
click at [971, 408] on span at bounding box center [958, 411] width 33 height 26
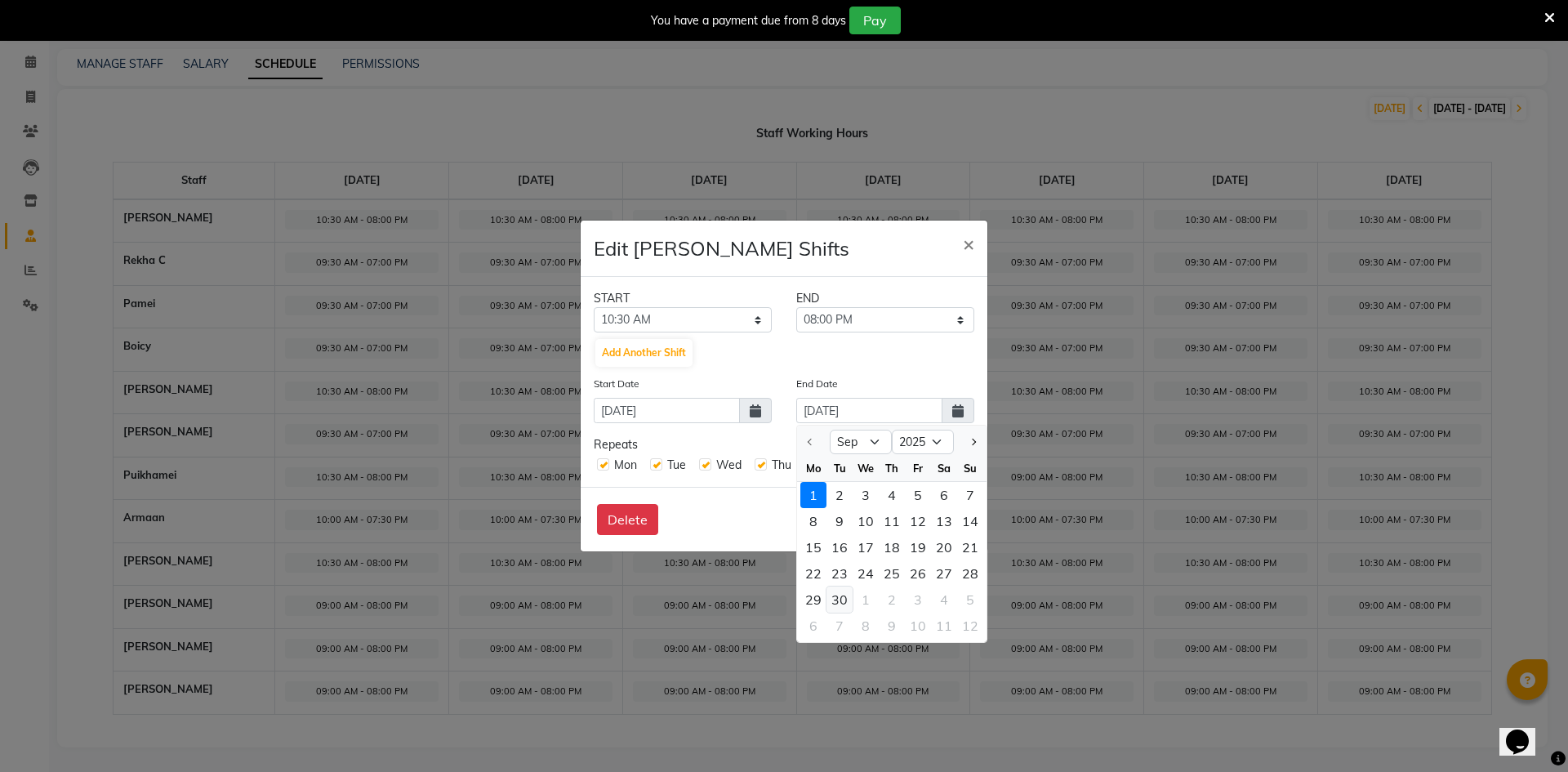
click at [834, 595] on div "30" at bounding box center [839, 600] width 26 height 26
type input "[DATE]"
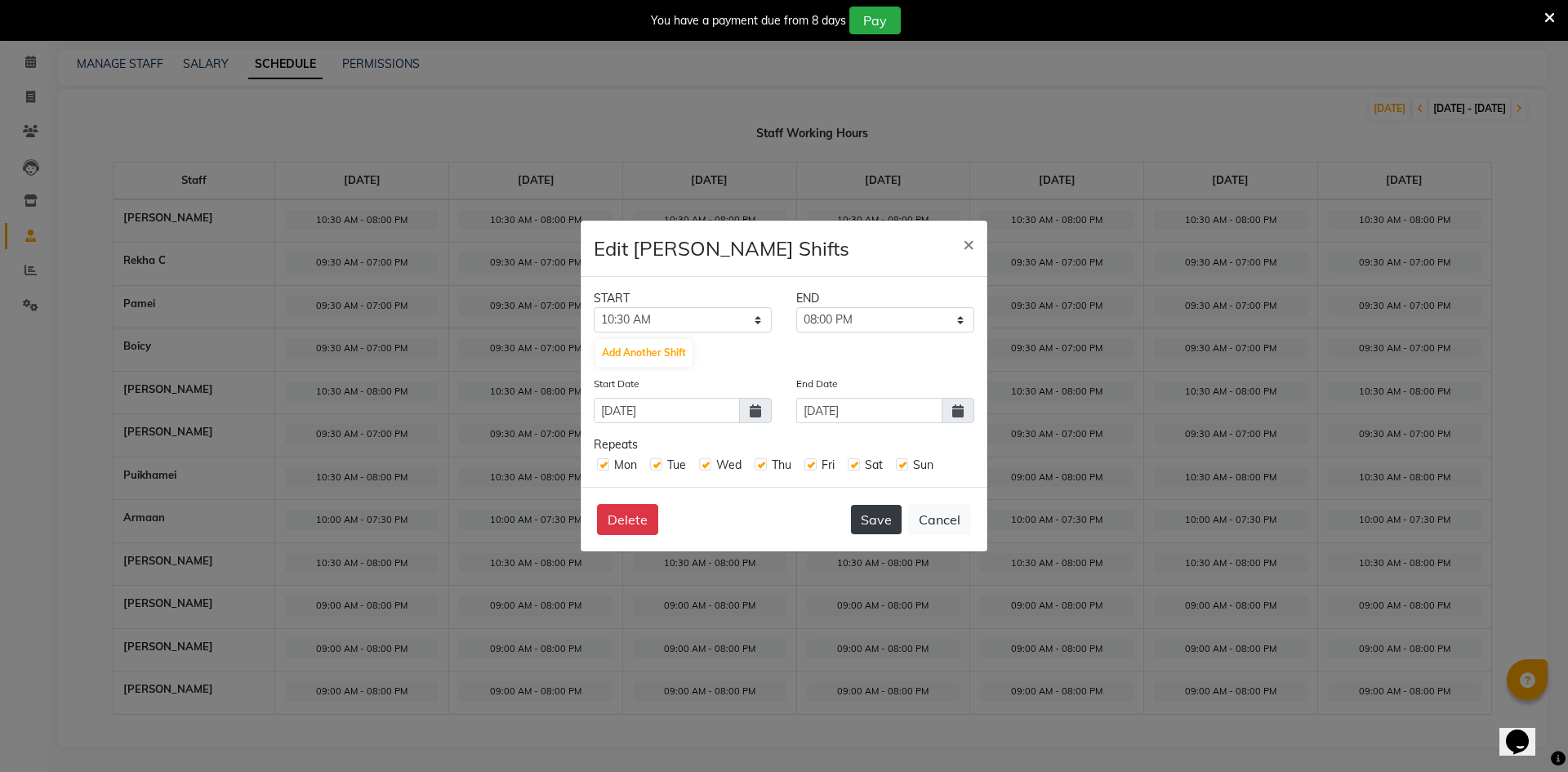
click at [866, 523] on button "Save" at bounding box center [876, 520] width 51 height 29
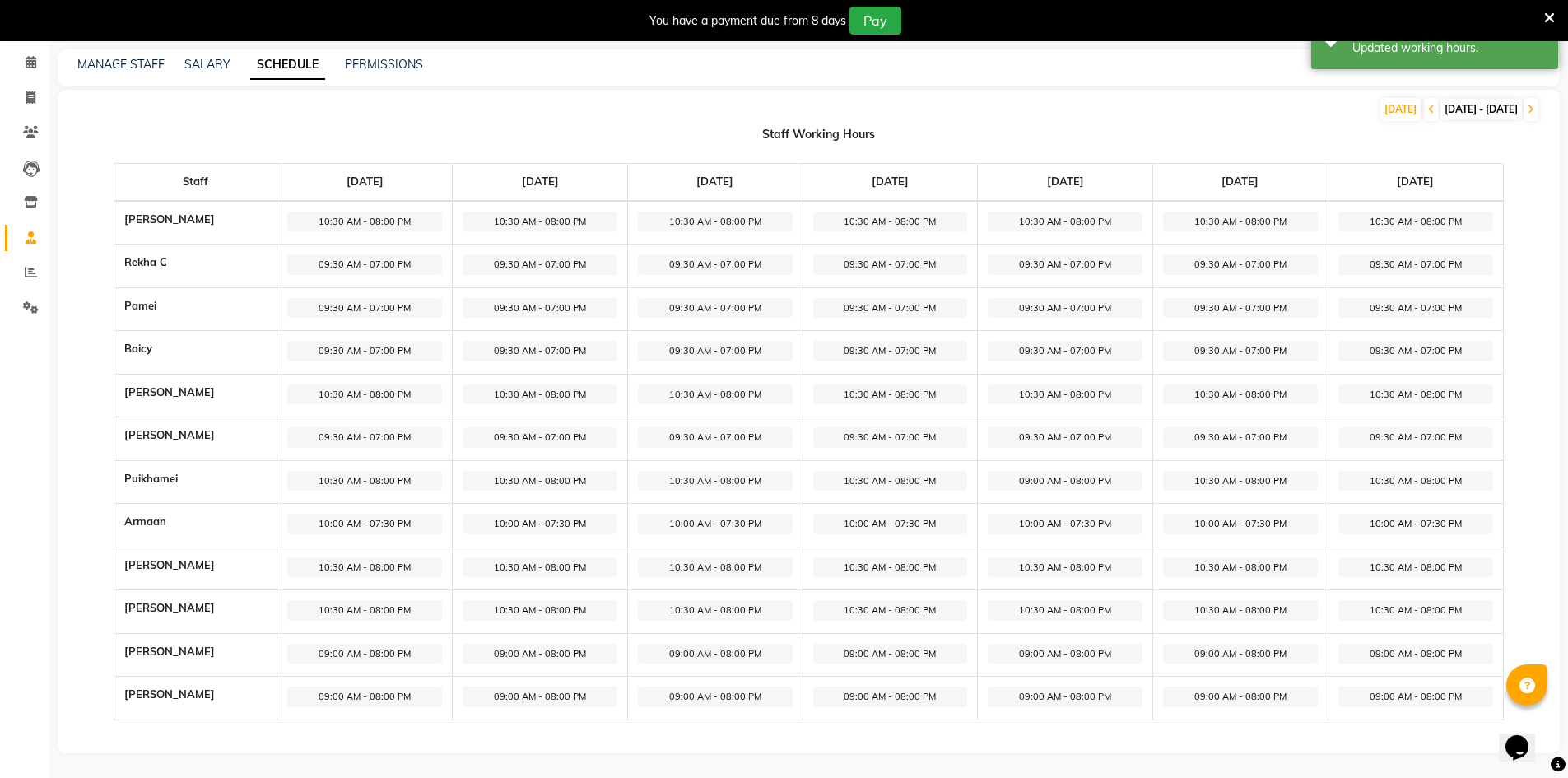
click at [417, 648] on span "09:00 AM - 08:00 PM" at bounding box center [364, 654] width 155 height 20
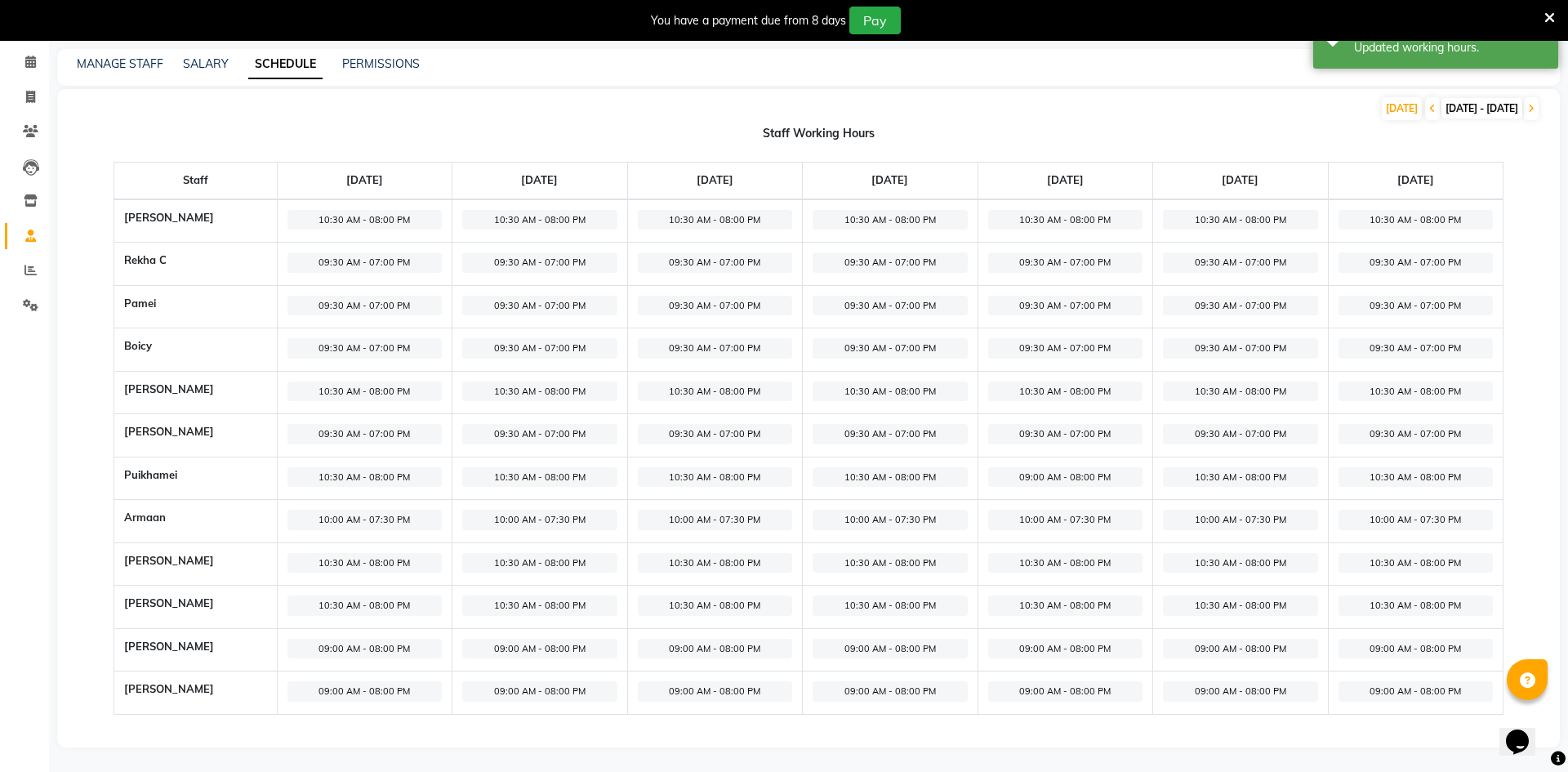
select select "09:00 AM"
select select "08:00 PM"
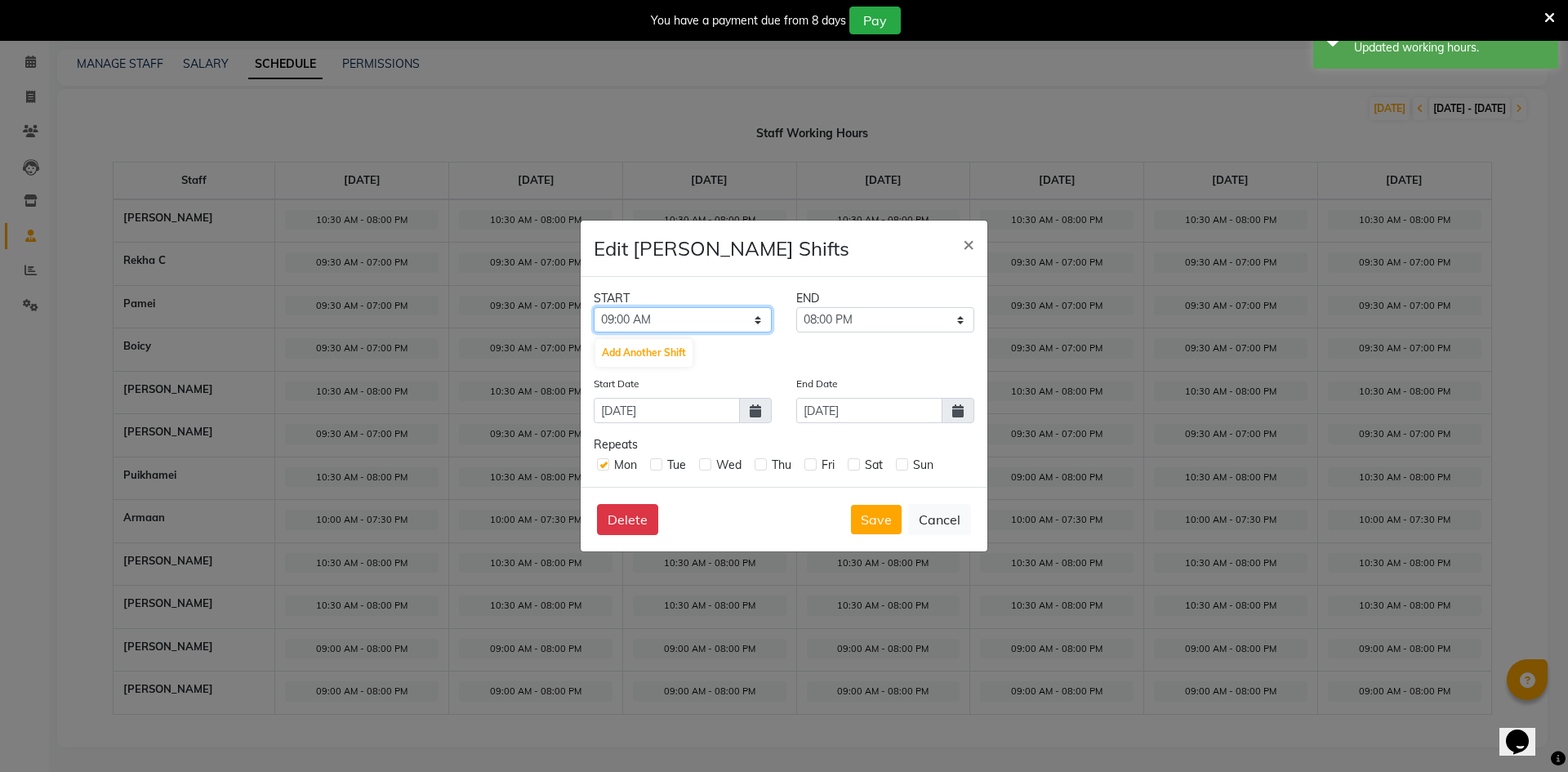
click at [688, 312] on select "12:00 AM 12:15 AM 12:30 AM 12:45 AM 01:00 AM 01:15 AM 01:30 AM 01:45 AM 02:00 A…" at bounding box center [682, 320] width 178 height 26
select select "09:30 AM"
click at [594, 307] on select "12:00 AM 12:15 AM 12:30 AM 12:45 AM 01:00 AM 01:15 AM 01:30 AM 01:45 AM 02:00 A…" at bounding box center [682, 320] width 178 height 26
drag, startPoint x: 928, startPoint y: 314, endPoint x: 919, endPoint y: 317, distance: 9.5
click at [928, 314] on select "09:45 AM 10:00 AM 10:15 AM 10:30 AM 10:45 AM 11:00 AM 11:15 AM 11:30 AM 11:45 A…" at bounding box center [885, 320] width 178 height 26
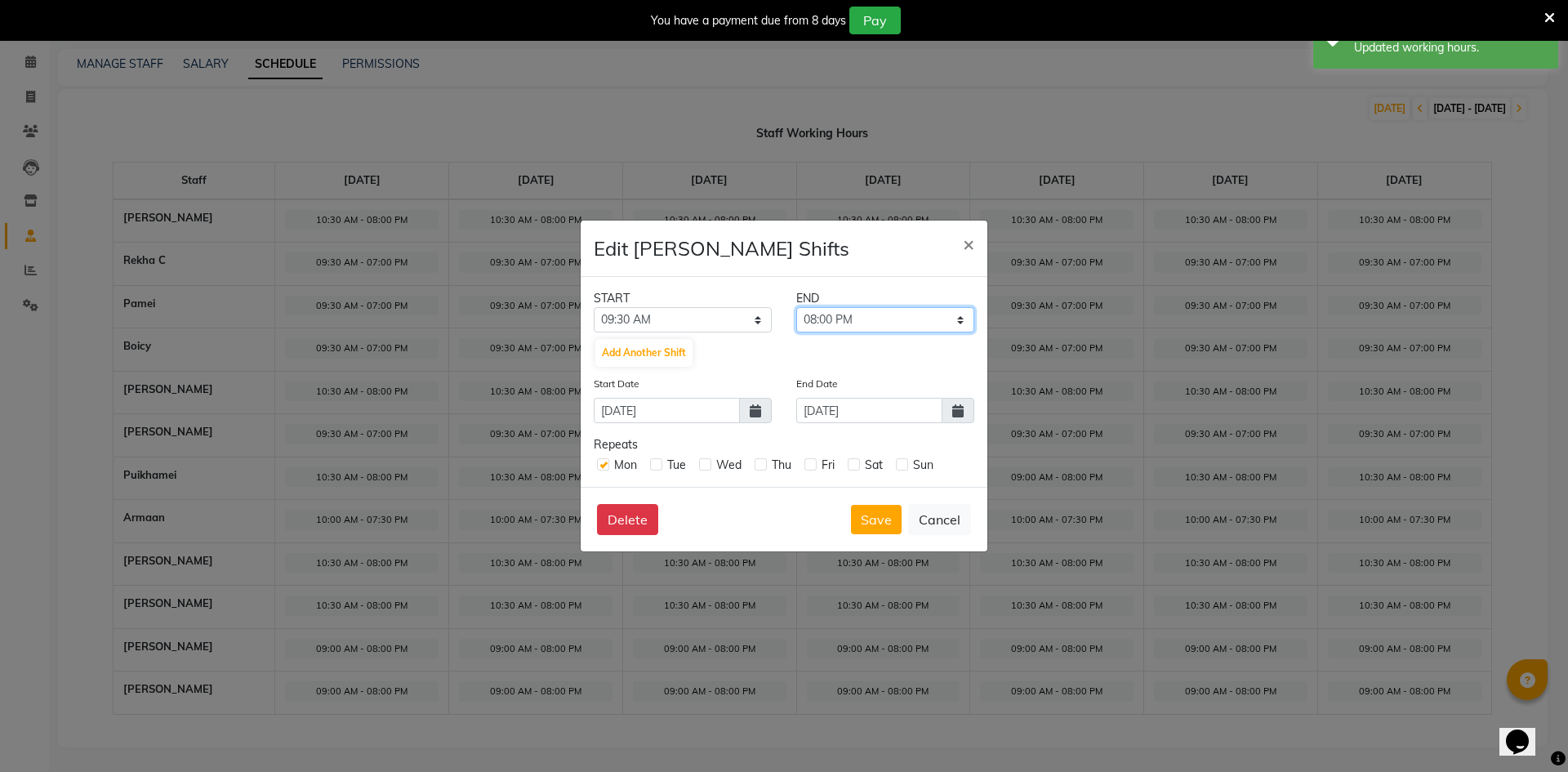
select select "07:30 PM"
click at [796, 307] on select "09:45 AM 10:00 AM 10:15 AM 10:30 AM 10:45 AM 11:00 AM 11:15 AM 11:30 AM 11:45 A…" at bounding box center [885, 320] width 178 height 26
drag, startPoint x: 895, startPoint y: 661, endPoint x: 881, endPoint y: 631, distance: 33.1
click at [882, 635] on ngb-modal-window "Edit [PERSON_NAME] Shifts × START END 12:00 AM 12:15 AM 12:30 AM 12:45 AM 01:00…" at bounding box center [784, 386] width 1568 height 772
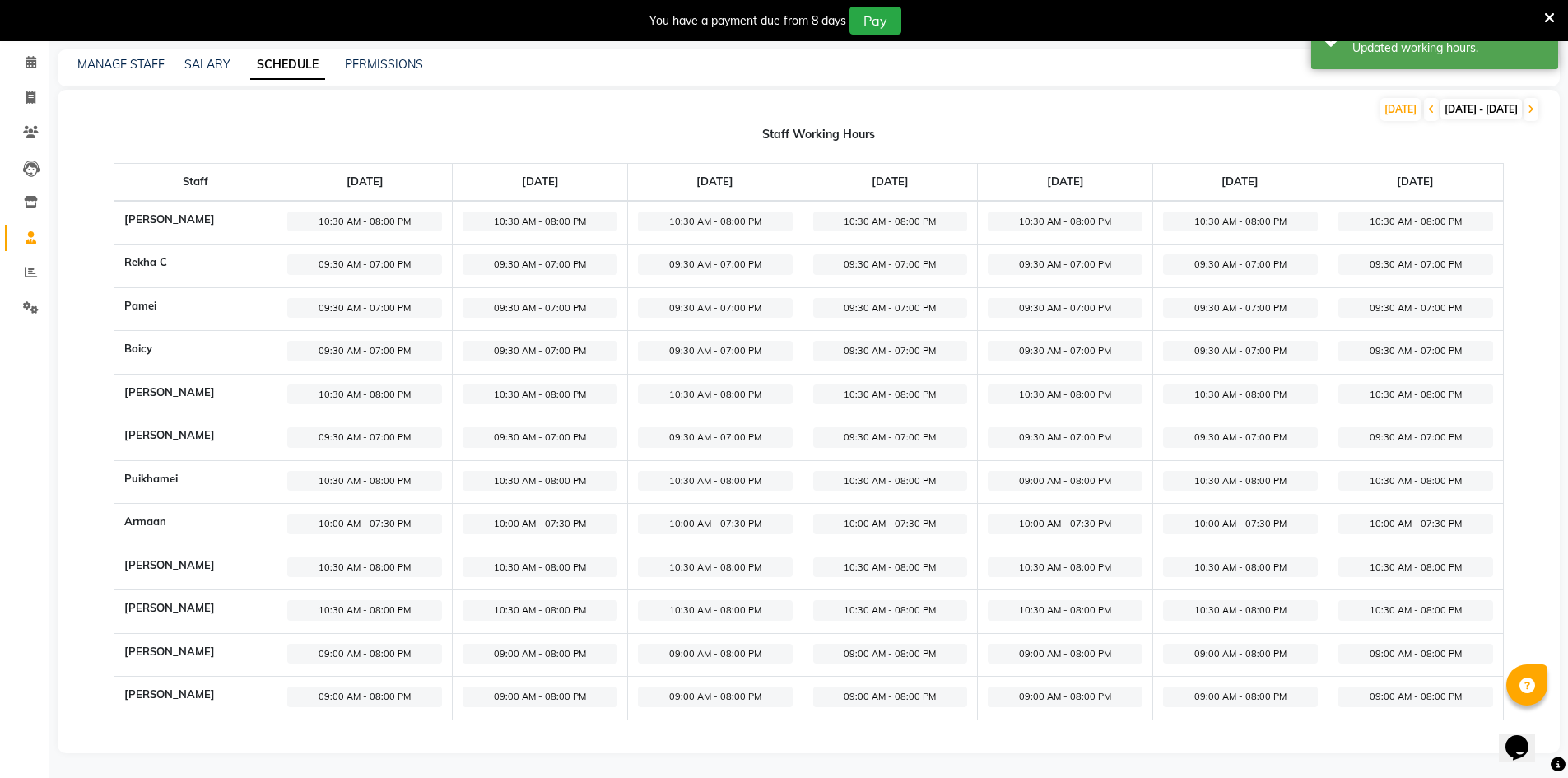
click at [380, 644] on span "09:00 AM - 08:00 PM" at bounding box center [364, 654] width 155 height 20
select select "09:00 AM"
select select "08:00 PM"
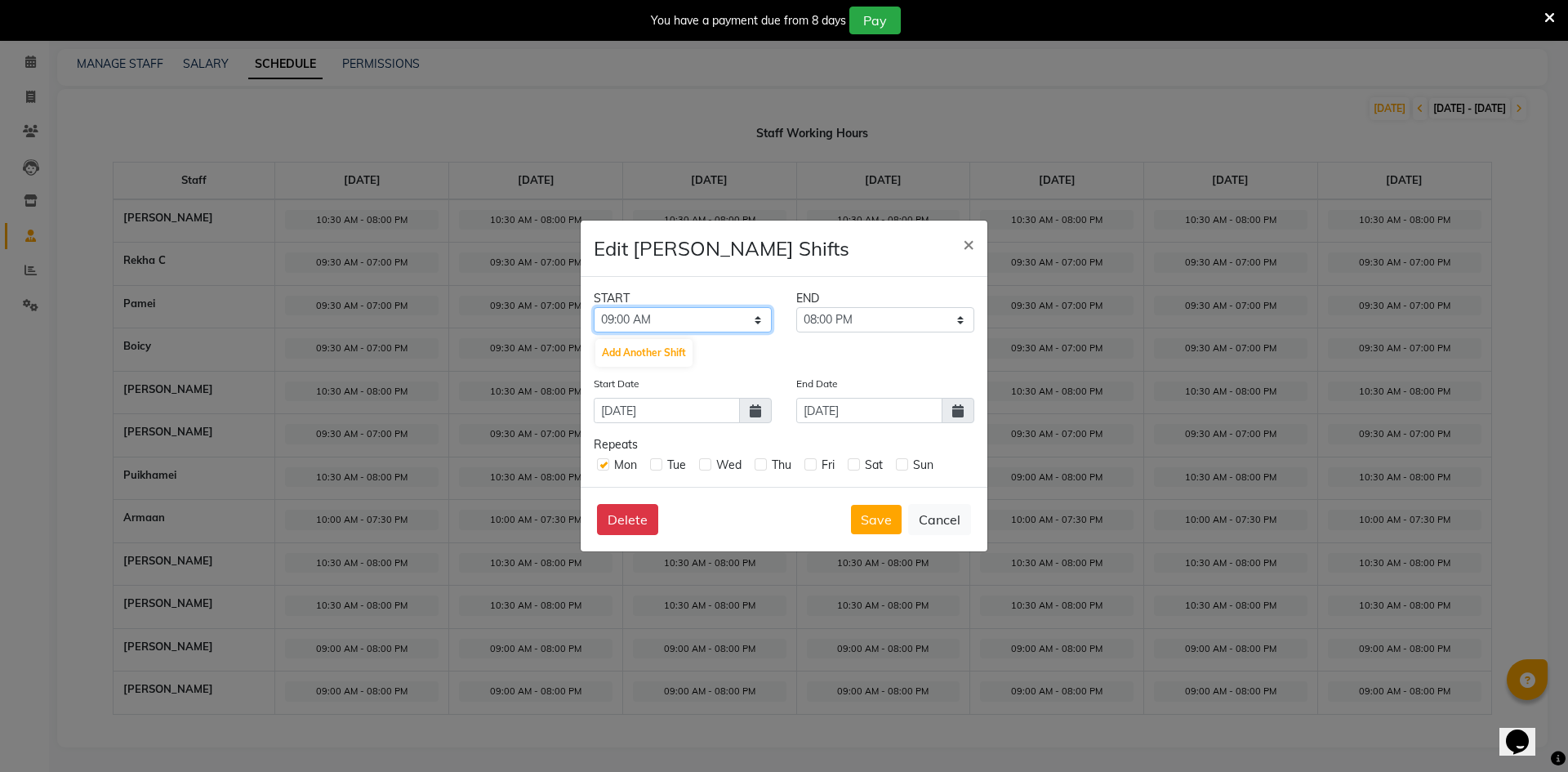
click at [729, 327] on select "12:00 AM 12:15 AM 12:30 AM 12:45 AM 01:00 AM 01:15 AM 01:30 AM 01:45 AM 02:00 A…" at bounding box center [682, 320] width 178 height 26
select select "09:30 AM"
click at [594, 307] on select "12:00 AM 12:15 AM 12:30 AM 12:45 AM 01:00 AM 01:15 AM 01:30 AM 01:45 AM 02:00 A…" at bounding box center [682, 320] width 178 height 26
click at [893, 327] on select "09:45 AM 10:00 AM 10:15 AM 10:30 AM 10:45 AM 11:00 AM 11:15 AM 11:30 AM 11:45 A…" at bounding box center [885, 320] width 178 height 26
select select "07:00 PM"
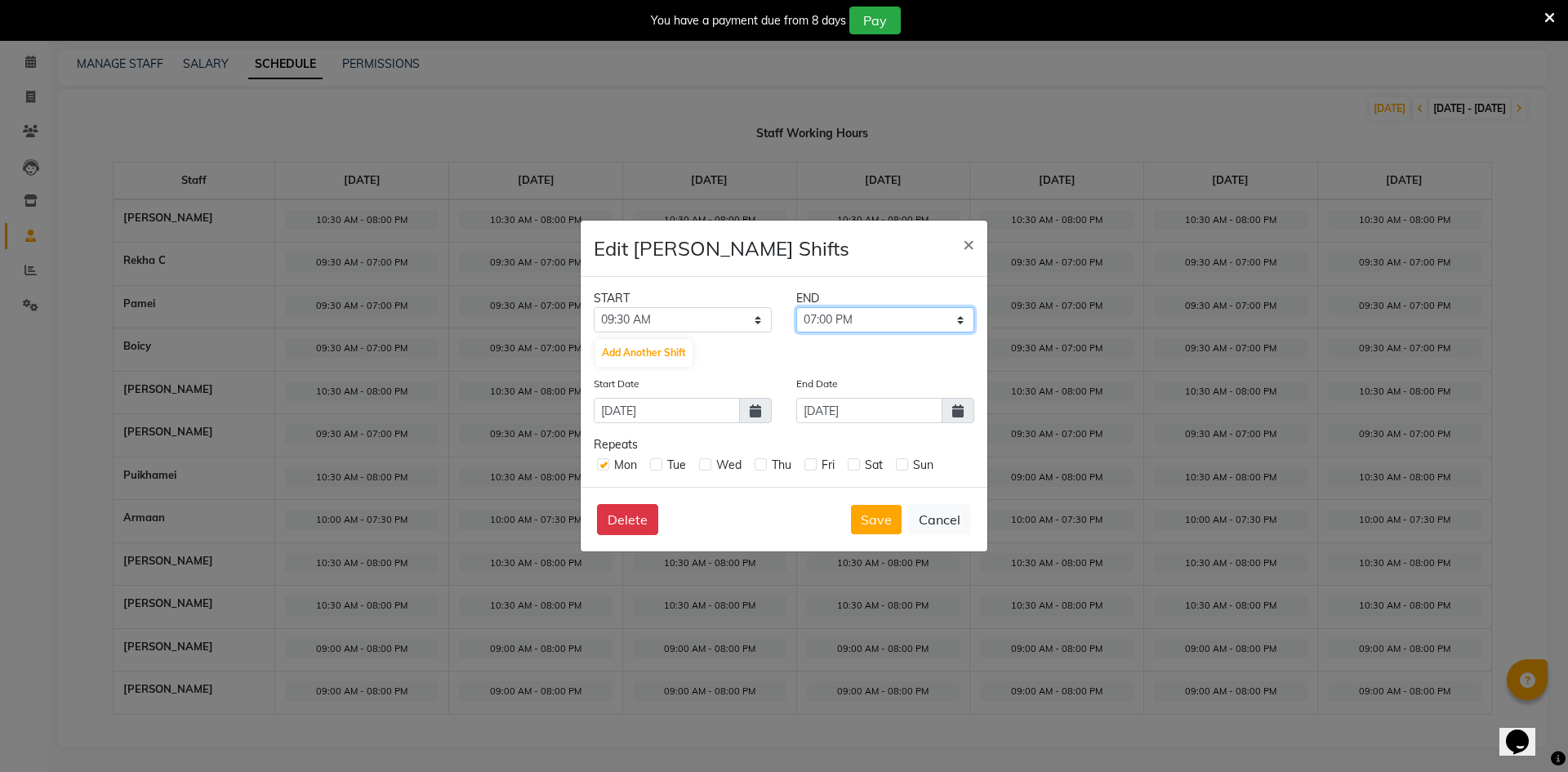
click at [796, 307] on select "09:45 AM 10:00 AM 10:15 AM 10:30 AM 10:45 AM 11:00 AM 11:15 AM 11:30 AM 11:45 A…" at bounding box center [885, 320] width 178 height 26
click at [949, 415] on span at bounding box center [958, 411] width 33 height 26
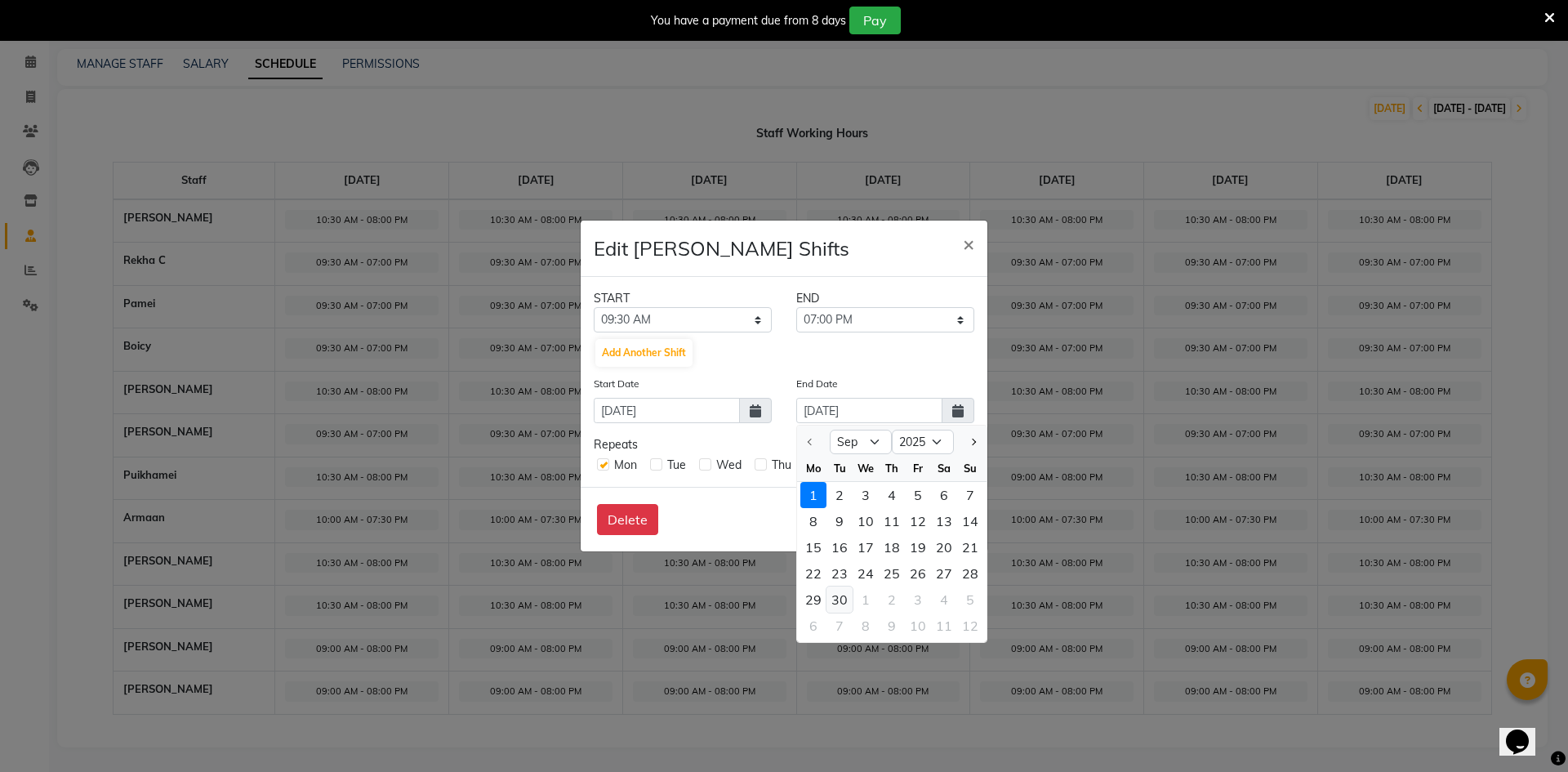
click at [842, 589] on div "30" at bounding box center [839, 600] width 26 height 26
type input "[DATE]"
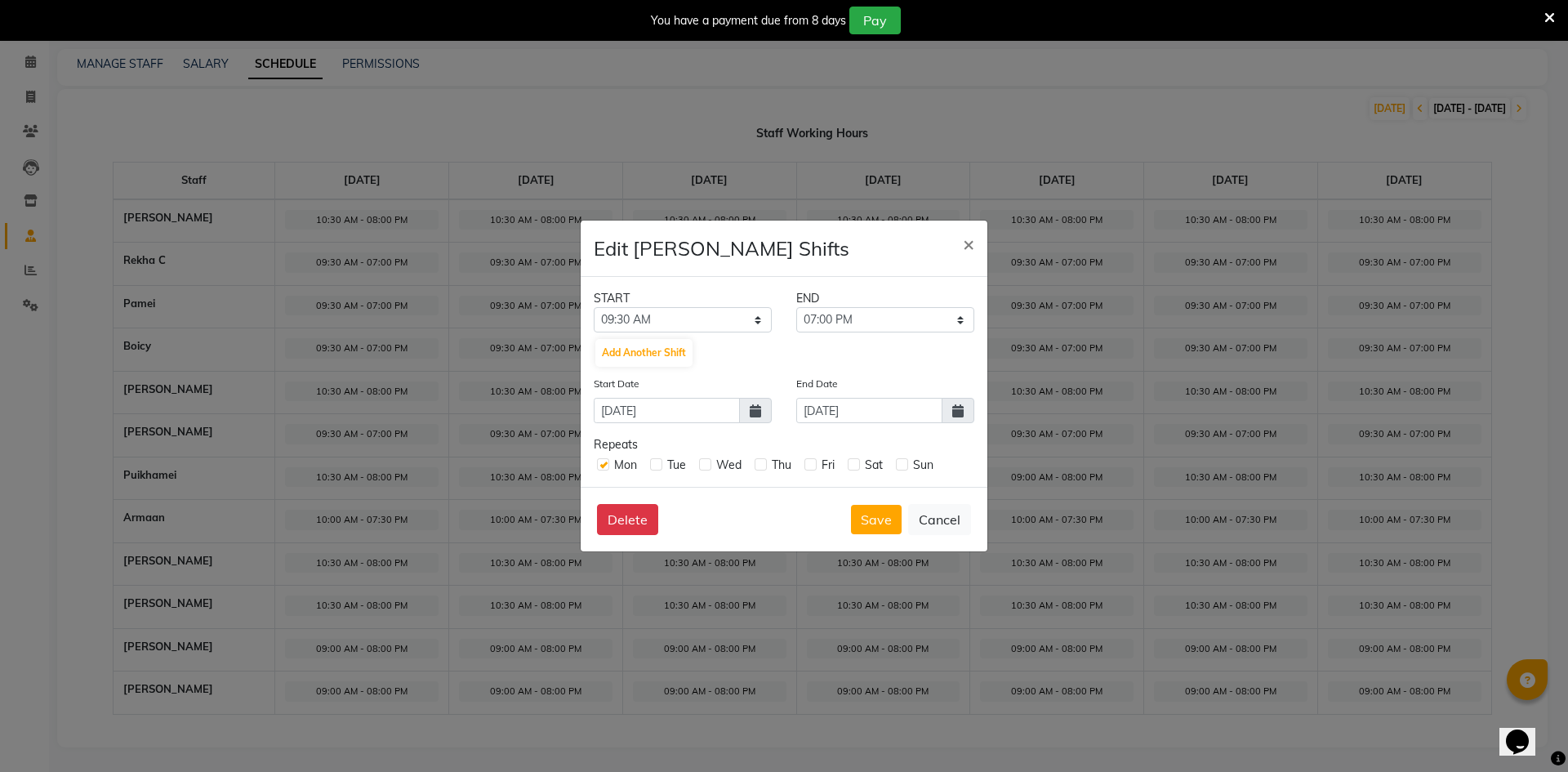
drag, startPoint x: 657, startPoint y: 467, endPoint x: 683, endPoint y: 466, distance: 26.0
click at [660, 467] on label at bounding box center [656, 464] width 12 height 12
click at [660, 467] on input "checkbox" at bounding box center [656, 464] width 11 height 11
checkbox input "true"
click at [712, 460] on label at bounding box center [704, 464] width 12 height 12
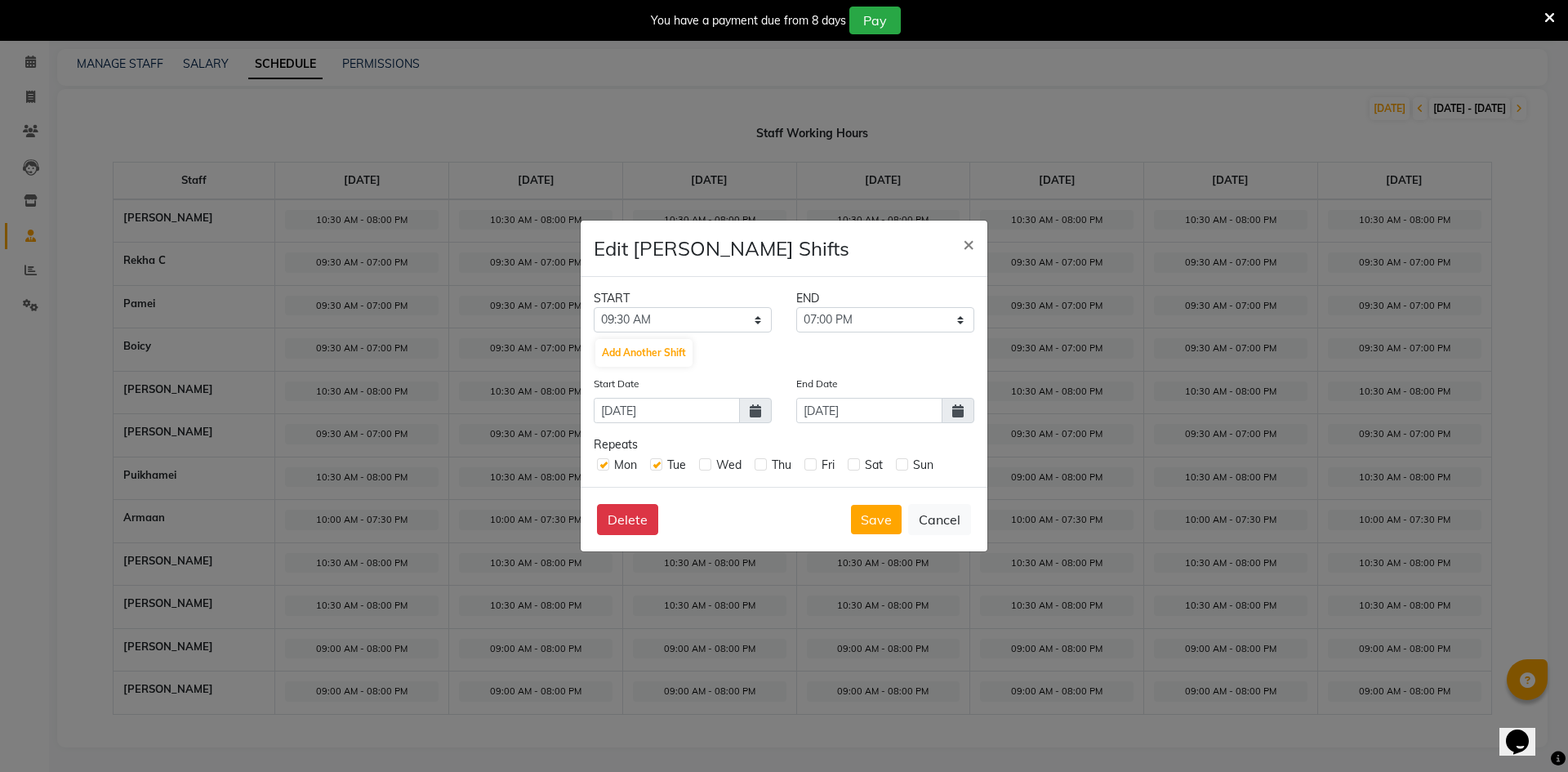
click at [710, 460] on input "checkbox" at bounding box center [704, 464] width 11 height 11
checkbox input "true"
drag, startPoint x: 756, startPoint y: 461, endPoint x: 808, endPoint y: 463, distance: 52.0
click at [778, 463] on div "Thu" at bounding box center [773, 465] width 36 height 17
click at [813, 463] on label at bounding box center [810, 464] width 12 height 12
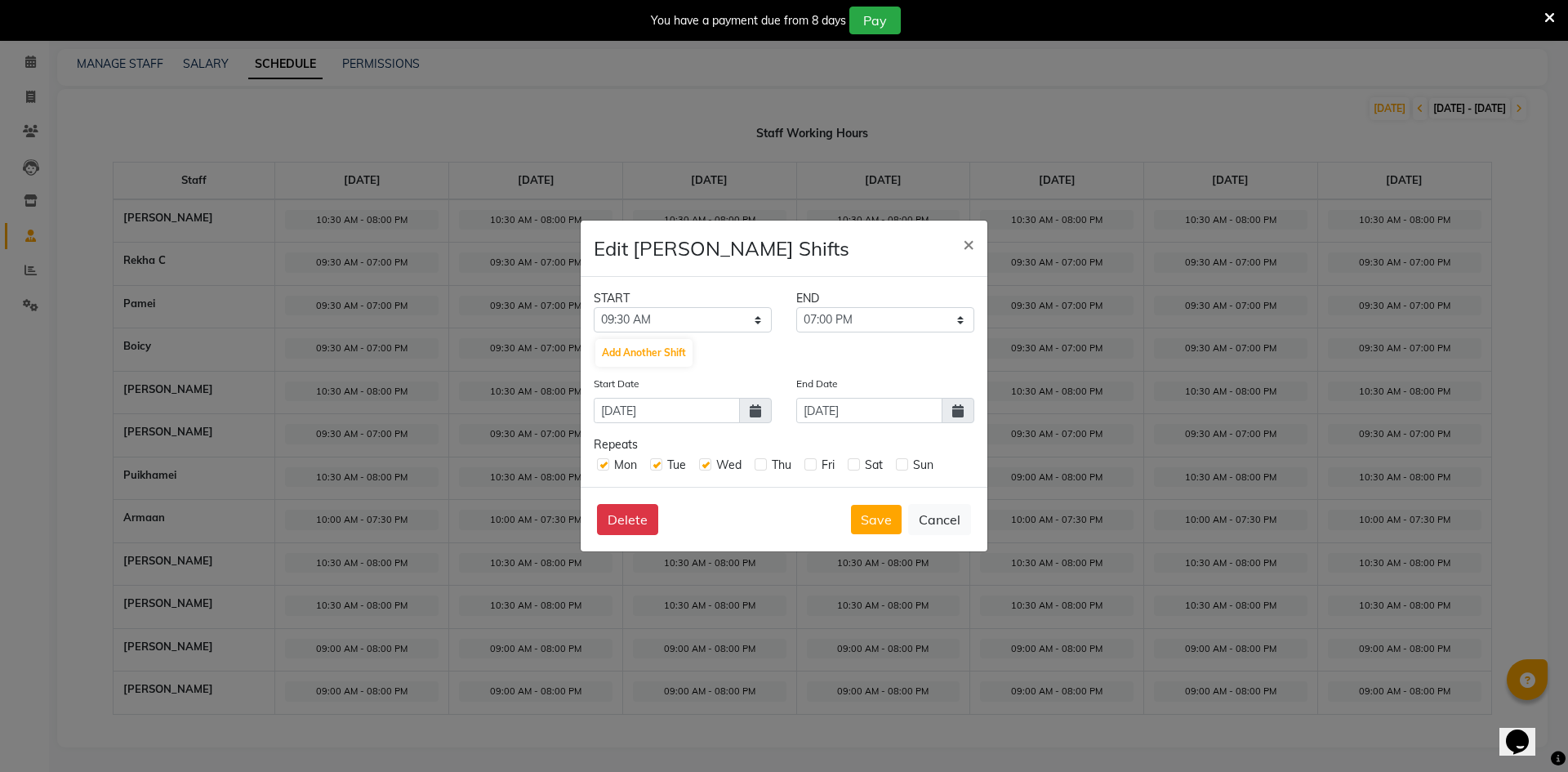
click at [813, 463] on input "checkbox" at bounding box center [810, 464] width 11 height 11
checkbox input "true"
click at [764, 468] on label at bounding box center [760, 464] width 12 height 12
click at [764, 468] on input "checkbox" at bounding box center [760, 464] width 11 height 11
checkbox input "true"
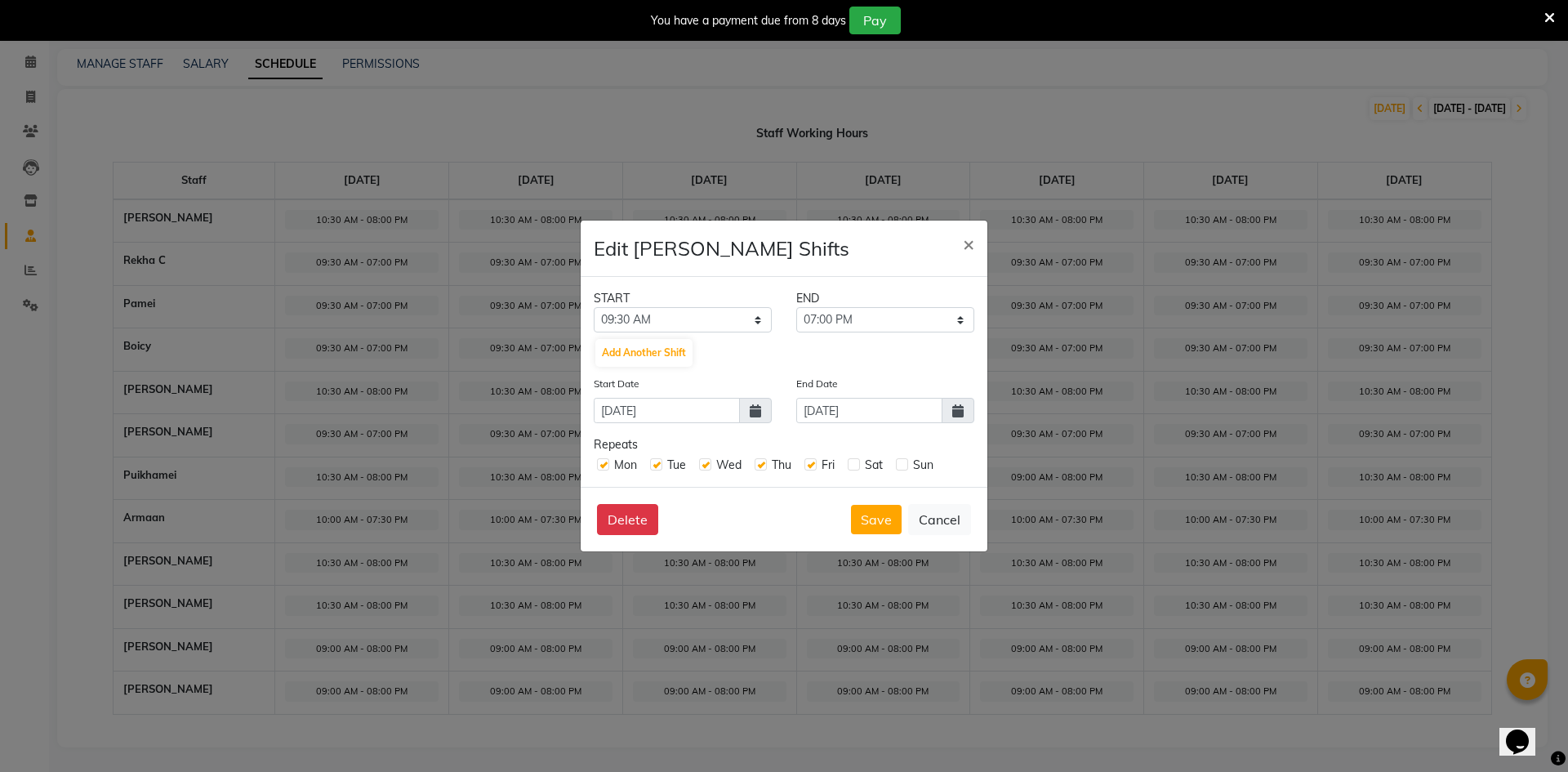
click at [856, 462] on label at bounding box center [854, 464] width 12 height 12
click at [856, 462] on input "checkbox" at bounding box center [854, 464] width 11 height 11
checkbox input "true"
click at [899, 462] on label at bounding box center [902, 464] width 12 height 12
click at [899, 462] on input "checkbox" at bounding box center [902, 464] width 11 height 11
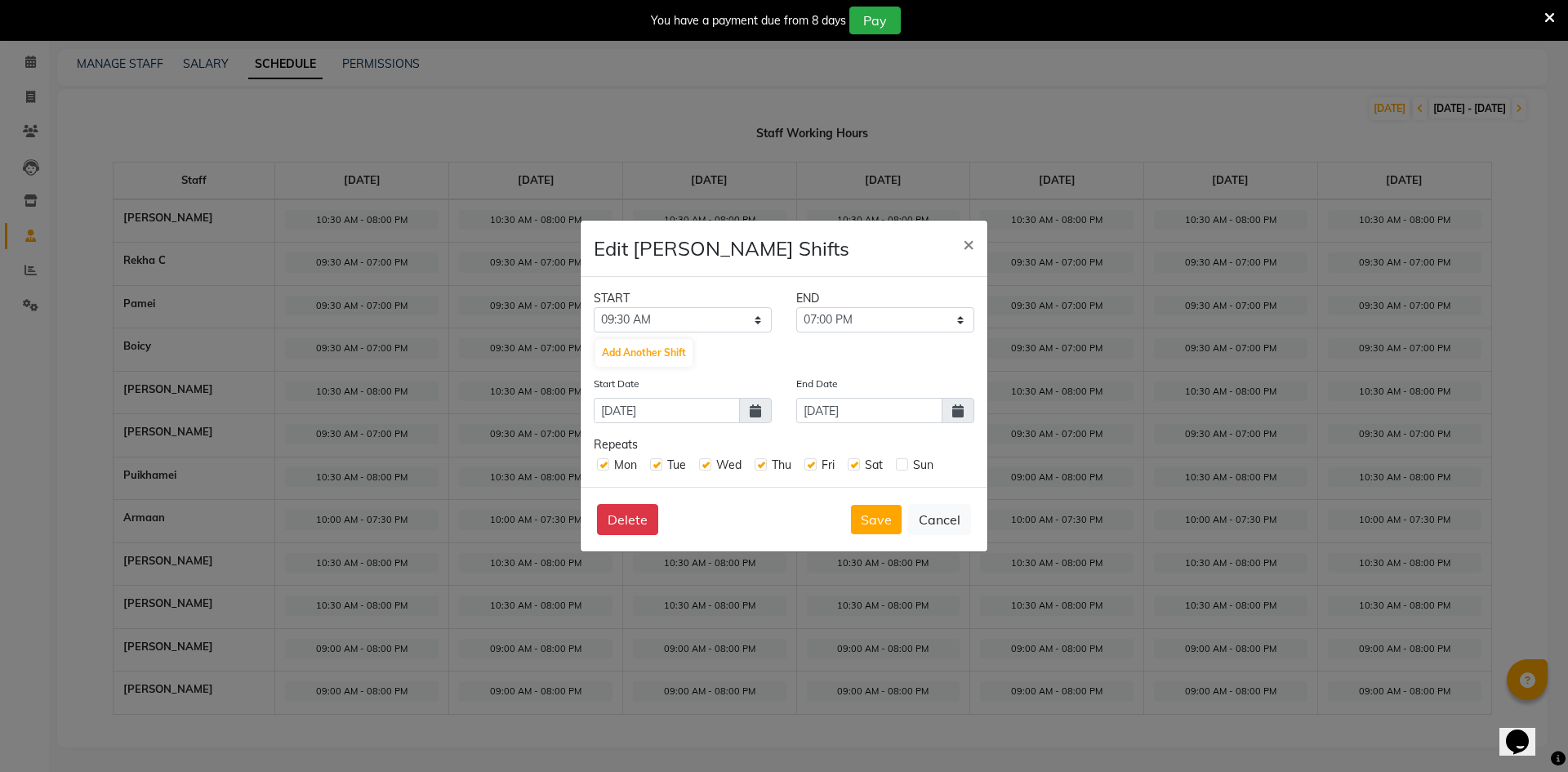
checkbox input "true"
click at [874, 519] on button "Save" at bounding box center [876, 520] width 51 height 29
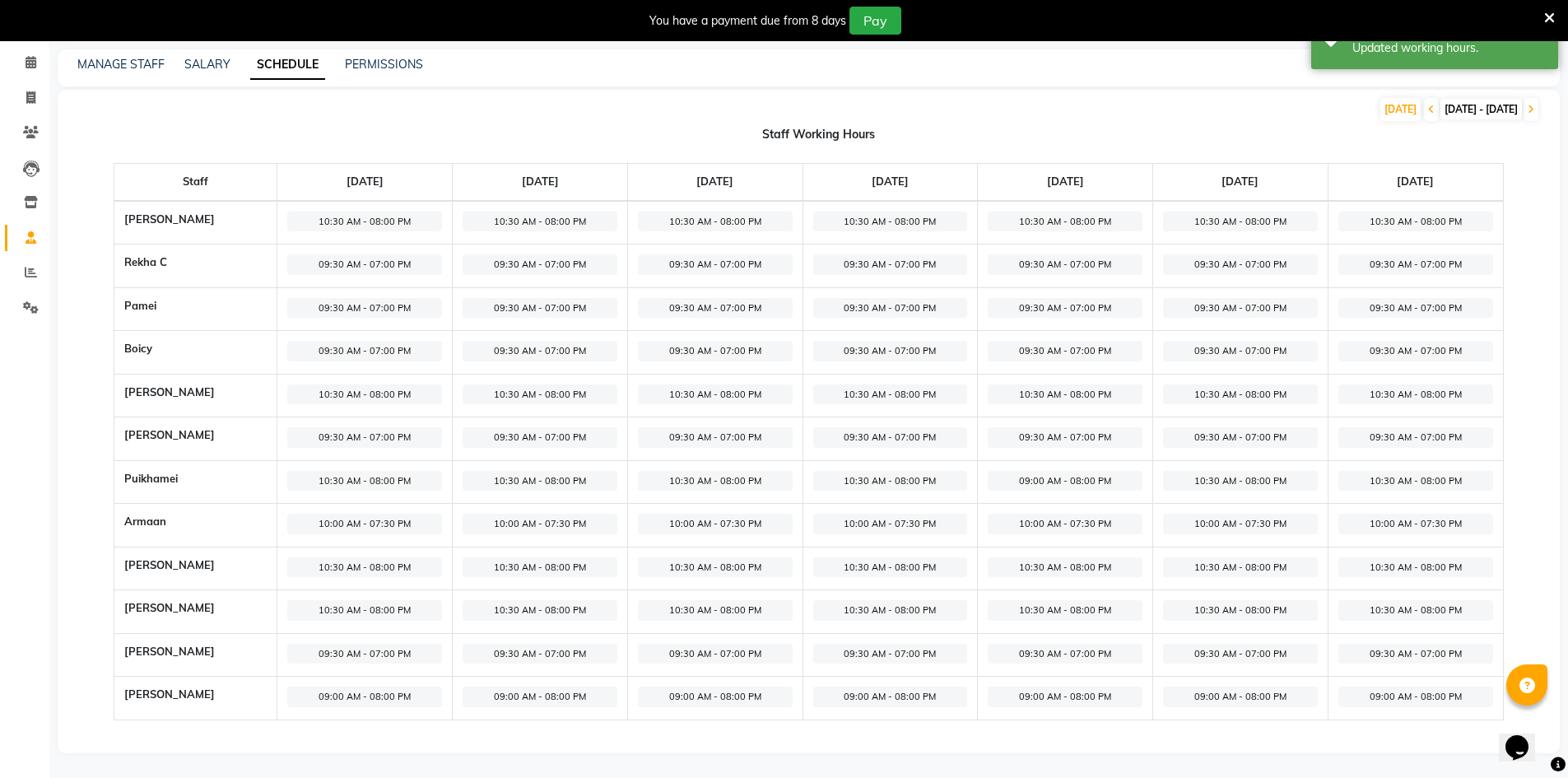
click at [409, 693] on span "09:00 AM - 08:00 PM" at bounding box center [364, 697] width 155 height 20
select select "09:00 AM"
select select "08:00 PM"
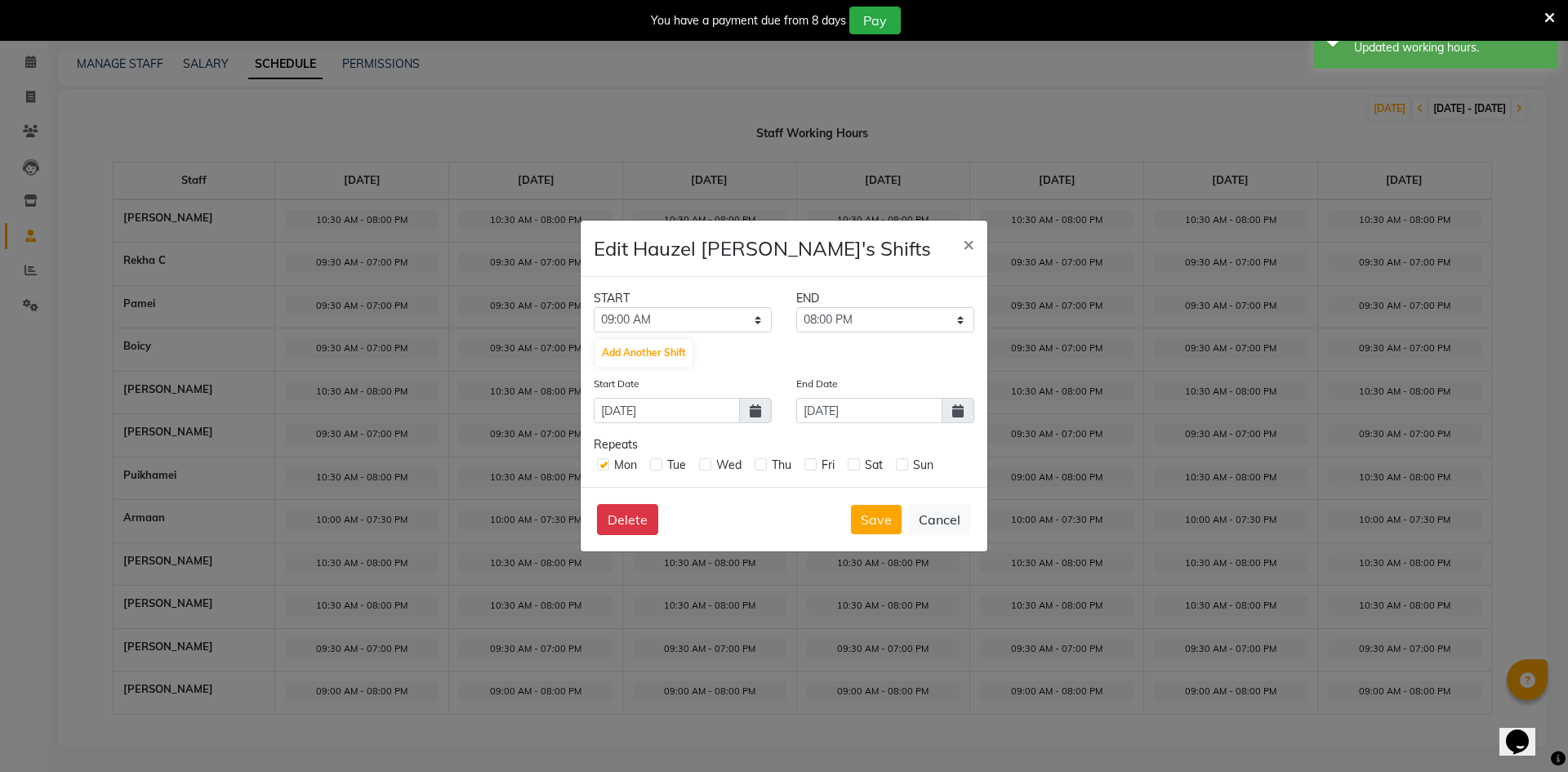
click at [682, 334] on div "START END 12:00 AM 12:15 AM 12:30 AM 12:45 AM 01:00 AM 01:15 AM 01:30 AM 01:45 …" at bounding box center [784, 382] width 406 height 210
click at [708, 334] on div "START END 12:00 AM 12:15 AM 12:30 AM 12:45 AM 01:00 AM 01:15 AM 01:30 AM 01:45 …" at bounding box center [784, 382] width 406 height 210
click at [709, 330] on select "12:00 AM 12:15 AM 12:30 AM 12:45 AM 01:00 AM 01:15 AM 01:30 AM 01:45 AM 02:00 A…" at bounding box center [682, 320] width 178 height 26
click at [594, 307] on select "12:00 AM 12:15 AM 12:30 AM 12:45 AM 01:00 AM 01:15 AM 01:30 AM 01:45 AM 02:00 A…" at bounding box center [682, 320] width 178 height 26
click at [836, 320] on select "09:45 AM 10:00 AM 10:15 AM 10:30 AM 10:45 AM 11:00 AM 11:15 AM 11:30 AM 11:45 A…" at bounding box center [885, 320] width 178 height 26
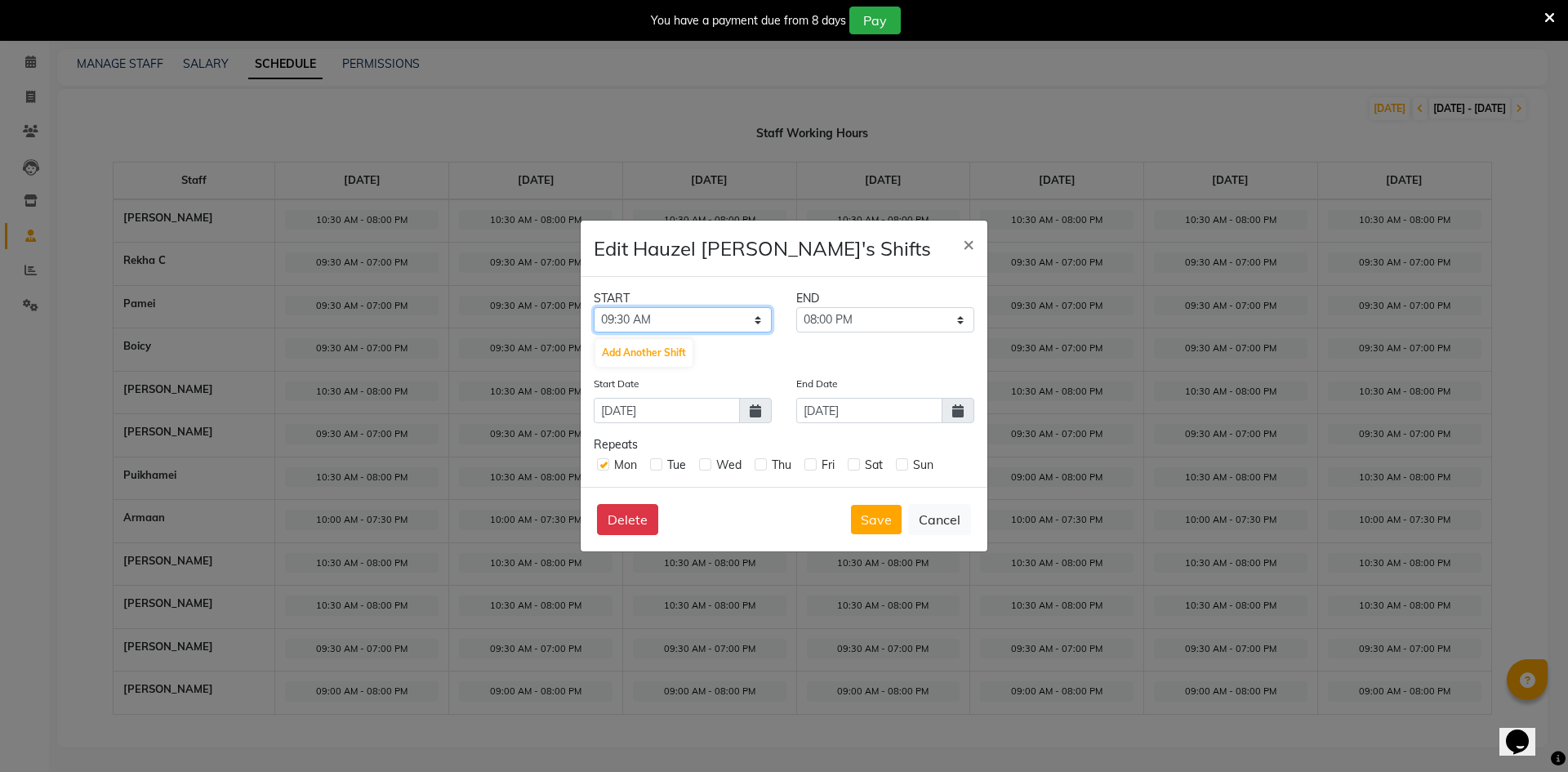
click at [659, 321] on select "12:00 AM 12:15 AM 12:30 AM 12:45 AM 01:00 AM 01:15 AM 01:30 AM 01:45 AM 02:00 A…" at bounding box center [682, 320] width 178 height 26
select select "10:30 AM"
click at [594, 307] on select "12:00 AM 12:15 AM 12:30 AM 12:45 AM 01:00 AM 01:15 AM 01:30 AM 01:45 AM 02:00 A…" at bounding box center [682, 320] width 178 height 26
click at [657, 462] on label at bounding box center [656, 464] width 12 height 12
click at [657, 462] on input "checkbox" at bounding box center [656, 464] width 11 height 11
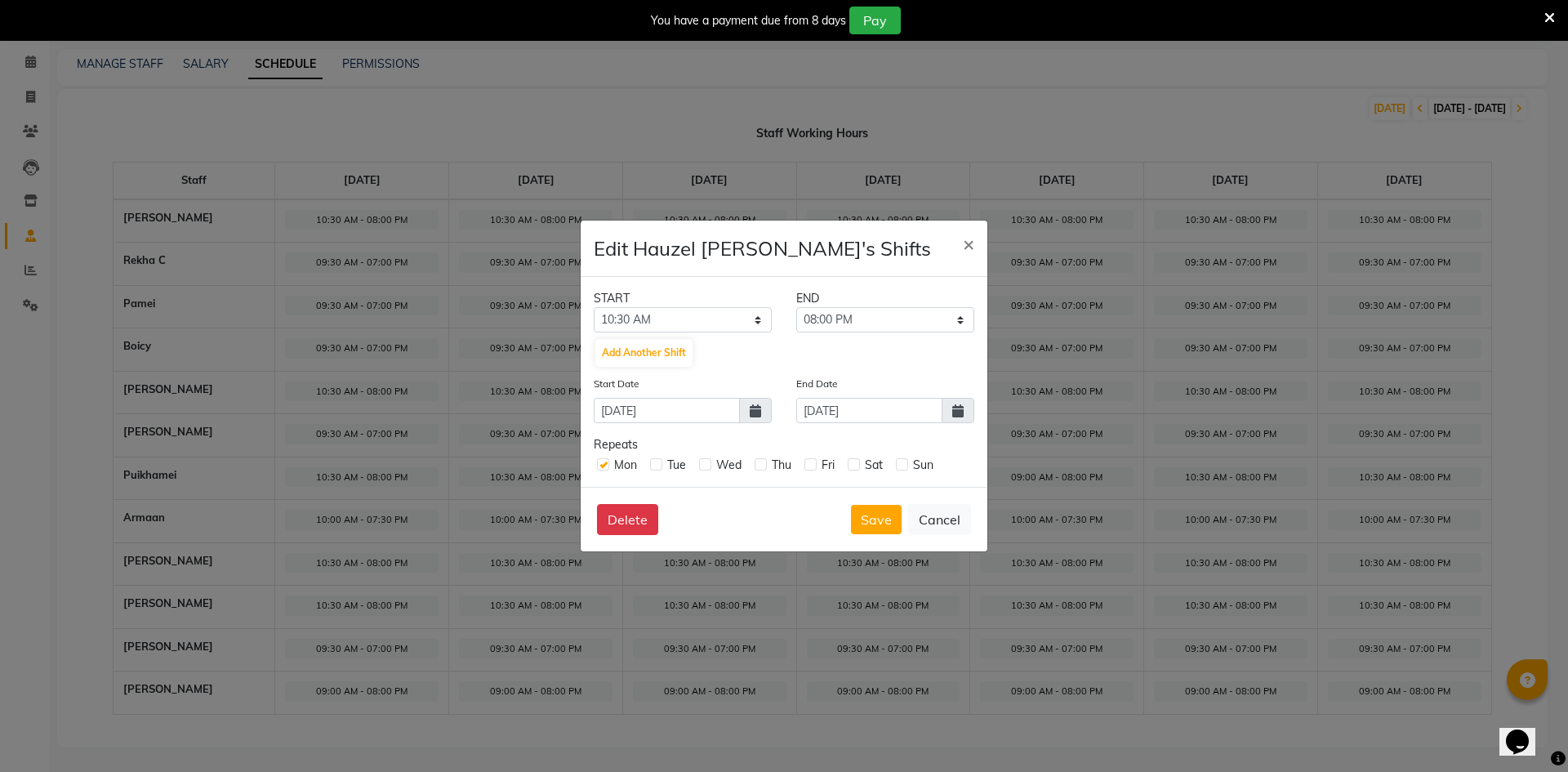
checkbox input "true"
click at [705, 460] on label at bounding box center [704, 464] width 12 height 12
click at [705, 460] on input "checkbox" at bounding box center [704, 464] width 11 height 11
checkbox input "true"
click at [764, 460] on label at bounding box center [760, 464] width 12 height 12
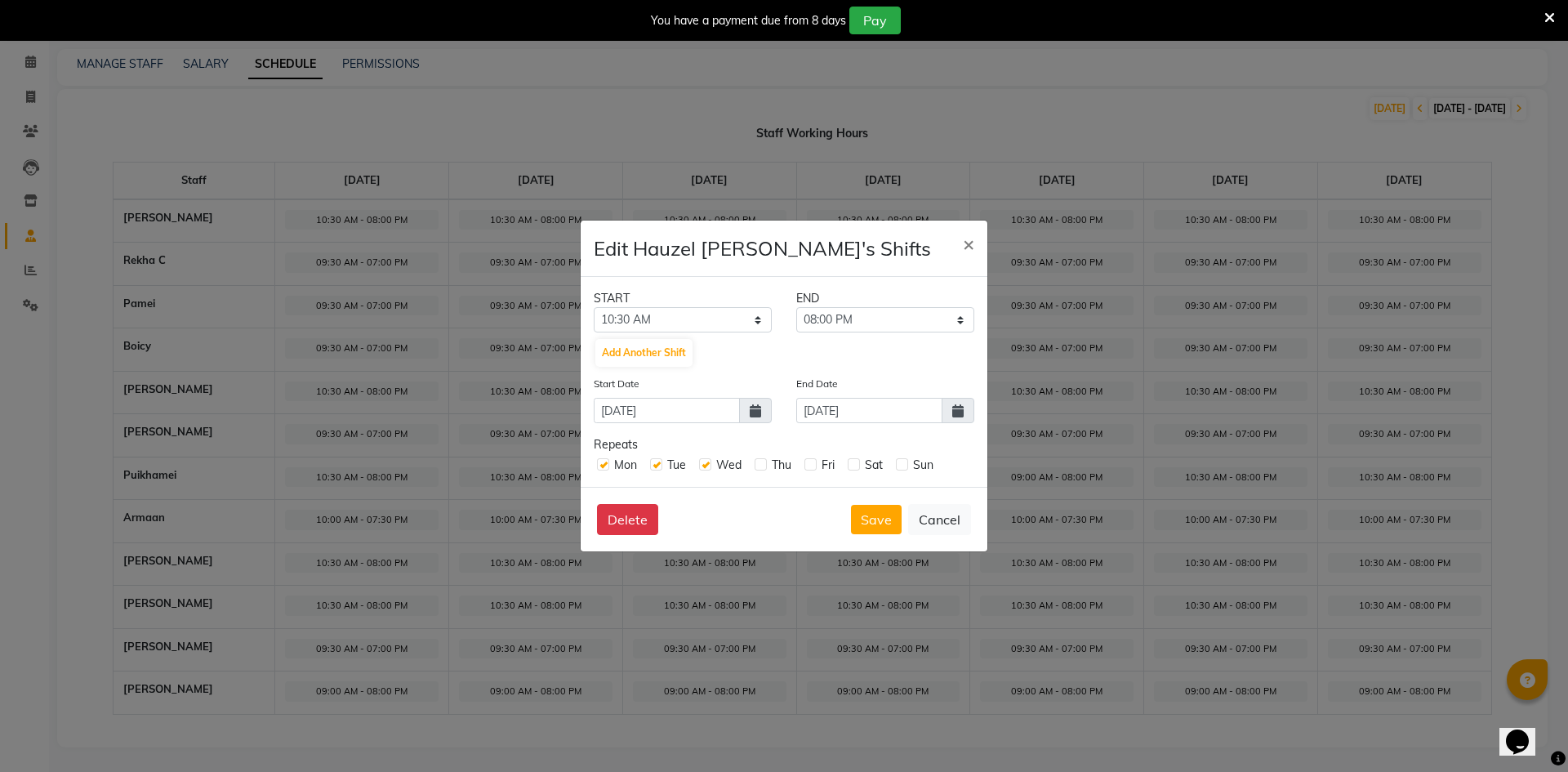
click at [764, 460] on input "checkbox" at bounding box center [760, 464] width 11 height 11
checkbox input "true"
click at [816, 459] on label at bounding box center [810, 464] width 12 height 12
click at [815, 459] on input "checkbox" at bounding box center [810, 464] width 11 height 11
checkbox input "true"
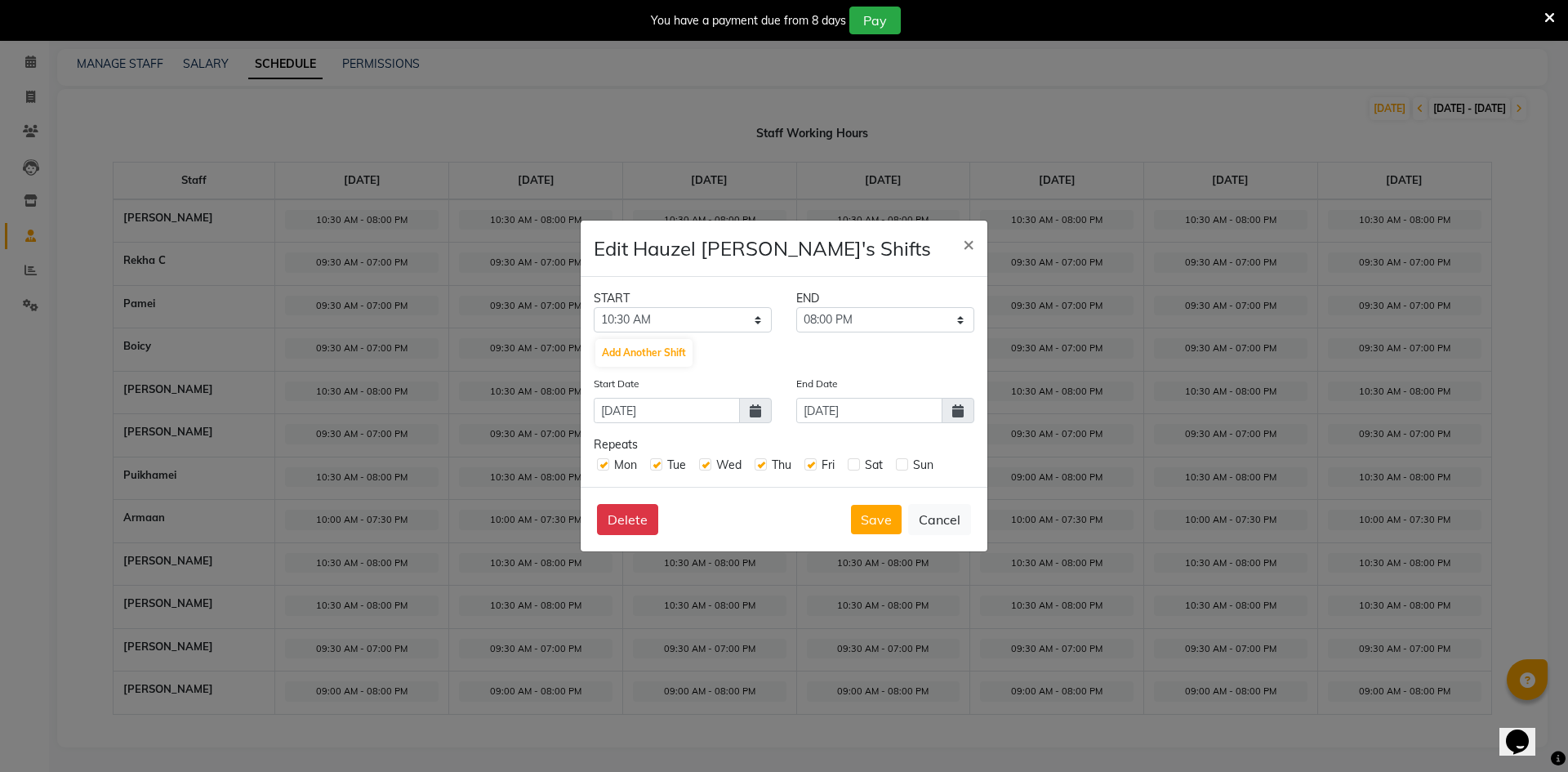
click at [858, 468] on label at bounding box center [854, 464] width 12 height 12
click at [858, 468] on input "checkbox" at bounding box center [854, 464] width 11 height 11
checkbox input "true"
click at [900, 468] on label at bounding box center [902, 464] width 12 height 12
click at [900, 468] on input "checkbox" at bounding box center [902, 464] width 11 height 11
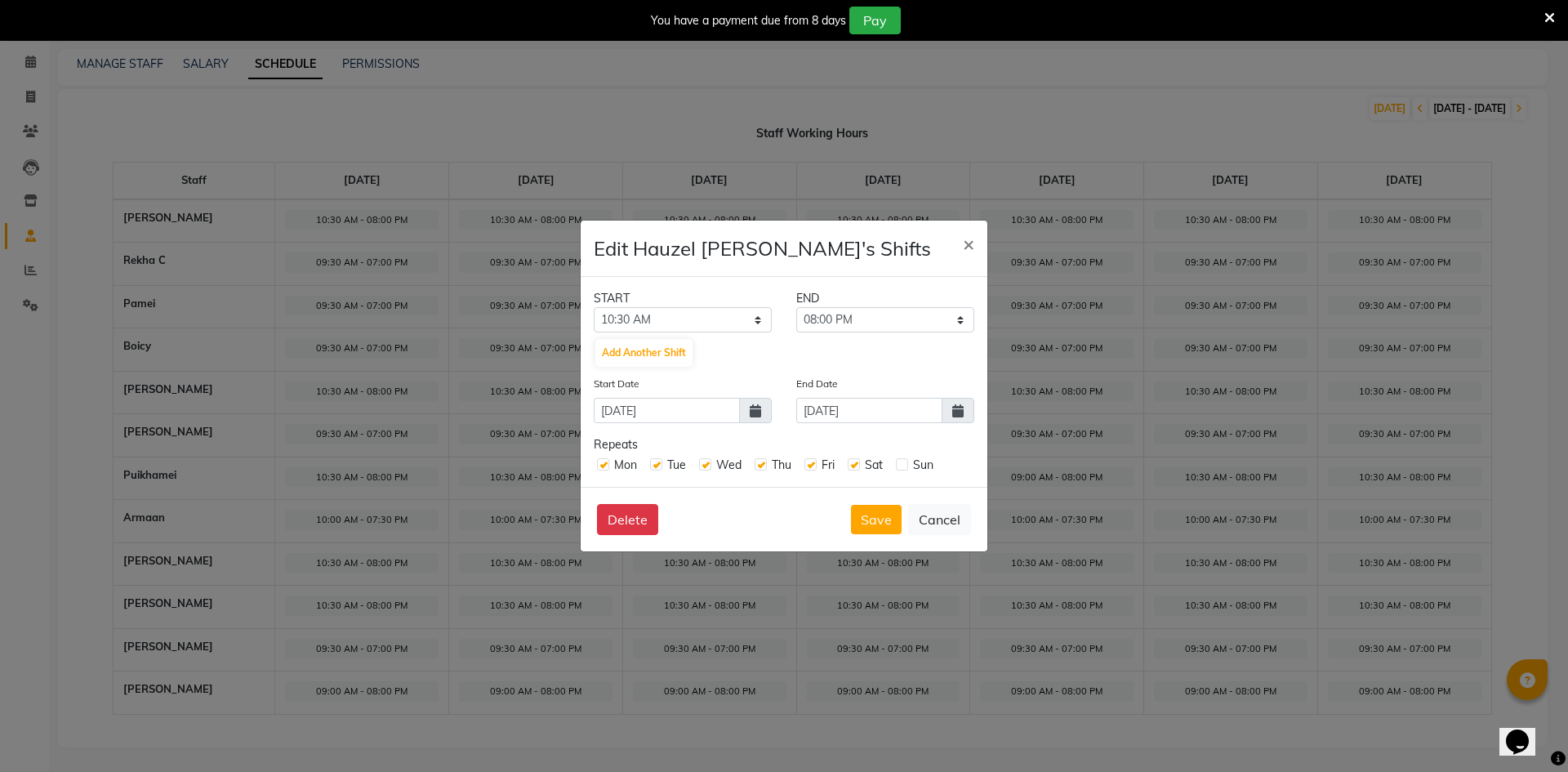
checkbox input "true"
click at [948, 414] on span at bounding box center [958, 411] width 33 height 26
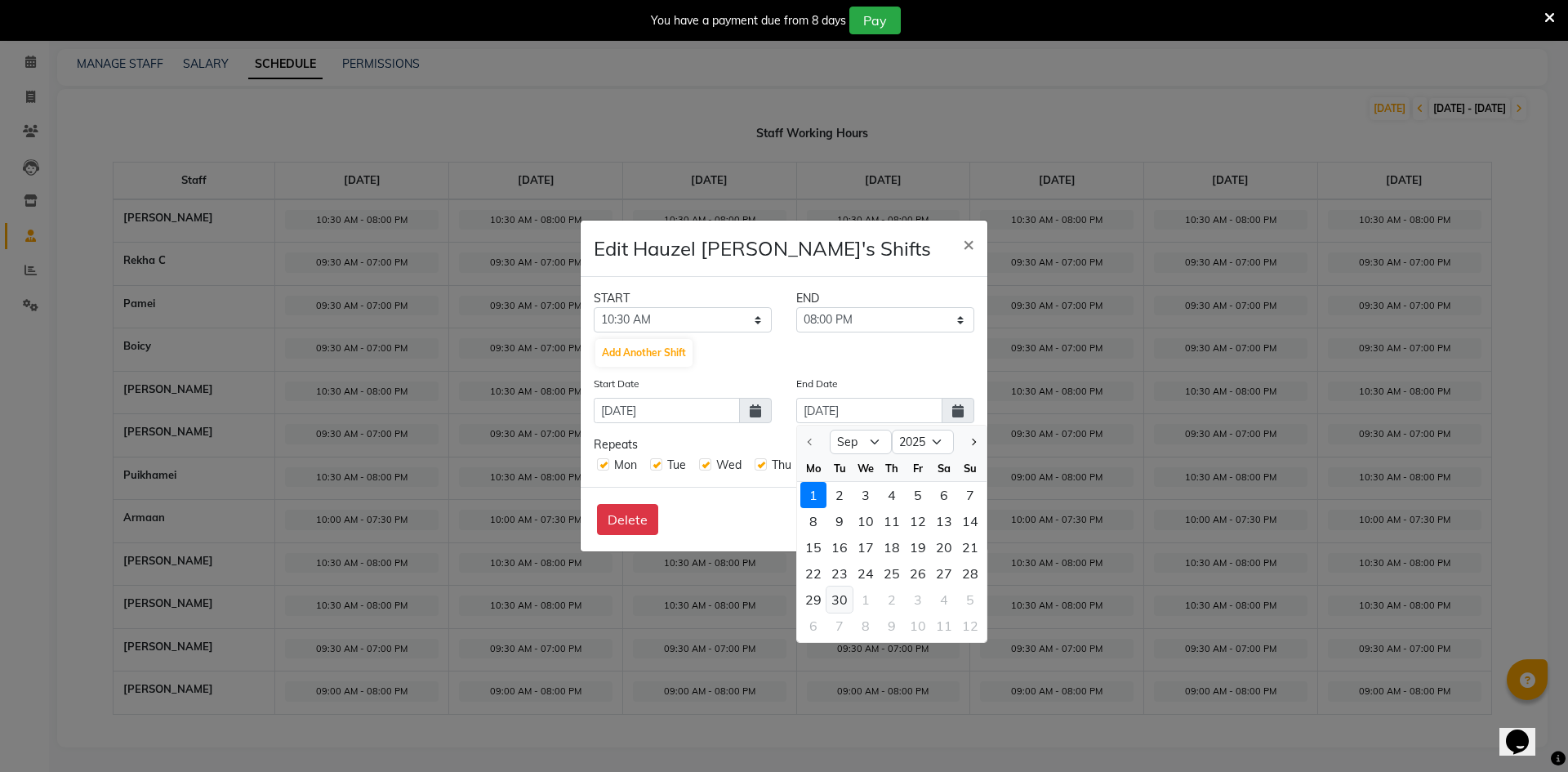
click at [845, 596] on div "30" at bounding box center [839, 600] width 26 height 26
type input "[DATE]"
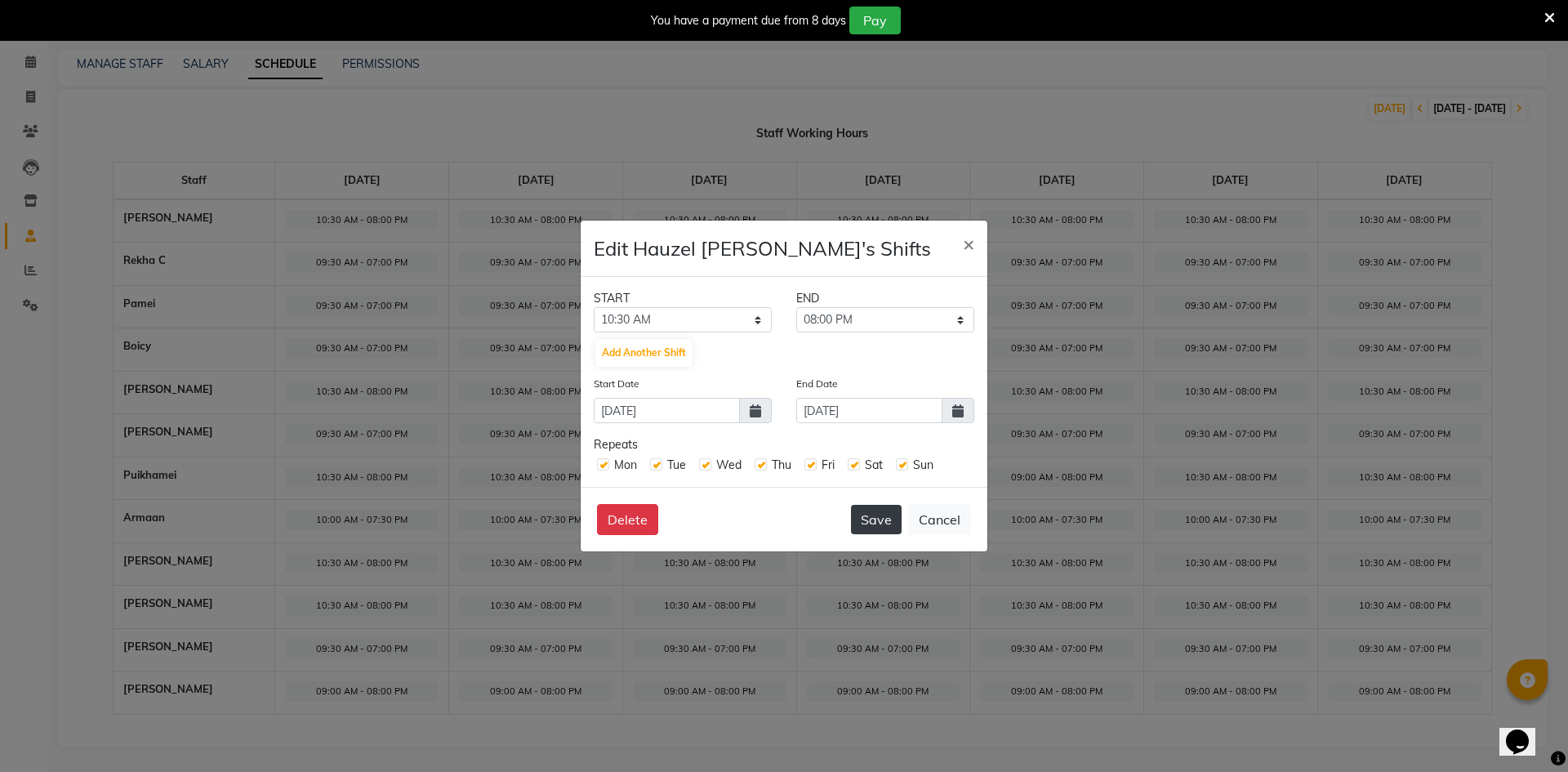
click at [880, 520] on button "Save" at bounding box center [876, 520] width 51 height 29
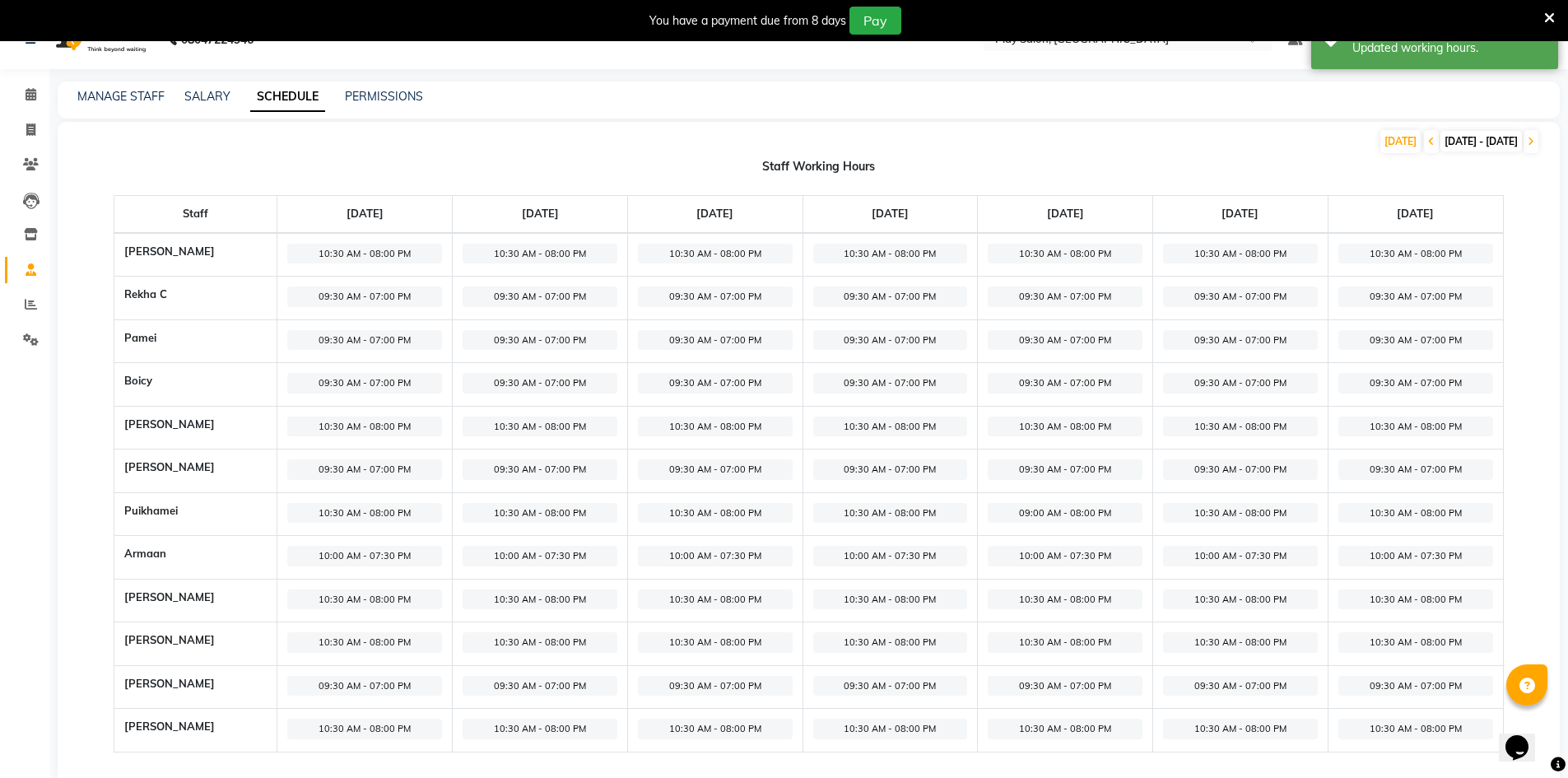
scroll to position [0, 0]
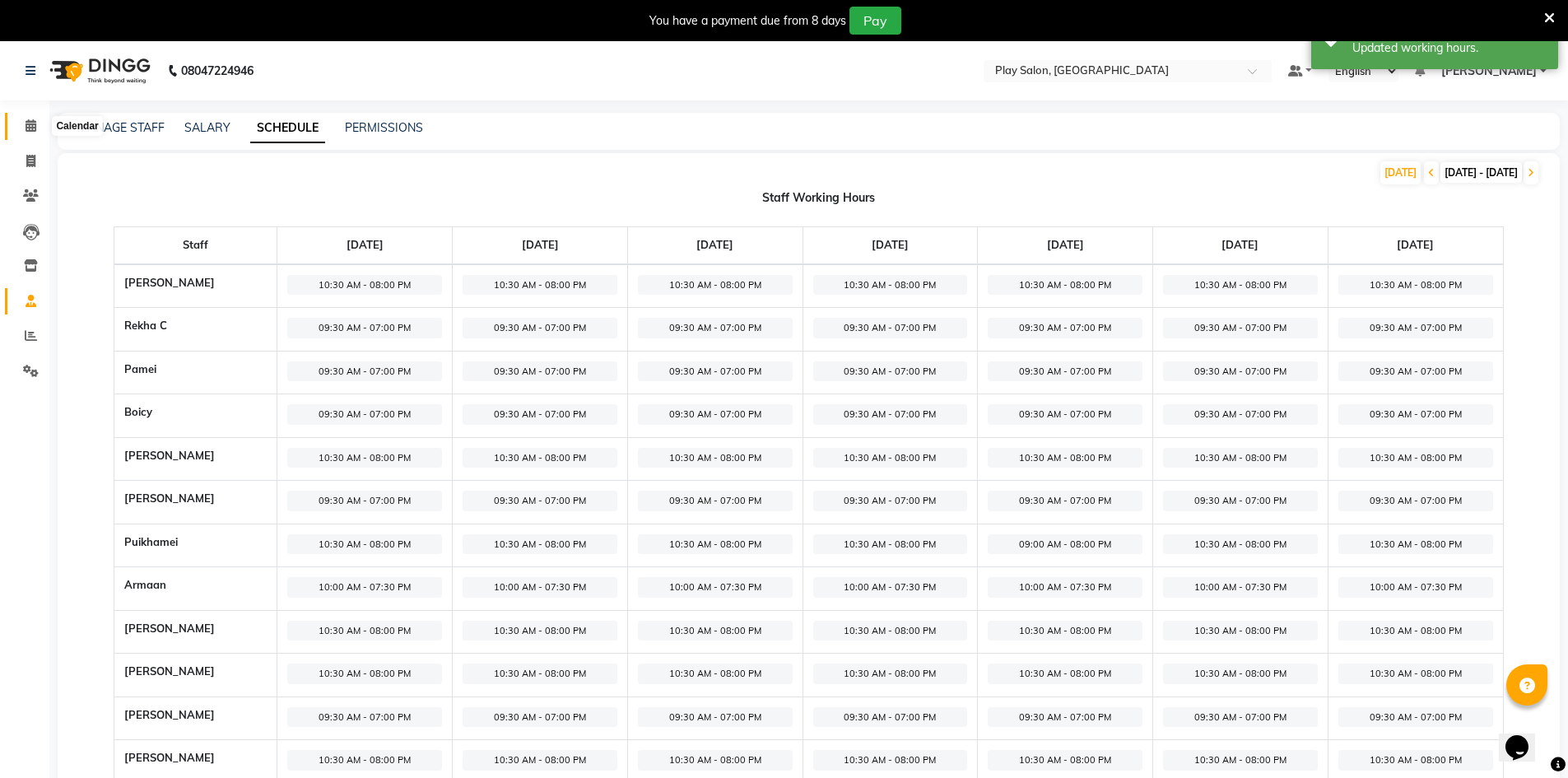
click at [38, 128] on span at bounding box center [30, 126] width 28 height 19
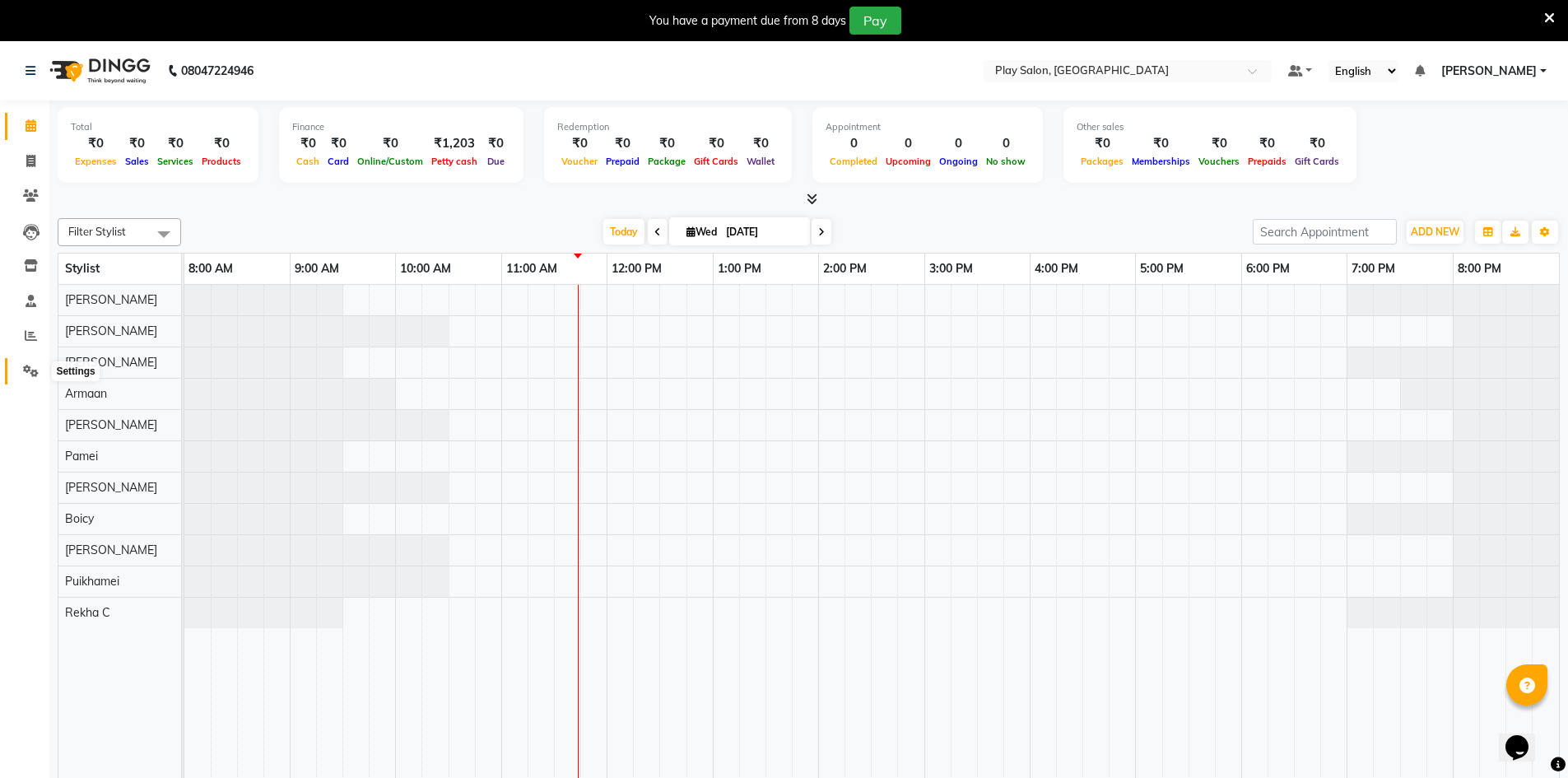
click at [28, 376] on icon at bounding box center [30, 370] width 16 height 12
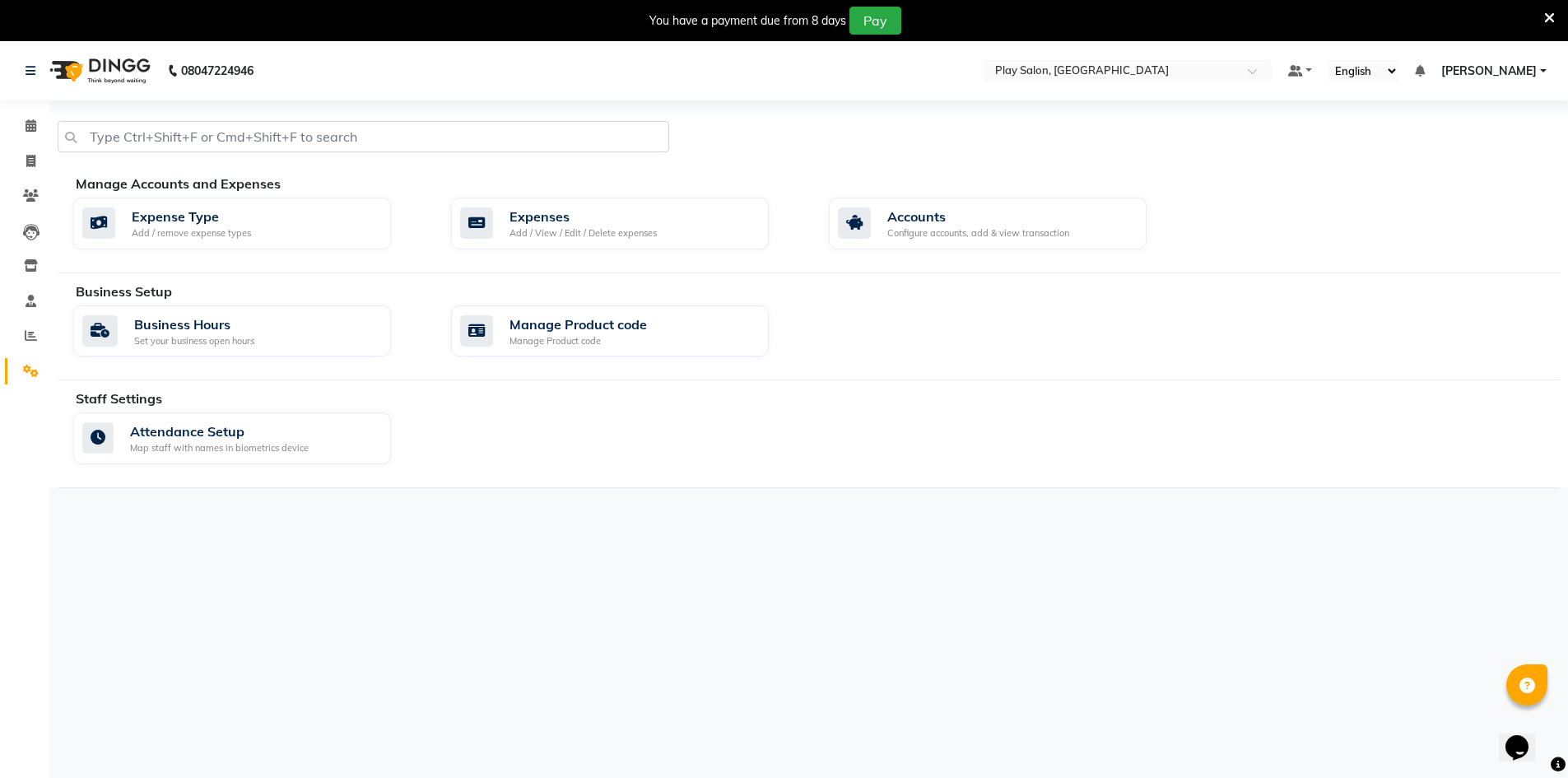
click at [28, 315] on li "Staff" at bounding box center [25, 301] width 50 height 36
click at [33, 307] on icon at bounding box center [31, 300] width 11 height 12
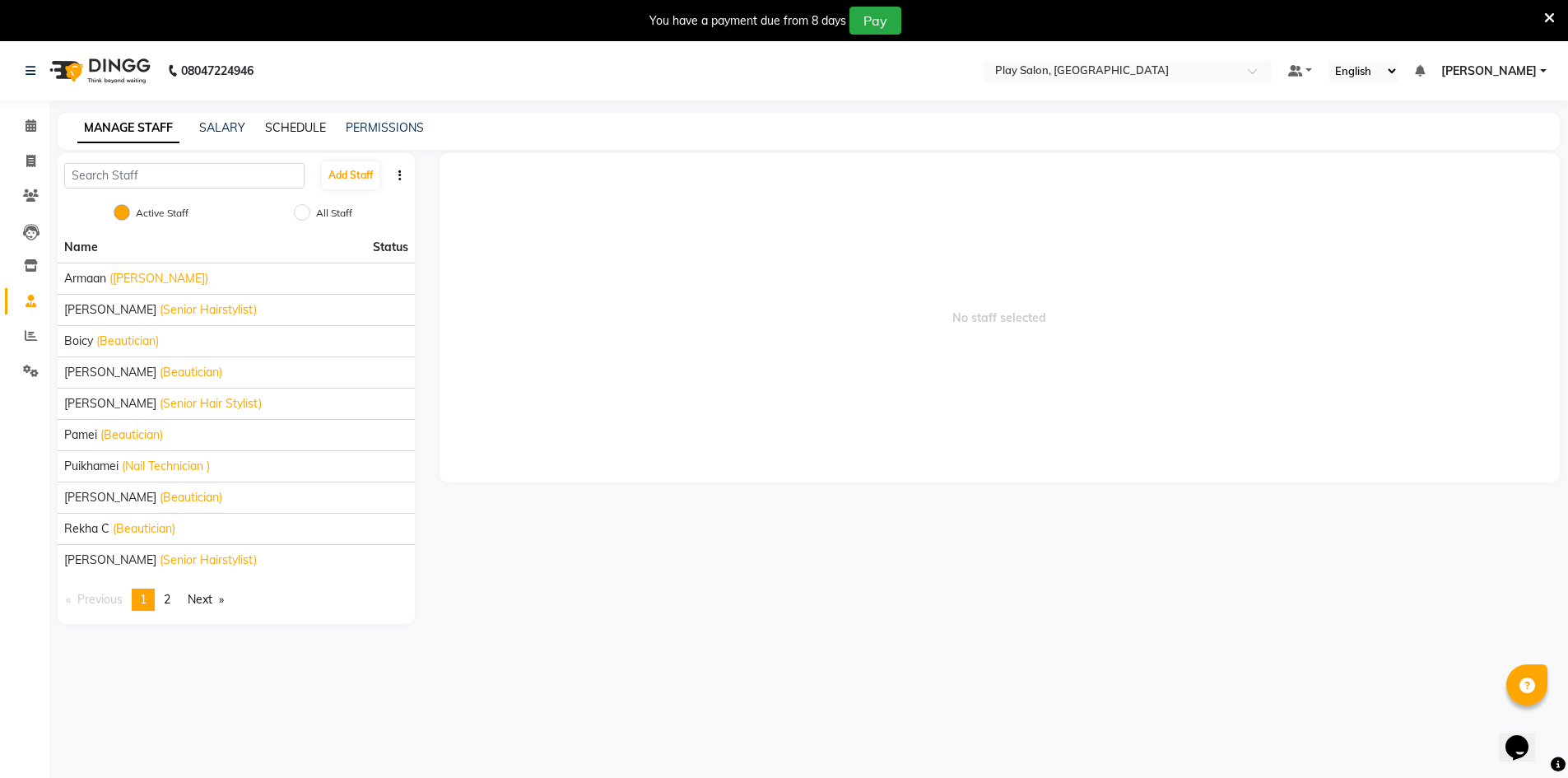
click at [277, 126] on link "SCHEDULE" at bounding box center [296, 128] width 61 height 15
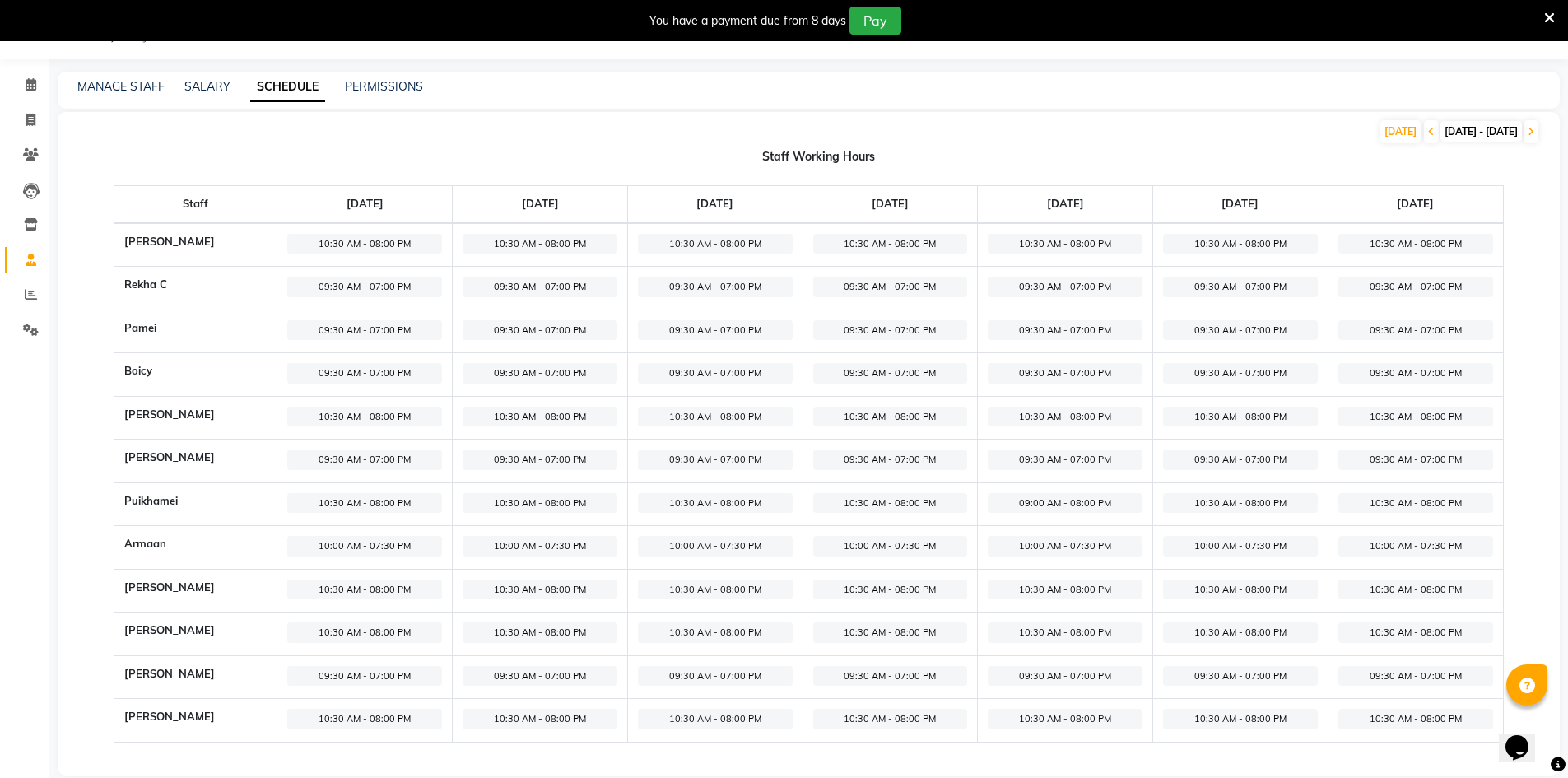
scroll to position [63, 0]
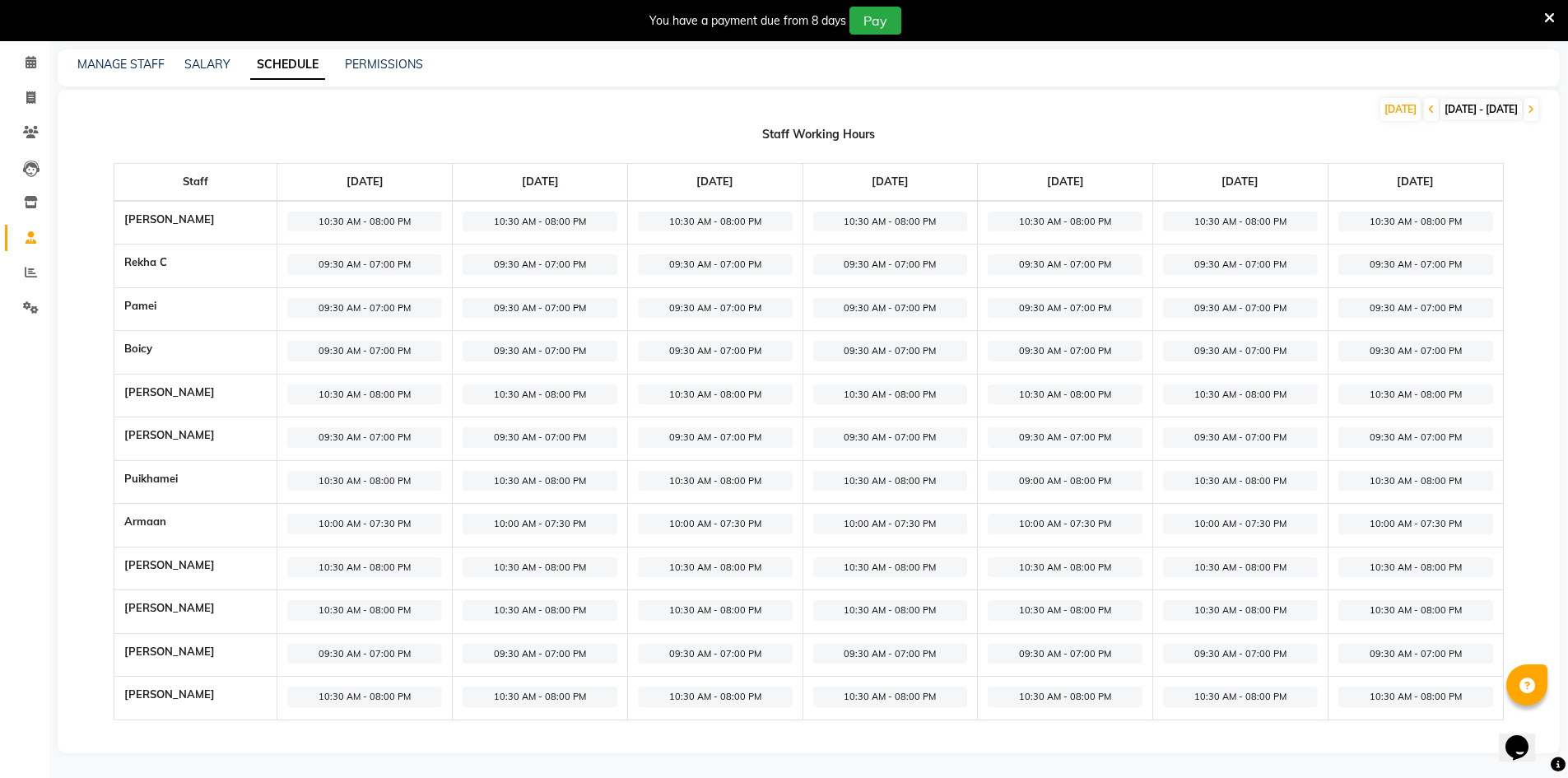
click at [347, 312] on span "09:30 AM - 07:00 PM" at bounding box center [364, 309] width 155 height 20
select select "09:30 AM"
select select "07:00 PM"
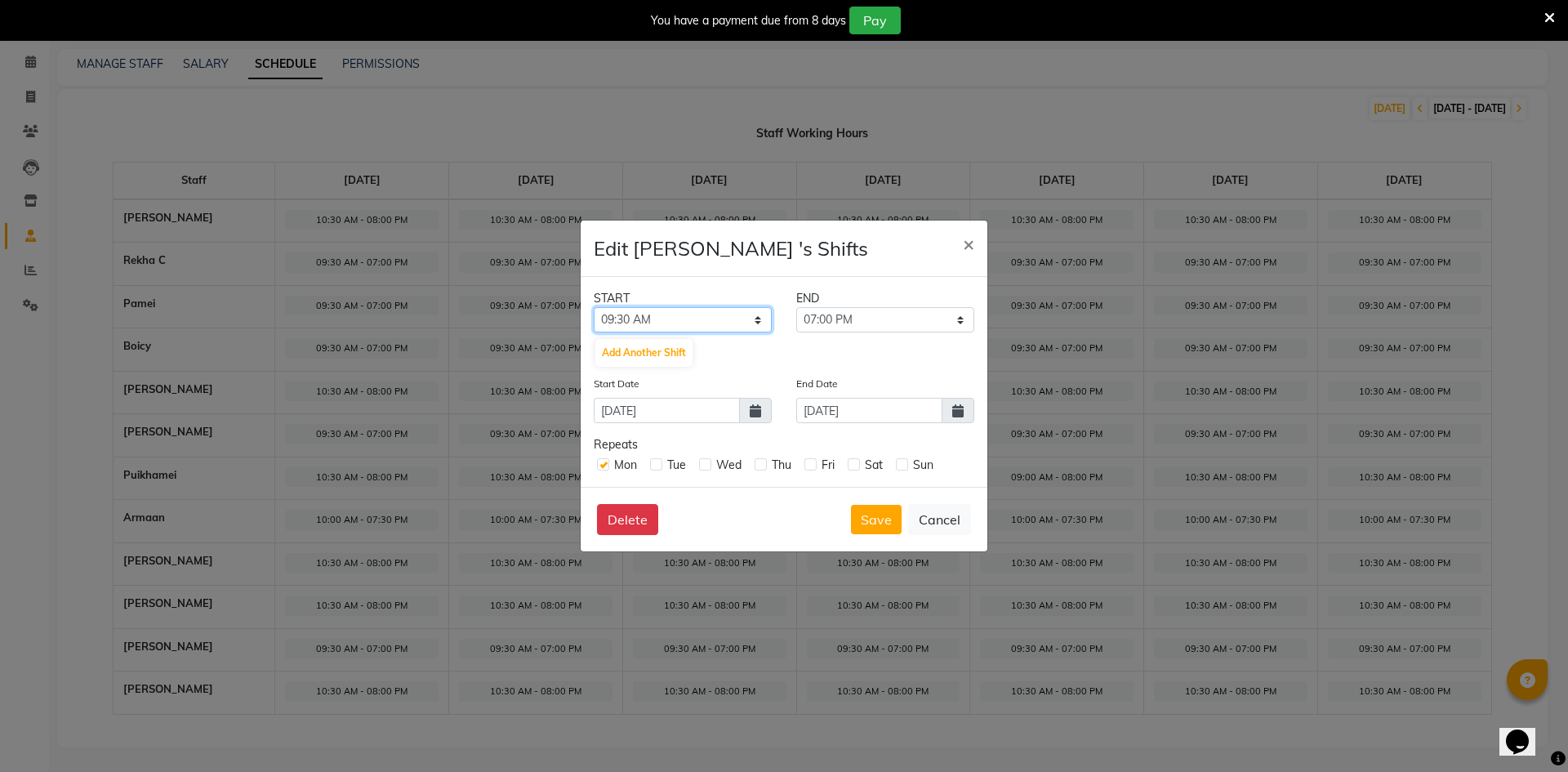
click at [656, 328] on select "12:00 AM 12:15 AM 12:30 AM 12:45 AM 01:00 AM 01:15 AM 01:30 AM 01:45 AM 02:00 A…" at bounding box center [682, 320] width 178 height 26
select select "10:30 AM"
click at [594, 307] on select "12:00 AM 12:15 AM 12:30 AM 12:45 AM 01:00 AM 01:15 AM 01:30 AM 01:45 AM 02:00 A…" at bounding box center [682, 320] width 178 height 26
drag, startPoint x: 825, startPoint y: 300, endPoint x: 819, endPoint y: 306, distance: 8.5
click at [825, 304] on div "END" at bounding box center [886, 298] width 202 height 17
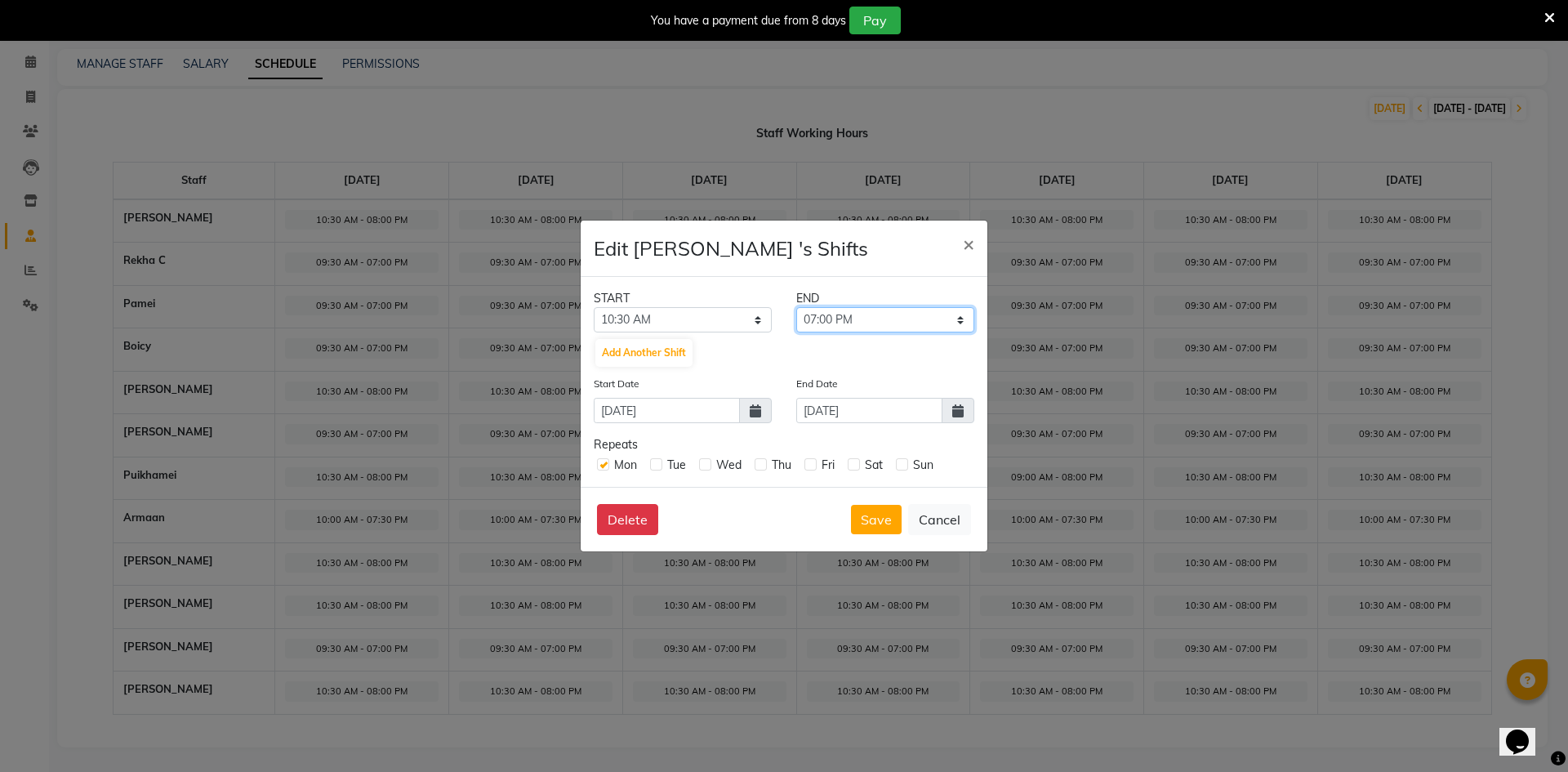
click at [813, 326] on select "10:45 AM 11:00 AM 11:15 AM 11:30 AM 11:45 AM 12:00 PM 12:15 PM 12:30 PM 12:45 P…" at bounding box center [885, 320] width 178 height 26
select select "08:00 PM"
click at [796, 307] on select "10:45 AM 11:00 AM 11:15 AM 11:30 AM 11:45 AM 12:00 PM 12:15 PM 12:30 PM 12:45 P…" at bounding box center [885, 320] width 178 height 26
click at [654, 461] on label at bounding box center [656, 464] width 12 height 12
click at [654, 461] on input "checkbox" at bounding box center [656, 464] width 11 height 11
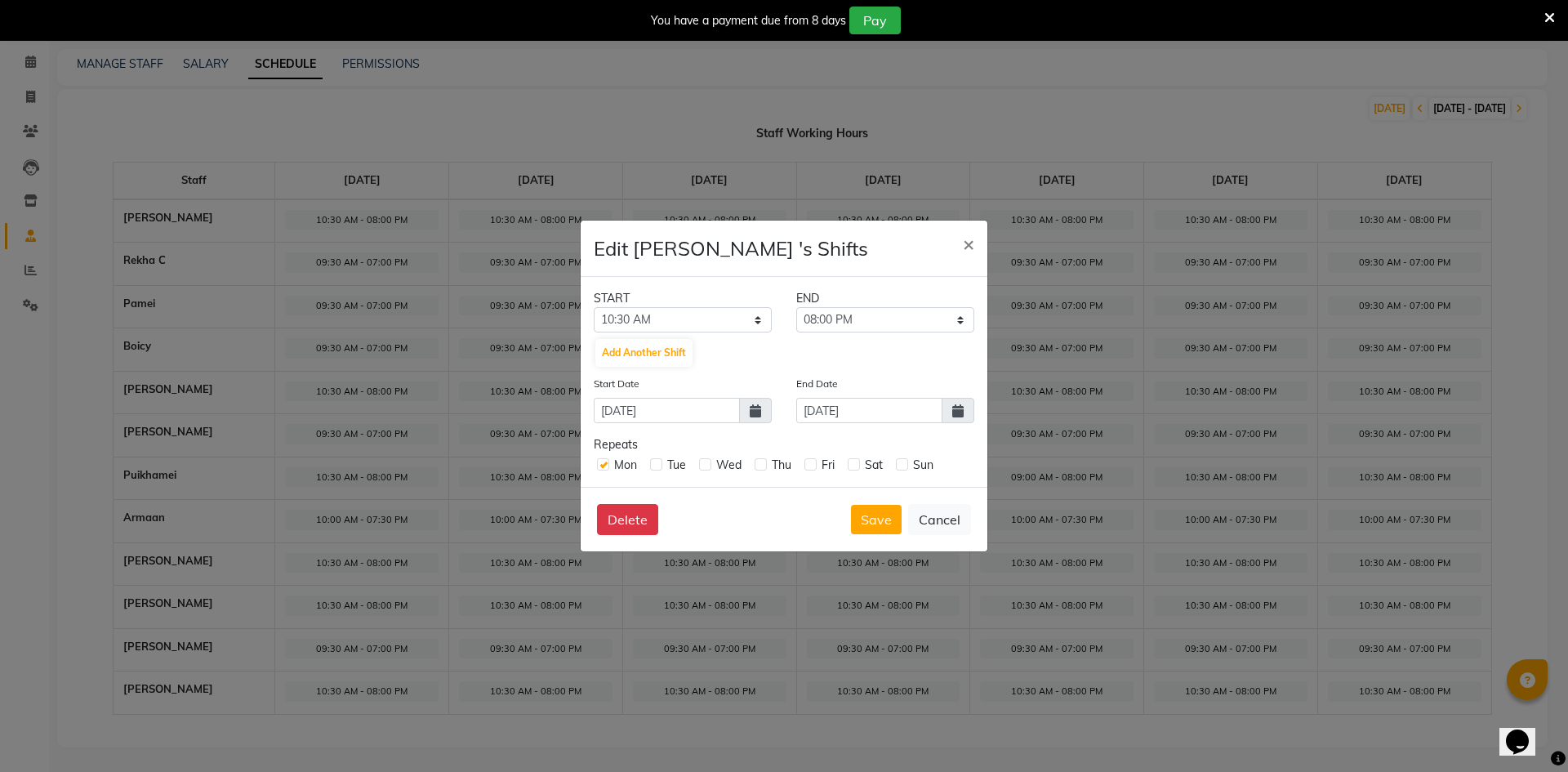
checkbox input "true"
click at [703, 470] on label at bounding box center [704, 464] width 12 height 12
click at [703, 469] on input "checkbox" at bounding box center [704, 464] width 11 height 11
checkbox input "true"
click at [755, 466] on label at bounding box center [760, 464] width 12 height 12
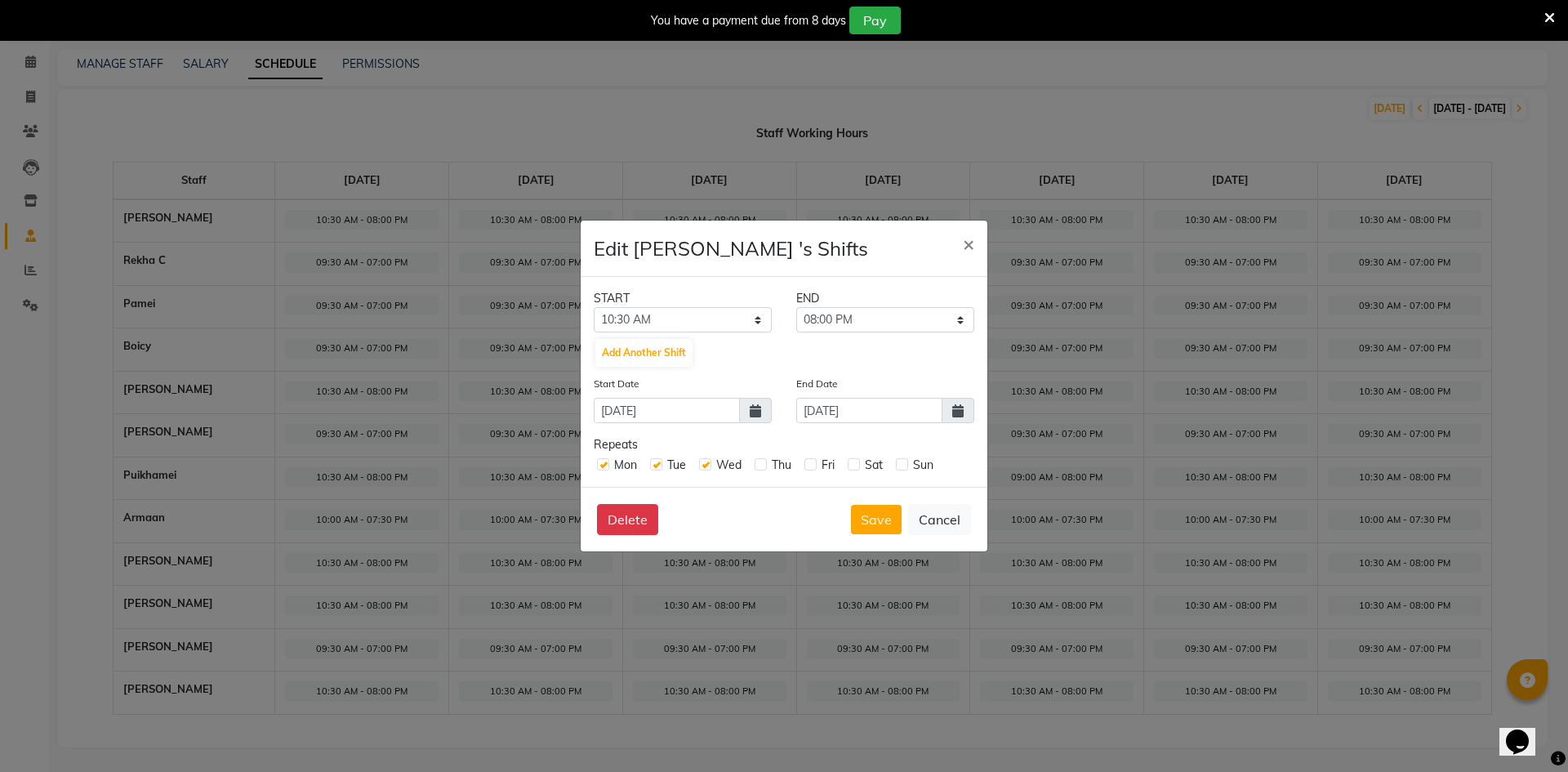
click at [755, 466] on input "checkbox" at bounding box center [760, 464] width 11 height 11
checkbox input "true"
click at [809, 464] on label at bounding box center [810, 464] width 12 height 12
click at [809, 464] on input "checkbox" at bounding box center [810, 464] width 11 height 11
checkbox input "true"
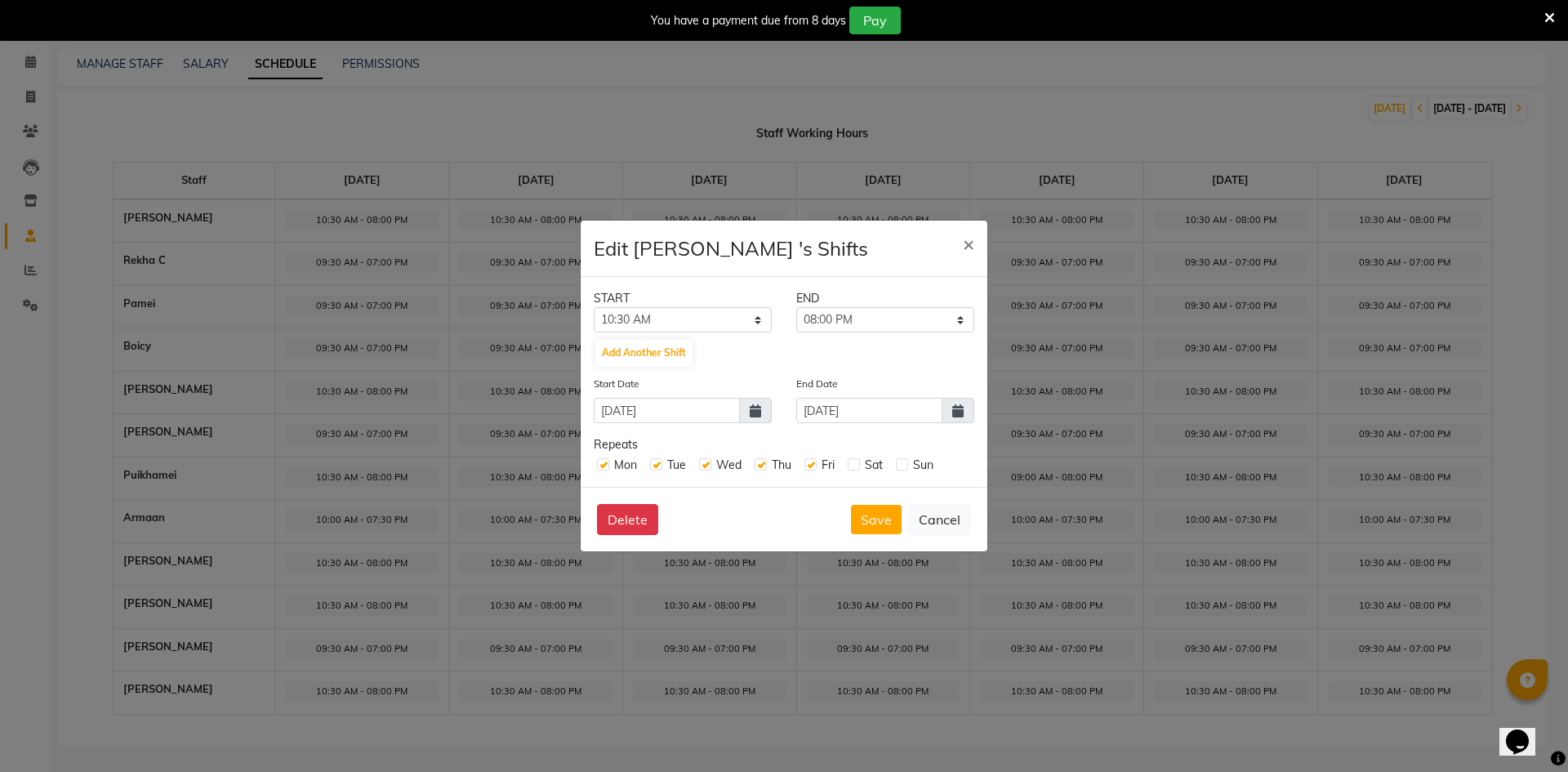
click at [854, 469] on label at bounding box center [854, 464] width 12 height 12
click at [854, 469] on input "checkbox" at bounding box center [854, 464] width 11 height 11
checkbox input "true"
click at [897, 469] on label at bounding box center [902, 464] width 12 height 12
click at [897, 469] on input "checkbox" at bounding box center [902, 464] width 11 height 11
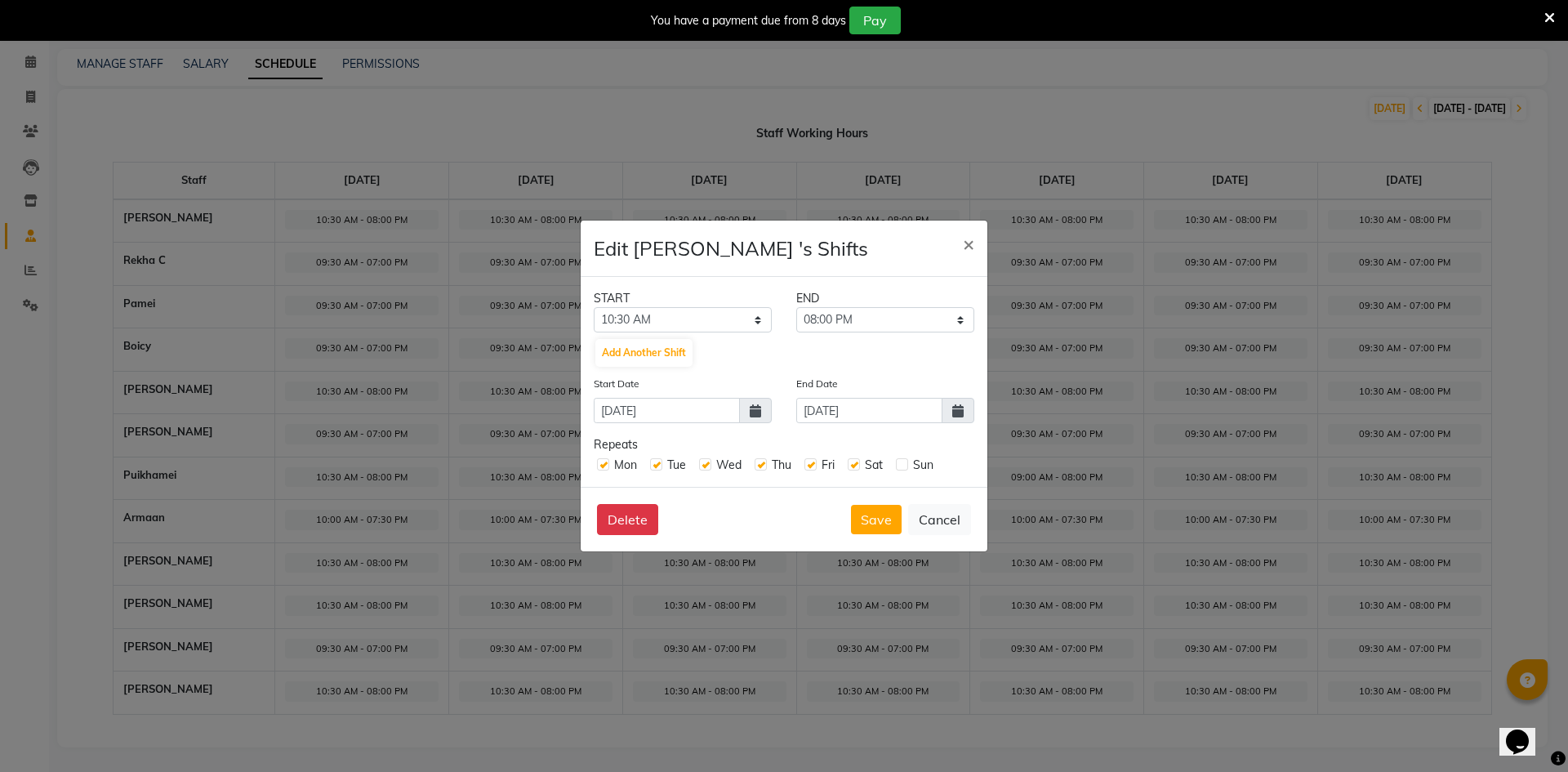
checkbox input "true"
drag, startPoint x: 954, startPoint y: 412, endPoint x: 948, endPoint y: 421, distance: 10.8
click at [954, 414] on icon at bounding box center [958, 411] width 12 height 13
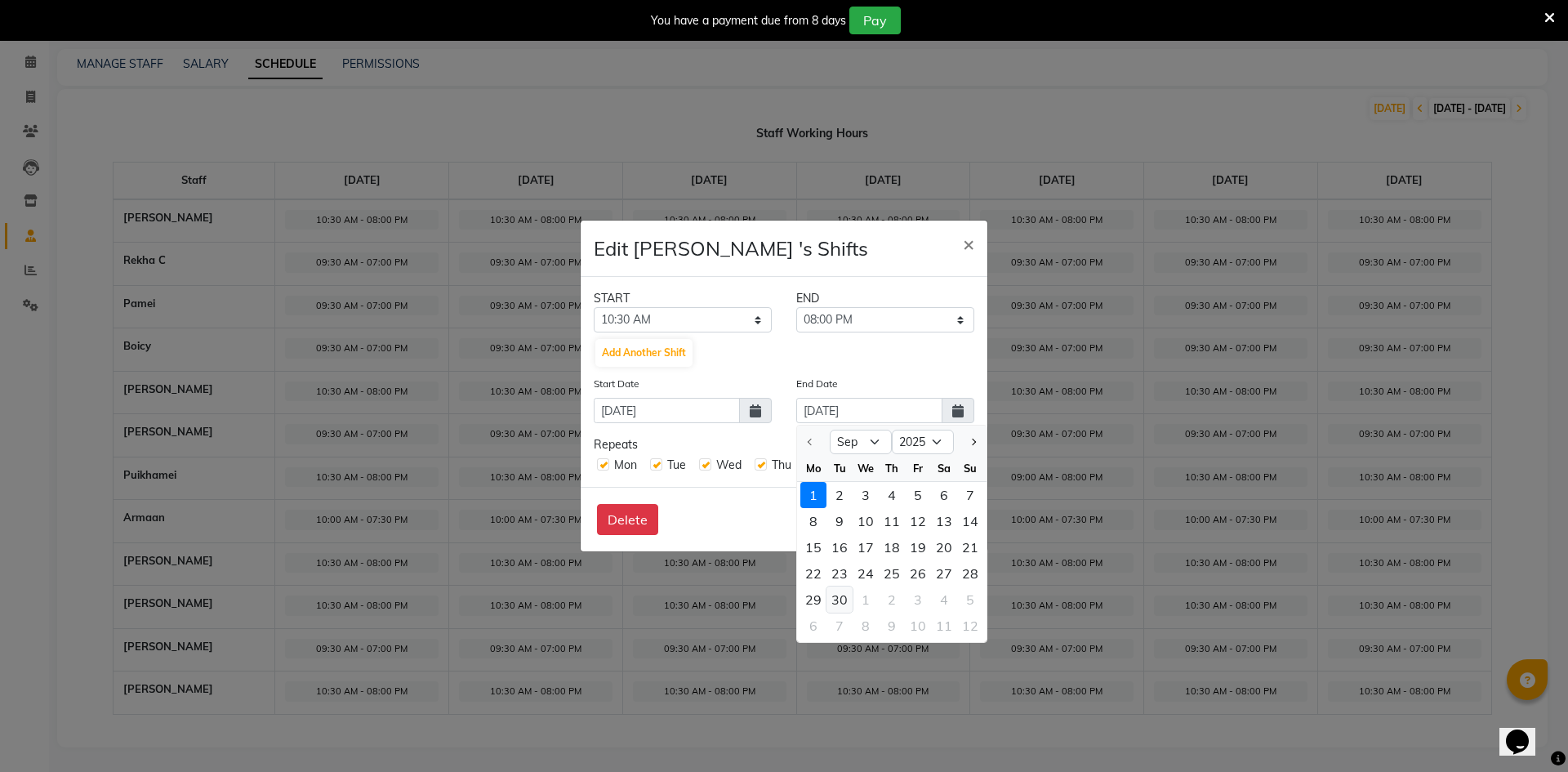
click at [846, 600] on div "30" at bounding box center [839, 600] width 26 height 26
type input "[DATE]"
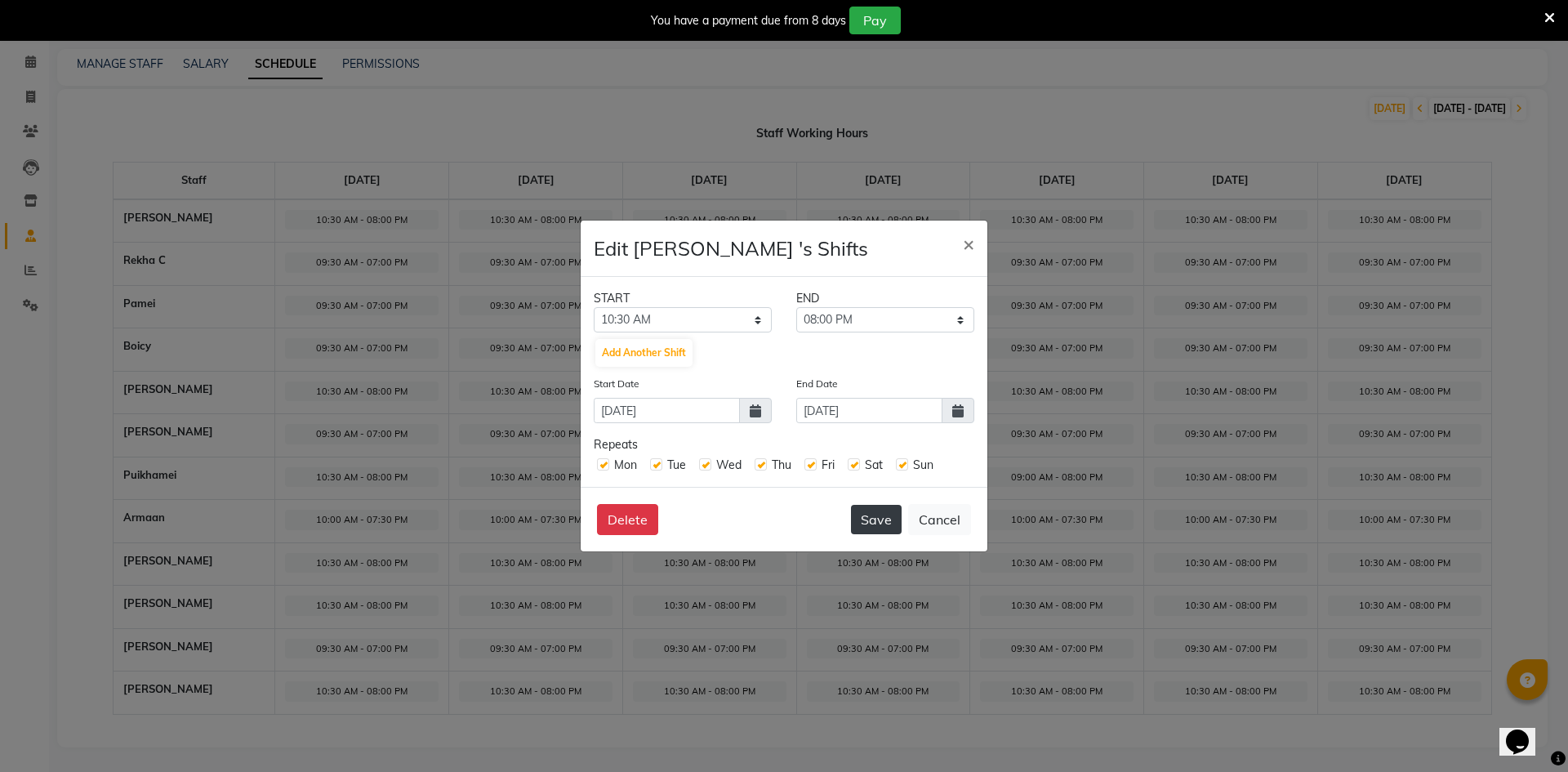
click at [863, 524] on button "Save" at bounding box center [876, 520] width 51 height 29
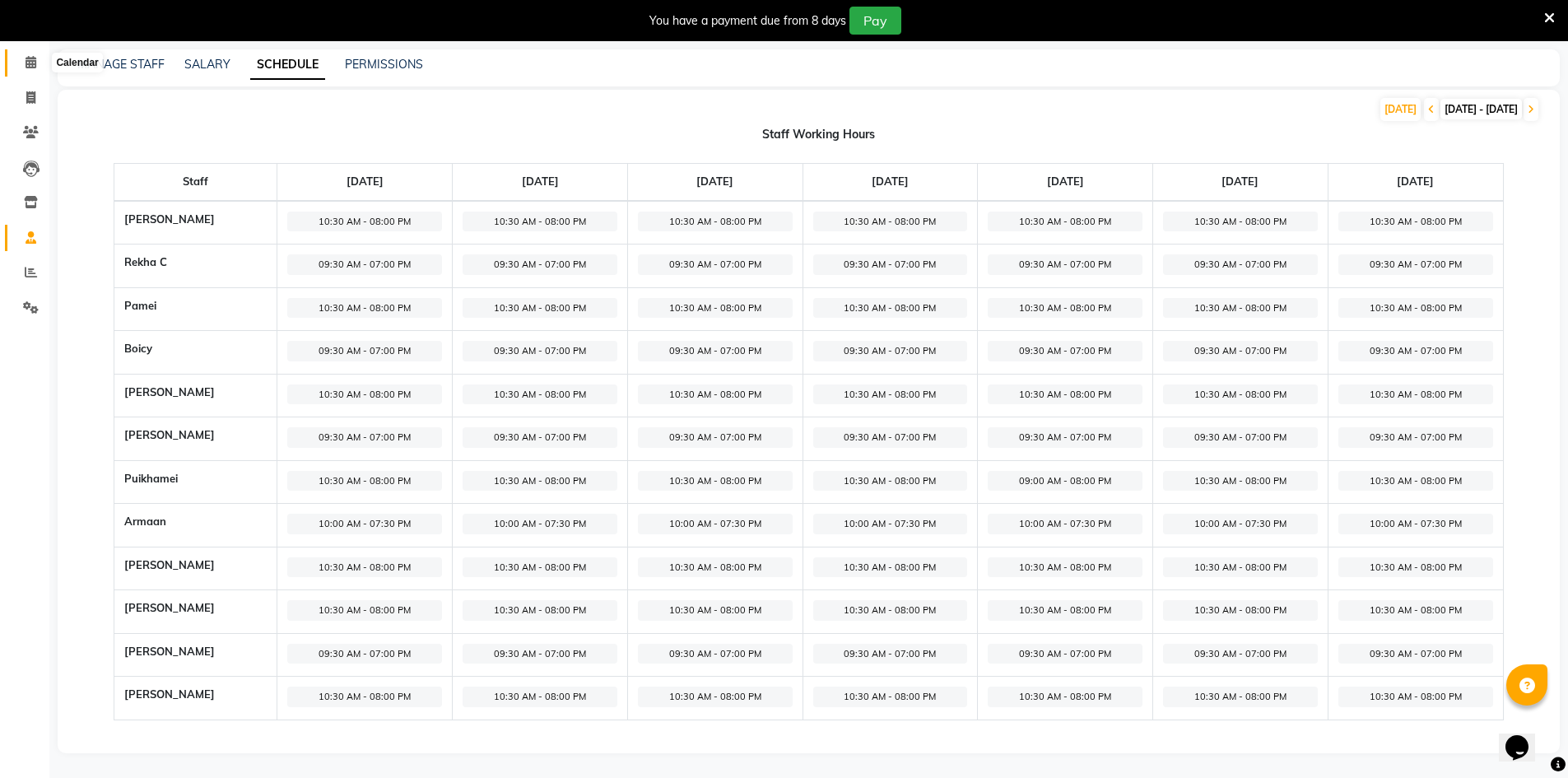
click at [28, 69] on span at bounding box center [30, 62] width 28 height 19
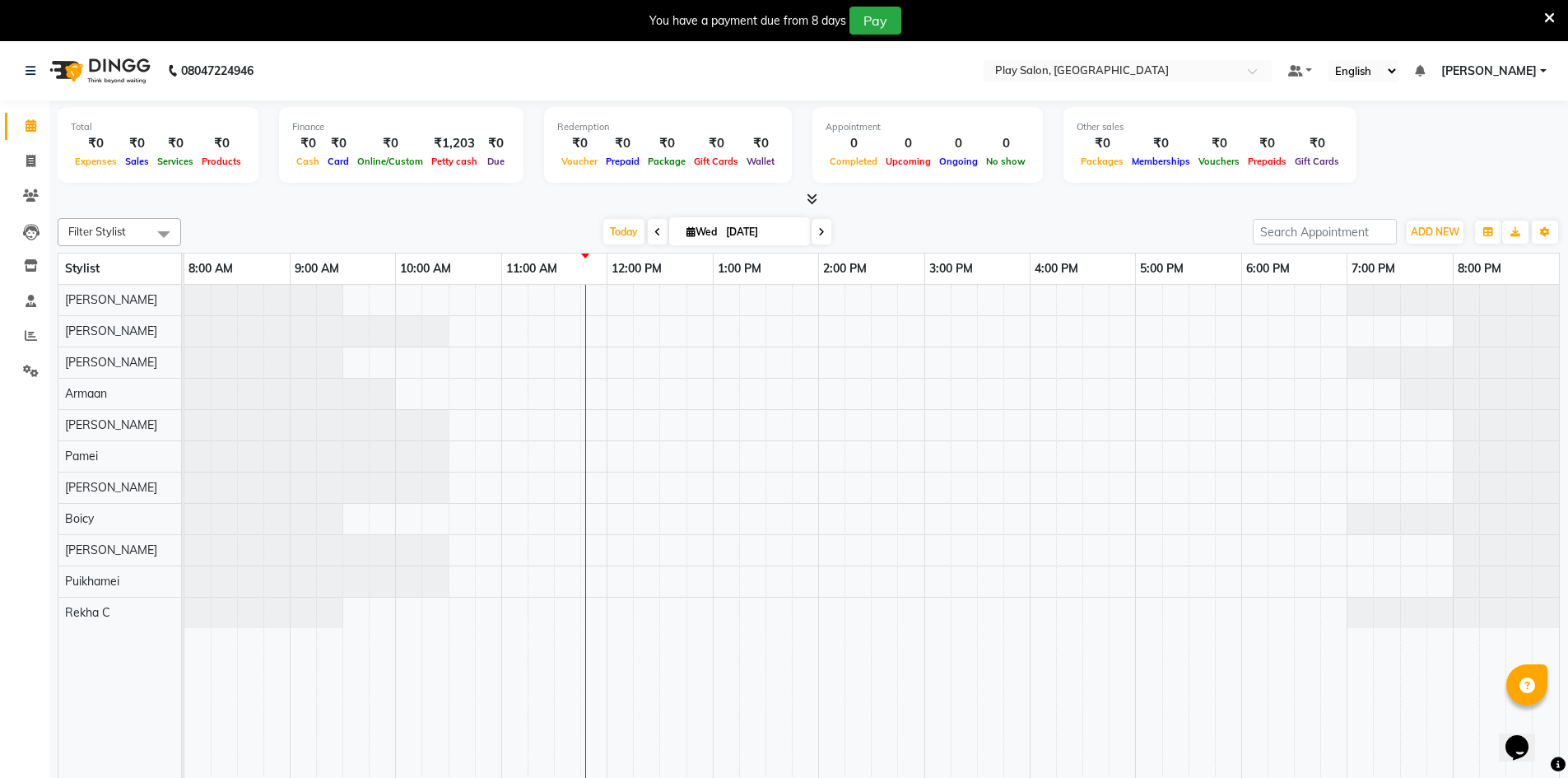
click at [820, 236] on icon at bounding box center [821, 231] width 6 height 10
click at [722, 228] on span at bounding box center [732, 231] width 20 height 26
type input "[DATE]"
click at [721, 228] on input "[DATE]" at bounding box center [762, 231] width 83 height 25
select select "9"
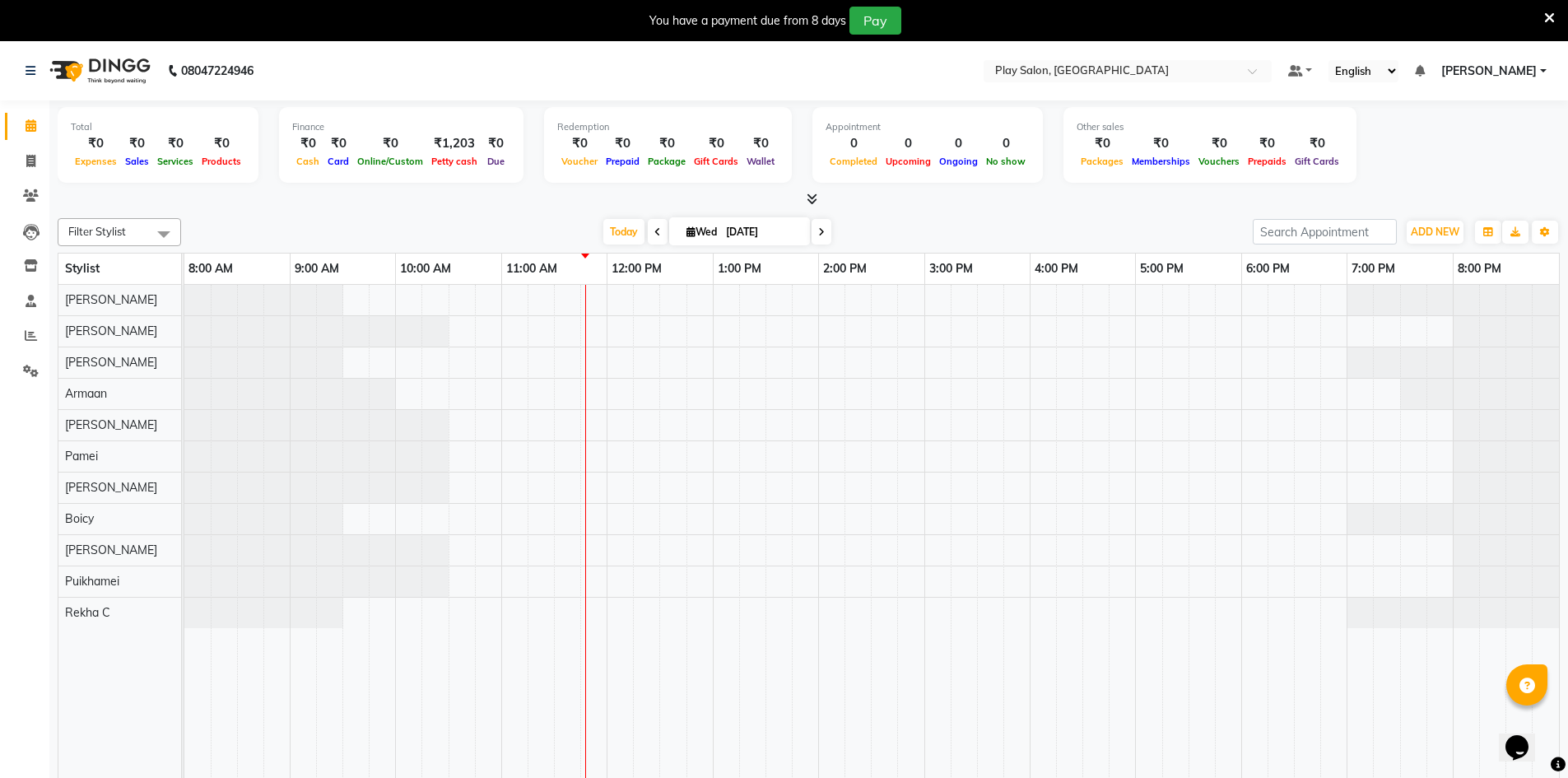
select select "2025"
click at [651, 220] on span at bounding box center [658, 231] width 20 height 26
type input "02-09-2025"
click at [655, 227] on icon at bounding box center [657, 231] width 6 height 10
click at [653, 227] on div "Today Tue 02-09-2025" at bounding box center [789, 231] width 1199 height 25
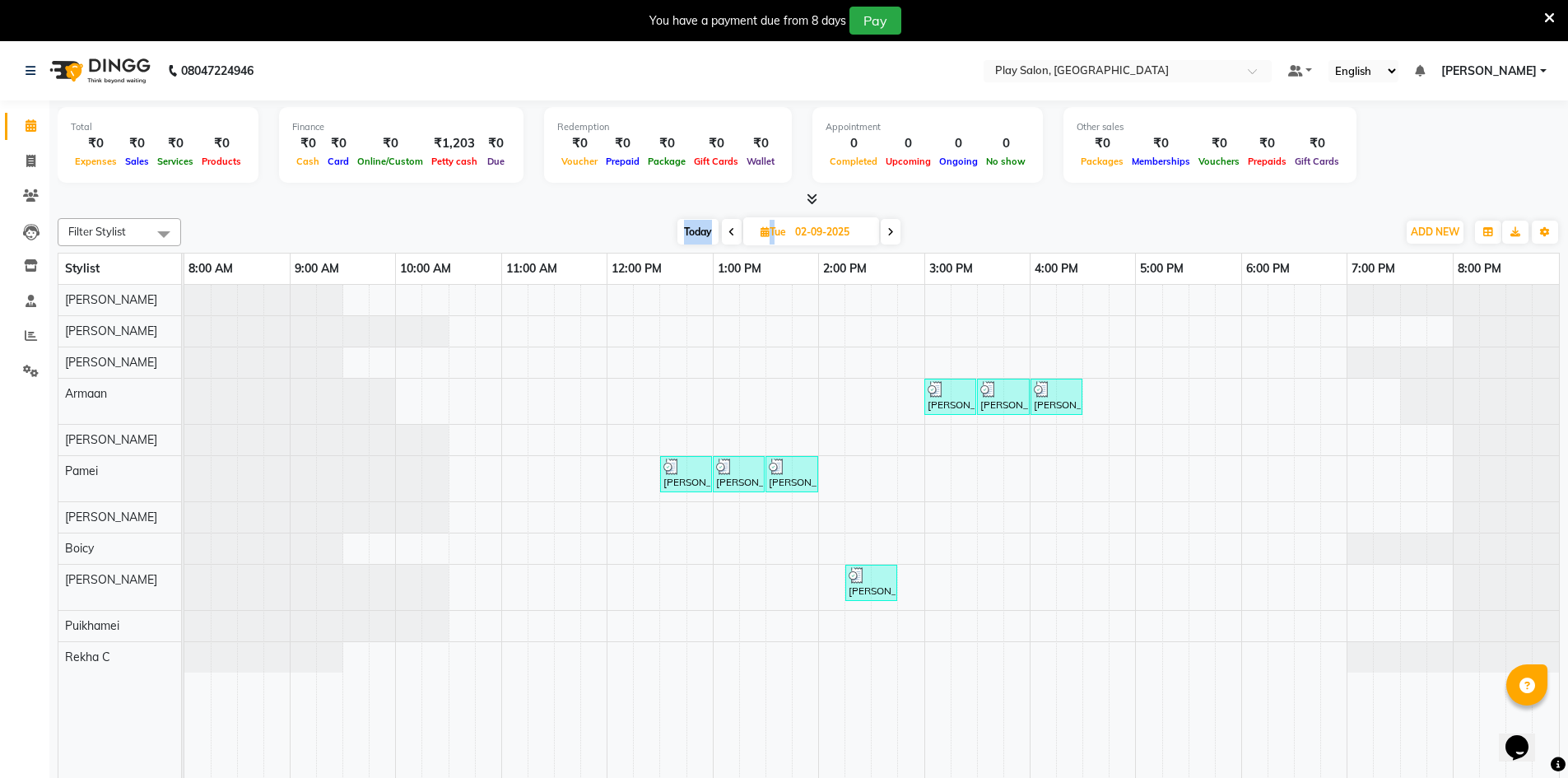
click at [728, 237] on span at bounding box center [732, 231] width 20 height 26
type input "[DATE]"
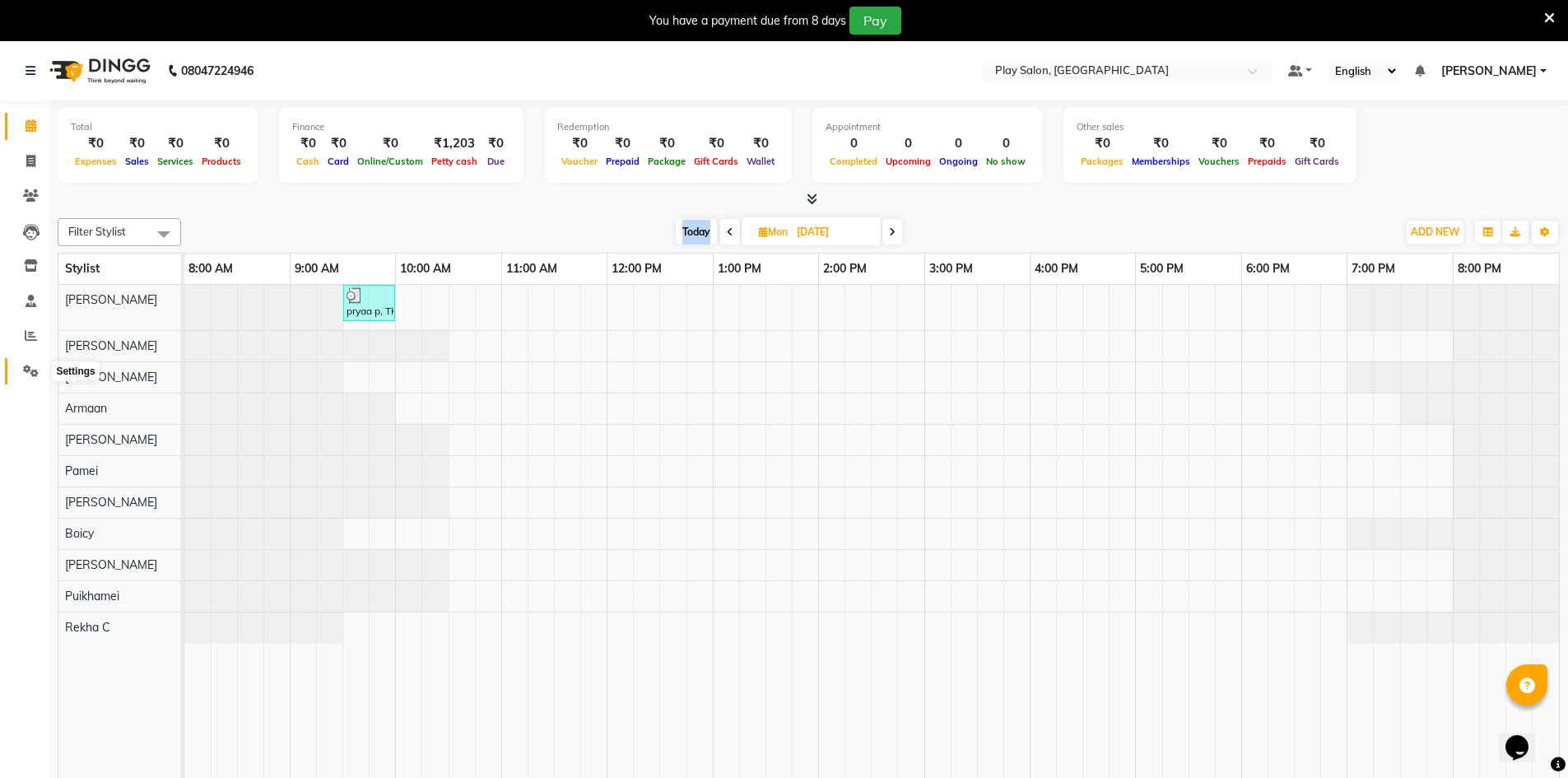
click at [34, 365] on icon at bounding box center [30, 370] width 16 height 12
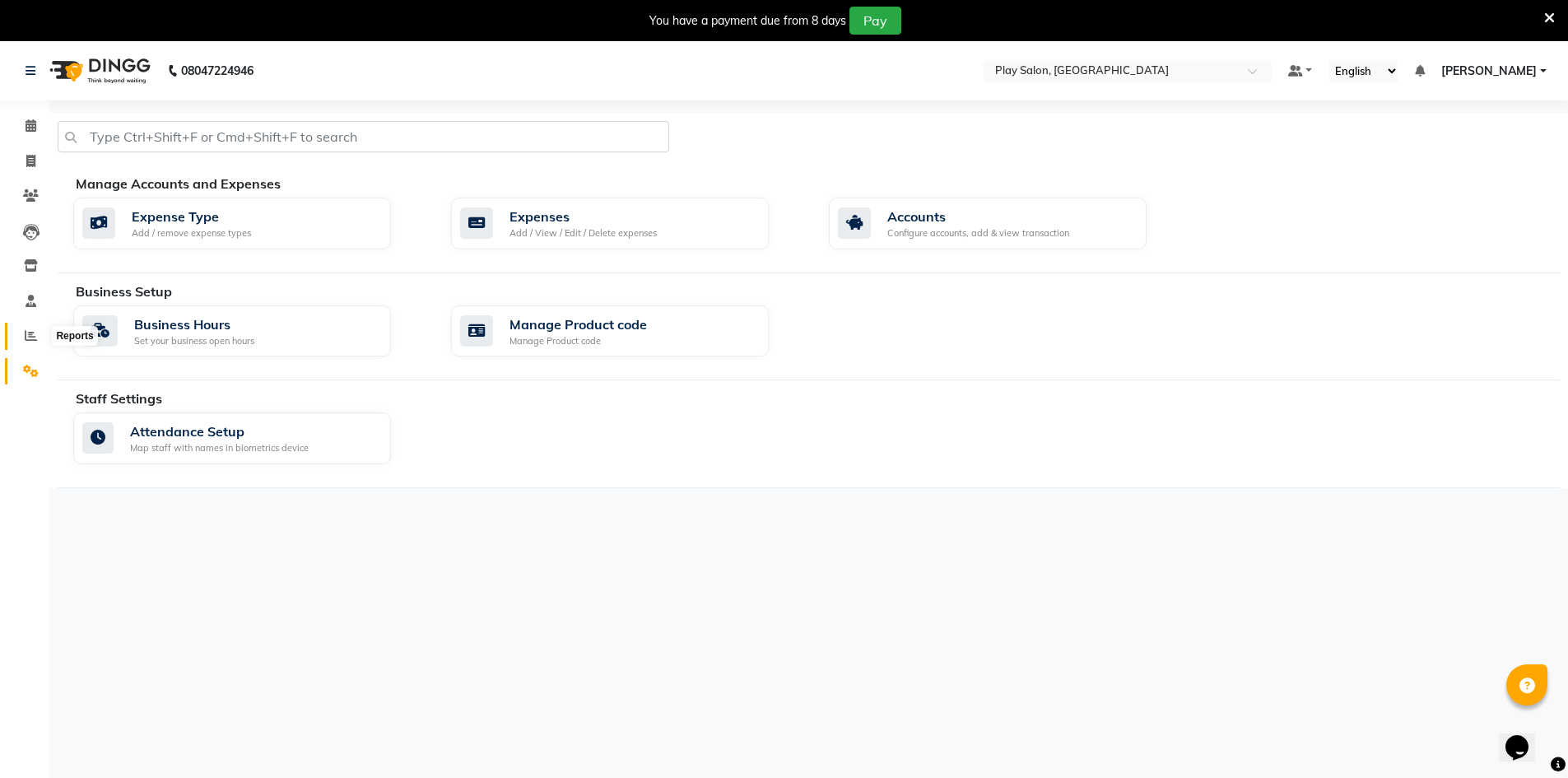
click at [26, 342] on span at bounding box center [30, 336] width 28 height 19
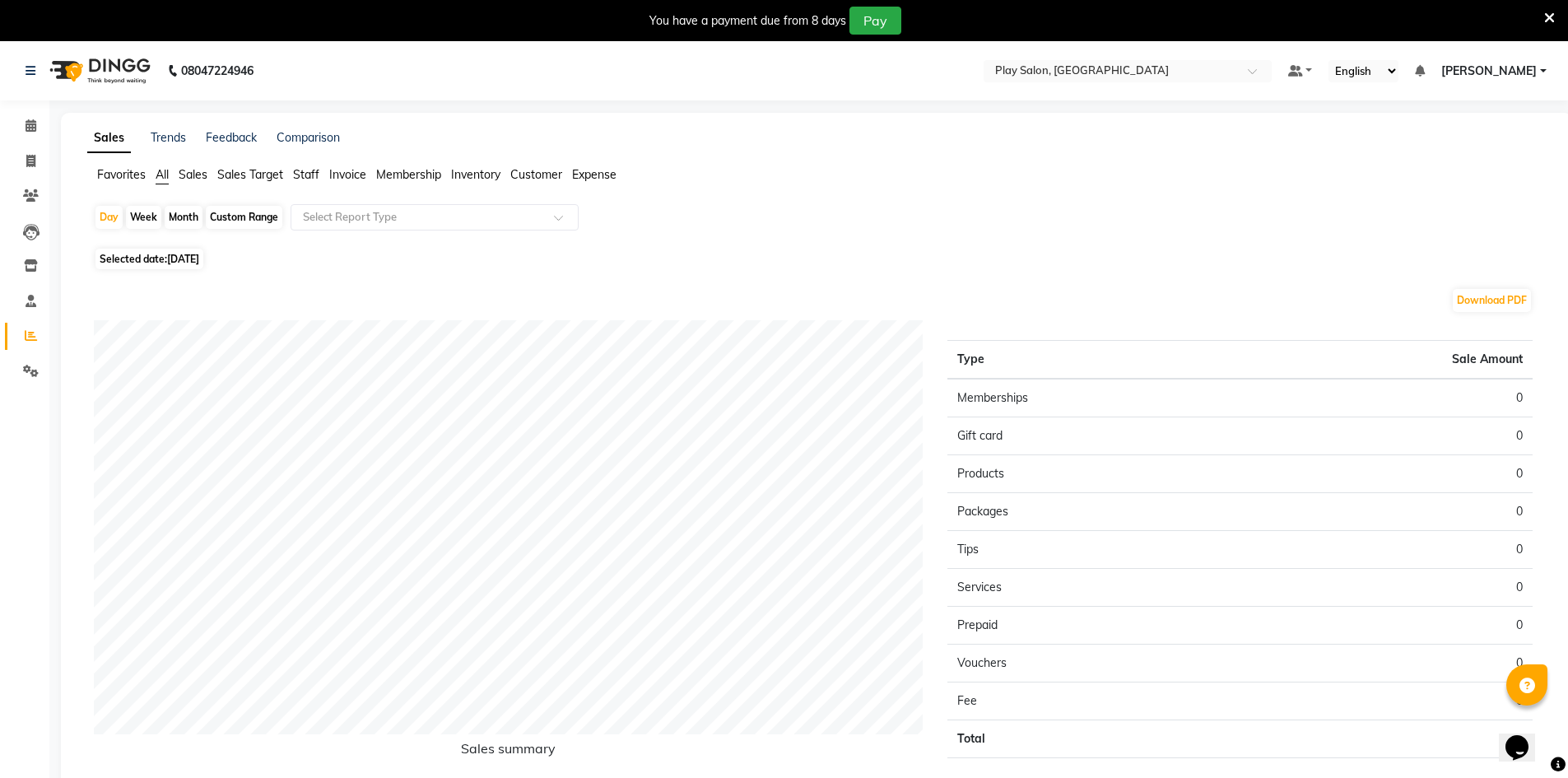
click at [187, 175] on span "Sales" at bounding box center [193, 175] width 28 height 15
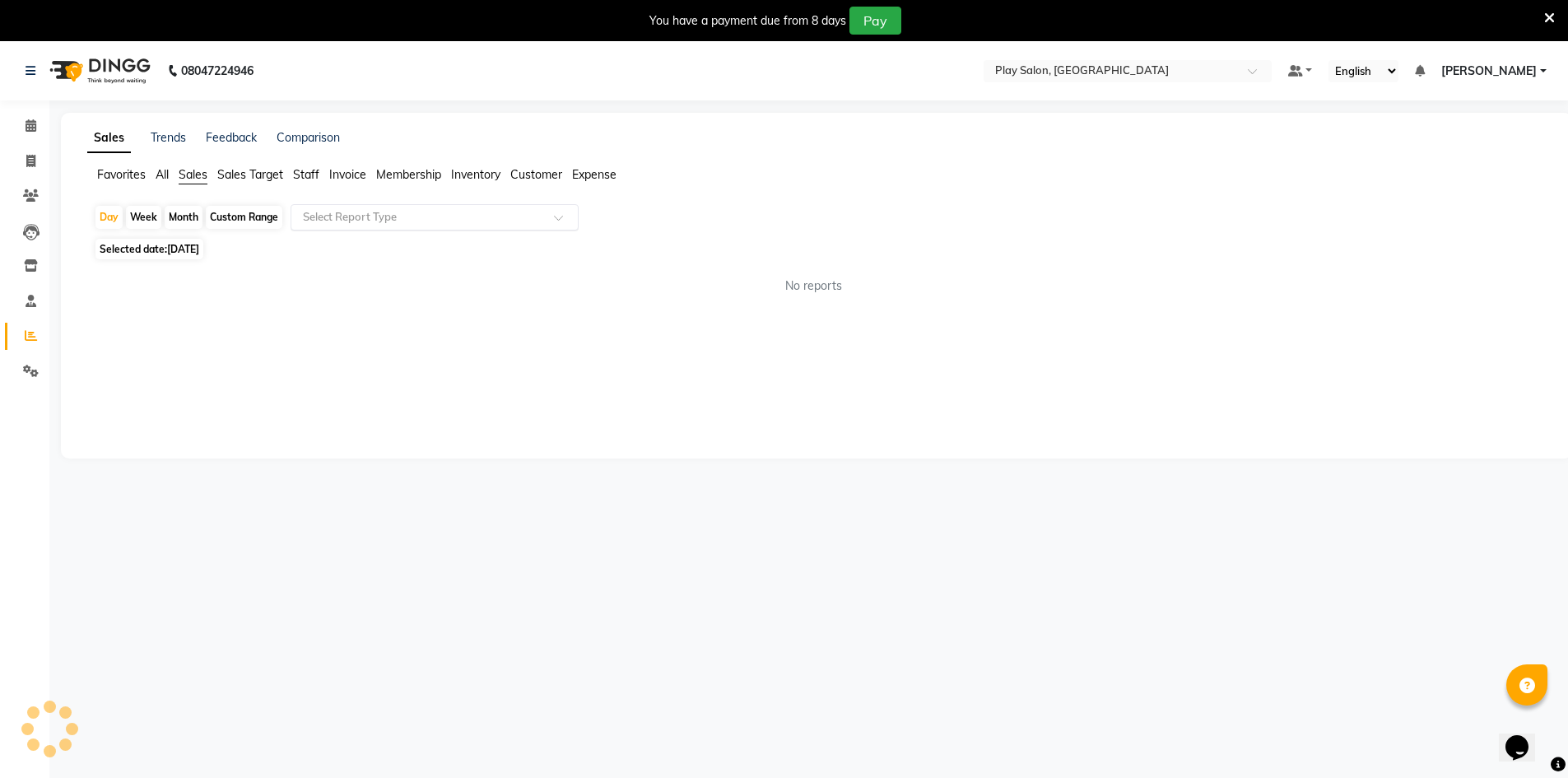
click at [315, 213] on input "text" at bounding box center [418, 218] width 237 height 17
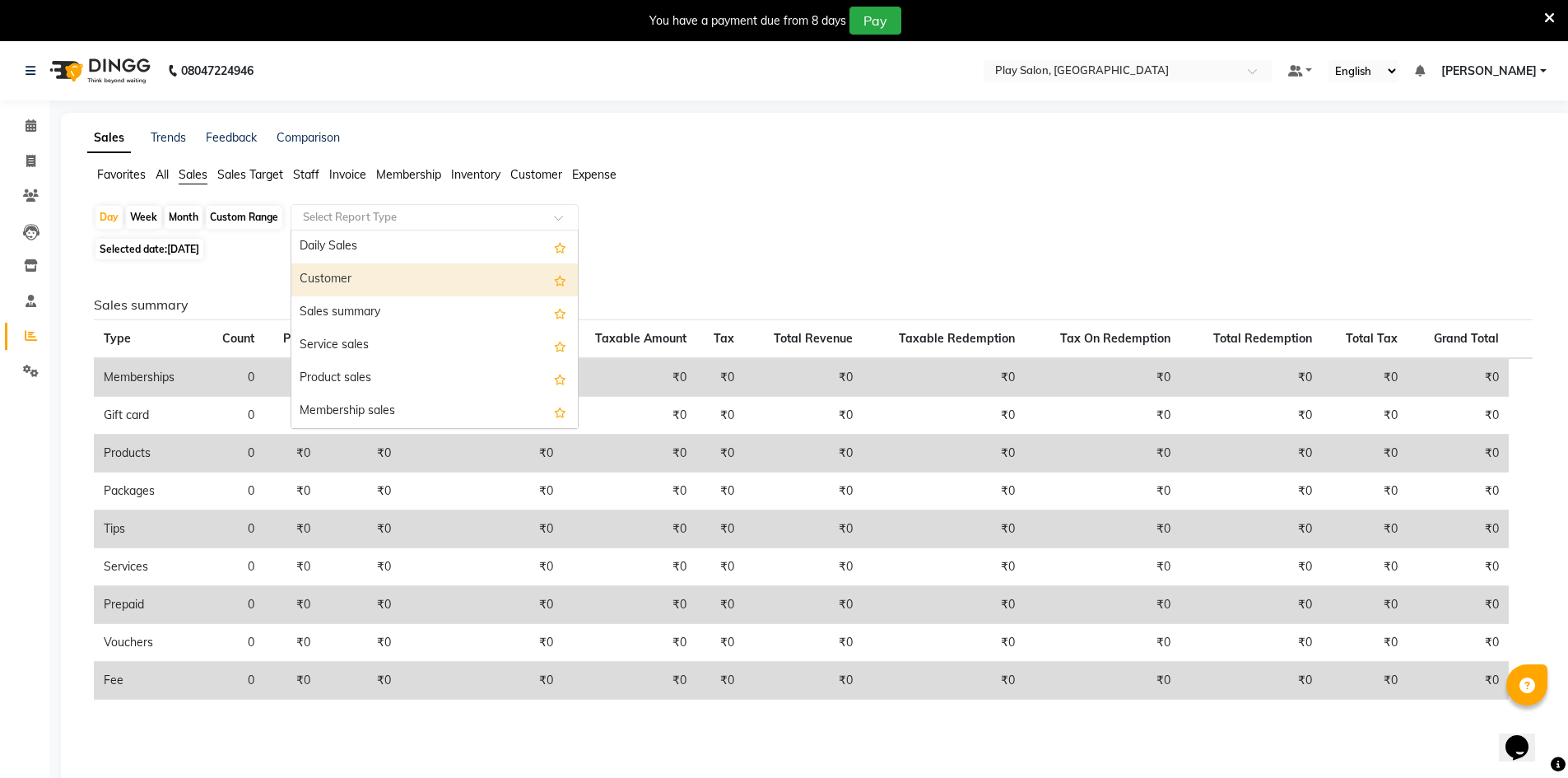
click at [341, 268] on div "Customer" at bounding box center [434, 280] width 286 height 33
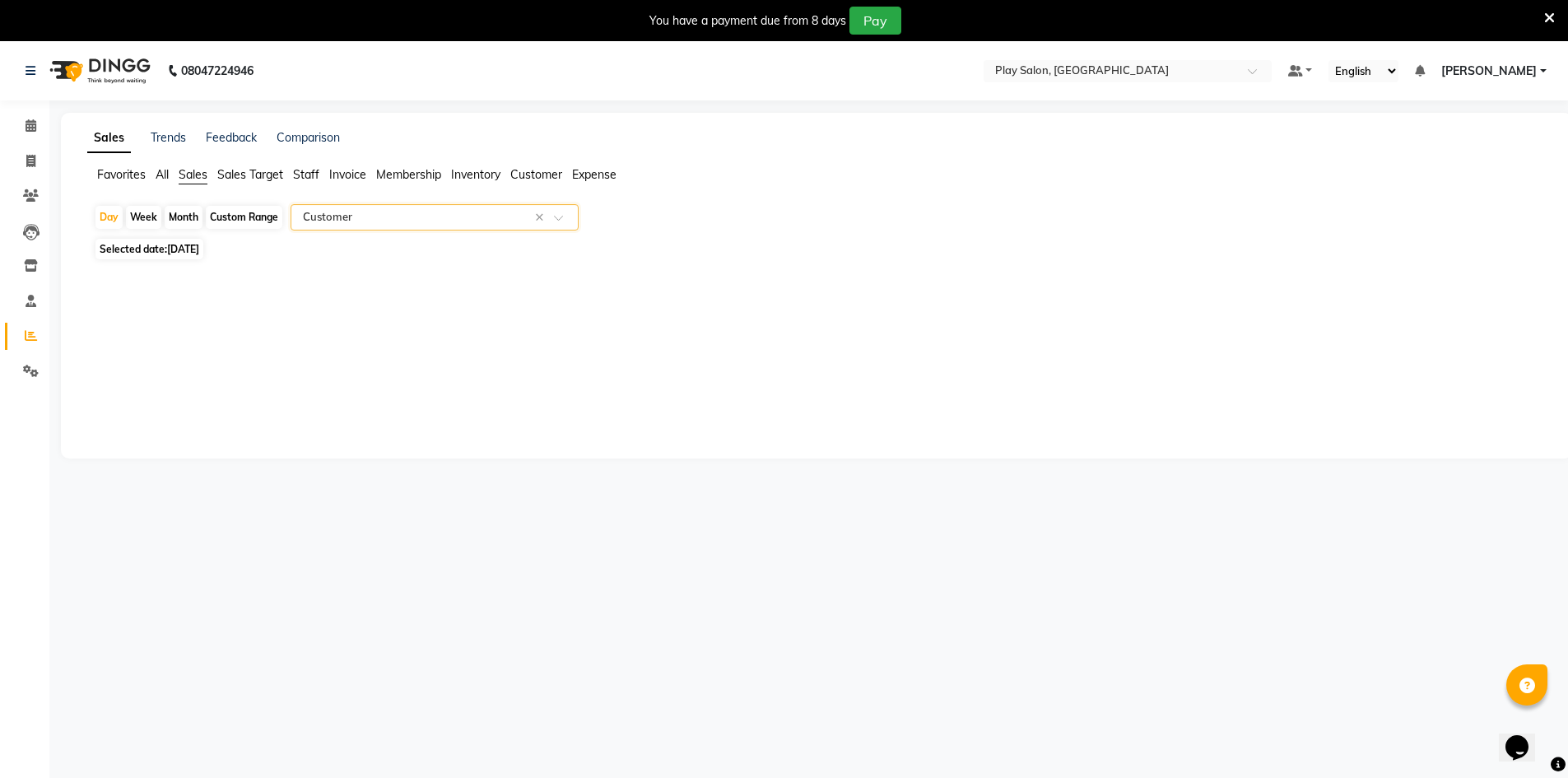
click at [330, 215] on input "text" at bounding box center [418, 218] width 237 height 17
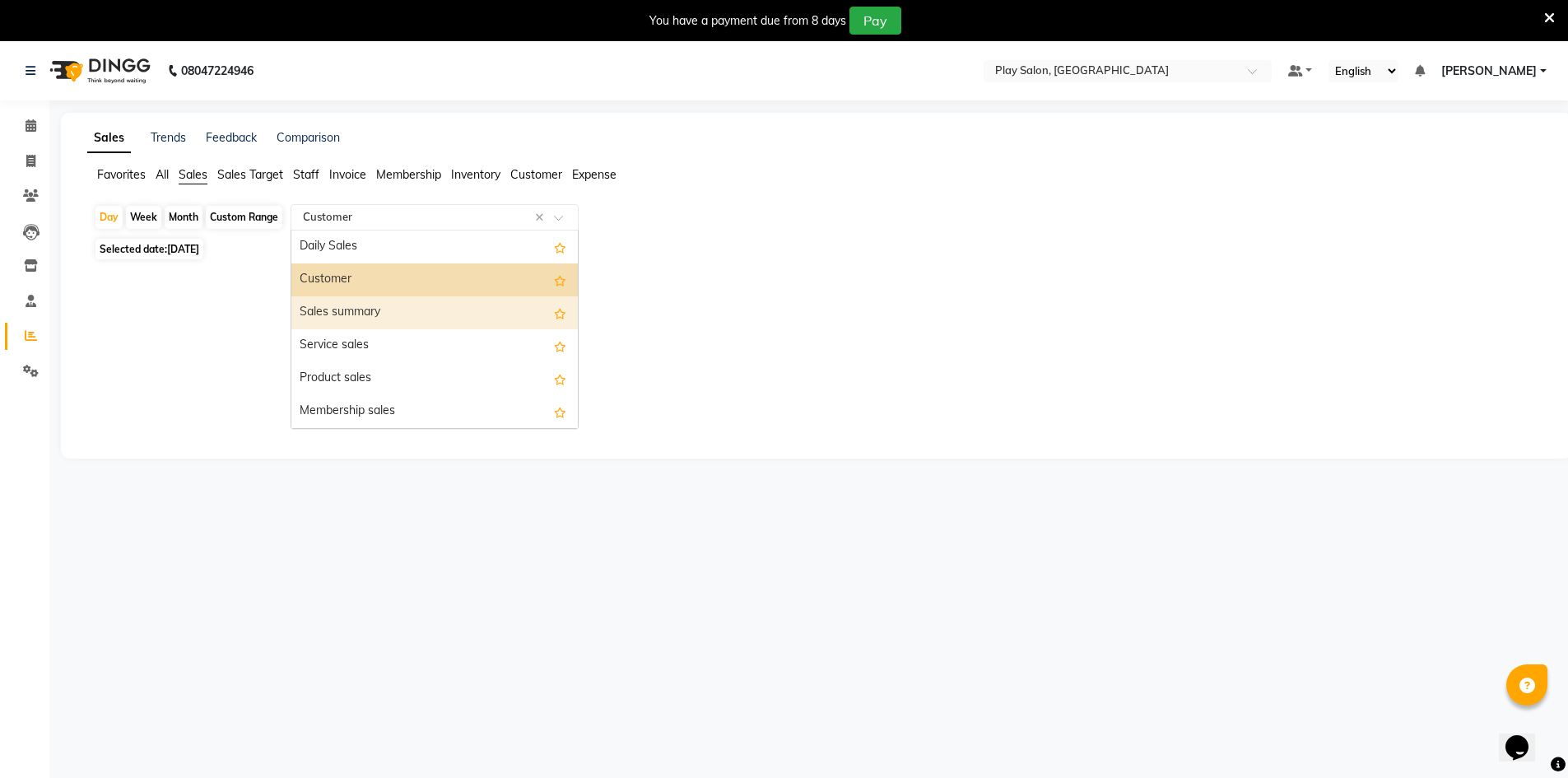
click at [344, 319] on div "Sales summary" at bounding box center [434, 313] width 286 height 33
select select "filtered_report"
select select "csv"
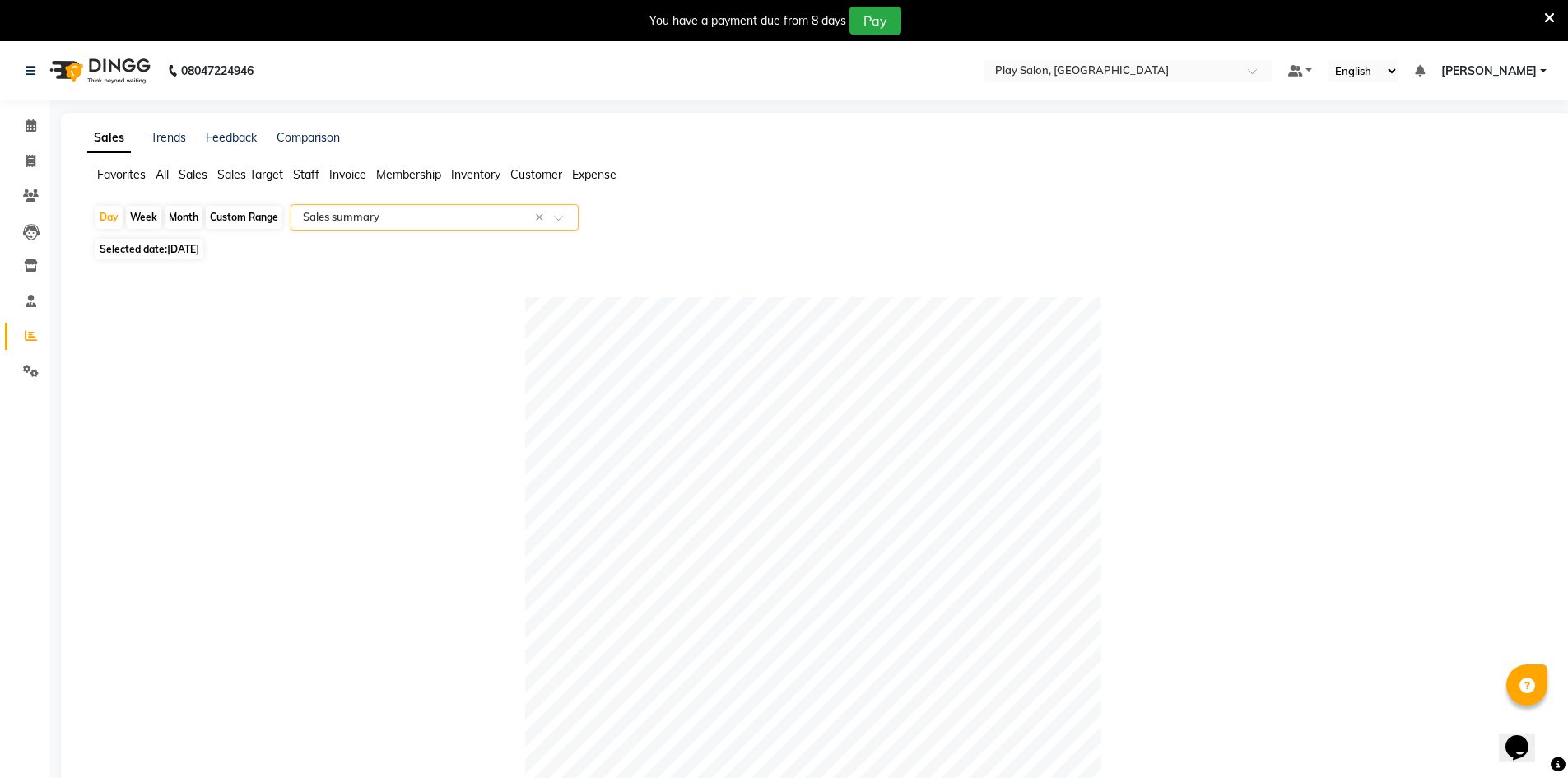
click at [199, 254] on span "[DATE]" at bounding box center [183, 248] width 32 height 12
select select "9"
select select "2025"
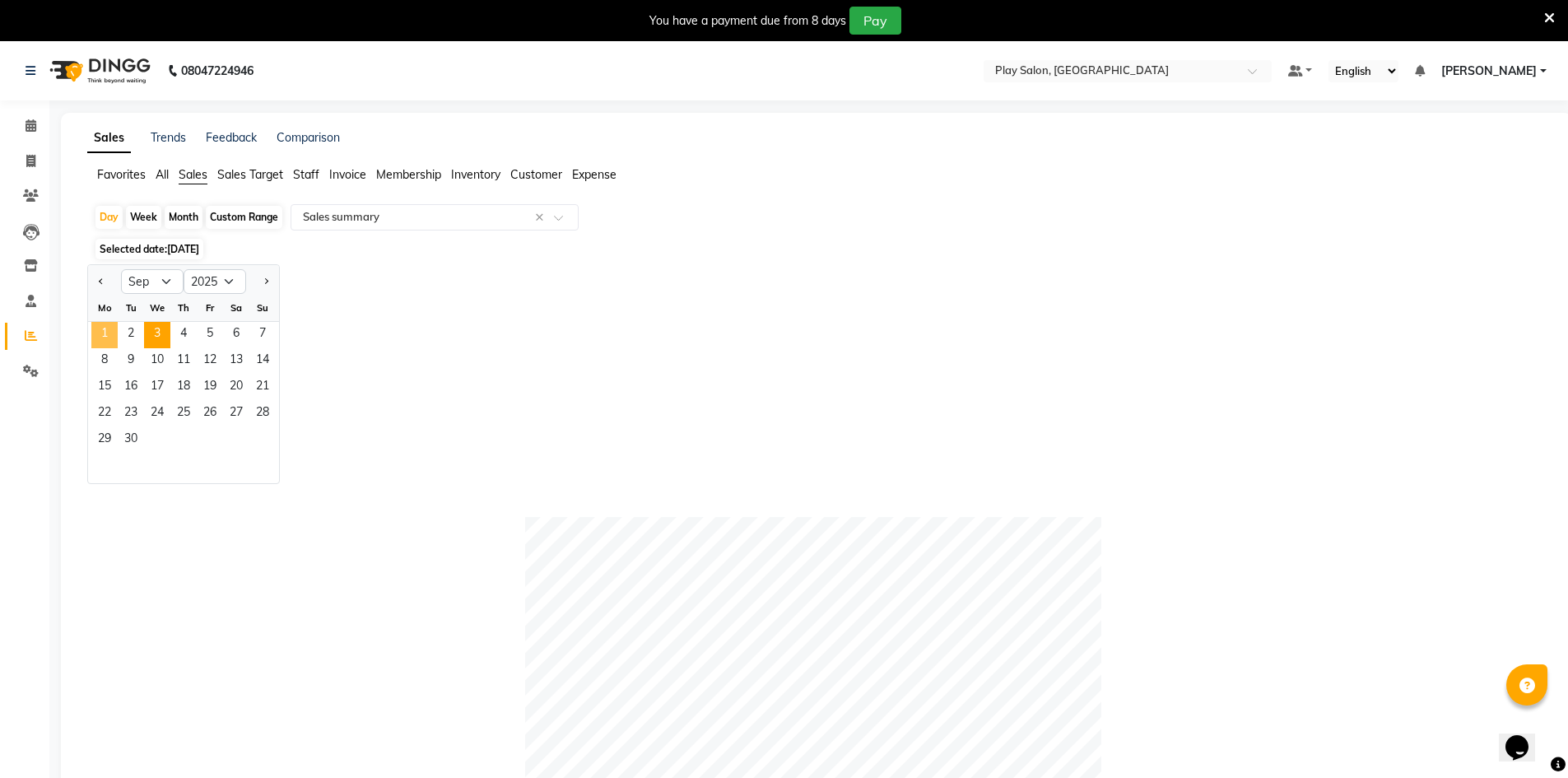
click at [114, 333] on span "1" at bounding box center [105, 335] width 27 height 27
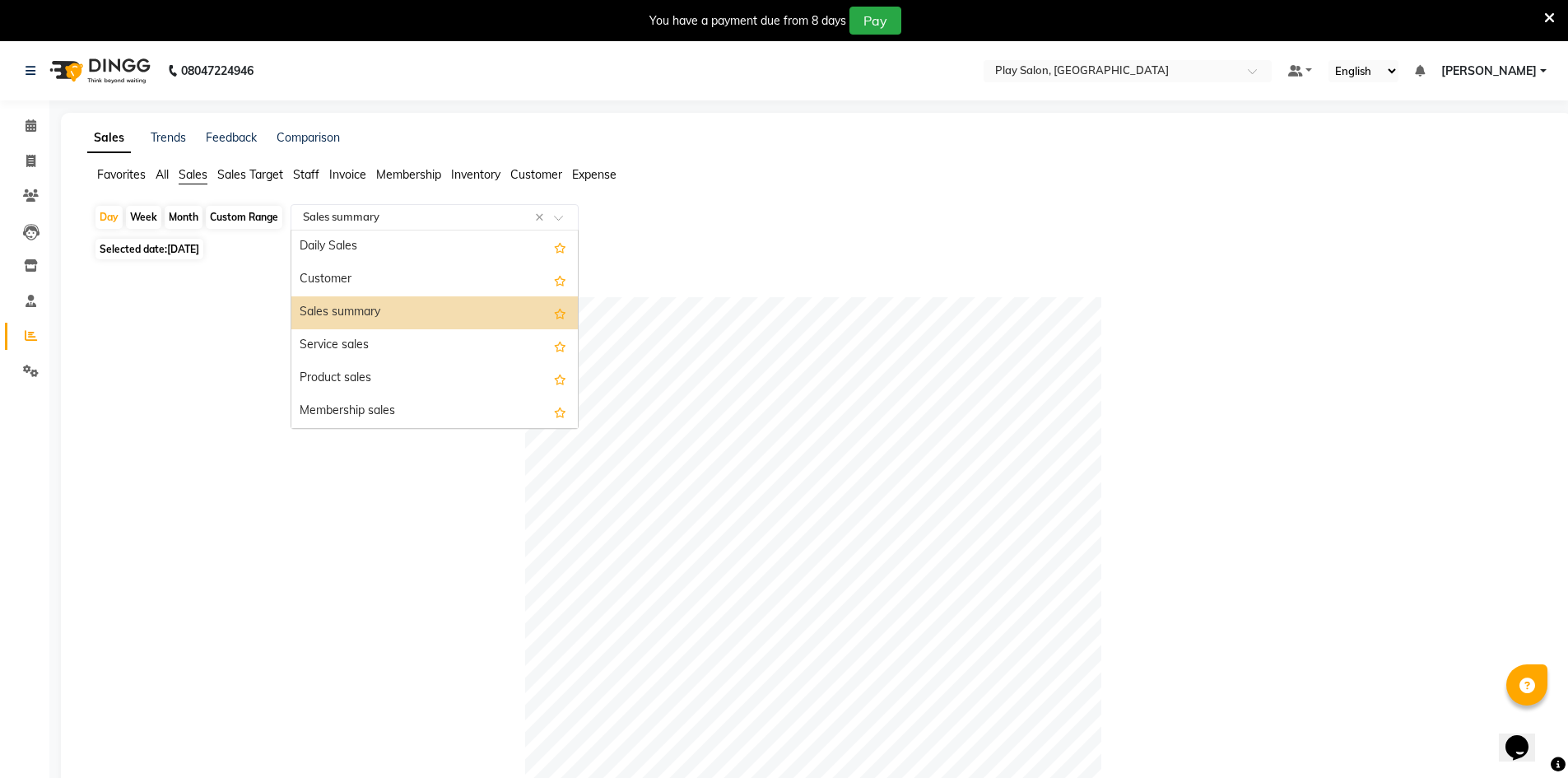
click at [303, 228] on div "Select Report Type × Sales summary ×" at bounding box center [434, 217] width 288 height 27
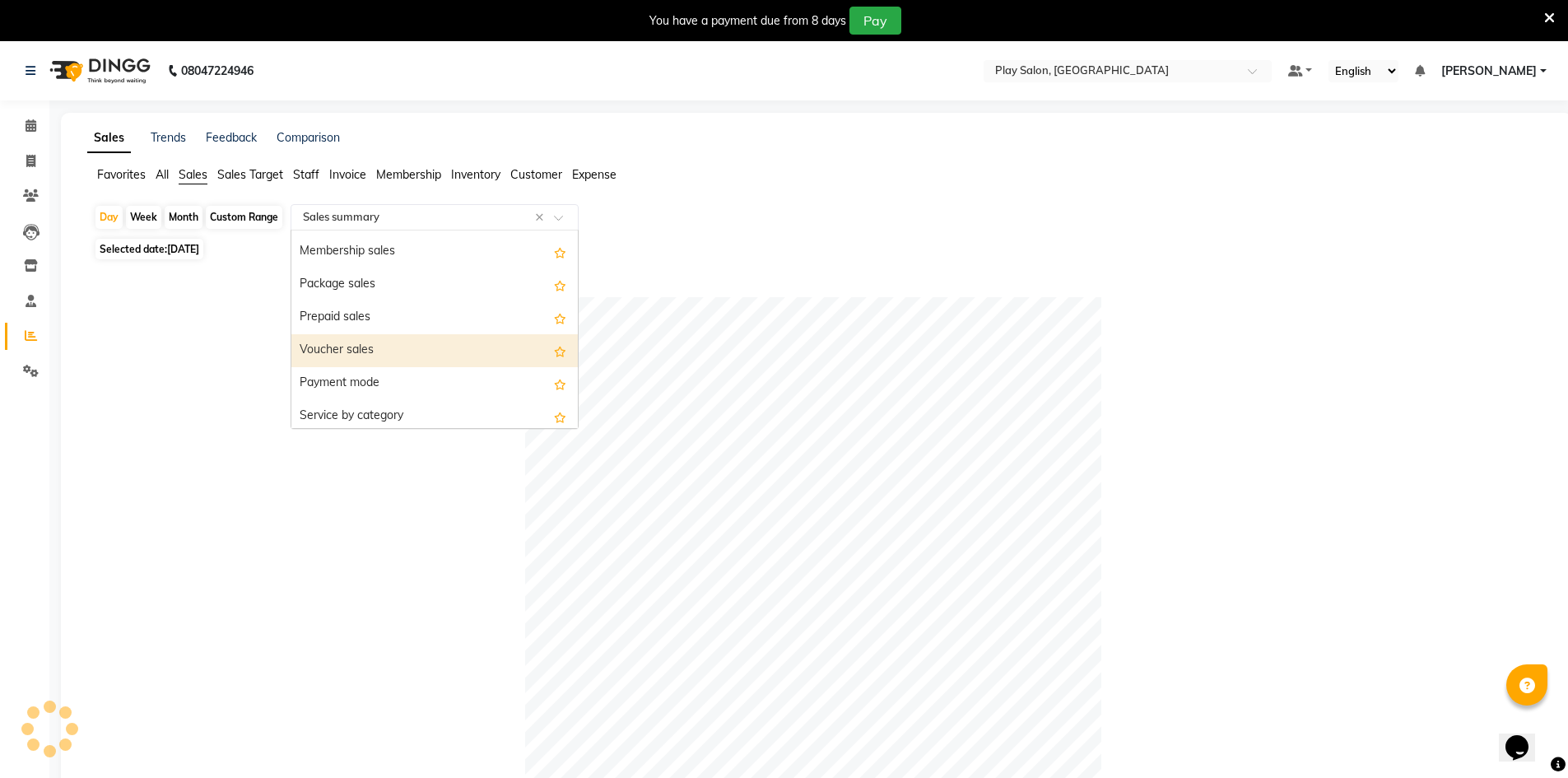
scroll to position [164, 0]
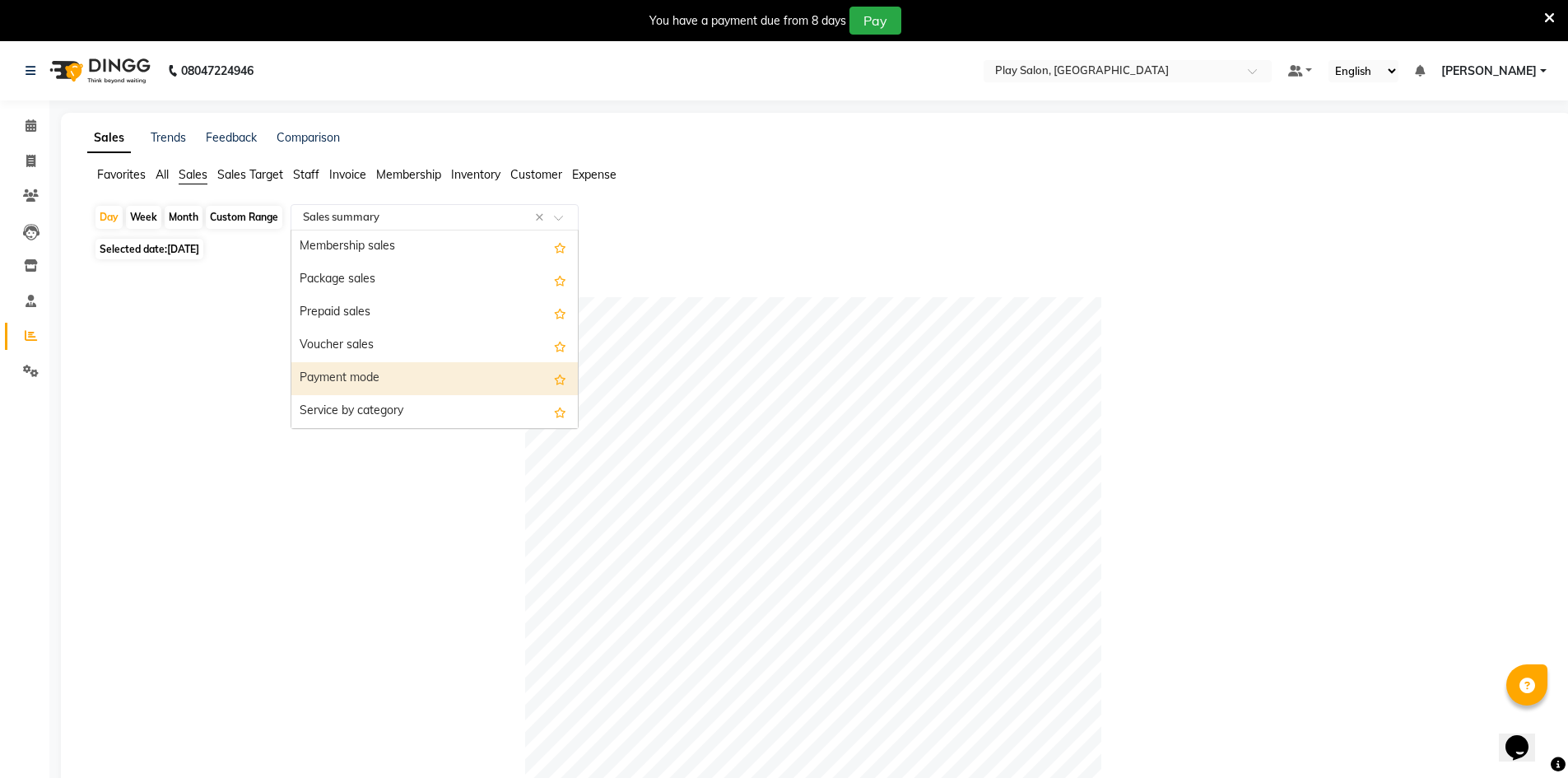
click at [362, 389] on div "Payment mode" at bounding box center [434, 378] width 286 height 33
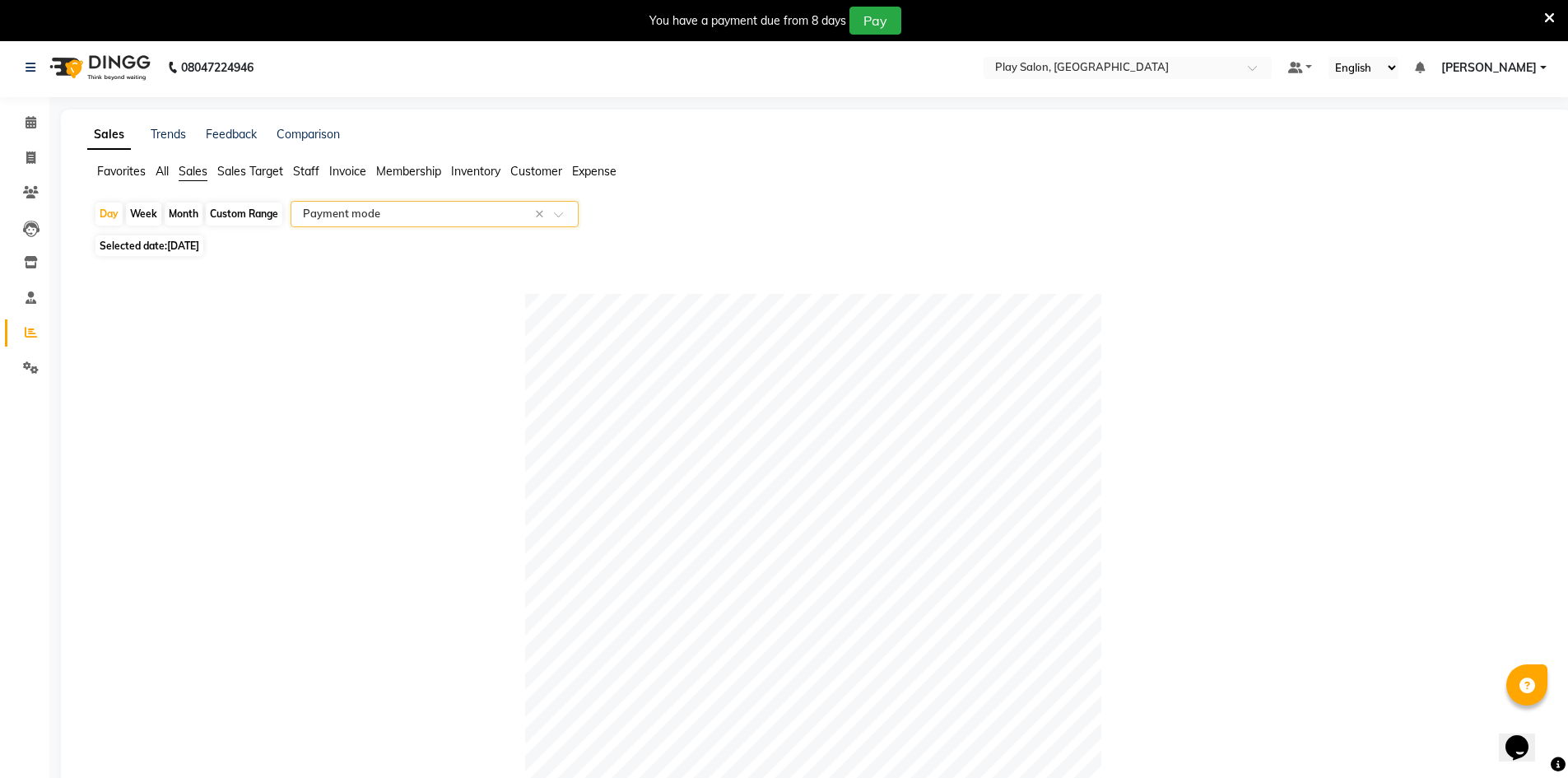
scroll to position [0, 0]
click at [399, 213] on input "text" at bounding box center [418, 218] width 237 height 17
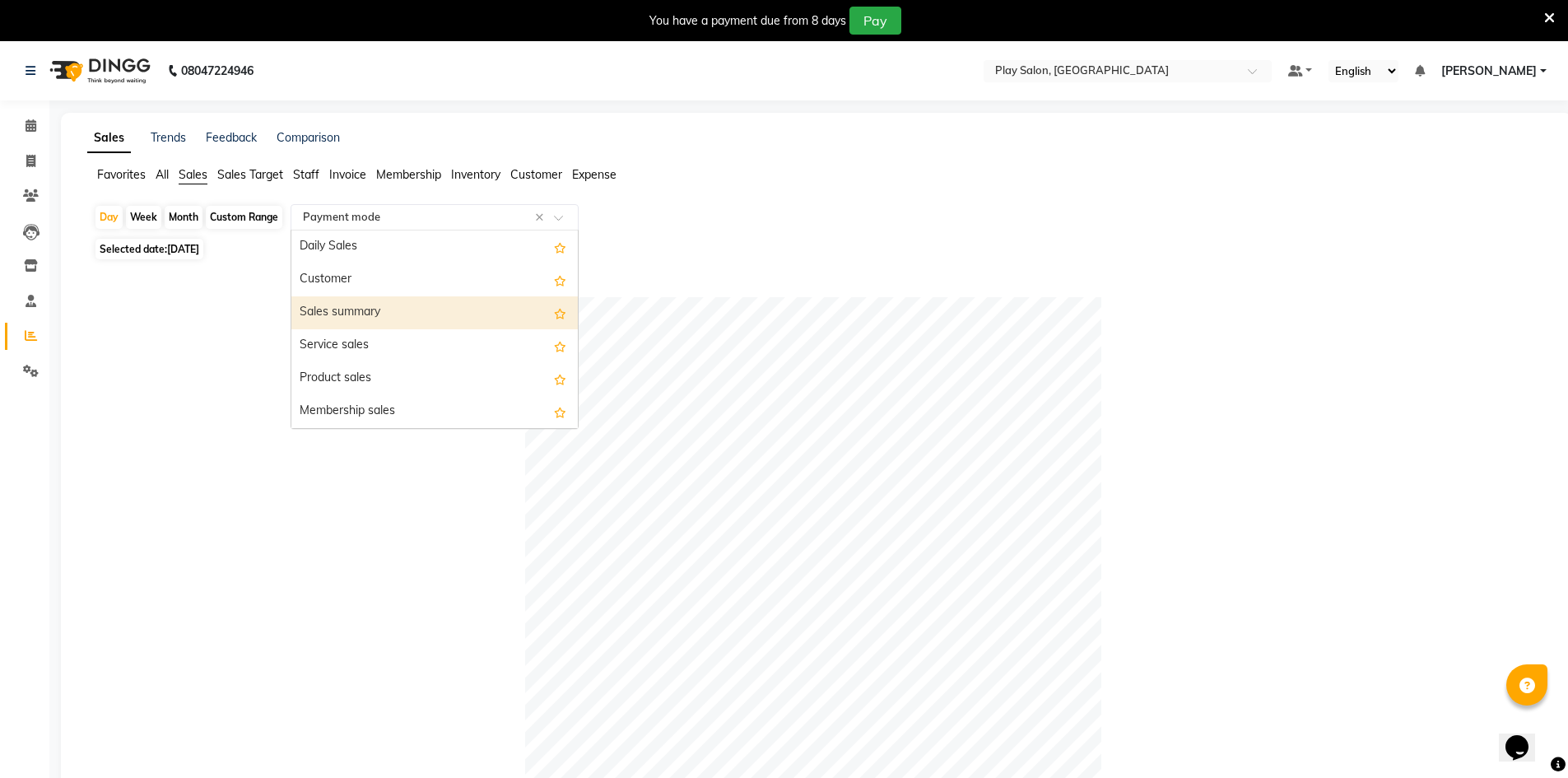
click at [400, 303] on div "Sales summary" at bounding box center [434, 313] width 286 height 33
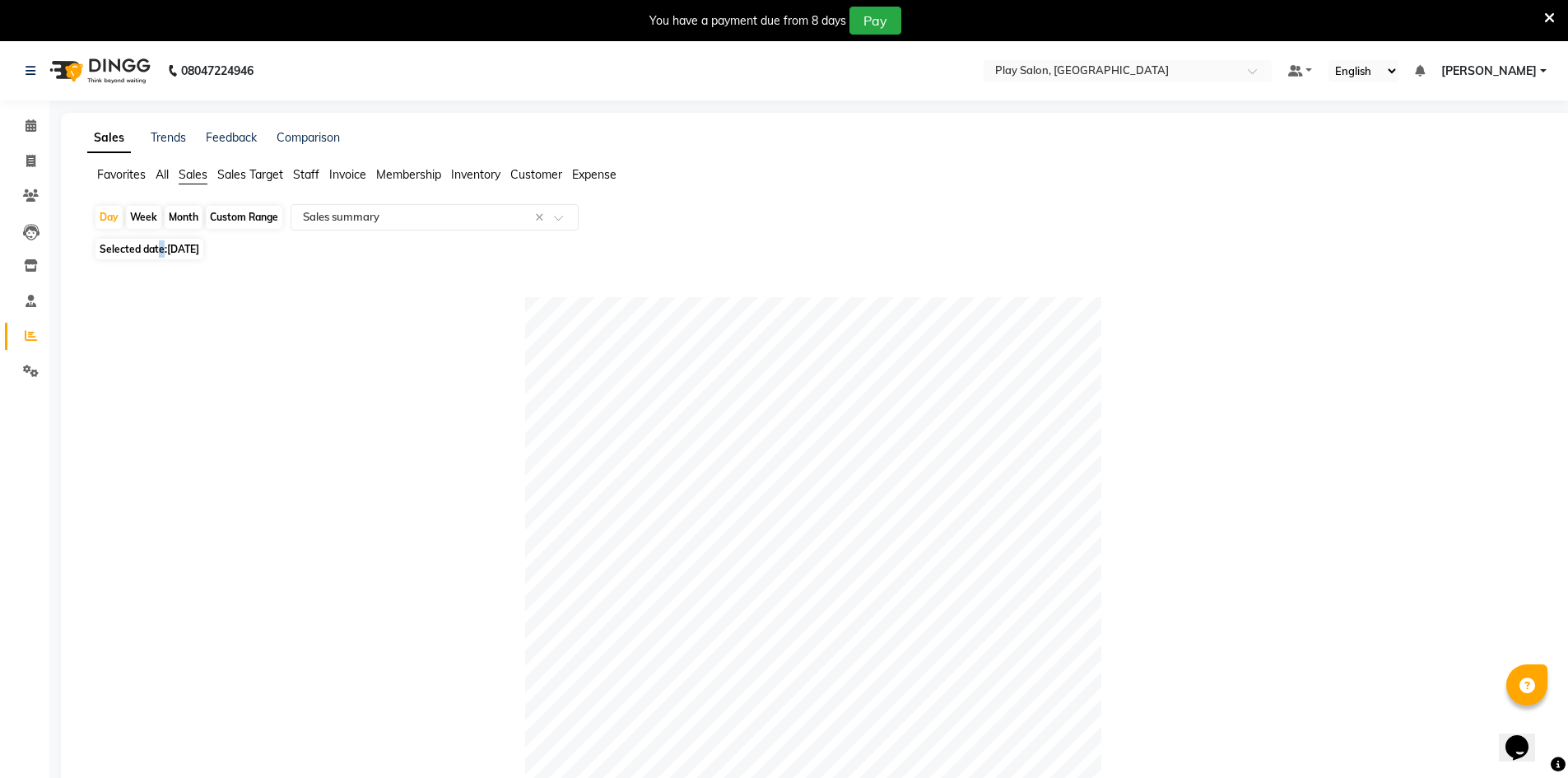
click at [162, 256] on span "Selected date: 01-09-2025" at bounding box center [149, 249] width 107 height 20
select select "9"
select select "2025"
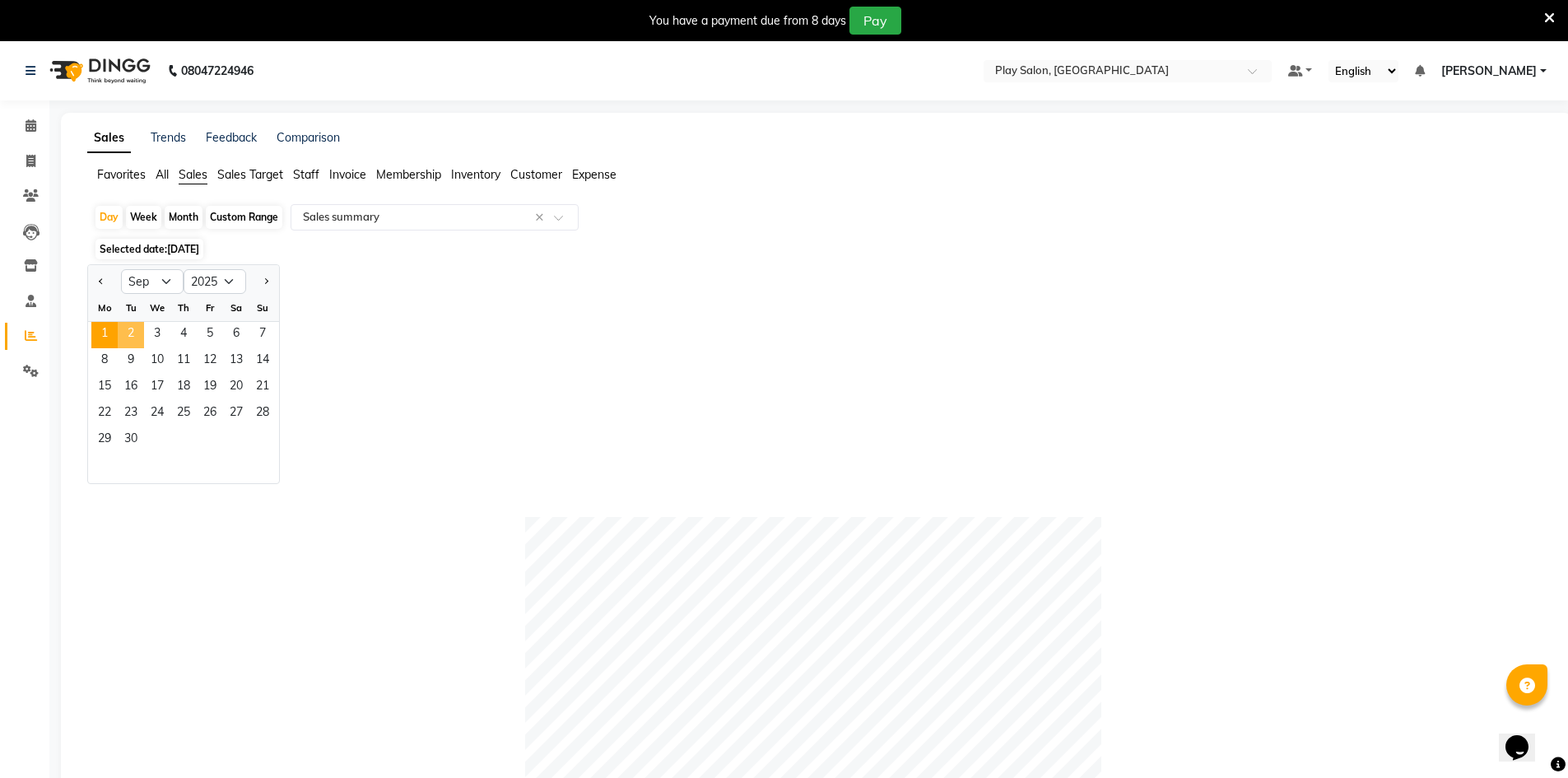
click at [138, 331] on span "2" at bounding box center [130, 335] width 27 height 27
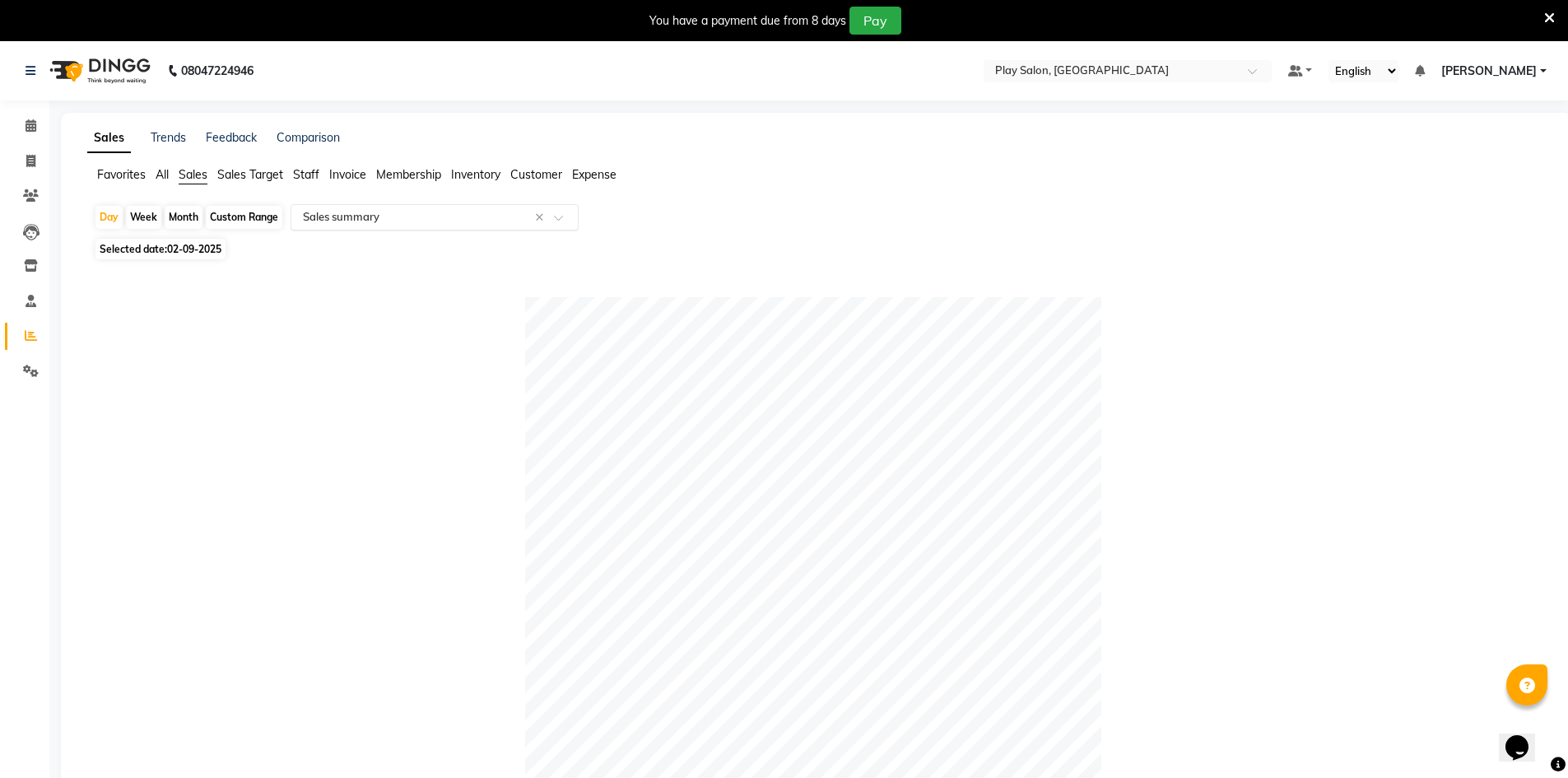
click at [359, 213] on input "text" at bounding box center [418, 218] width 237 height 17
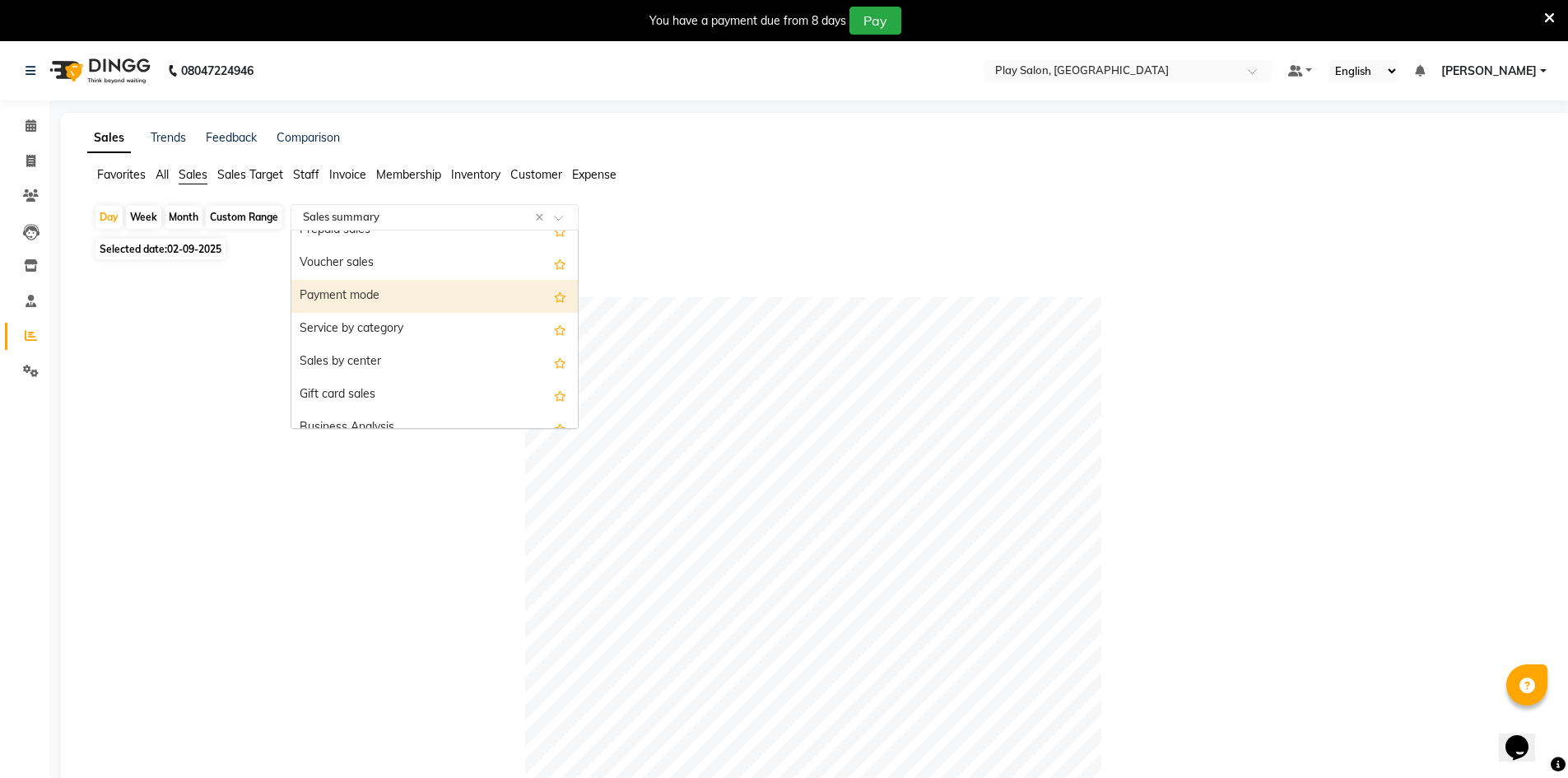
click at [394, 290] on div "Payment mode" at bounding box center [434, 297] width 286 height 33
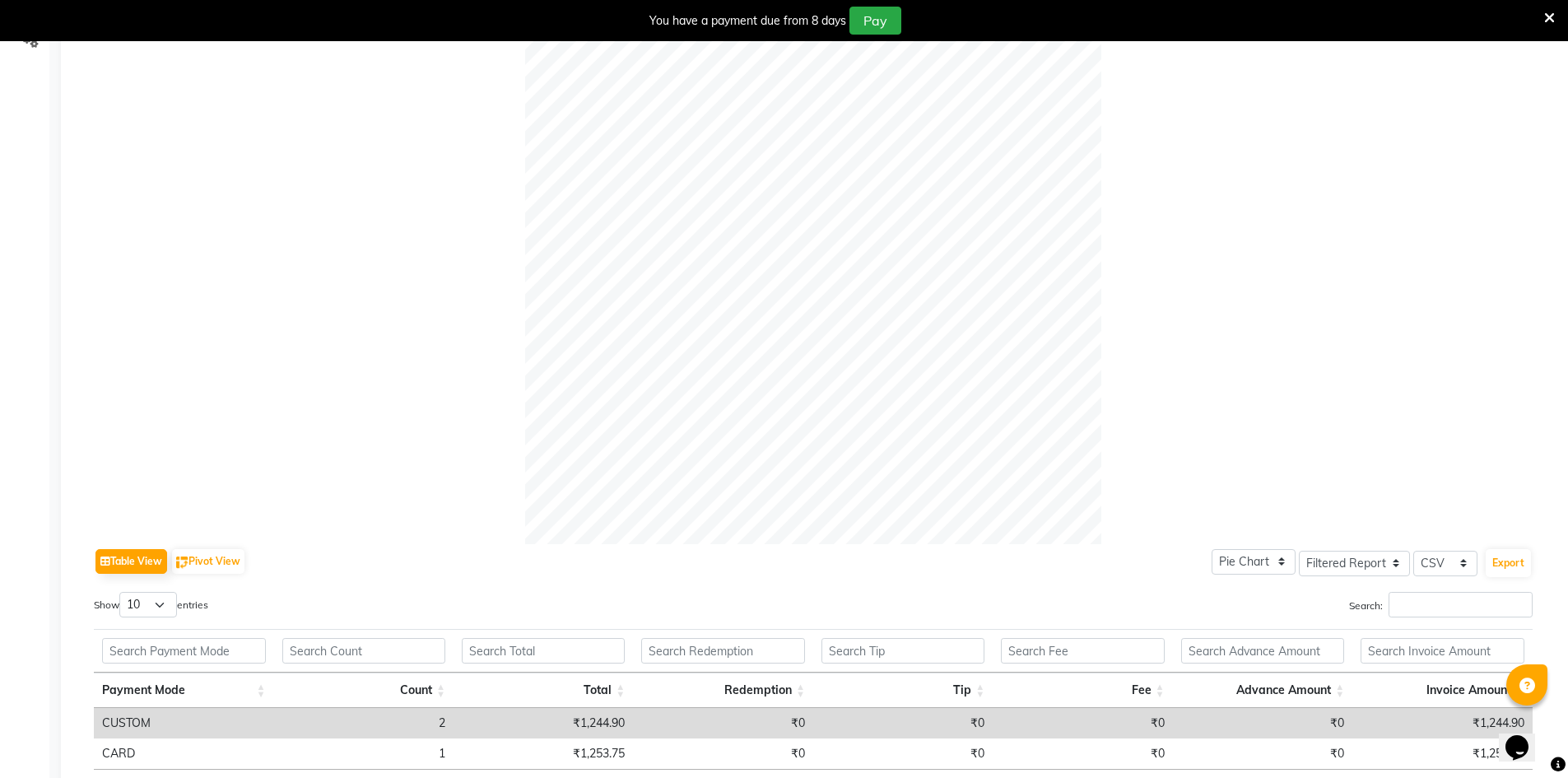
scroll to position [457, 0]
